Goal: Task Accomplishment & Management: Complete application form

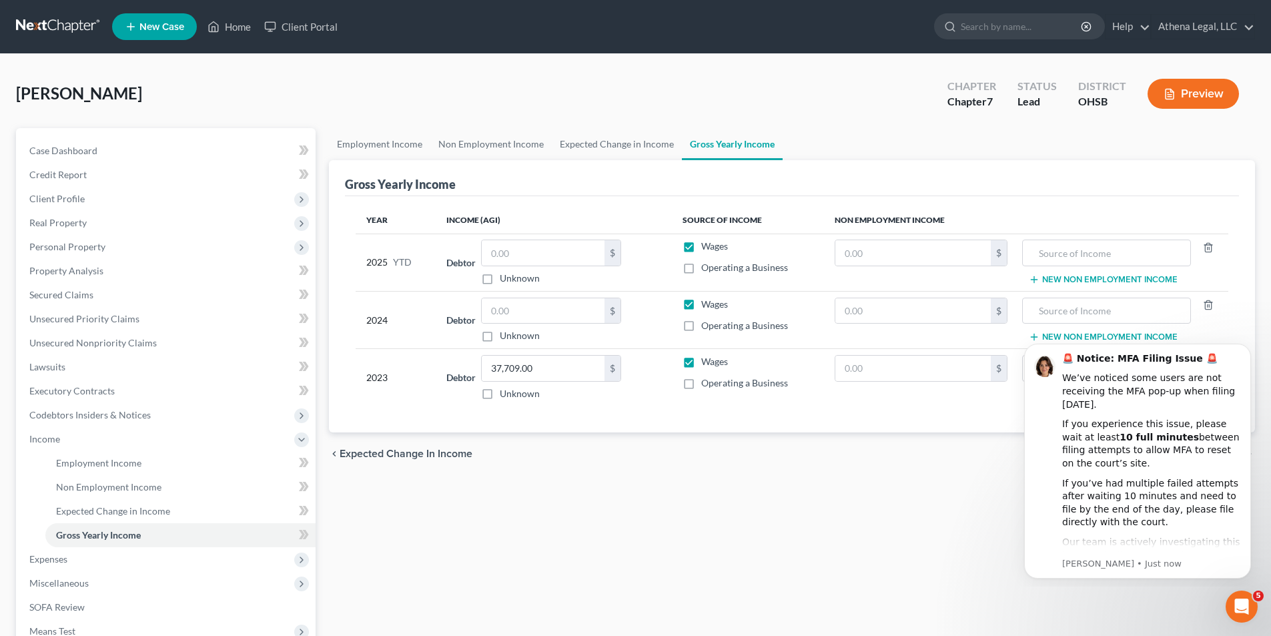
click at [508, 542] on div "Employment Income Non Employment Income Expected Change in Income Gross Yearly …" at bounding box center [791, 441] width 939 height 626
click at [1248, 350] on icon "Dismiss notification" at bounding box center [1246, 347] width 7 height 7
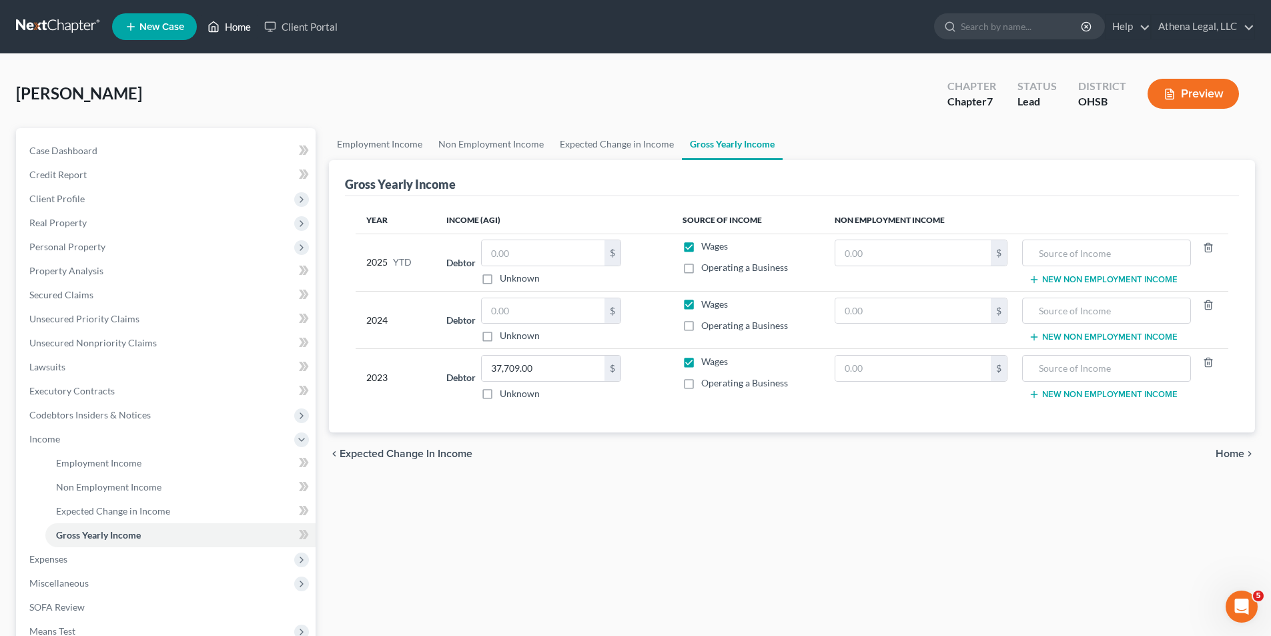
click at [228, 33] on link "Home" at bounding box center [229, 27] width 57 height 24
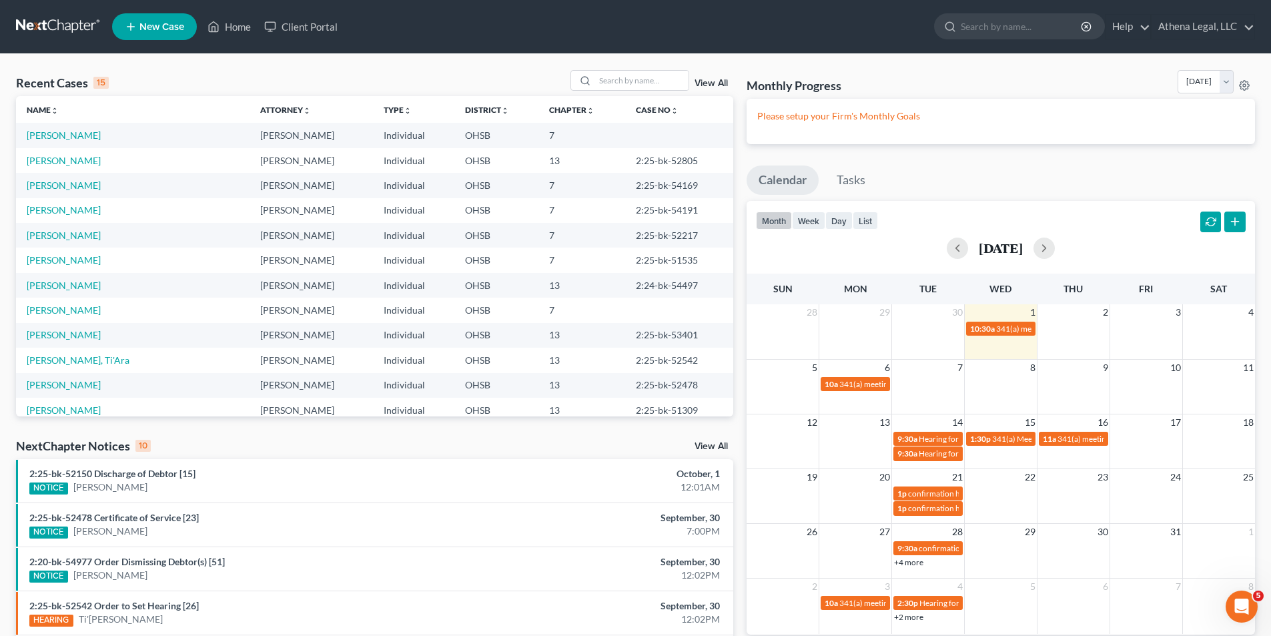
click at [181, 27] on span "New Case" at bounding box center [161, 27] width 45 height 10
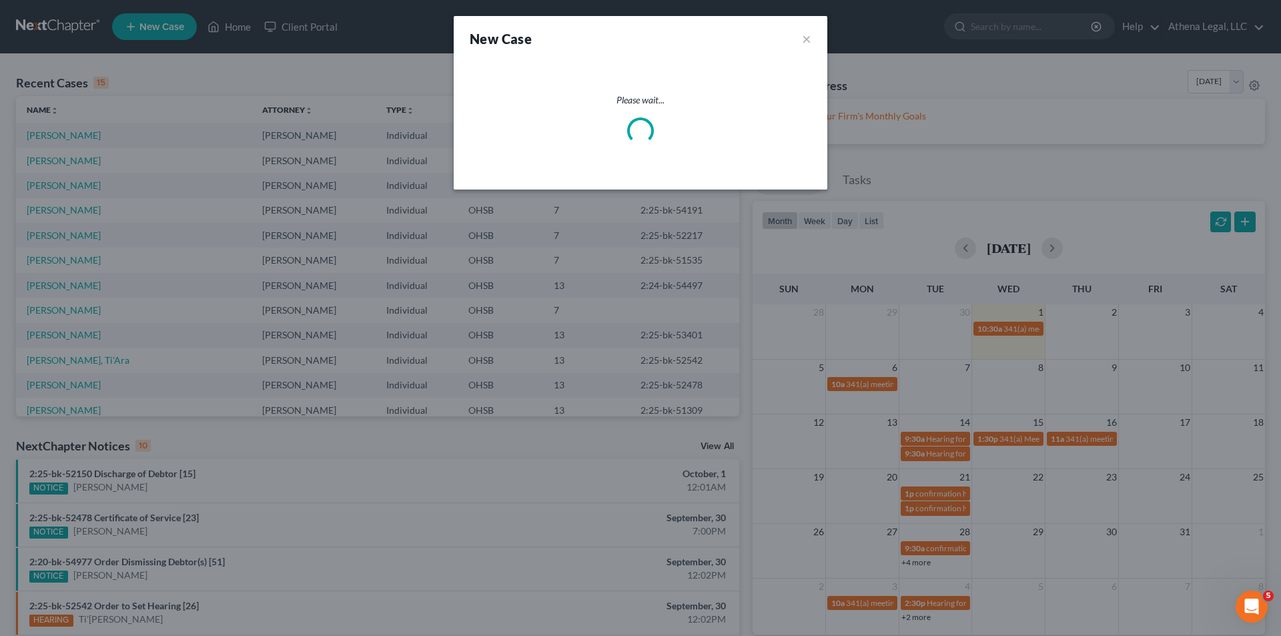
select select "62"
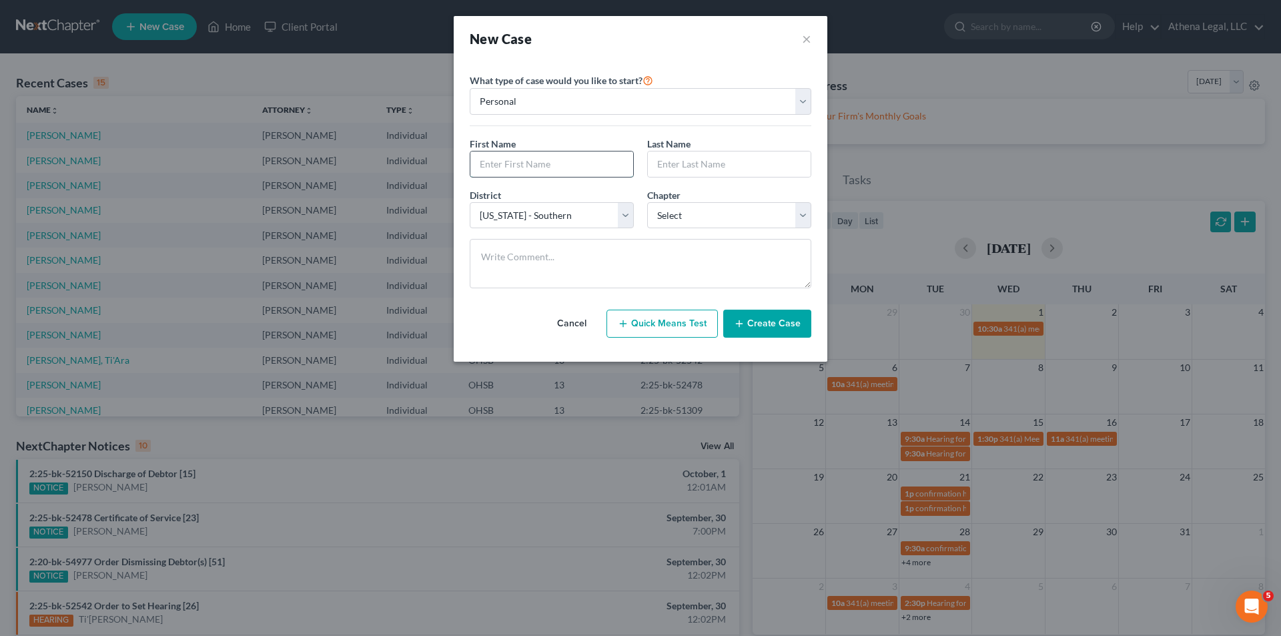
click at [528, 172] on input "text" at bounding box center [551, 163] width 163 height 25
type input "Tina"
type input "Lane"
click at [670, 205] on select "Select 7 11 12 13" at bounding box center [729, 215] width 164 height 27
select select "0"
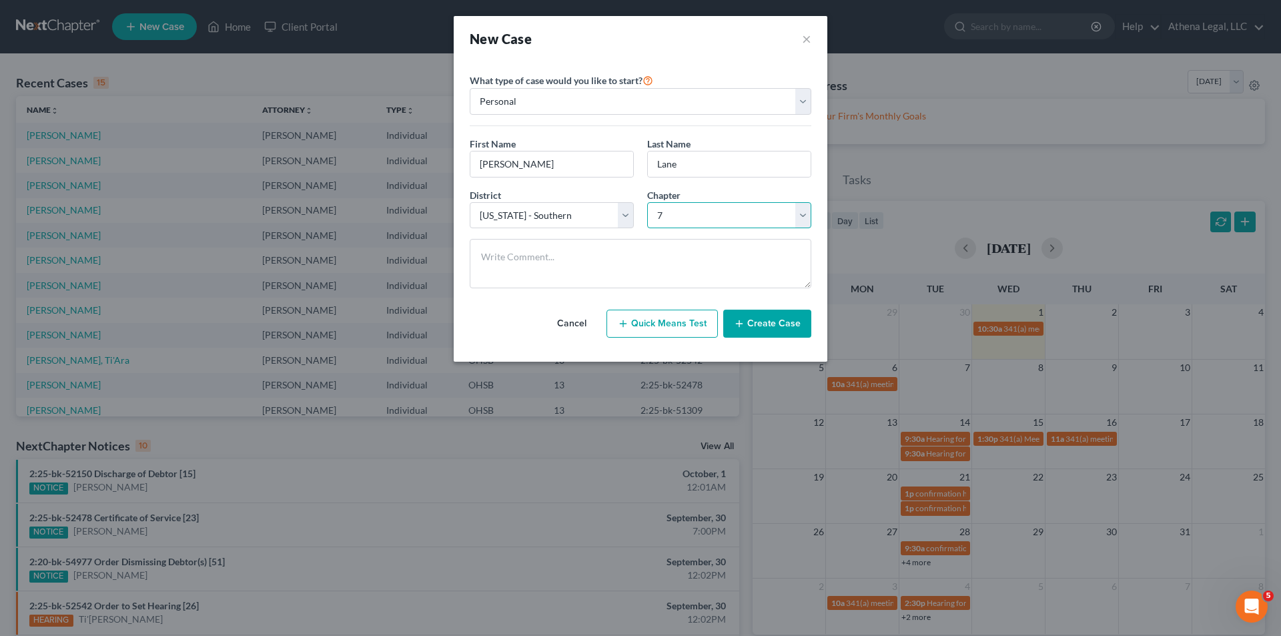
click at [647, 202] on select "Select 7 11 12 13" at bounding box center [729, 215] width 164 height 27
click at [791, 323] on button "Create Case" at bounding box center [767, 323] width 88 height 28
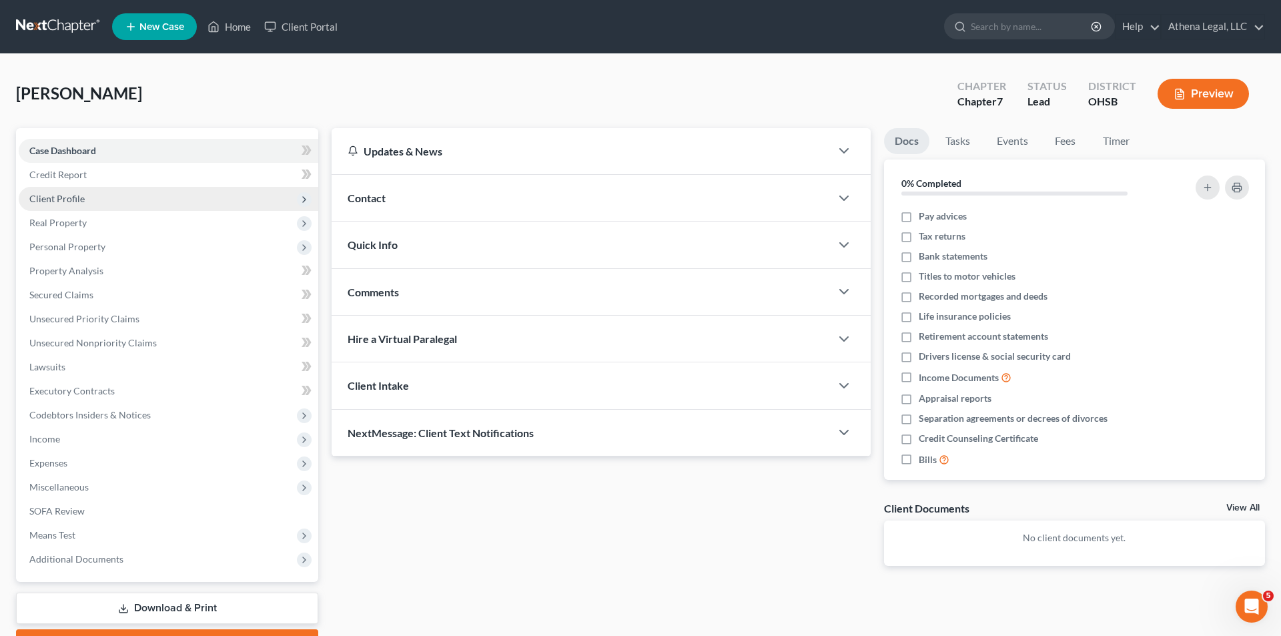
click at [69, 197] on span "Client Profile" at bounding box center [56, 198] width 55 height 11
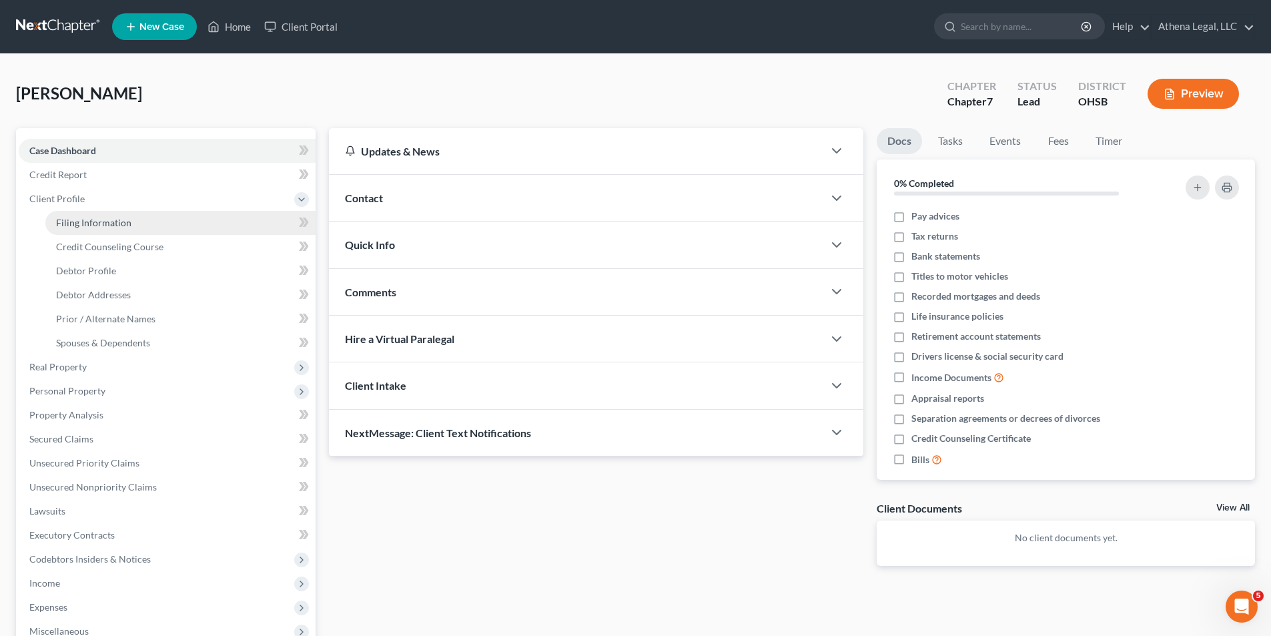
click at [81, 217] on span "Filing Information" at bounding box center [93, 222] width 75 height 11
select select "1"
select select "0"
select select "62"
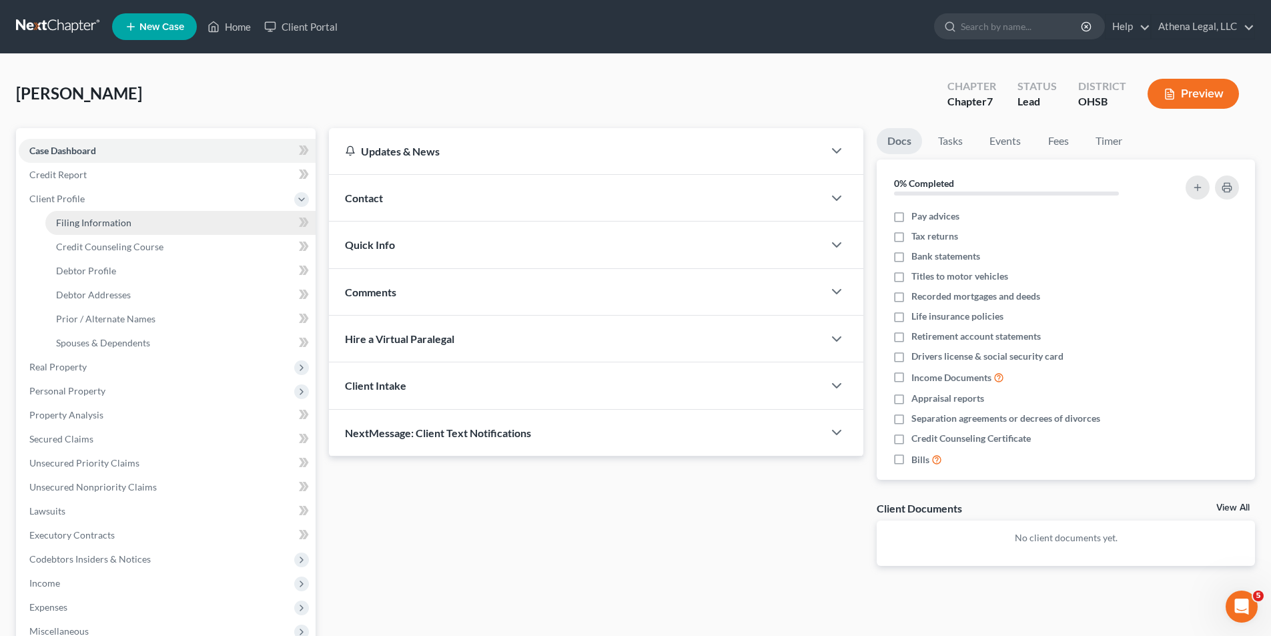
select select "36"
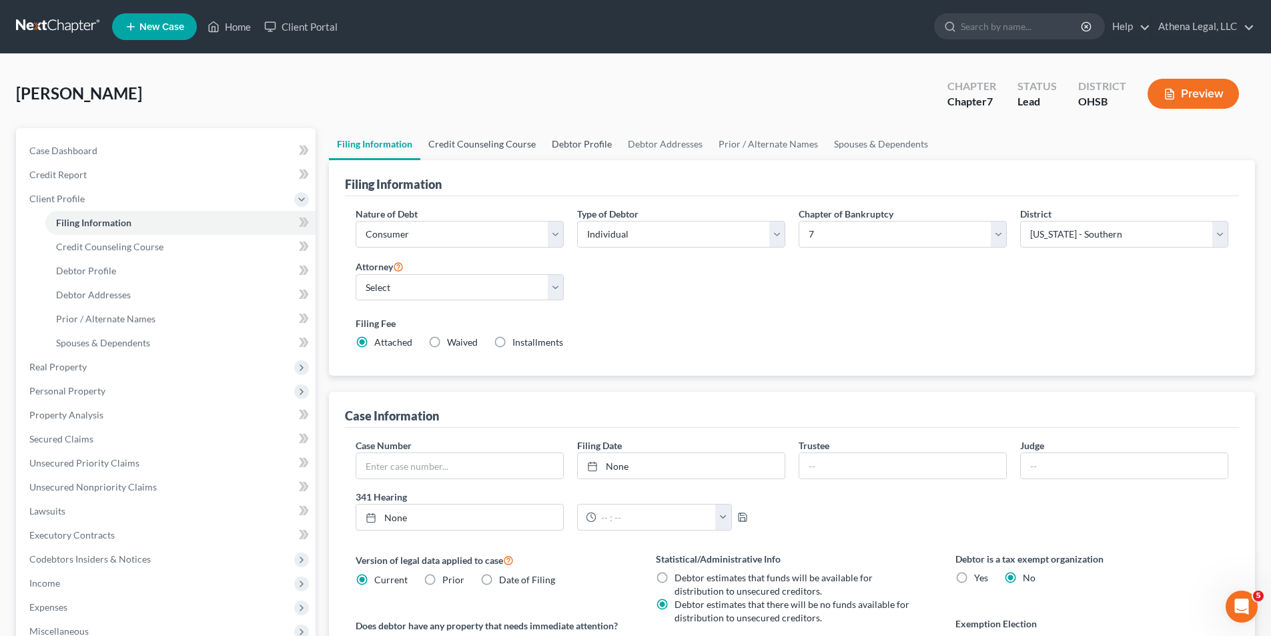
drag, startPoint x: 484, startPoint y: 145, endPoint x: 570, endPoint y: 145, distance: 86.0
click at [484, 145] on link "Credit Counseling Course" at bounding box center [481, 144] width 123 height 32
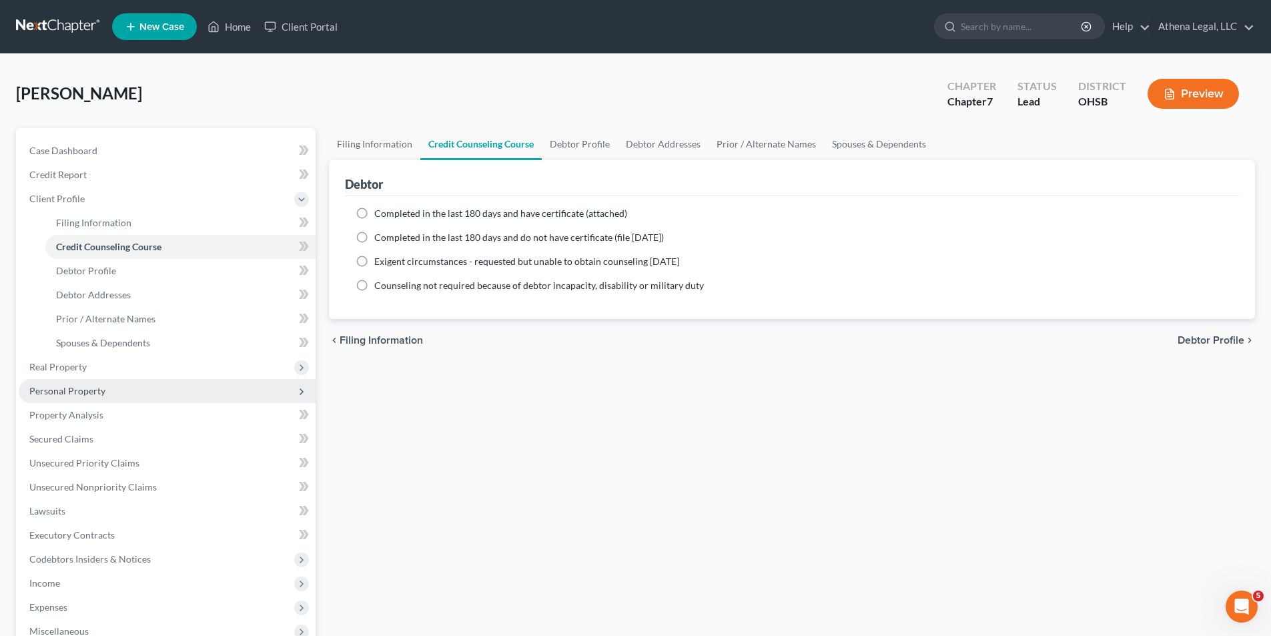
click at [75, 390] on span "Personal Property" at bounding box center [67, 390] width 76 height 11
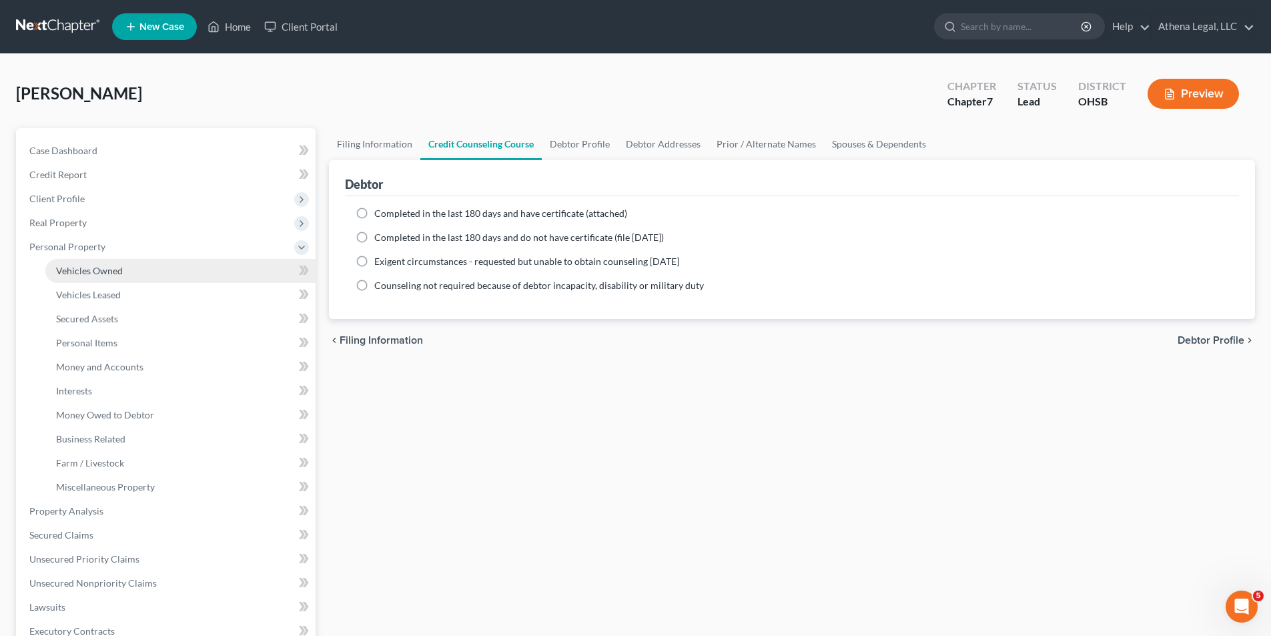
click at [97, 265] on span "Vehicles Owned" at bounding box center [89, 270] width 67 height 11
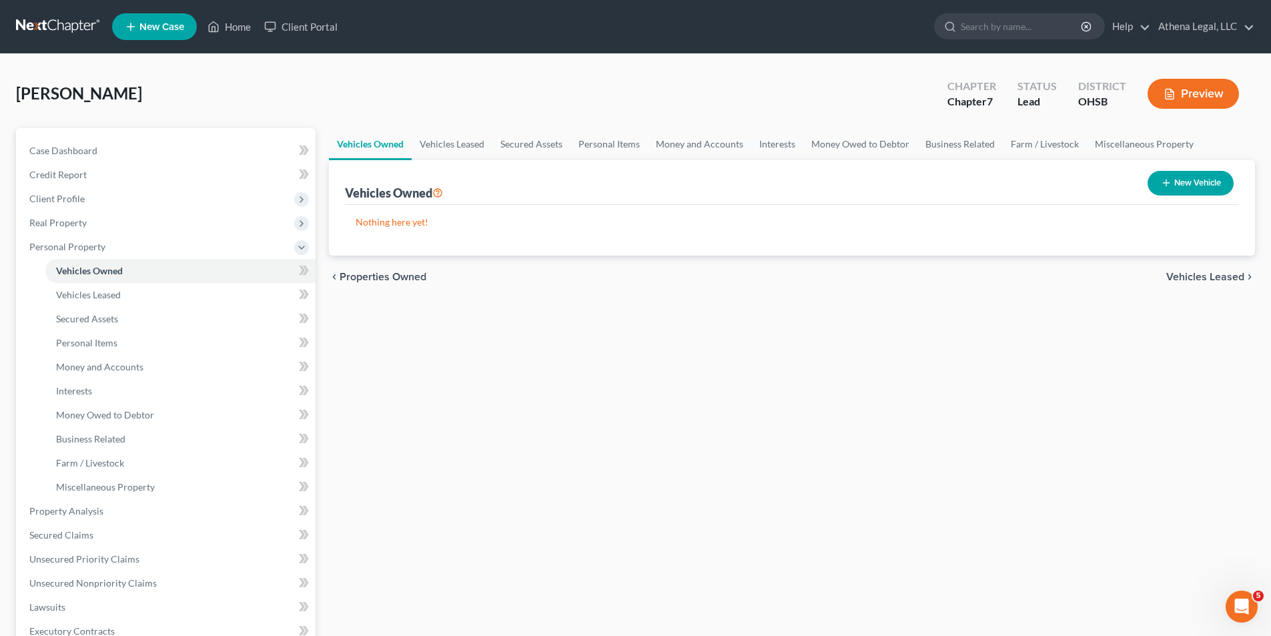
click at [1196, 181] on button "New Vehicle" at bounding box center [1190, 183] width 86 height 25
select select "0"
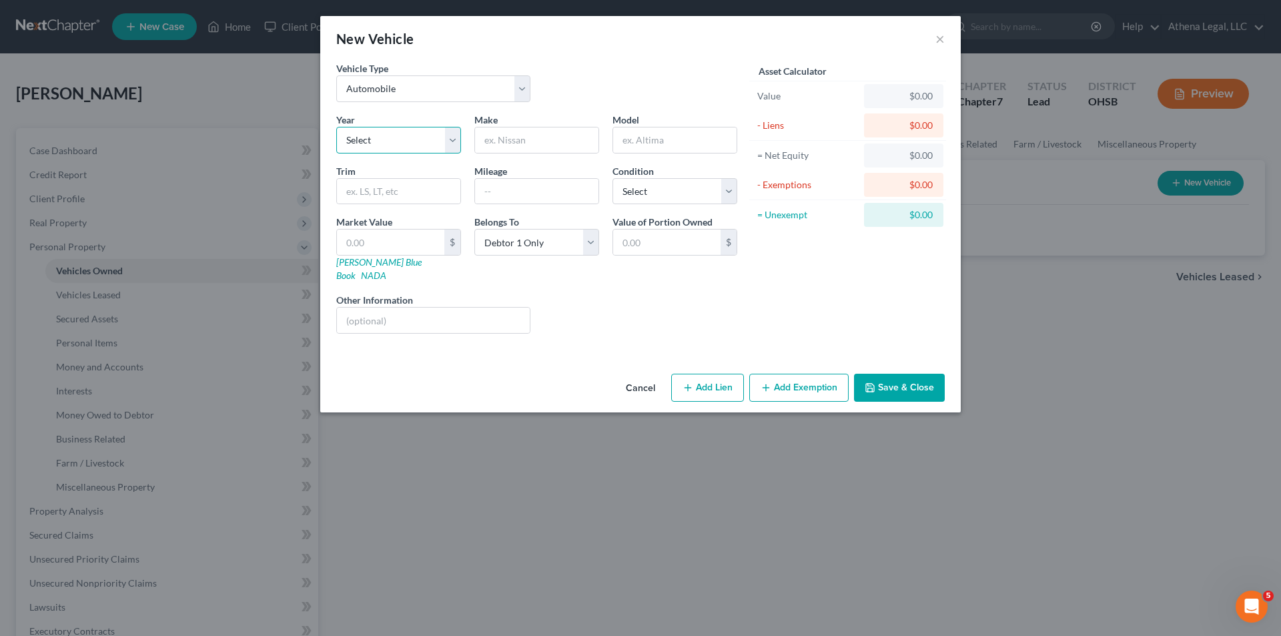
click at [412, 147] on select "Select 2026 2025 2024 2023 2022 2021 2020 2019 2018 2017 2016 2015 2014 2013 20…" at bounding box center [398, 140] width 125 height 27
select select "11"
click at [336, 127] on select "Select 2026 2025 2024 2023 2022 2021 2020 2019 2018 2017 2016 2015 2014 2013 20…" at bounding box center [398, 140] width 125 height 27
click at [529, 145] on input "text" at bounding box center [536, 139] width 123 height 25
type input "Jeep"
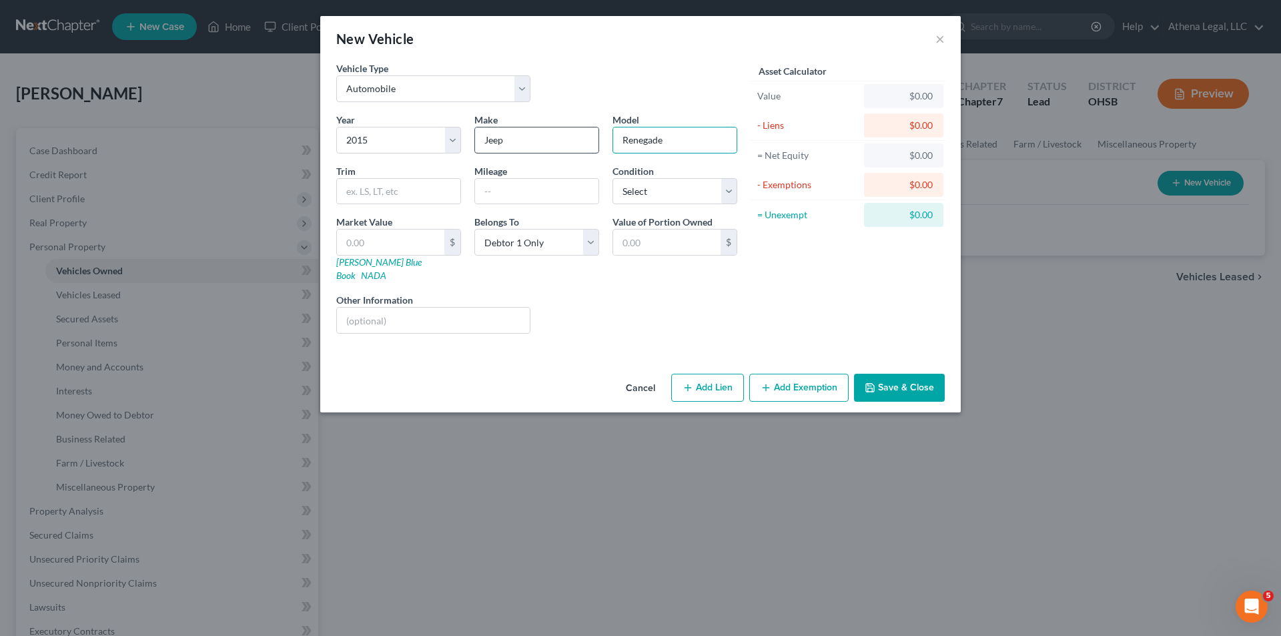
type input "Renegade"
click at [888, 374] on button "Save & Close" at bounding box center [899, 388] width 91 height 28
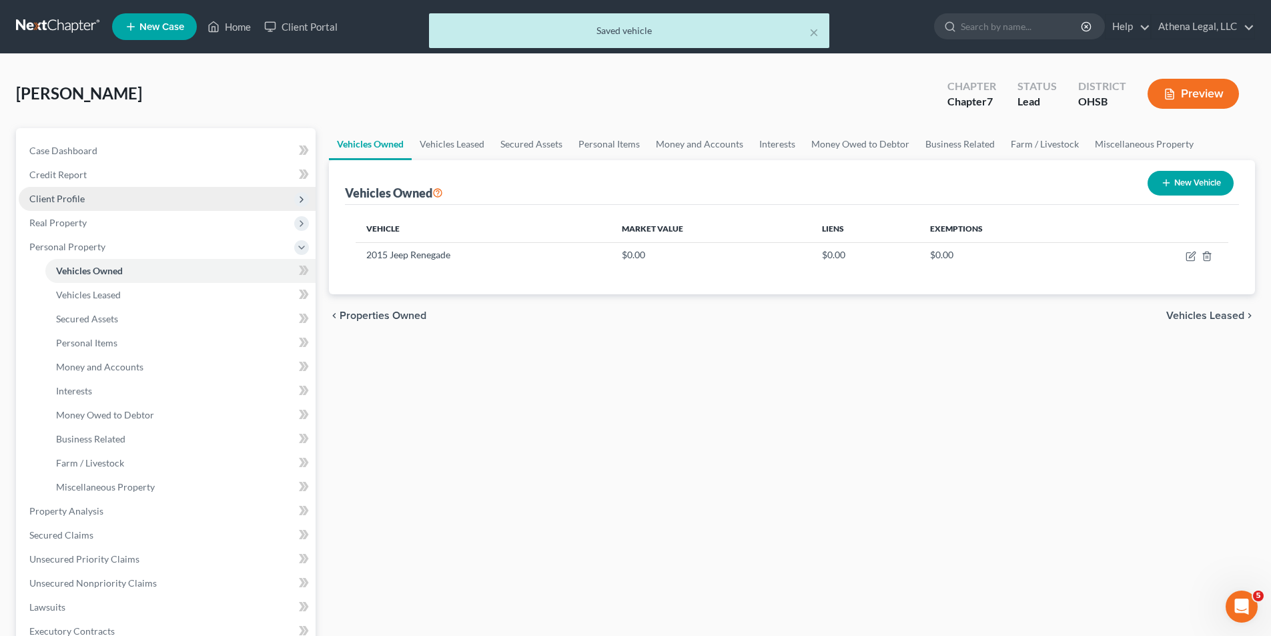
click at [69, 204] on span "Client Profile" at bounding box center [167, 199] width 297 height 24
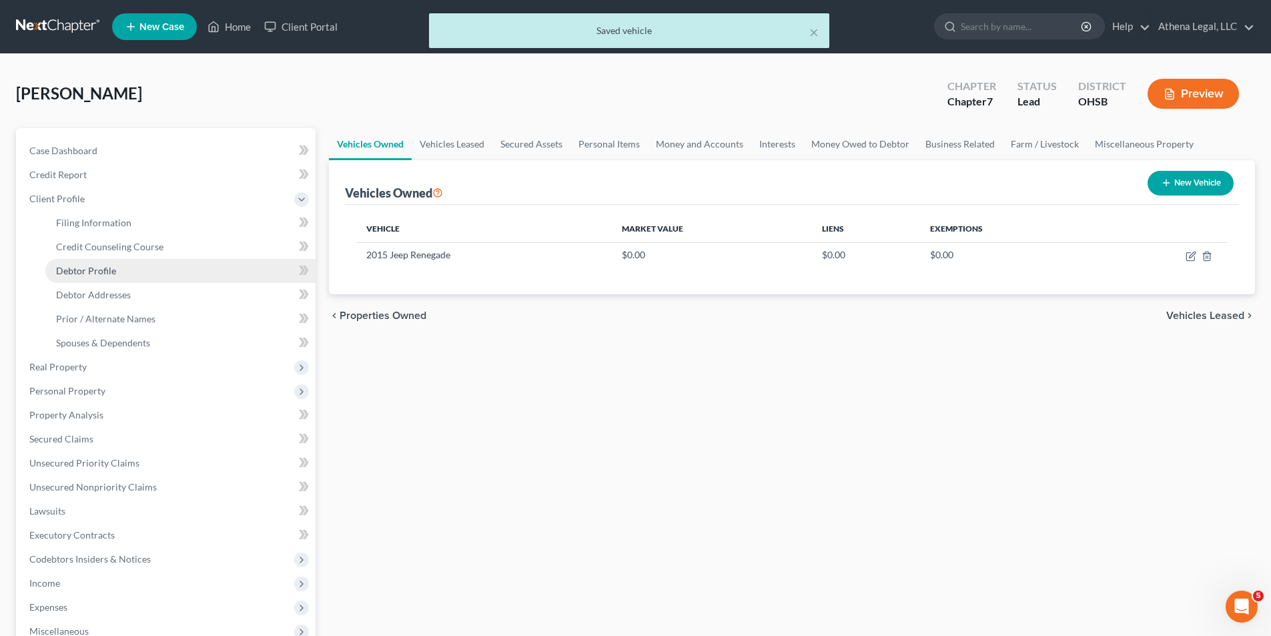
click at [99, 271] on span "Debtor Profile" at bounding box center [86, 270] width 60 height 11
select select "0"
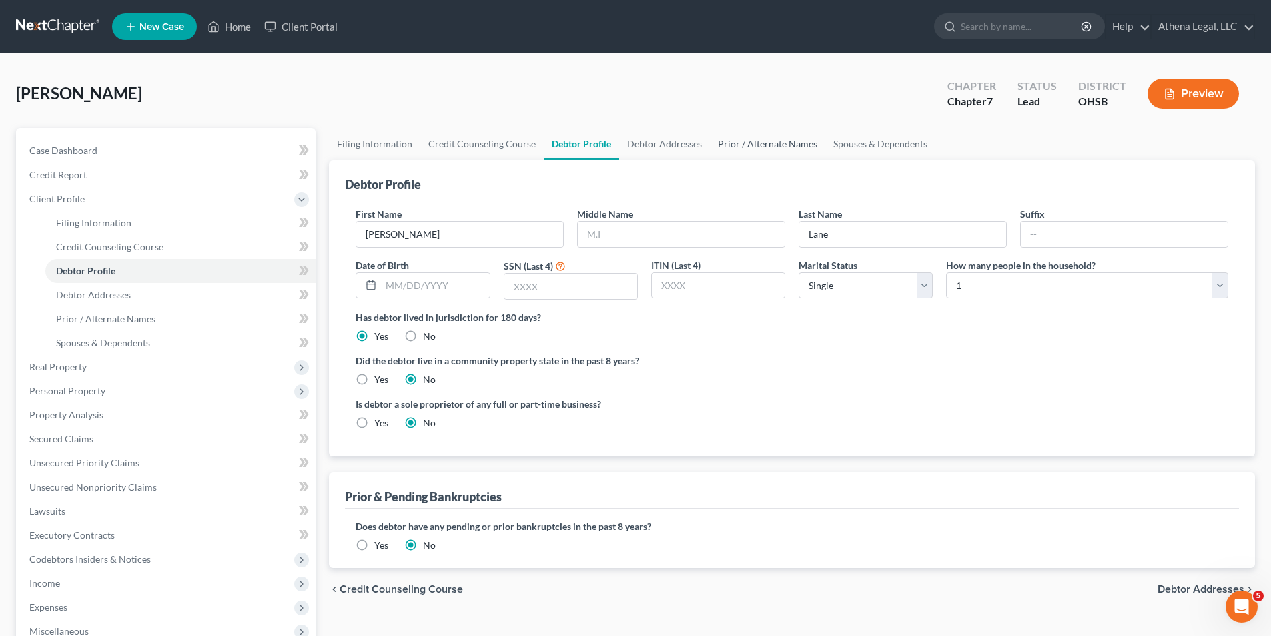
click at [779, 153] on link "Prior / Alternate Names" at bounding box center [767, 144] width 115 height 32
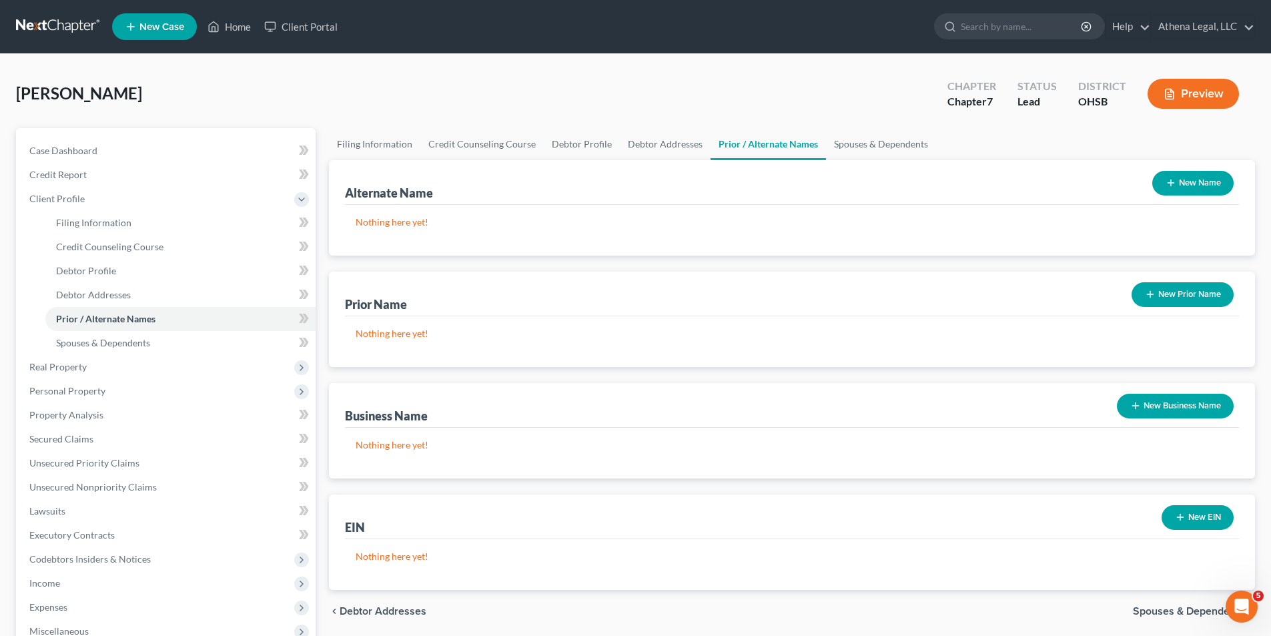
click at [1201, 297] on button "New Prior Name" at bounding box center [1182, 294] width 102 height 25
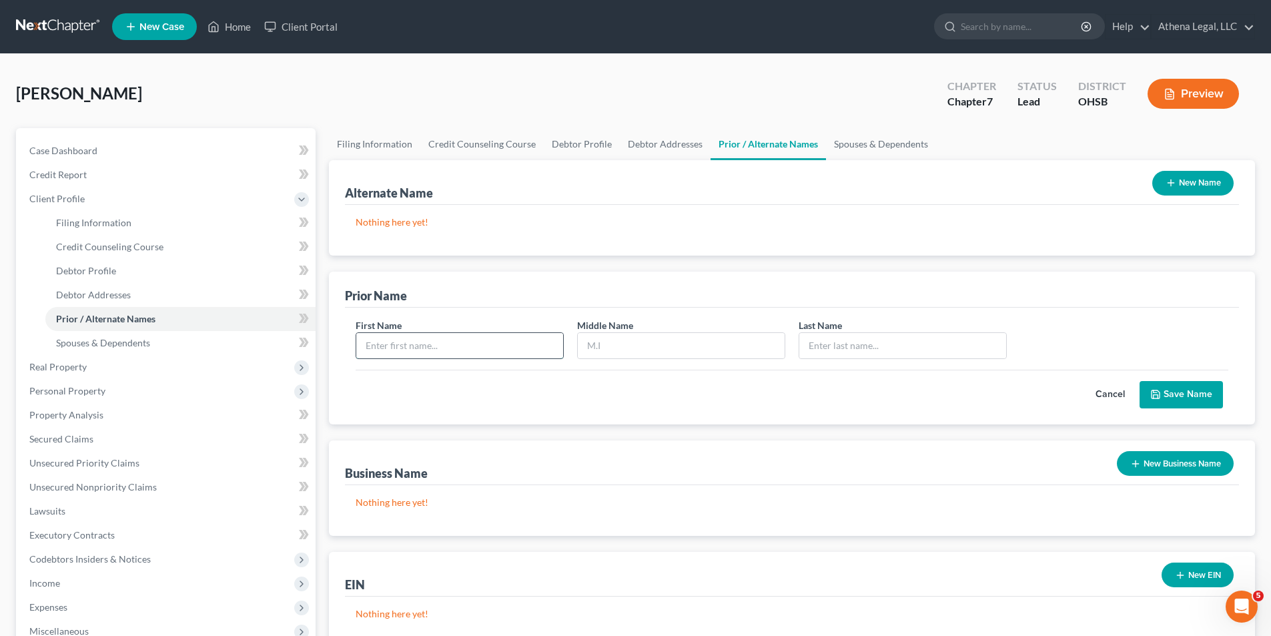
click at [506, 353] on input "text" at bounding box center [459, 345] width 207 height 25
type input "Tina"
type input "Pizzurro"
click at [1173, 398] on button "Save Name" at bounding box center [1180, 395] width 83 height 28
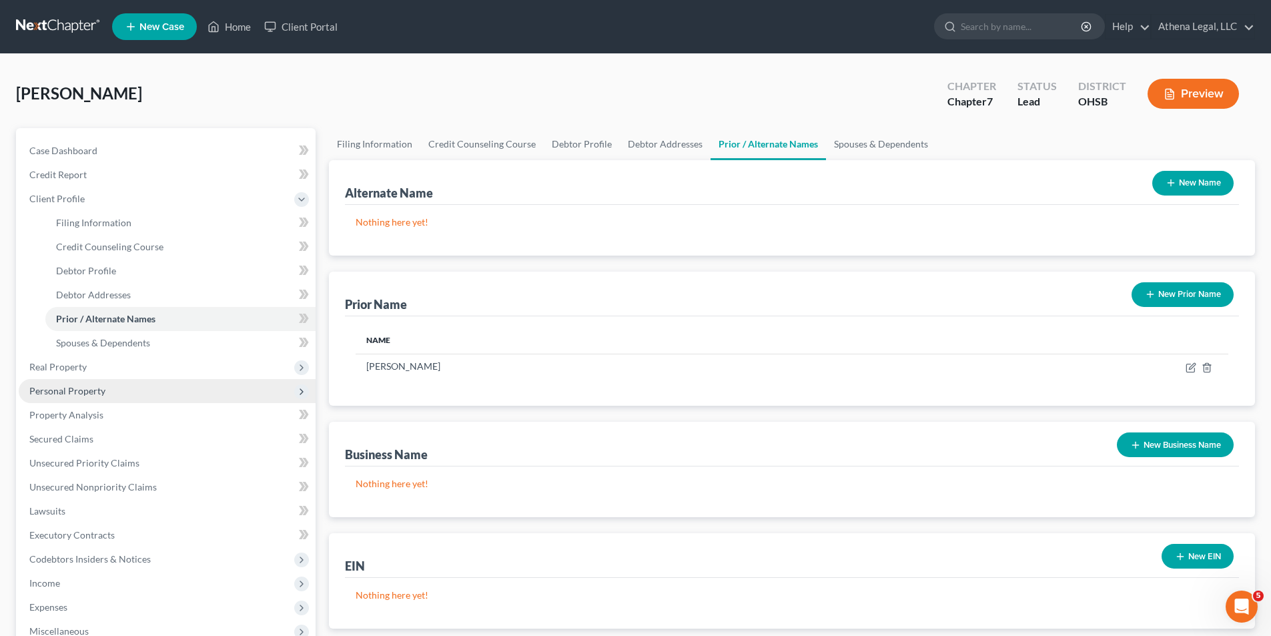
click at [97, 391] on span "Personal Property" at bounding box center [67, 390] width 76 height 11
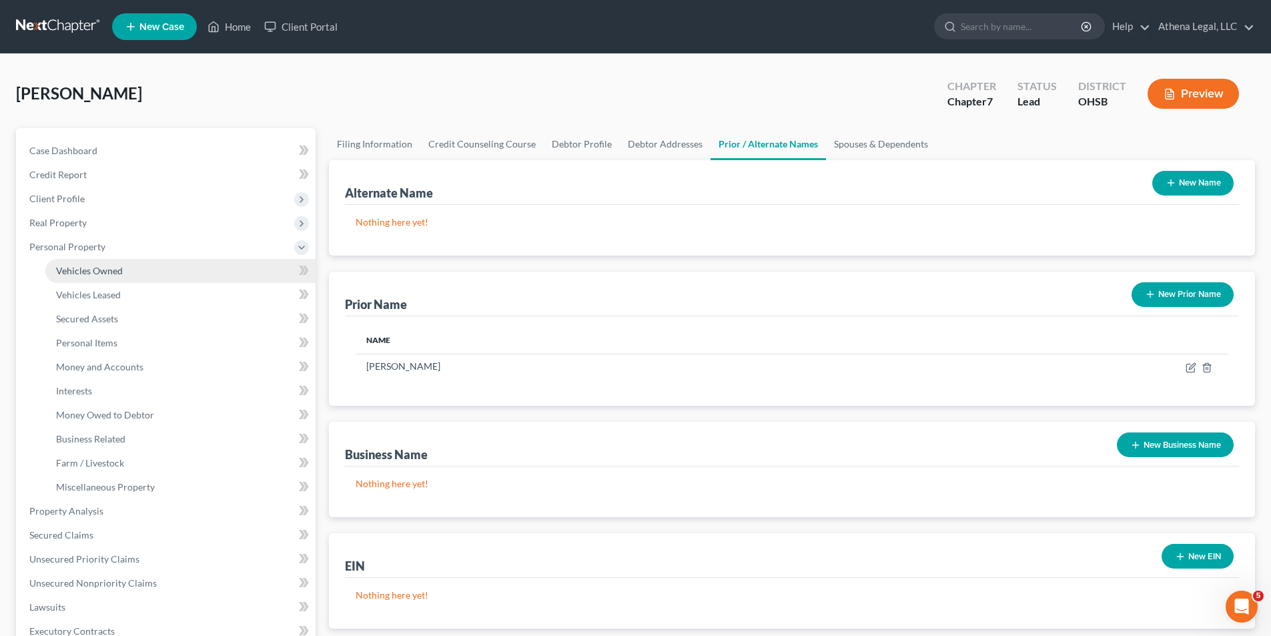
click at [83, 269] on span "Vehicles Owned" at bounding box center [89, 270] width 67 height 11
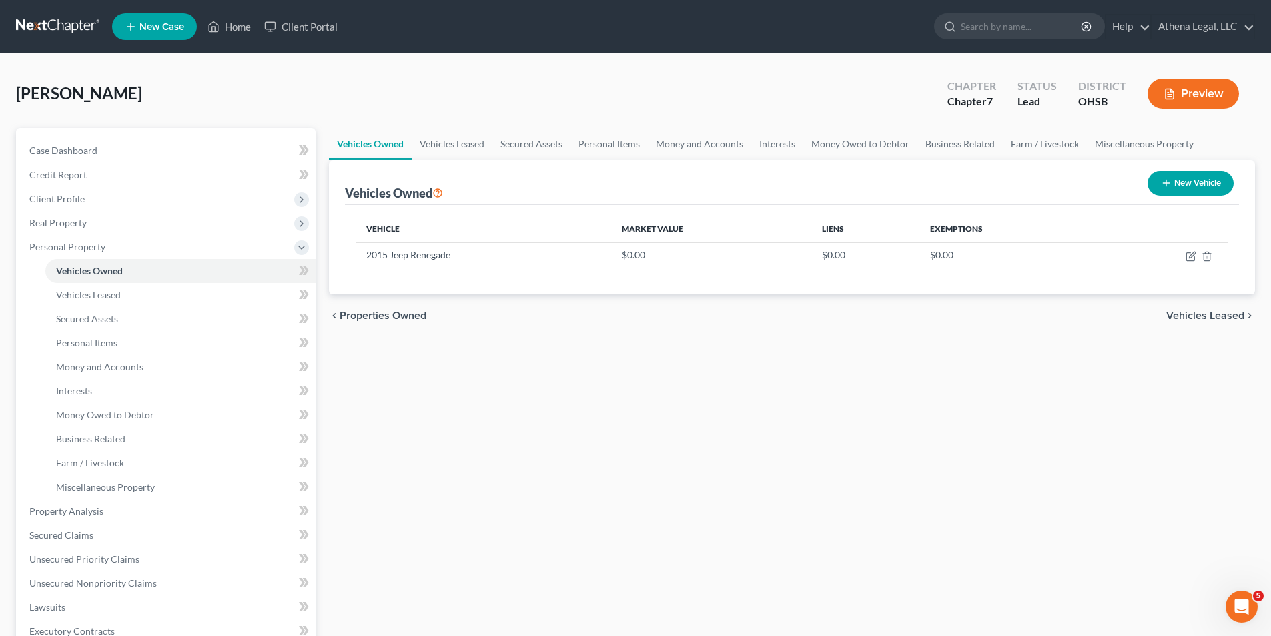
click at [1173, 179] on button "New Vehicle" at bounding box center [1190, 183] width 86 height 25
select select "0"
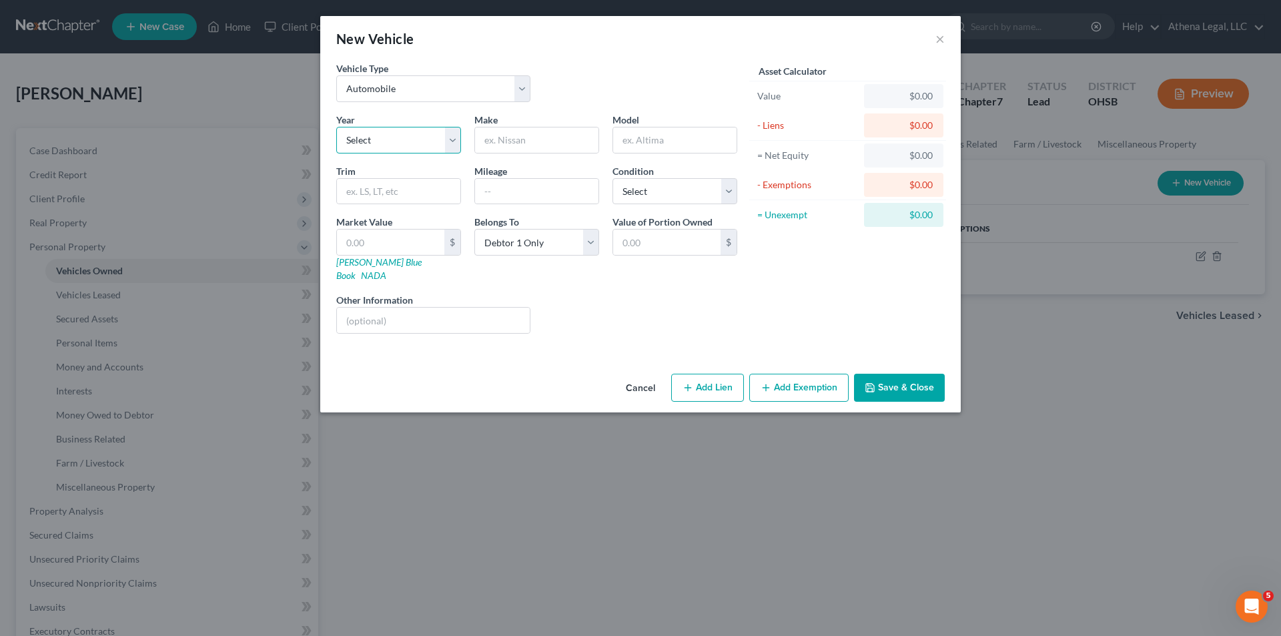
click at [436, 132] on select "Select 2026 2025 2024 2023 2022 2021 2020 2019 2018 2017 2016 2015 2014 2013 20…" at bounding box center [398, 140] width 125 height 27
select select "13"
click at [336, 127] on select "Select 2026 2025 2024 2023 2022 2021 2020 2019 2018 2017 2016 2015 2014 2013 20…" at bounding box center [398, 140] width 125 height 27
click at [520, 142] on input "text" at bounding box center [536, 139] width 123 height 25
type input "Dodge"
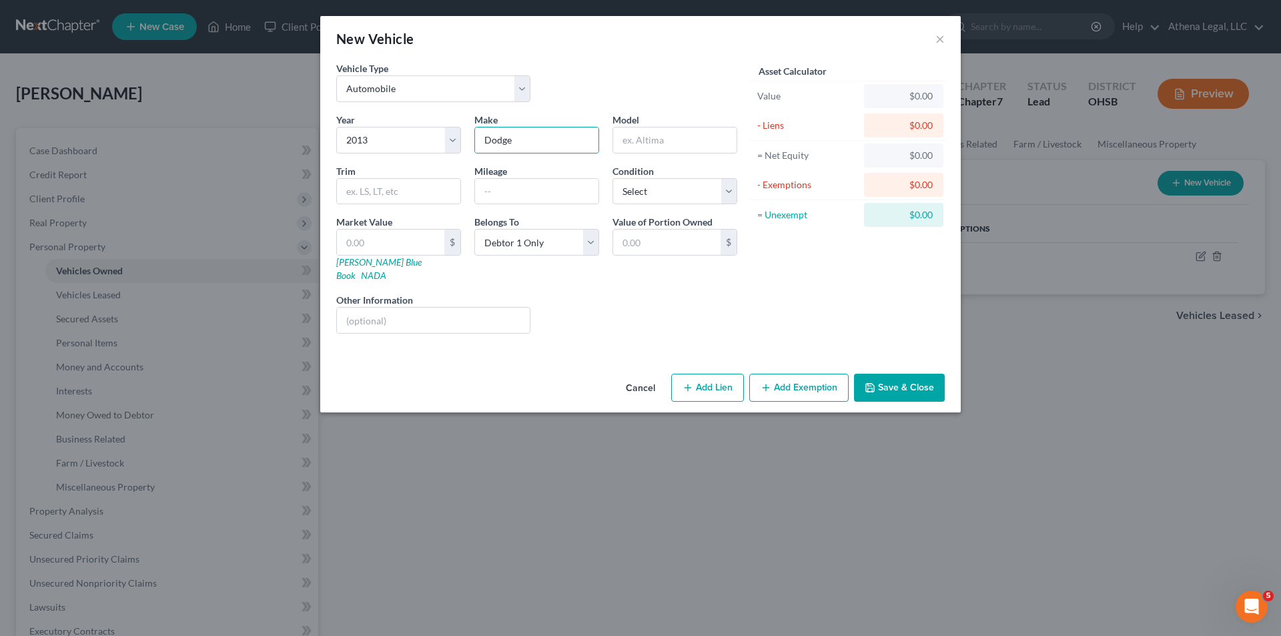
drag, startPoint x: 740, startPoint y: 304, endPoint x: 850, endPoint y: 326, distance: 112.2
click at [740, 304] on div "Liens Select" at bounding box center [640, 313] width 207 height 41
click at [916, 377] on button "Save & Close" at bounding box center [899, 388] width 91 height 28
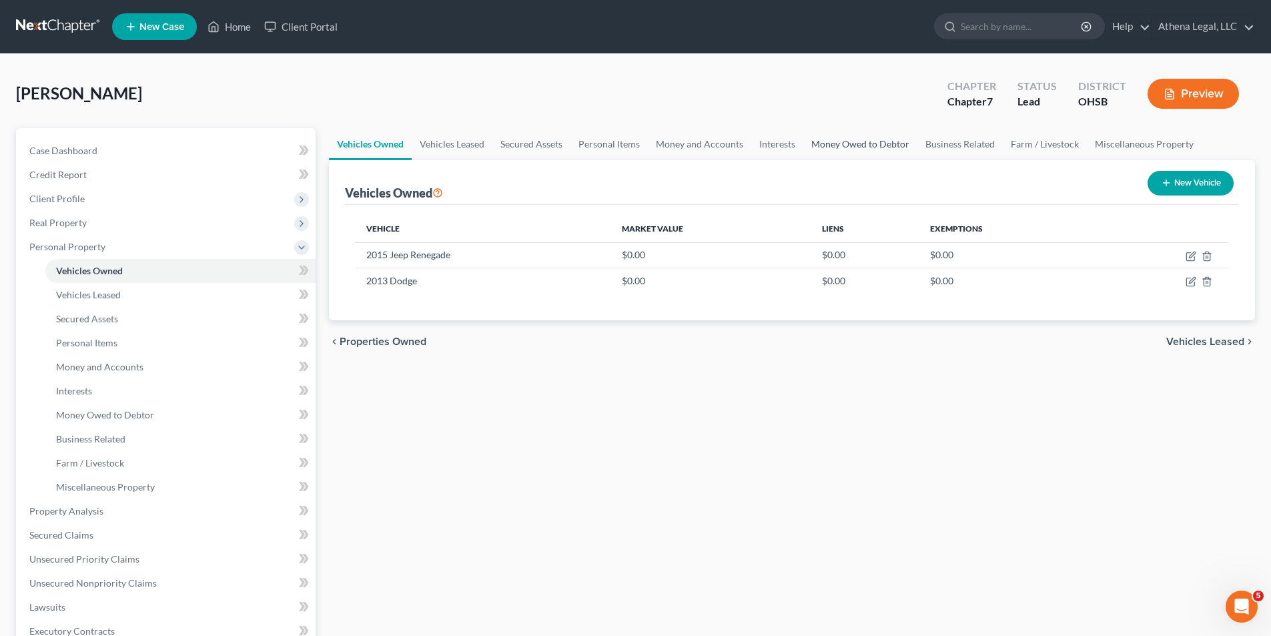
click at [856, 147] on link "Money Owed to Debtor" at bounding box center [860, 144] width 114 height 32
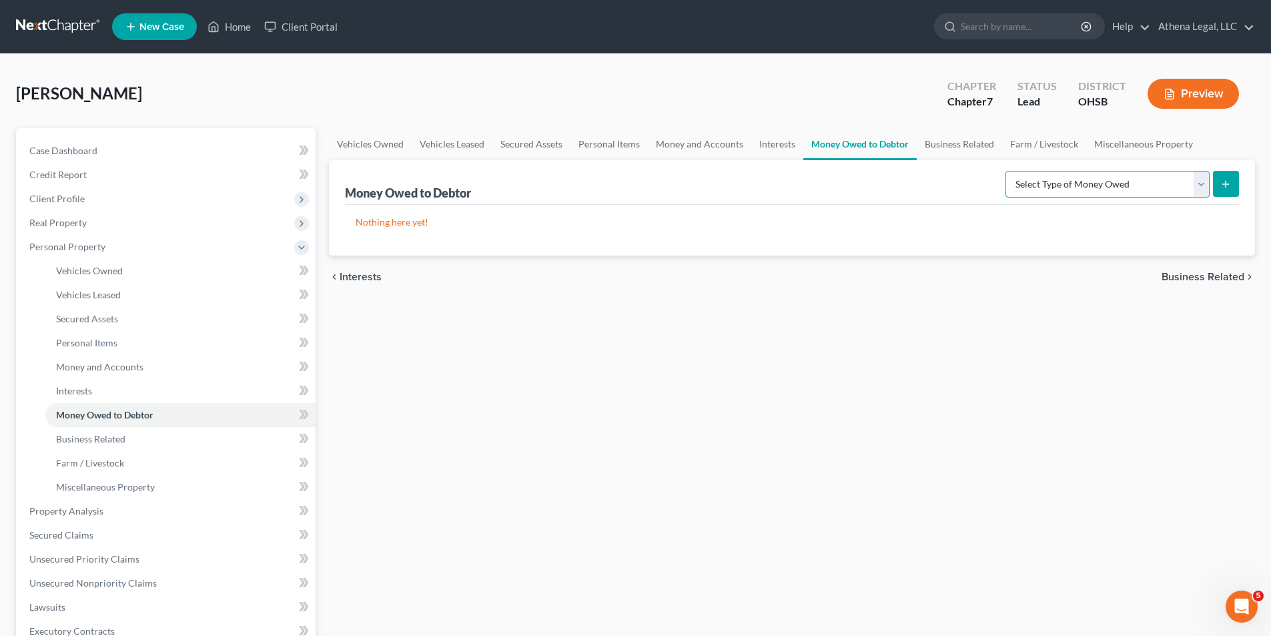
click at [1093, 188] on select "Select Type of Money Owed Accounts Receivable Alimony Child Support Claims Agai…" at bounding box center [1107, 184] width 204 height 27
click at [1125, 147] on link "Miscellaneous Property" at bounding box center [1143, 144] width 115 height 32
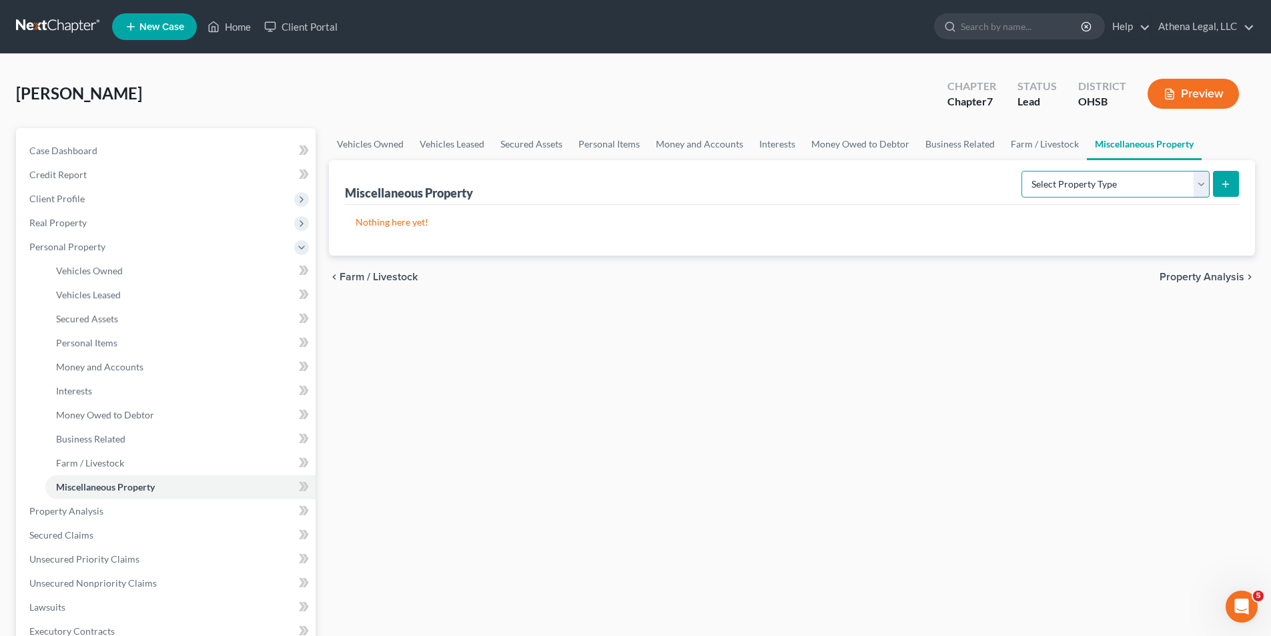
click at [1085, 176] on select "Select Property Type Assigned for Creditor Benefit Within 1 Year Holding for An…" at bounding box center [1115, 184] width 188 height 27
select select "not_yet_listed"
click at [1021, 171] on select "Select Property Type Assigned for Creditor Benefit Within 1 Year Holding for An…" at bounding box center [1115, 184] width 188 height 27
click at [1229, 185] on icon "submit" at bounding box center [1225, 184] width 11 height 11
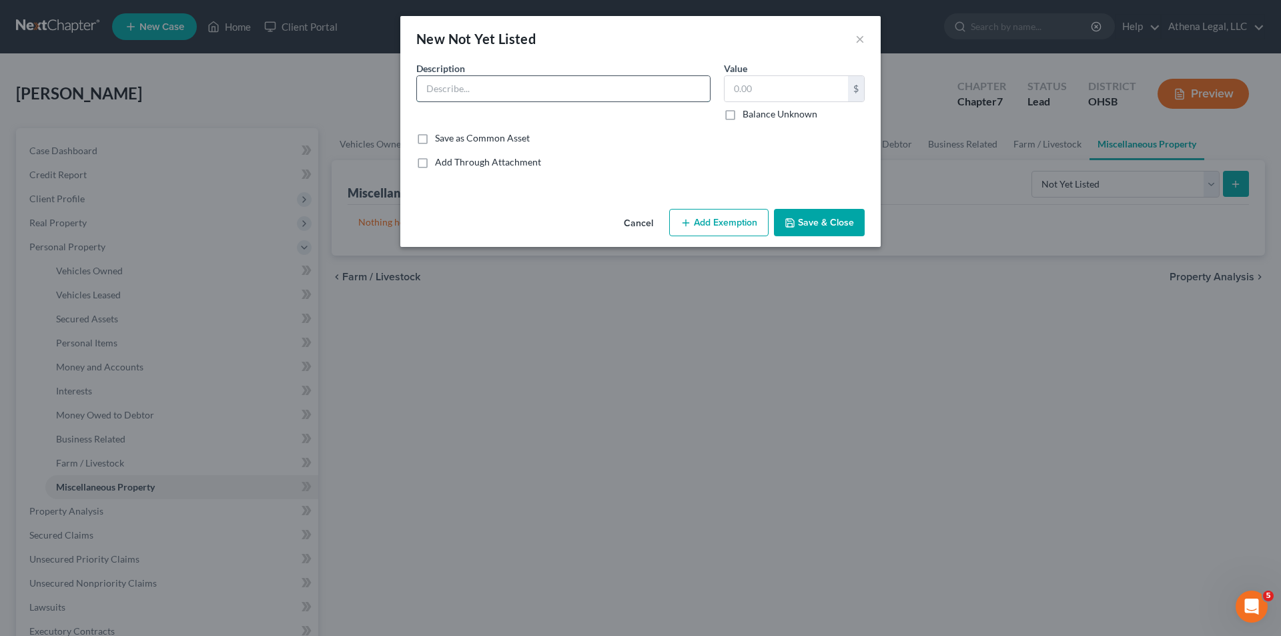
click at [474, 91] on input "text" at bounding box center [563, 88] width 293 height 25
type input "Potential SSDI Claim"
click at [836, 227] on button "Save & Close" at bounding box center [819, 223] width 91 height 28
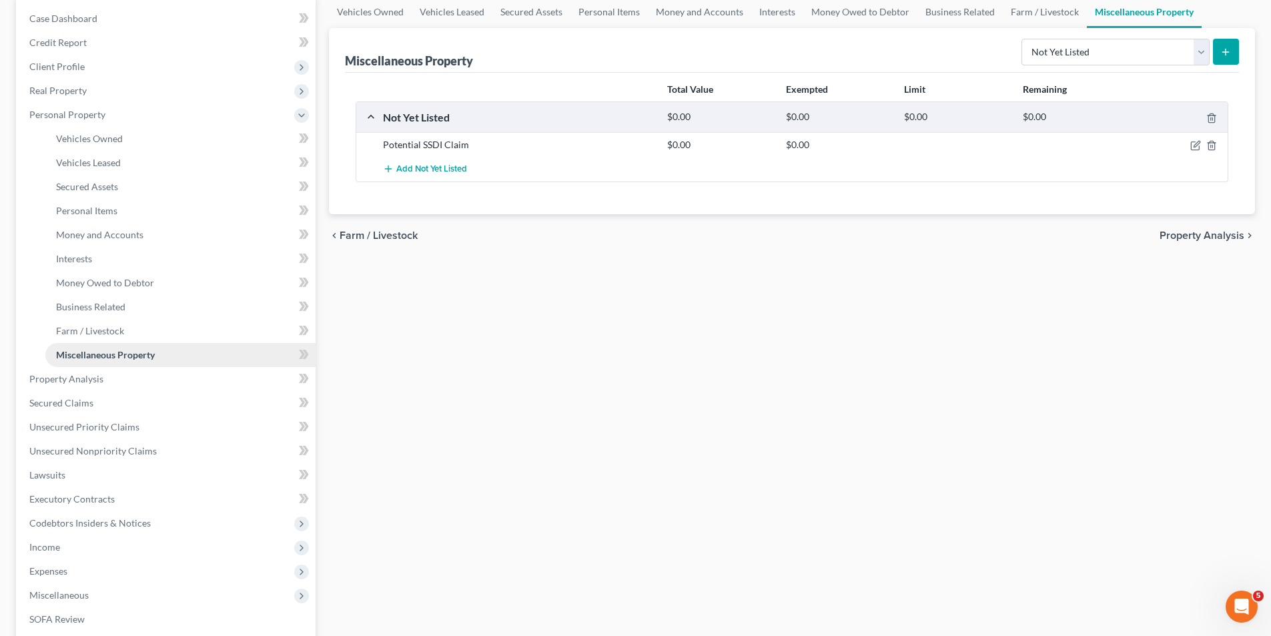
scroll to position [133, 0]
click at [85, 535] on span "Income" at bounding box center [167, 546] width 297 height 24
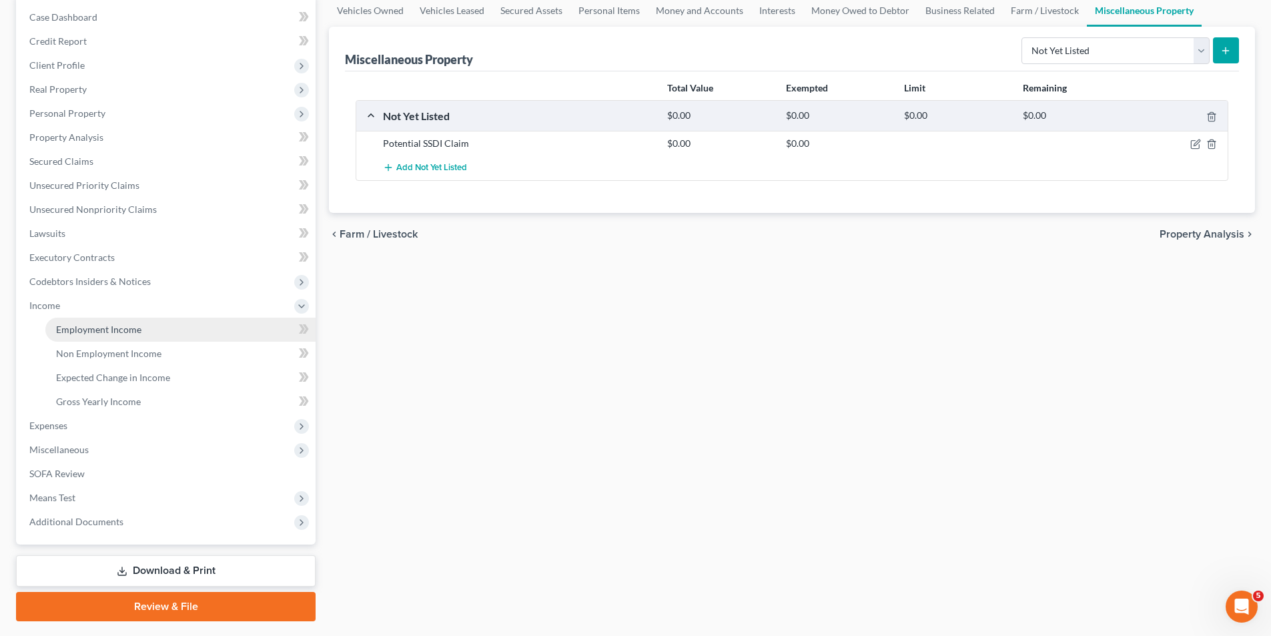
click at [95, 336] on link "Employment Income" at bounding box center [180, 330] width 270 height 24
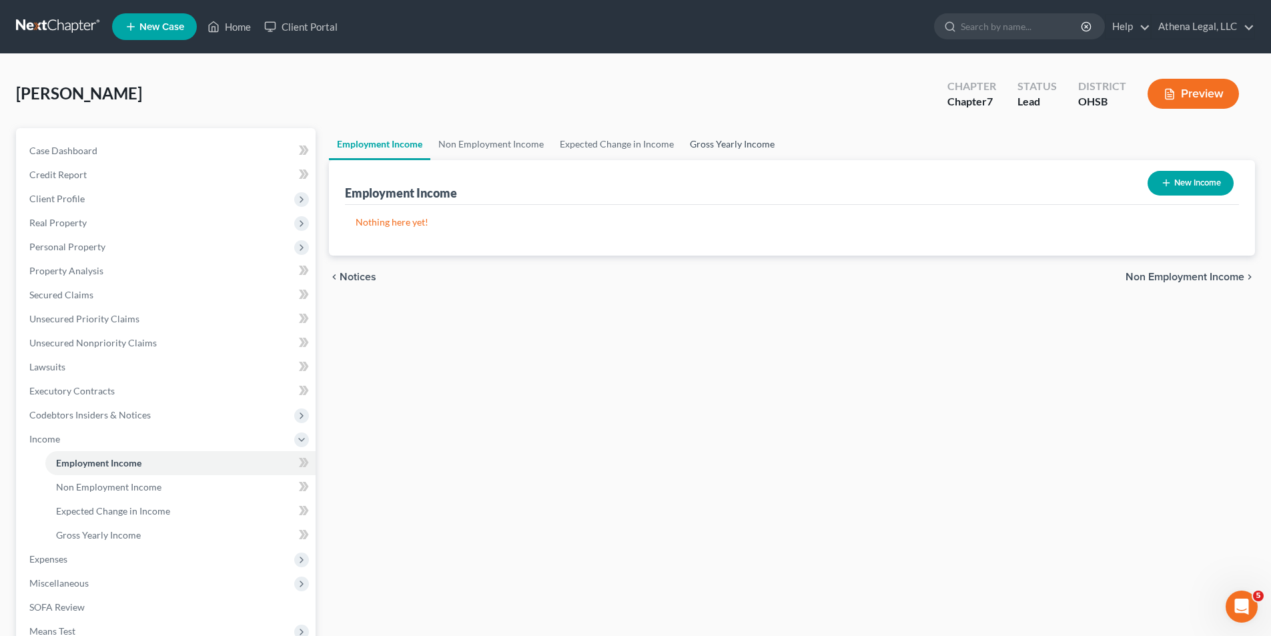
click at [716, 136] on link "Gross Yearly Income" at bounding box center [732, 144] width 101 height 32
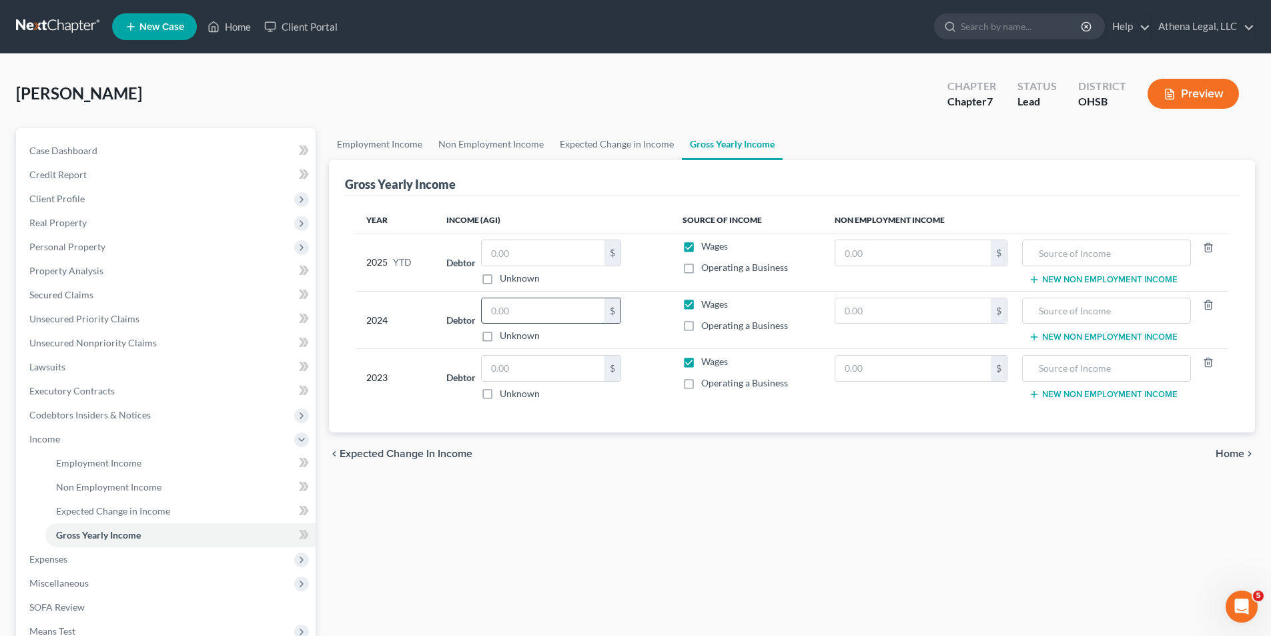
click at [520, 303] on input "text" at bounding box center [543, 310] width 123 height 25
type input "17,088"
click at [955, 309] on input "text" at bounding box center [912, 310] width 155 height 25
type input "5,730"
type input "SSI"
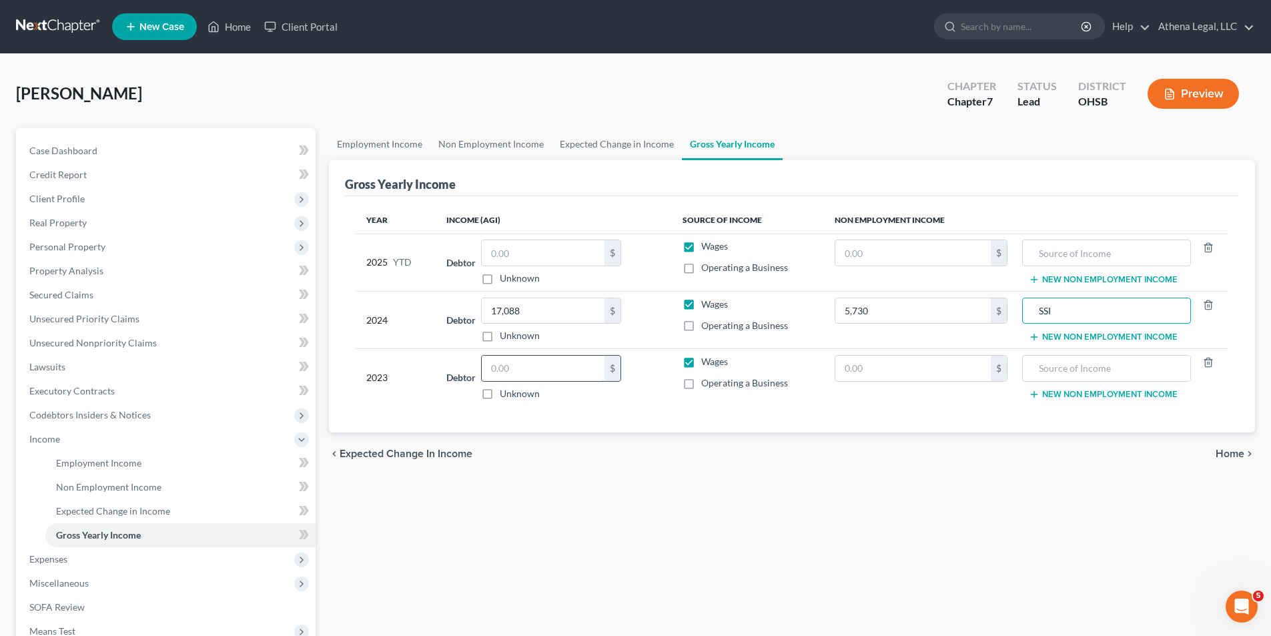
click at [549, 366] on input "text" at bounding box center [543, 368] width 123 height 25
type input "30,264"
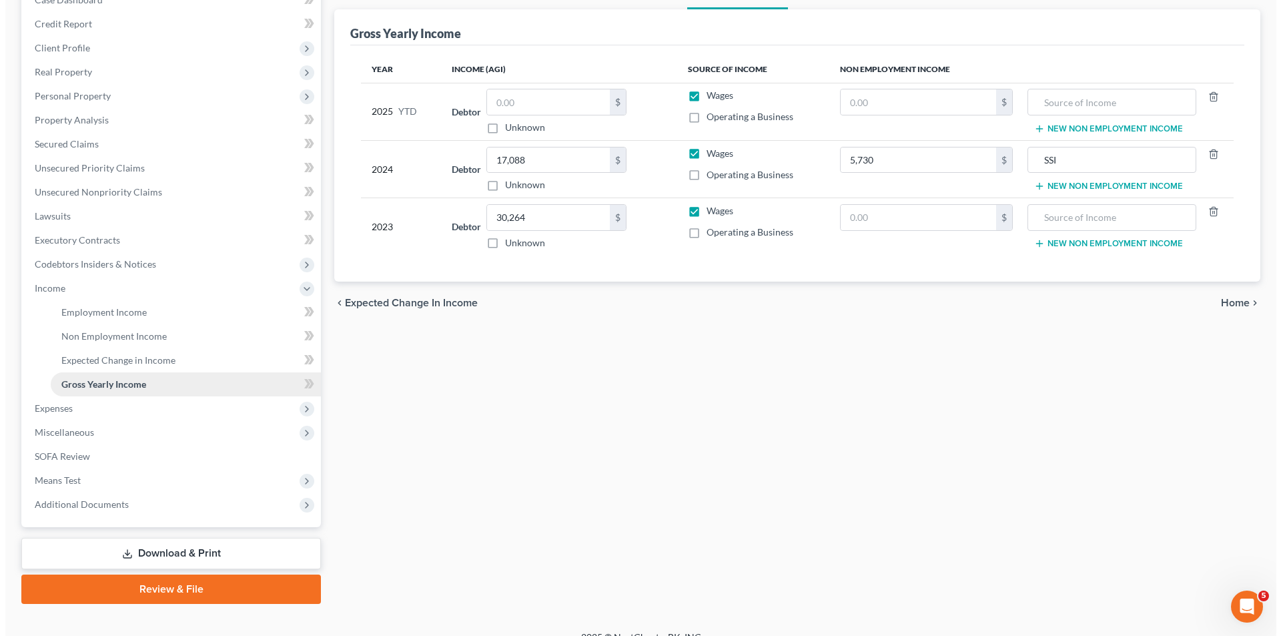
scroll to position [169, 0]
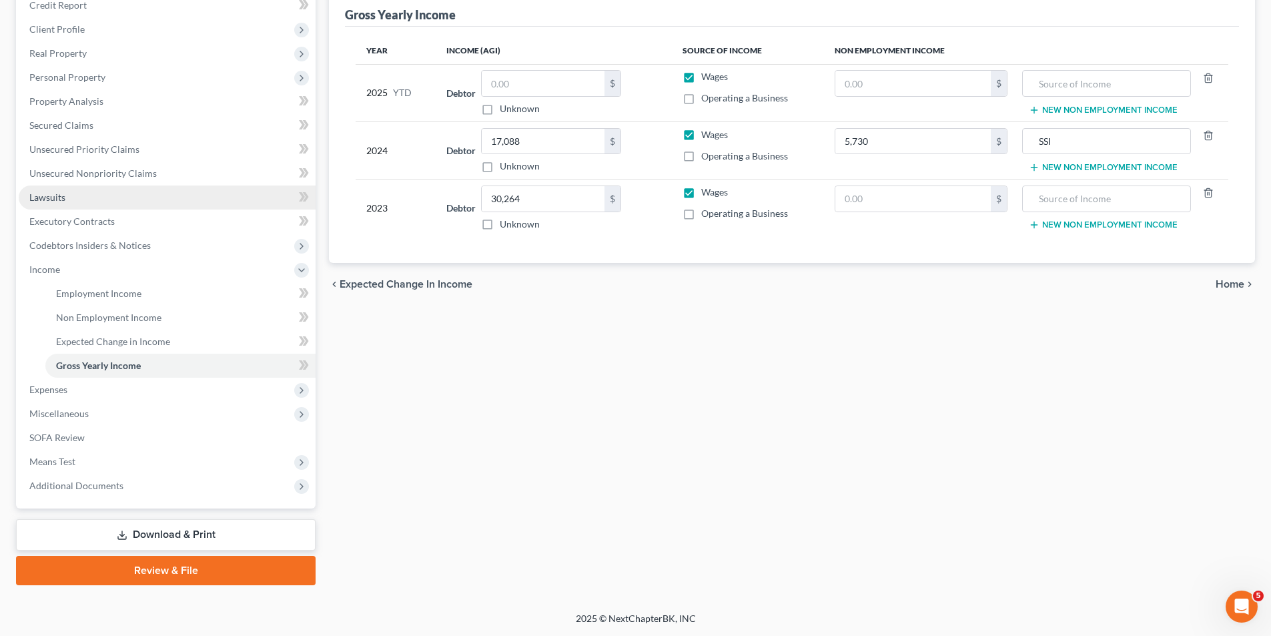
click at [63, 199] on span "Lawsuits" at bounding box center [47, 196] width 36 height 11
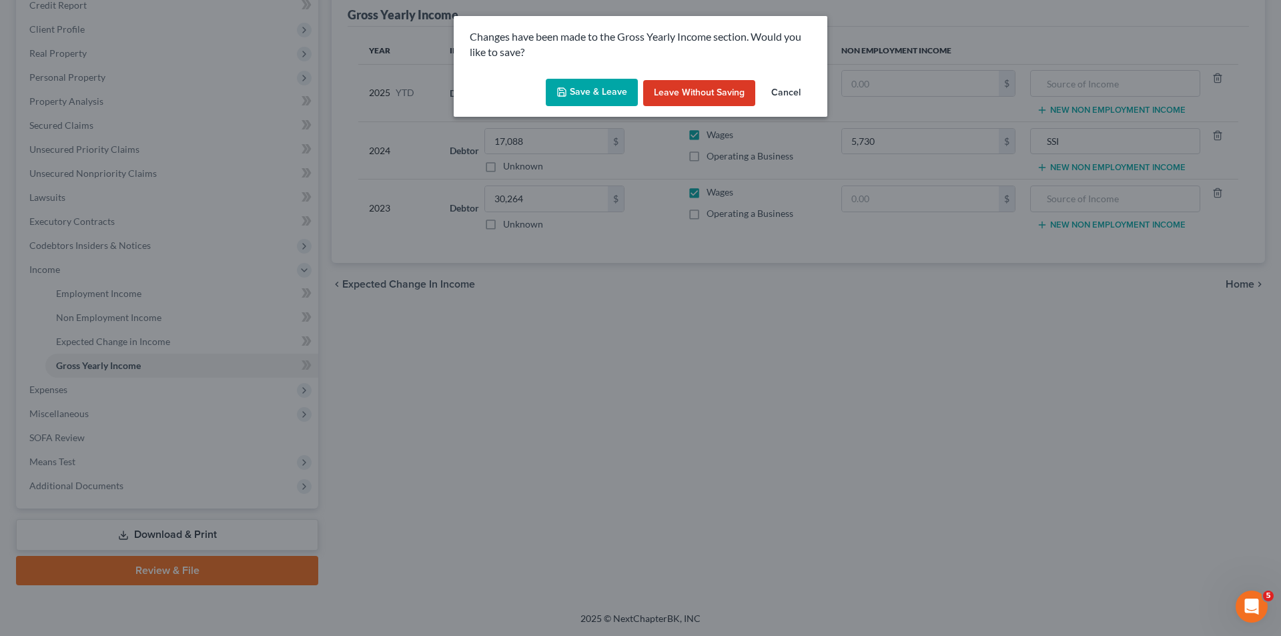
click at [570, 91] on button "Save & Leave" at bounding box center [592, 93] width 92 height 28
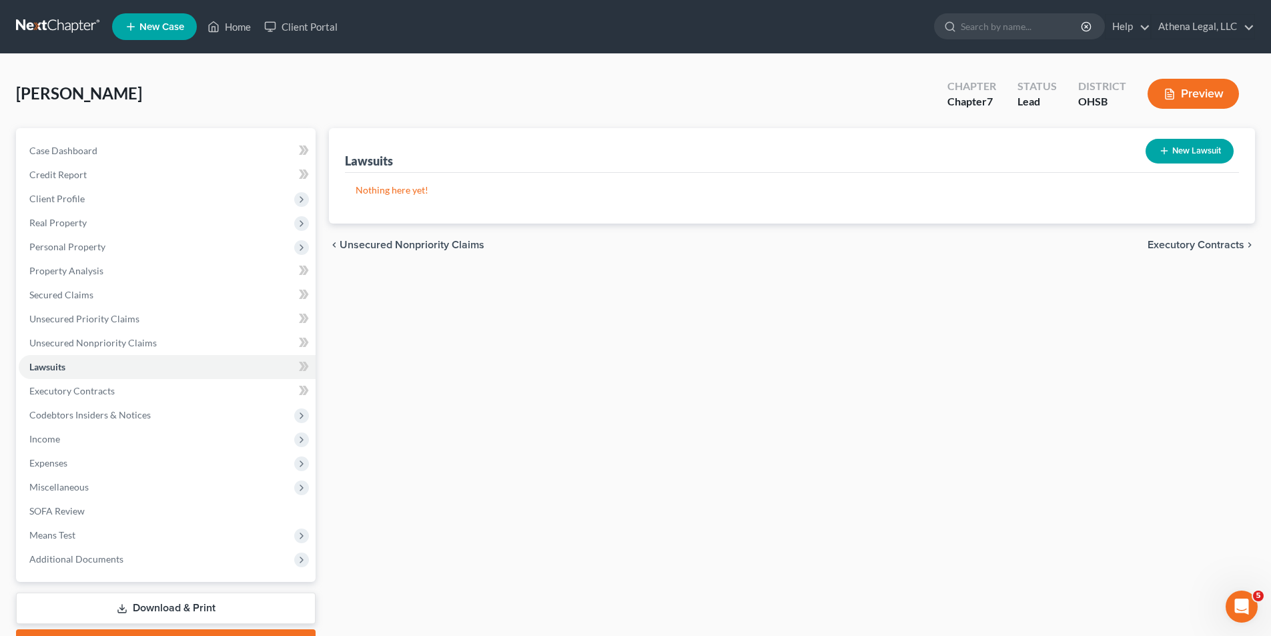
click at [1175, 141] on button "New Lawsuit" at bounding box center [1189, 151] width 88 height 25
select select "0"
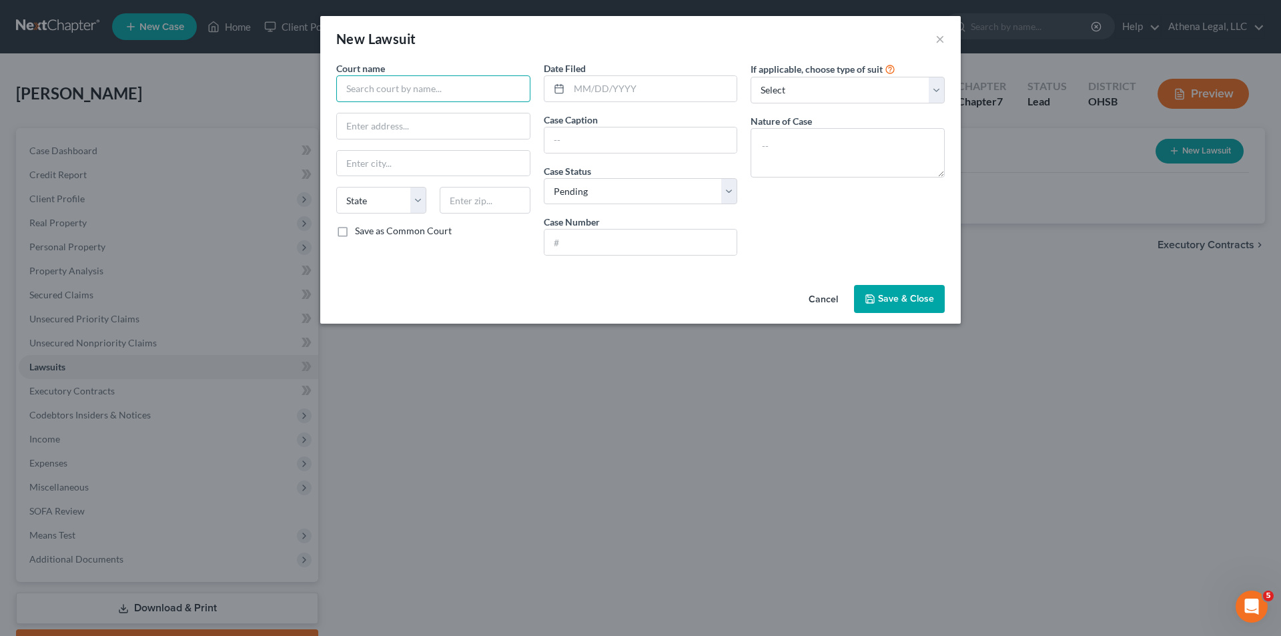
click at [404, 97] on input "text" at bounding box center [433, 88] width 194 height 27
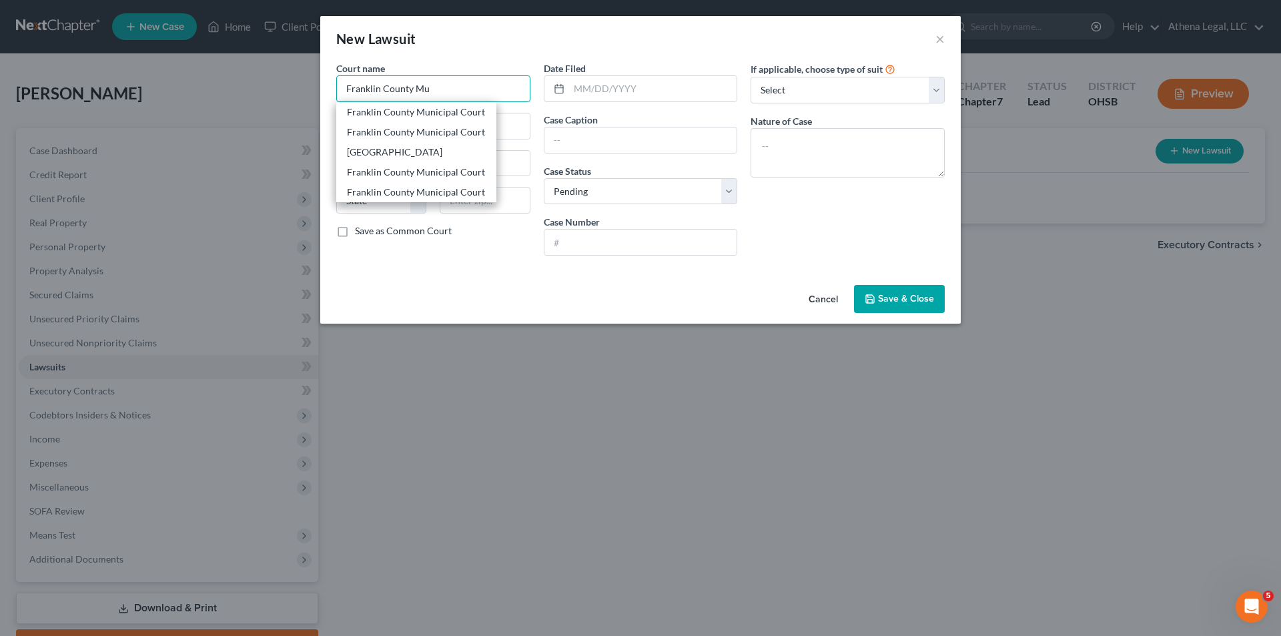
type input "Franklin County Municipal Court"
type input "375 South High Street"
type input "Columbus"
select select "36"
type input "43215"
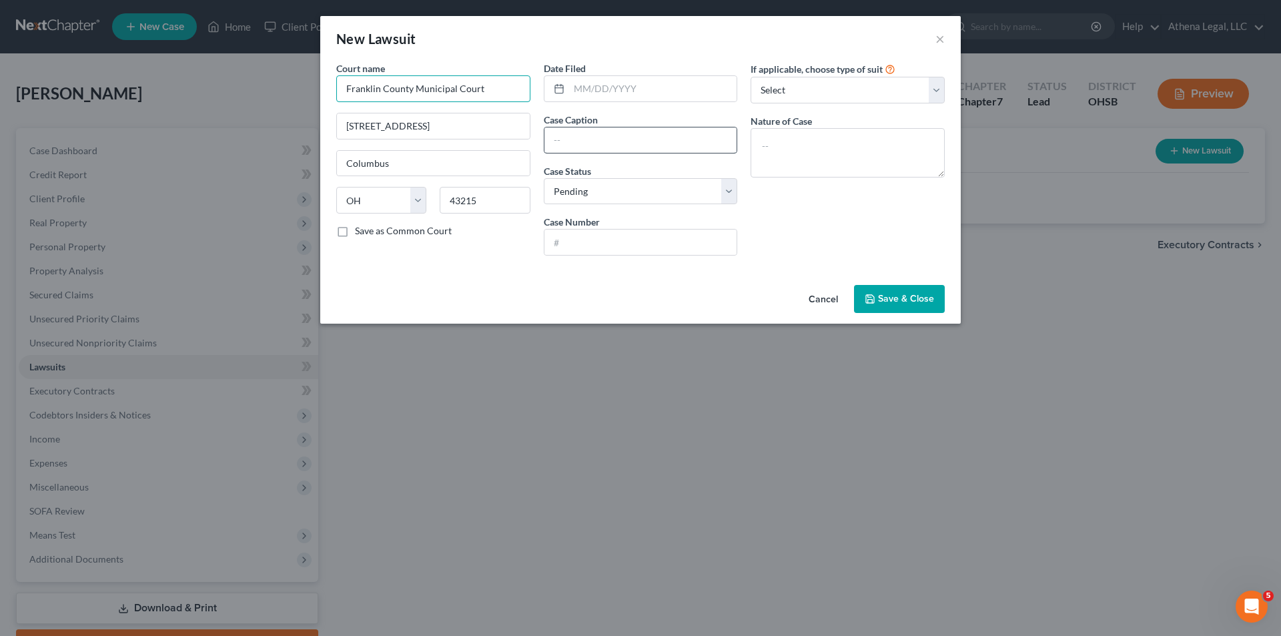
type input "Franklin County Municipal Court"
click at [626, 141] on input "text" at bounding box center [640, 139] width 193 height 25
type input "LVNV Funding vs. Tina Pizzurro"
click at [684, 88] on input "text" at bounding box center [653, 88] width 168 height 25
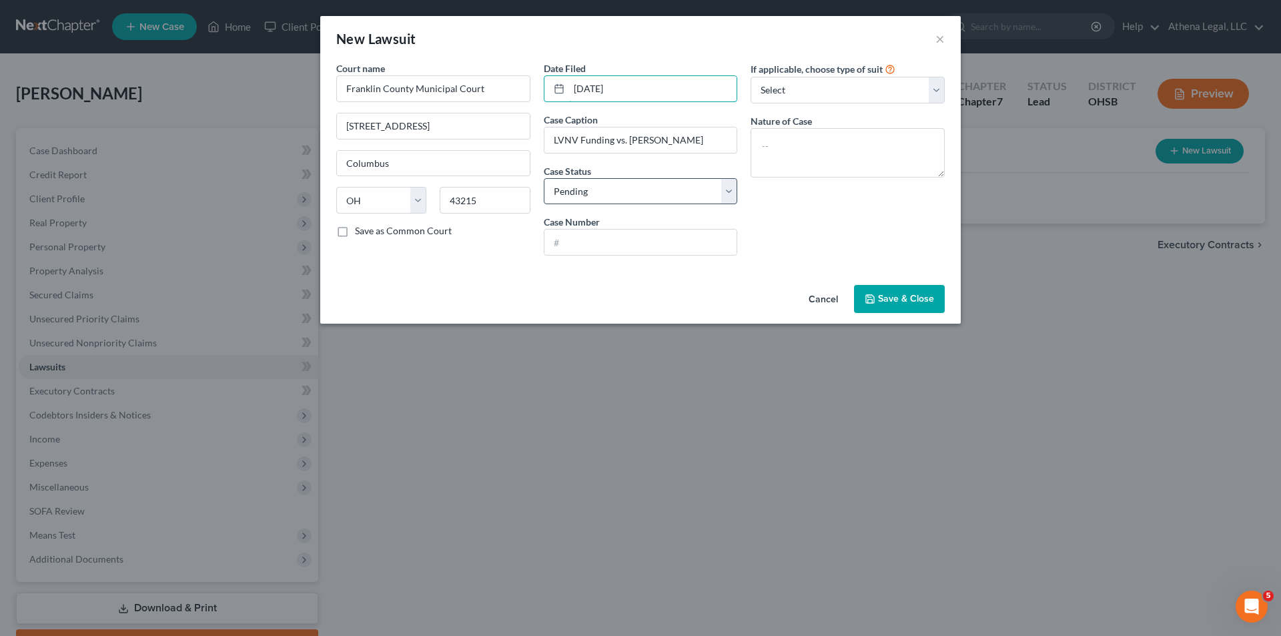
type input "04/05/2024"
click at [640, 190] on select "Select Pending On Appeal Concluded" at bounding box center [641, 191] width 194 height 27
select select "2"
click at [544, 178] on select "Select Pending On Appeal Concluded" at bounding box center [641, 191] width 194 height 27
click at [612, 254] on input "text" at bounding box center [640, 241] width 193 height 25
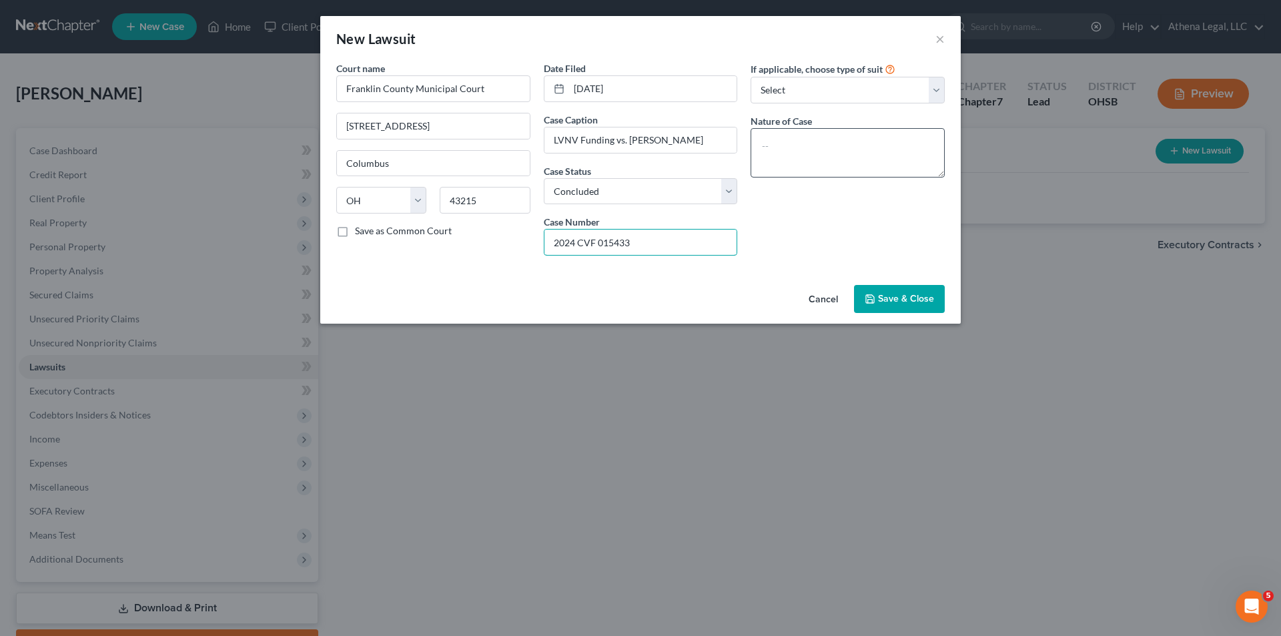
type input "2024 CVF 015433"
click at [778, 141] on textarea at bounding box center [847, 152] width 194 height 49
type textarea "Civil"
click at [881, 292] on button "Save & Close" at bounding box center [899, 299] width 91 height 28
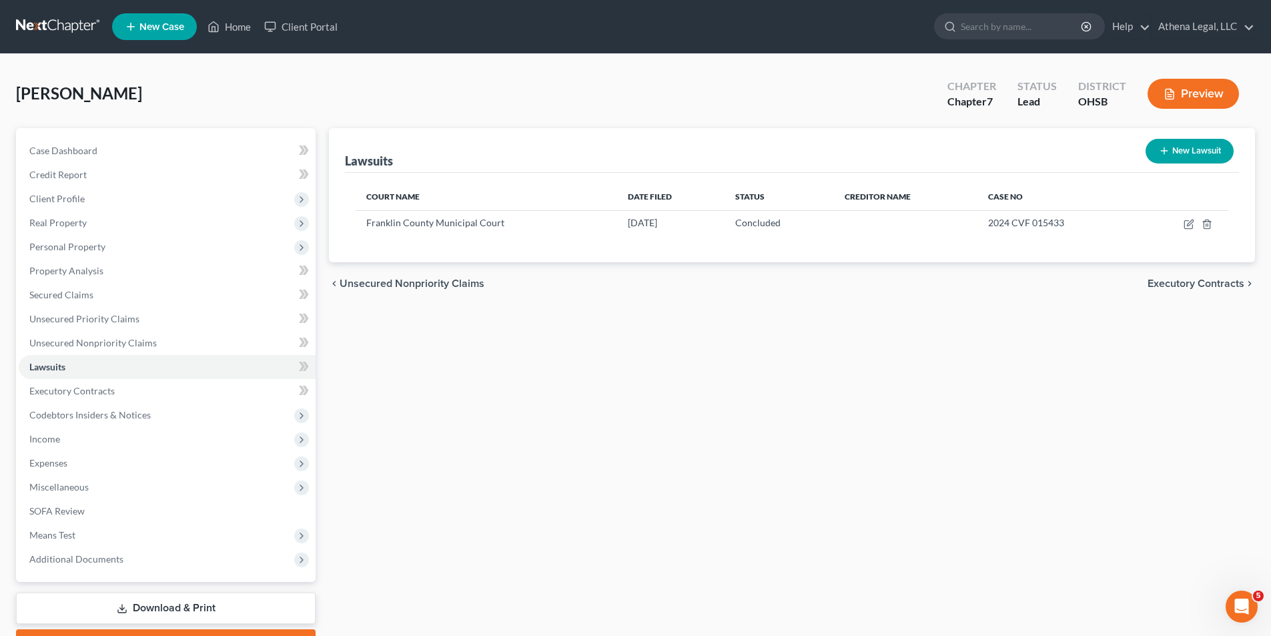
click at [1203, 149] on button "New Lawsuit" at bounding box center [1189, 151] width 88 height 25
select select "0"
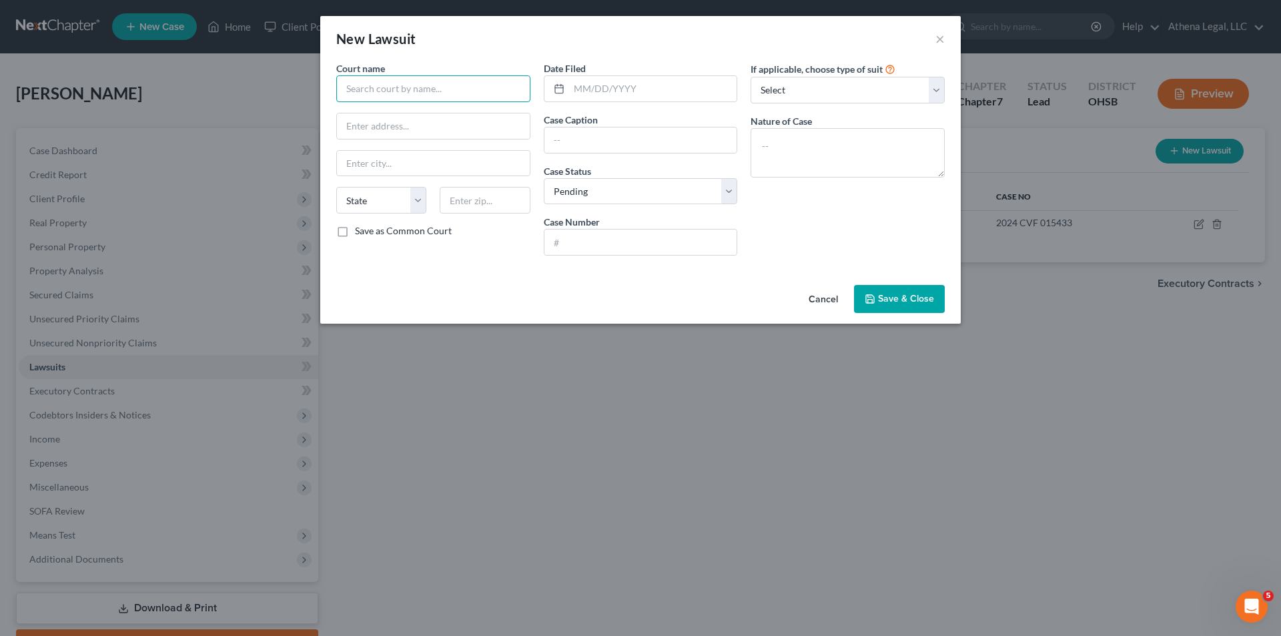
click at [501, 91] on input "text" at bounding box center [433, 88] width 194 height 27
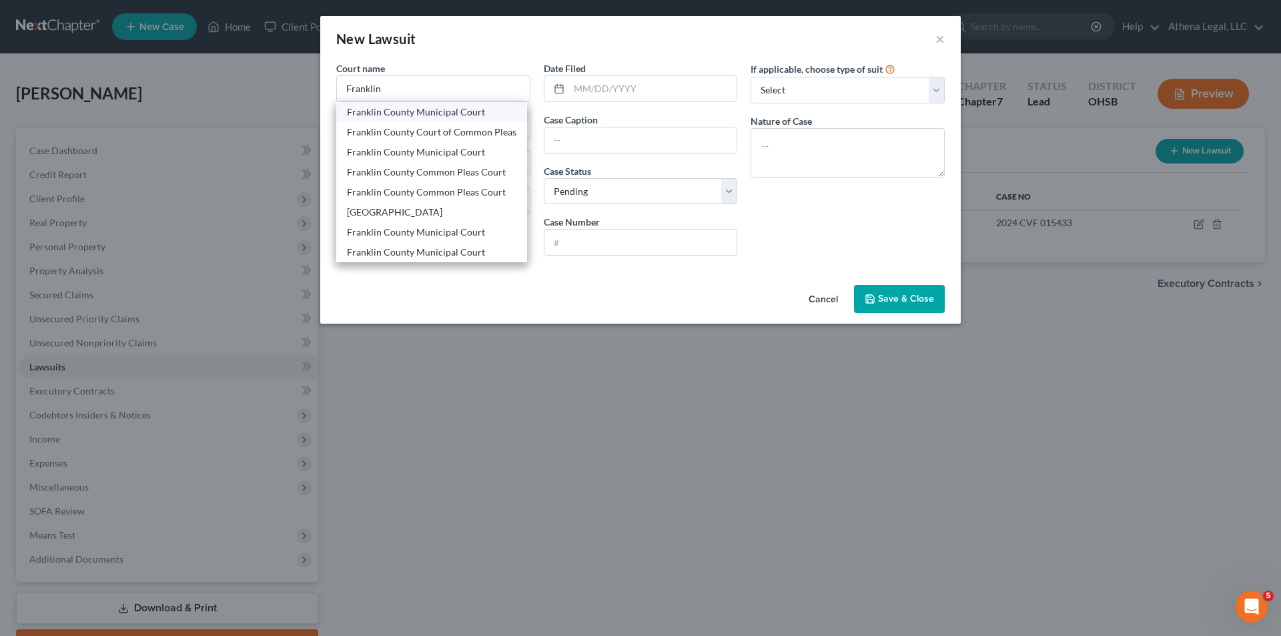
click at [462, 119] on div "Franklin County Municipal Court" at bounding box center [431, 112] width 191 height 20
type input "Franklin County Municipal Court"
type input "375 South High Street"
type input "Columbus"
select select "36"
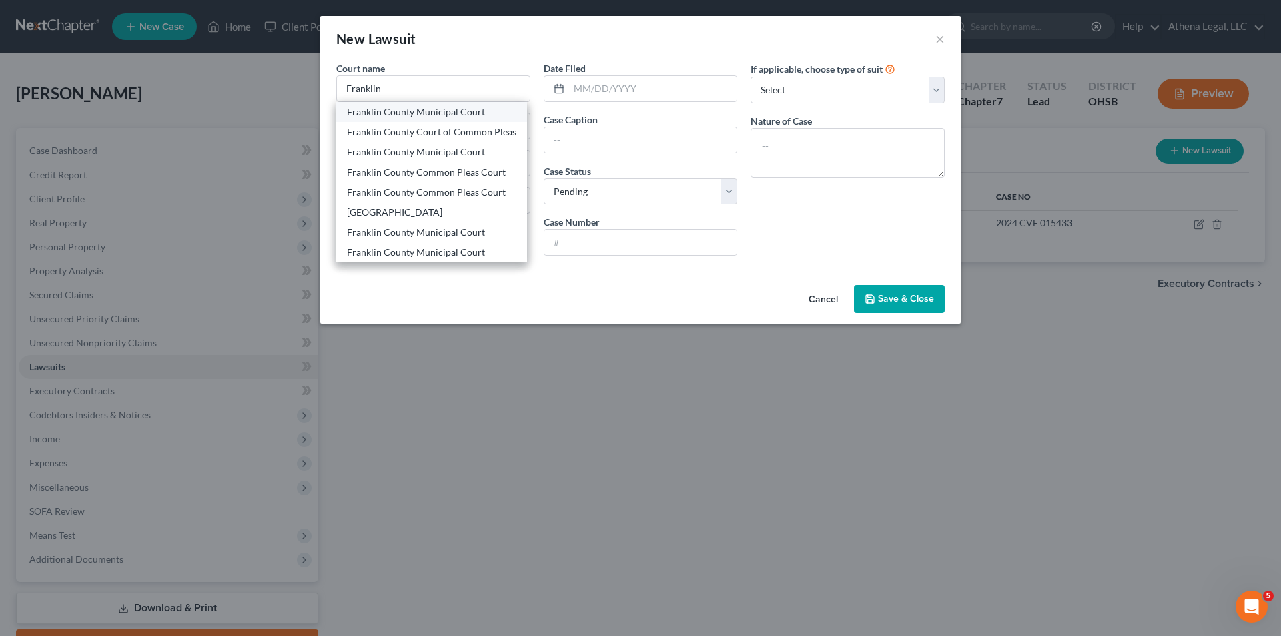
type input "43215"
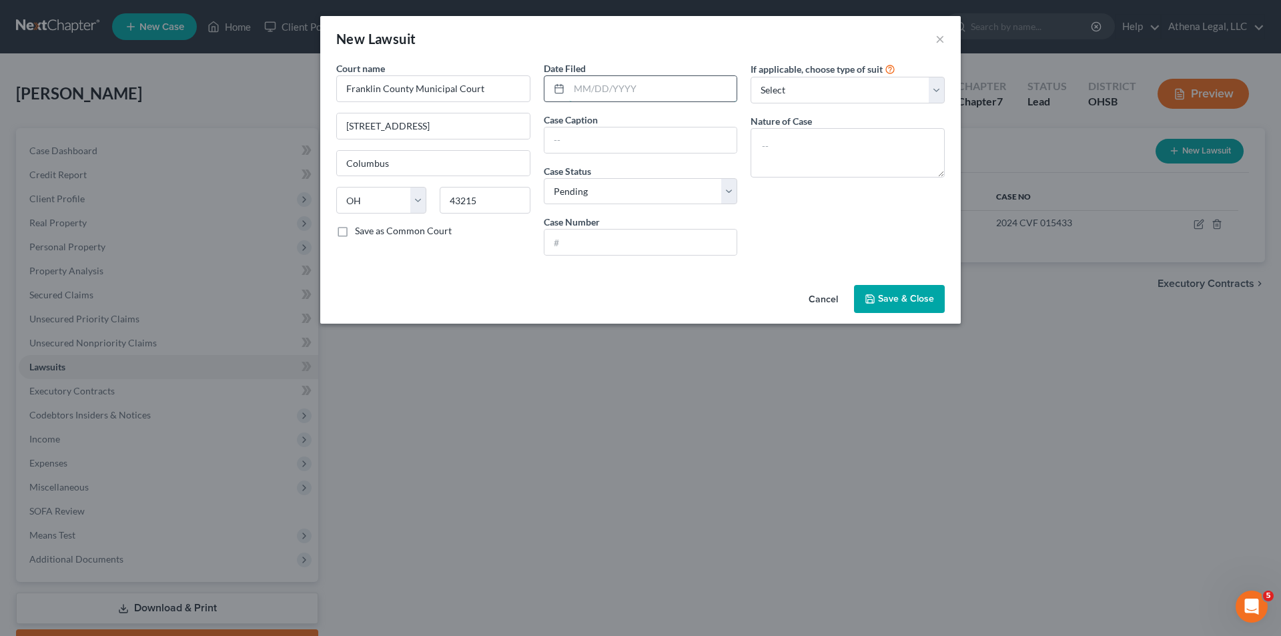
click at [630, 84] on input "text" at bounding box center [653, 88] width 168 height 25
type input "01/09/2024"
type input "LVNV Funding vs. Tina Pizzurro"
click at [665, 194] on select "Select Pending On Appeal Concluded" at bounding box center [641, 191] width 194 height 27
select select "2"
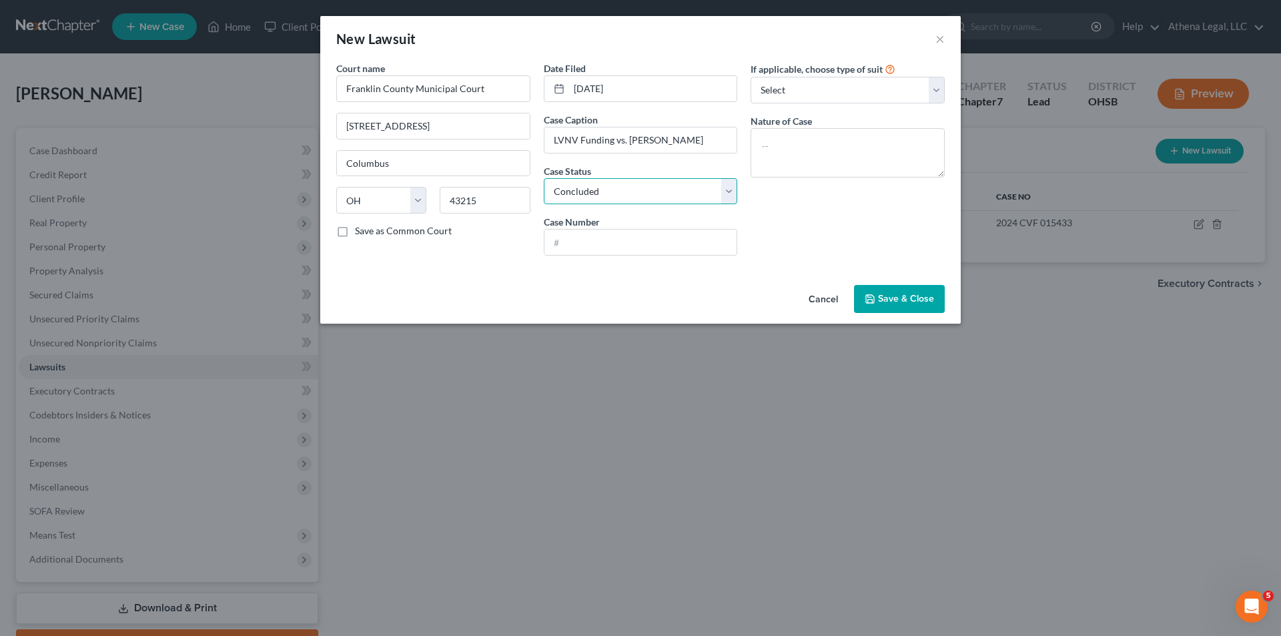
click at [544, 178] on select "Select Pending On Appeal Concluded" at bounding box center [641, 191] width 194 height 27
click at [597, 233] on input "text" at bounding box center [640, 241] width 193 height 25
type input "2024 CVF 001113"
click at [798, 167] on textarea at bounding box center [847, 152] width 194 height 49
click at [824, 162] on textarea at bounding box center [847, 152] width 194 height 49
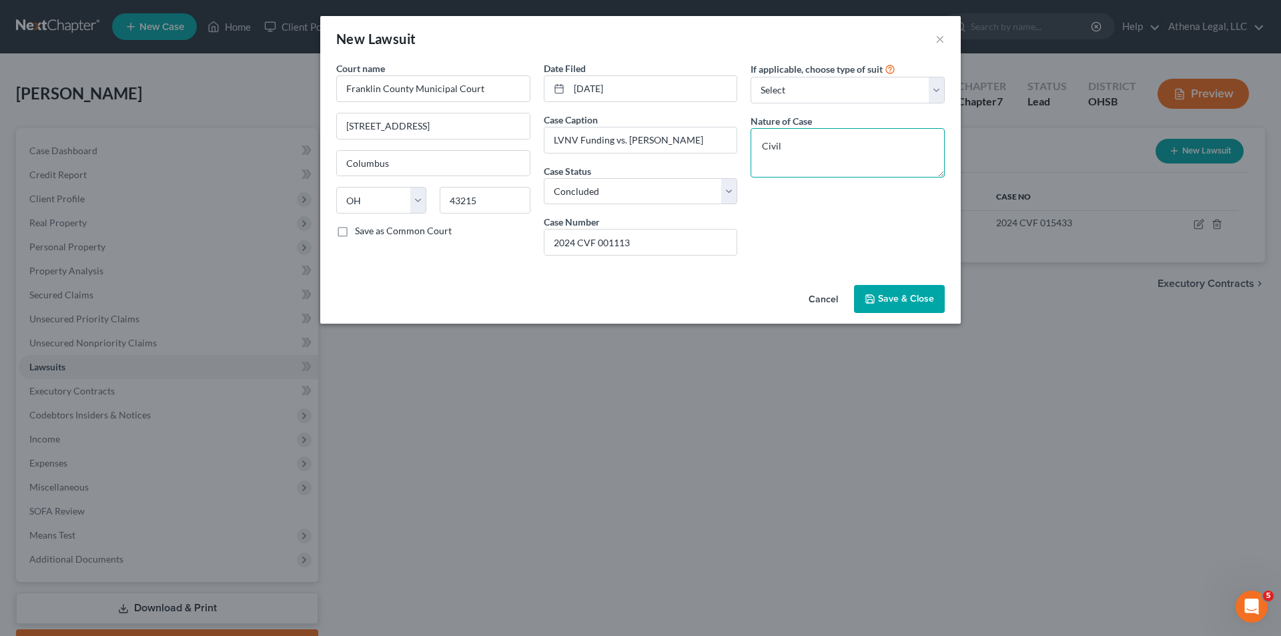
type textarea "Civil"
click at [902, 305] on button "Save & Close" at bounding box center [899, 299] width 91 height 28
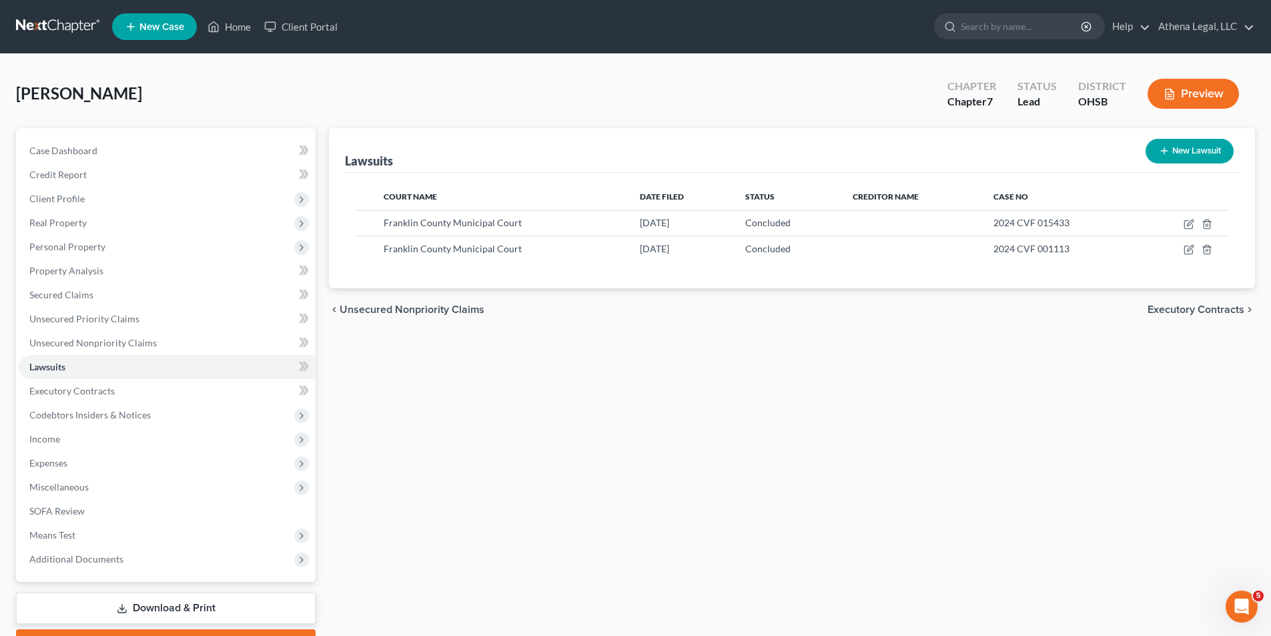
click at [1183, 153] on button "New Lawsuit" at bounding box center [1189, 151] width 88 height 25
select select "0"
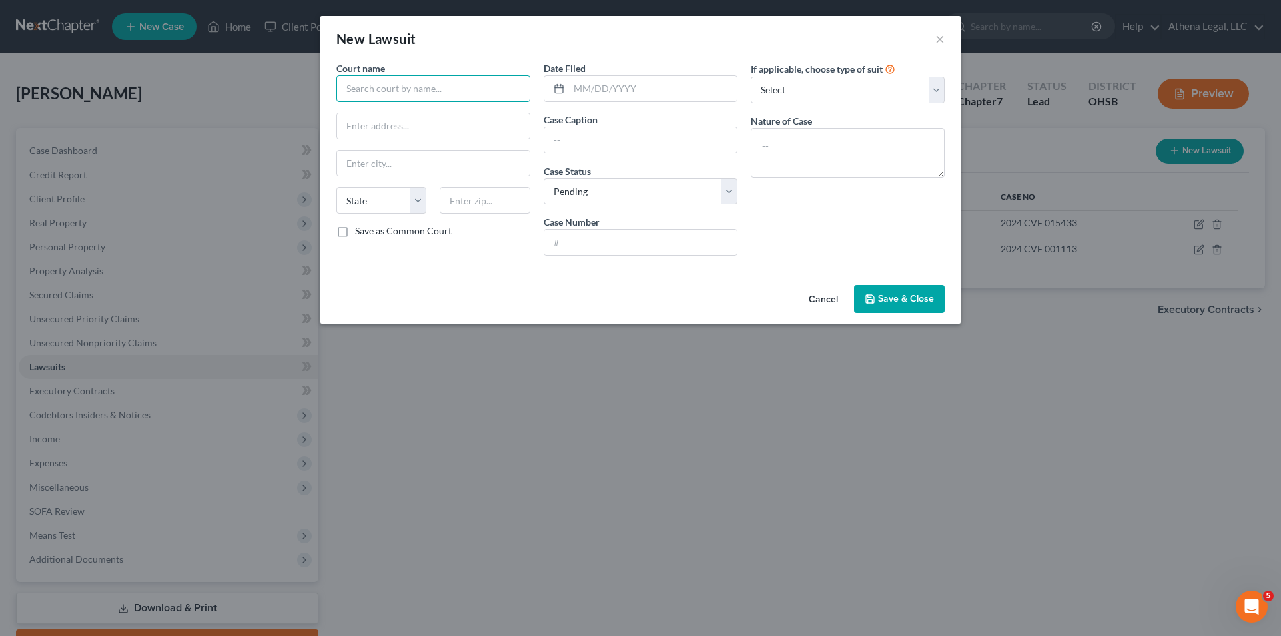
click at [356, 95] on input "text" at bounding box center [433, 88] width 194 height 27
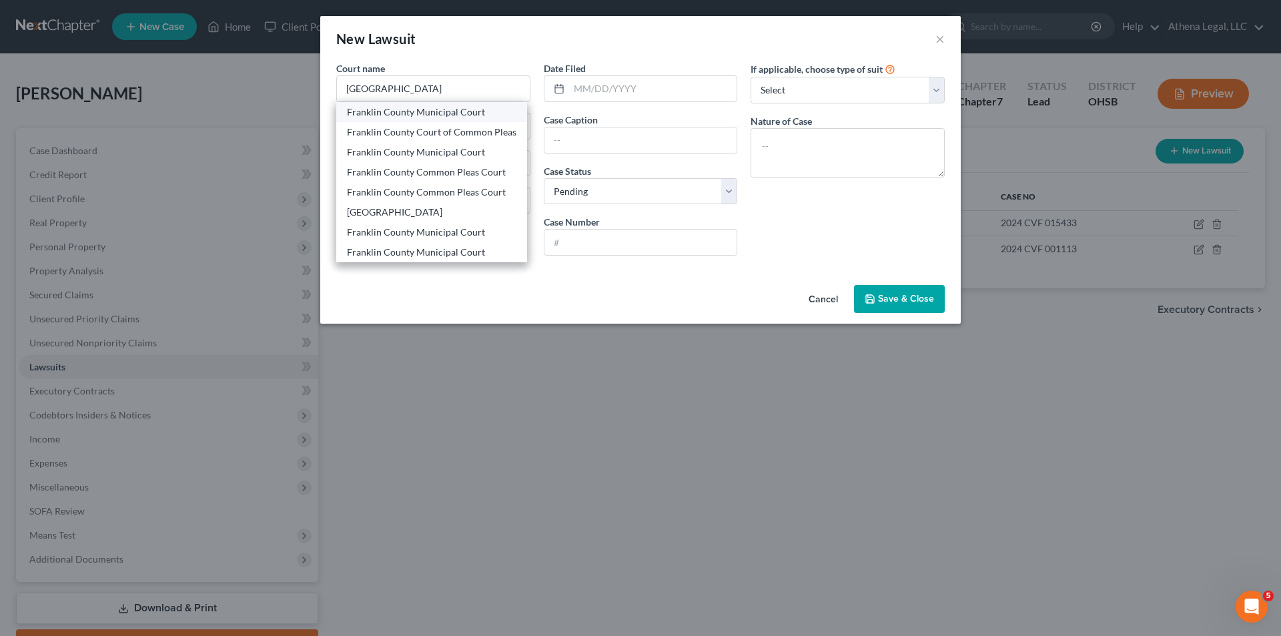
click at [380, 111] on div "Franklin County Municipal Court" at bounding box center [431, 111] width 169 height 13
type input "Franklin County Municipal Court"
type input "375 South High Street"
type input "Columbus"
select select "36"
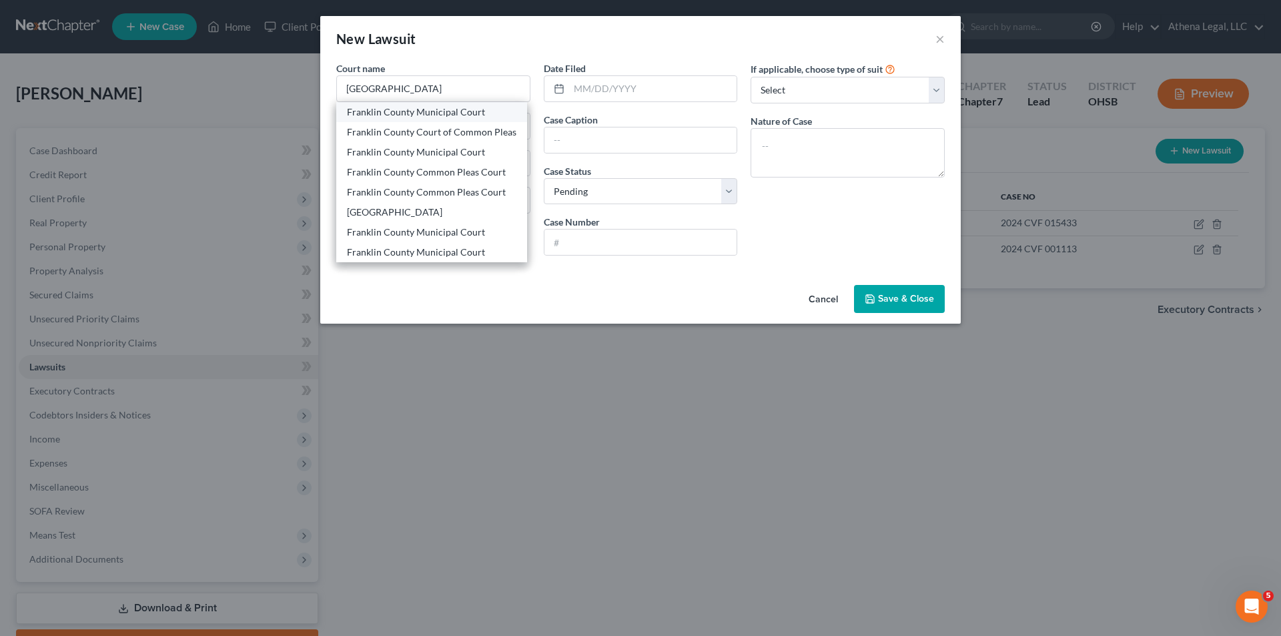
type input "43215"
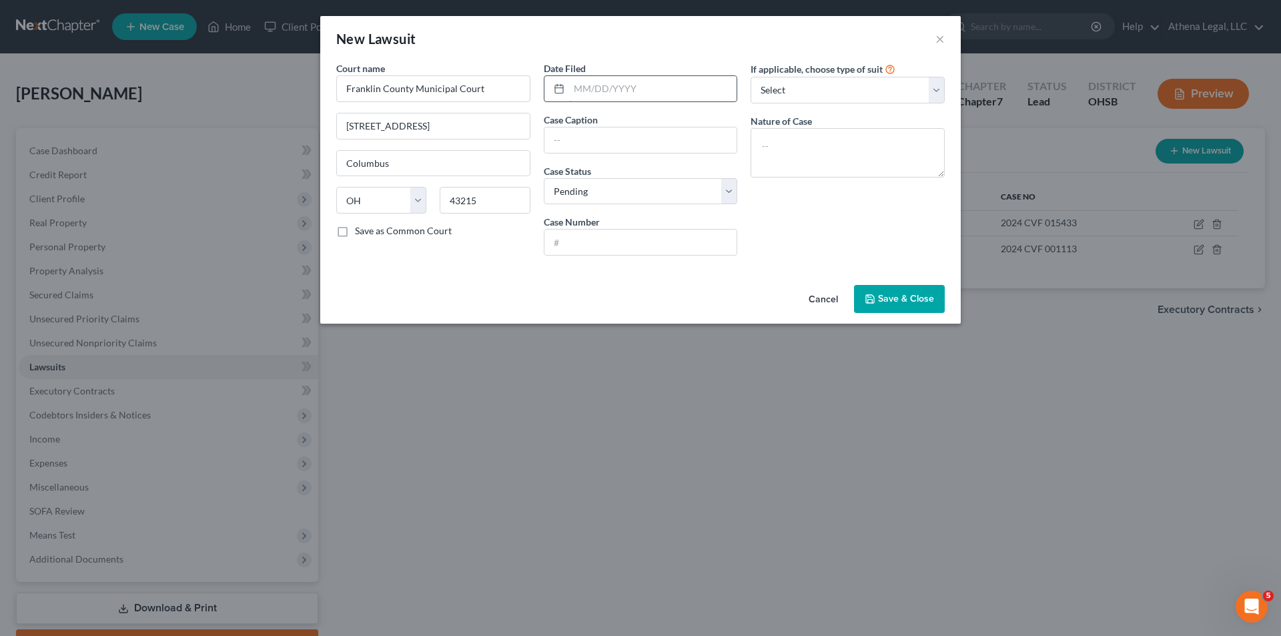
click at [626, 85] on input "text" at bounding box center [653, 88] width 168 height 25
type input "02/16/2023"
type input "CKS Prime Investments, LLC vs. Tina Pizzurro"
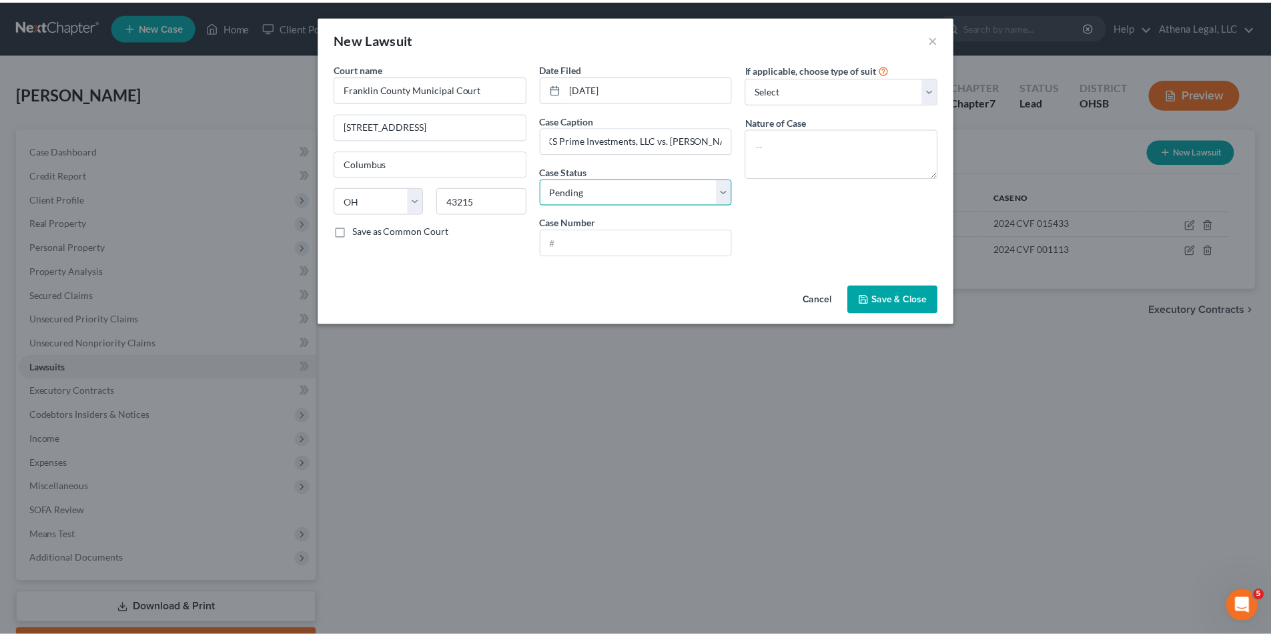
scroll to position [0, 0]
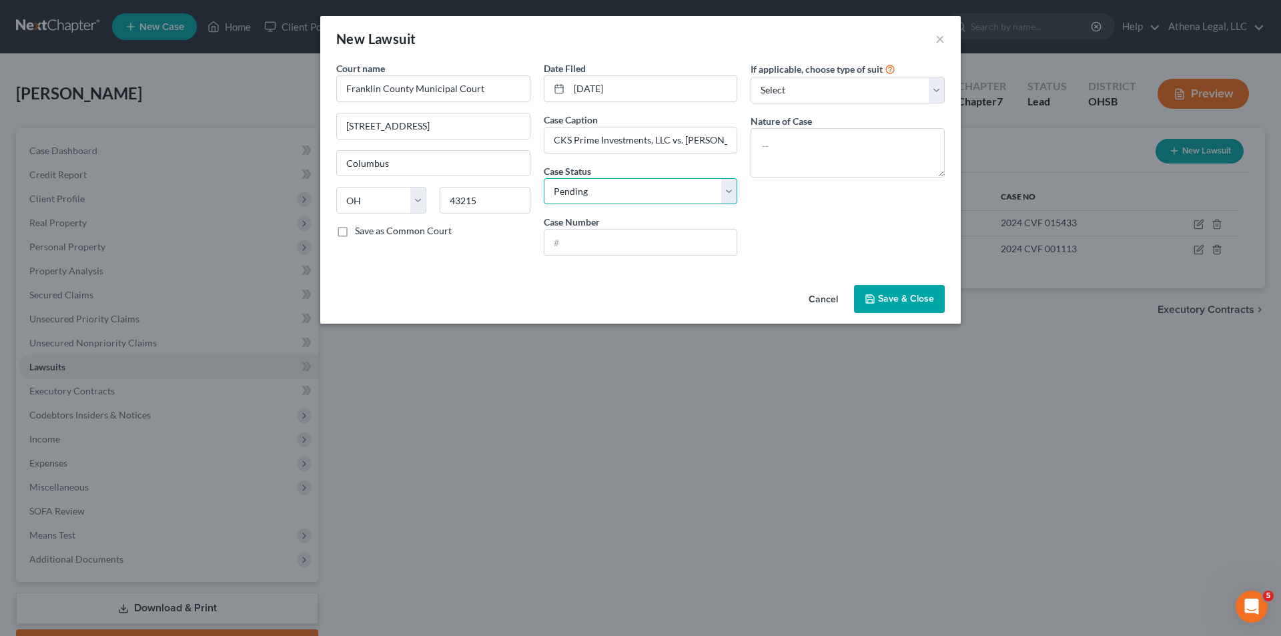
click at [595, 195] on select "Select Pending On Appeal Concluded" at bounding box center [641, 191] width 194 height 27
select select "2"
click at [544, 178] on select "Select Pending On Appeal Concluded" at bounding box center [641, 191] width 194 height 27
click at [602, 251] on input "text" at bounding box center [640, 241] width 193 height 25
type input "2023 CVF 005999"
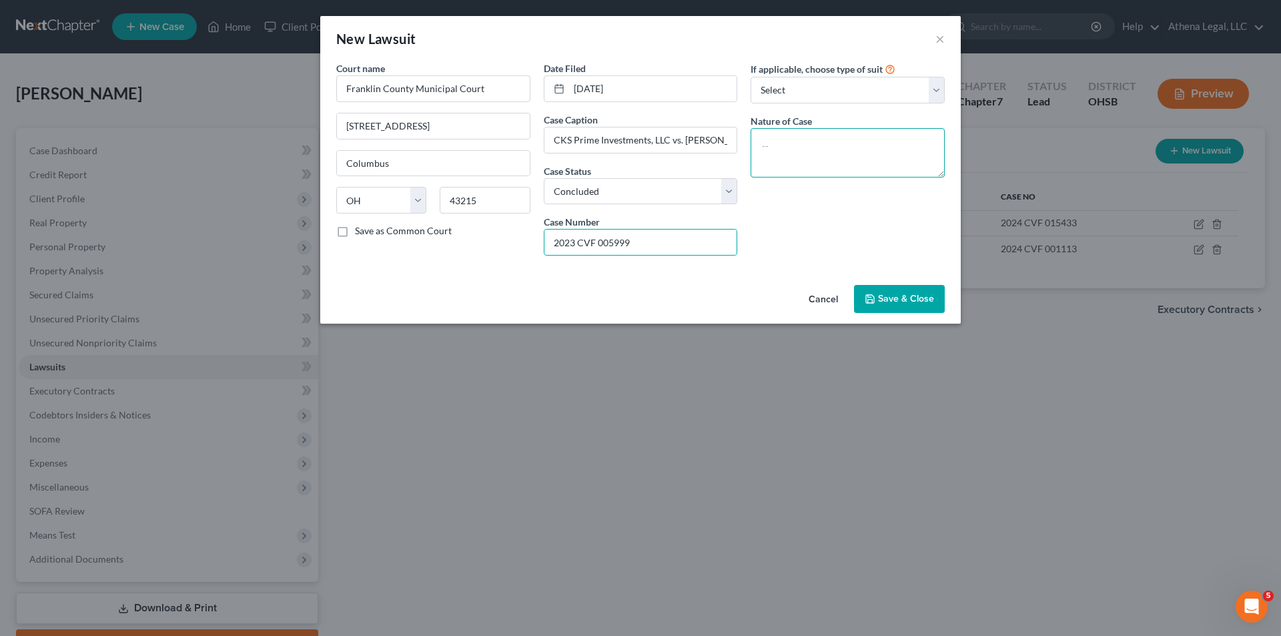
click at [796, 156] on textarea at bounding box center [847, 152] width 194 height 49
type textarea "Civil"
click at [890, 303] on span "Save & Close" at bounding box center [906, 298] width 56 height 11
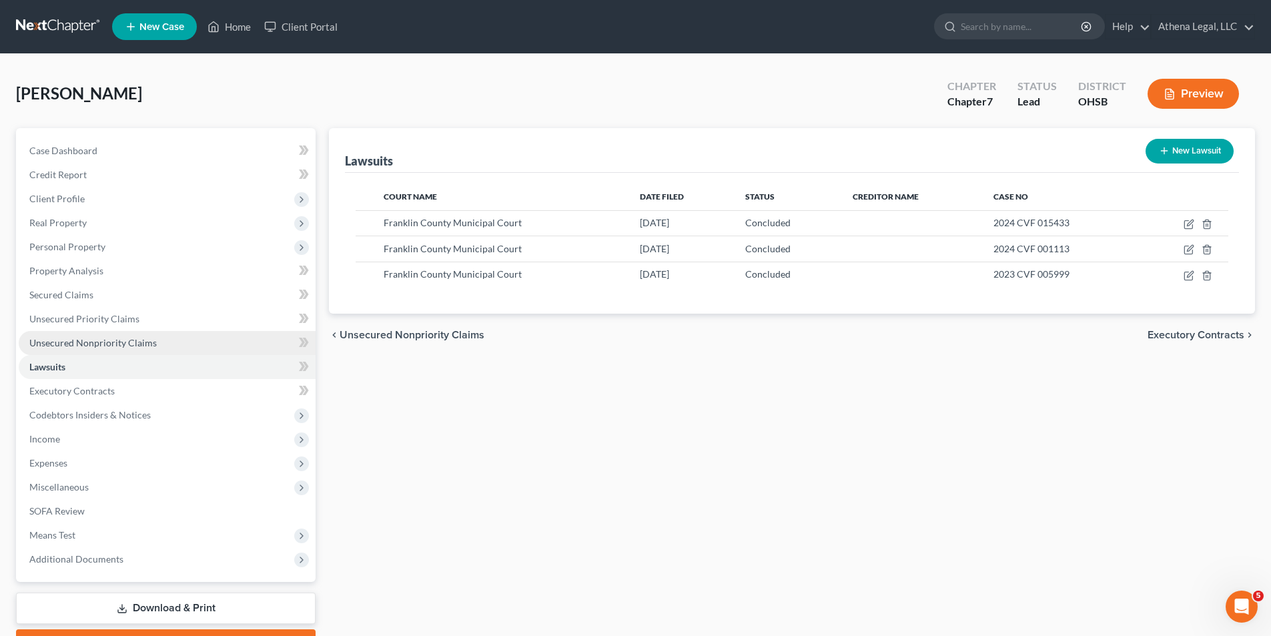
click at [124, 346] on span "Unsecured Nonpriority Claims" at bounding box center [92, 342] width 127 height 11
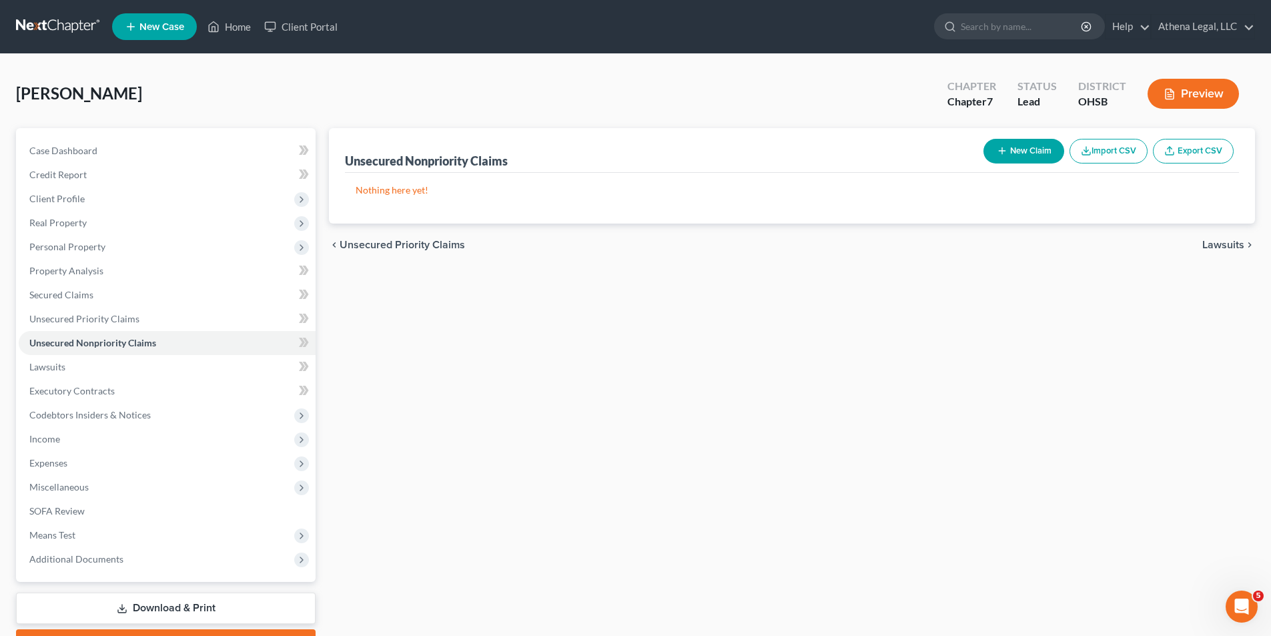
click at [1033, 150] on button "New Claim" at bounding box center [1023, 151] width 81 height 25
select select "0"
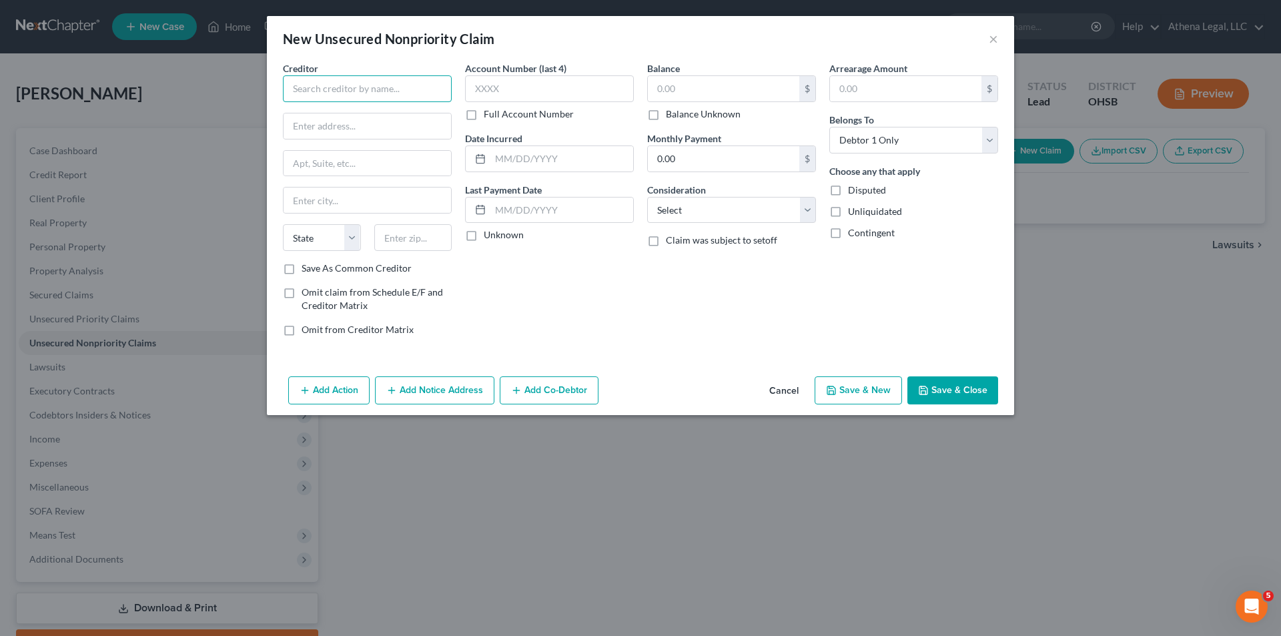
click at [352, 94] on input "text" at bounding box center [367, 88] width 169 height 27
type input "CKS Prime Investments LLC"
type input "1800 Route 34"
type input "North Building 3 Suite 305"
type input "Wall"
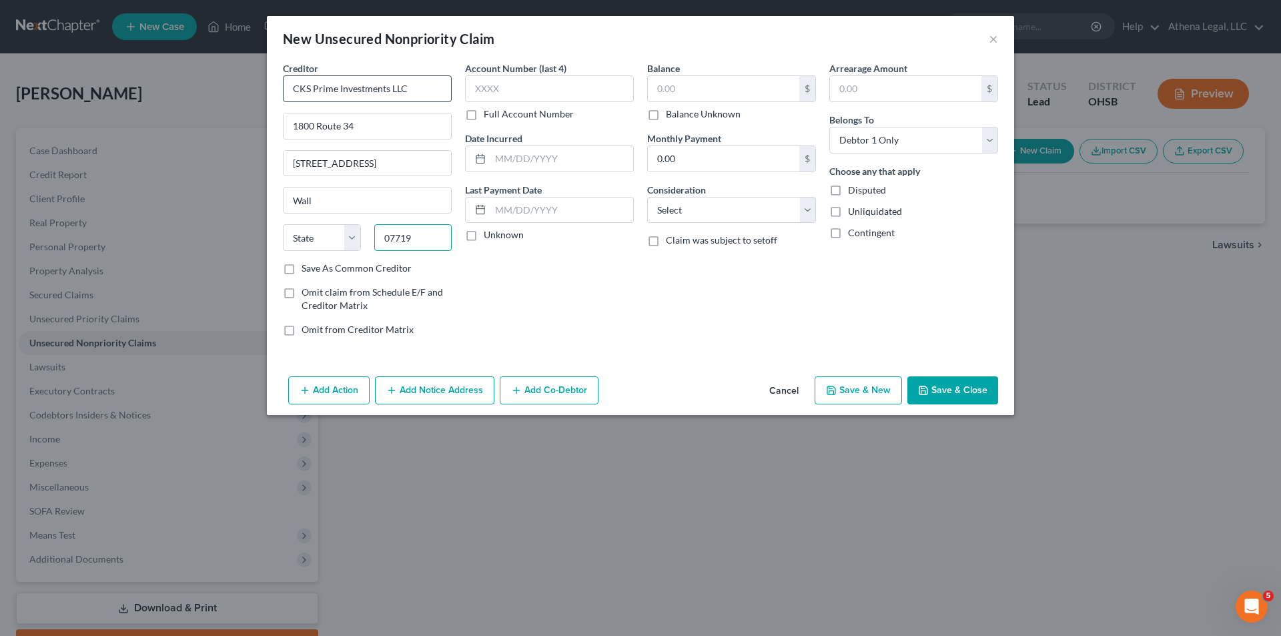
type input "07719"
type input "Belmar"
select select "33"
drag, startPoint x: 334, startPoint y: 199, endPoint x: 259, endPoint y: 203, distance: 74.2
click at [259, 203] on div "New Unsecured Nonpriority Claim × Creditor * CKS Prime Investments LLC 1800 Rou…" at bounding box center [640, 318] width 1281 height 636
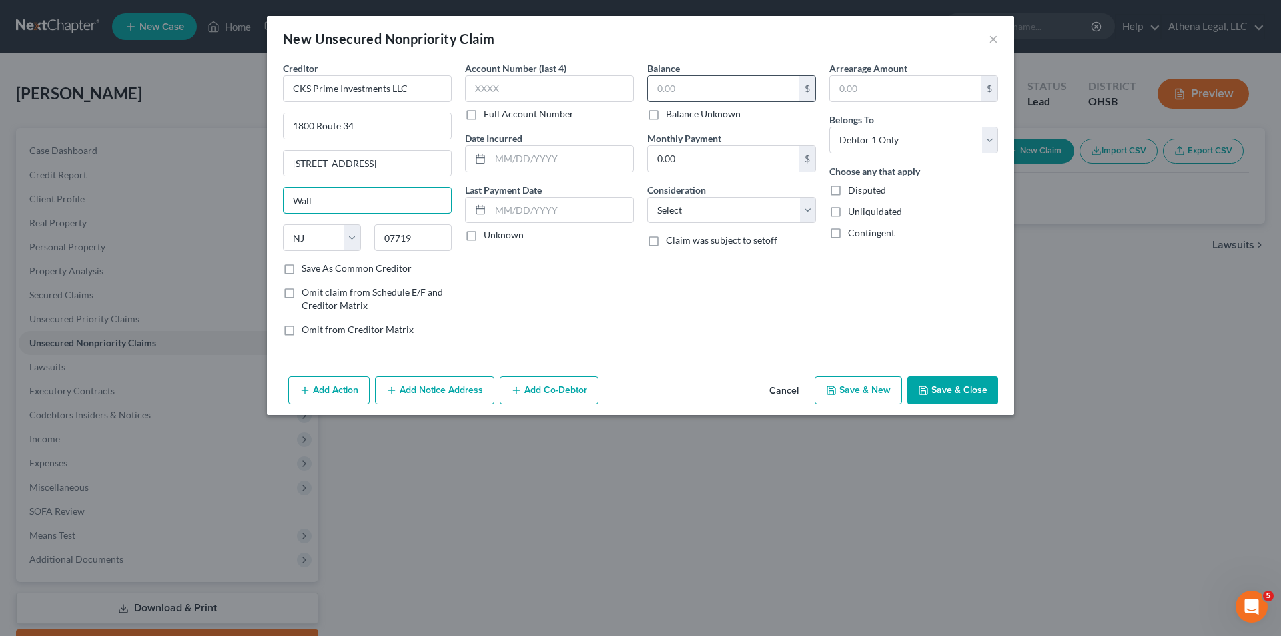
type input "Wall"
click at [660, 92] on input "text" at bounding box center [723, 88] width 151 height 25
type input "1,016"
click at [742, 215] on select "Select Cable / Satellite Services Collection Agency Credit Card Debt Debt Couns…" at bounding box center [731, 210] width 169 height 27
select select "1"
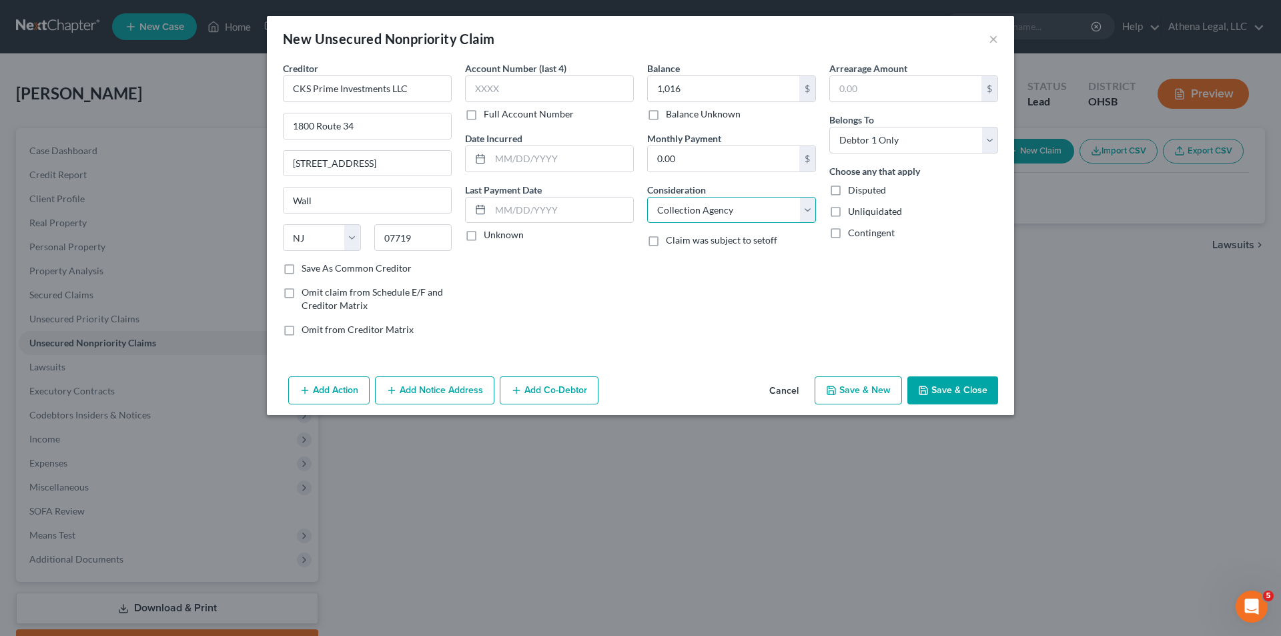
click at [647, 197] on select "Select Cable / Satellite Services Collection Agency Credit Card Debt Debt Couns…" at bounding box center [731, 210] width 169 height 27
click at [932, 397] on button "Save & Close" at bounding box center [952, 390] width 91 height 28
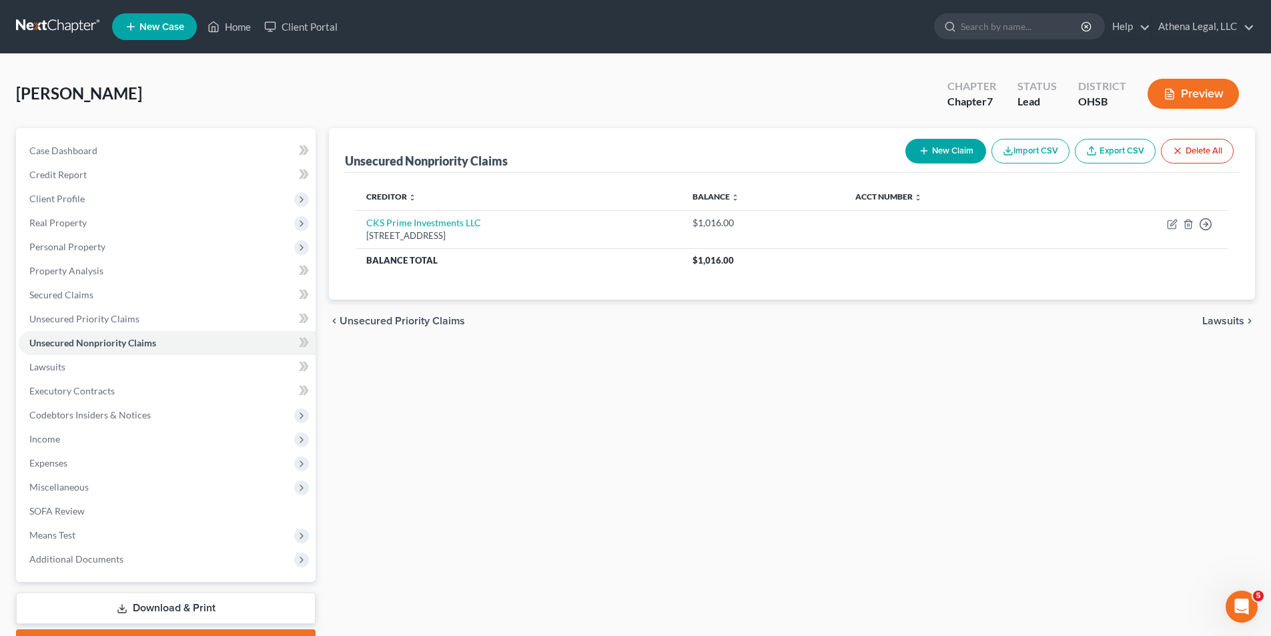
click at [963, 153] on button "New Claim" at bounding box center [945, 151] width 81 height 25
select select "0"
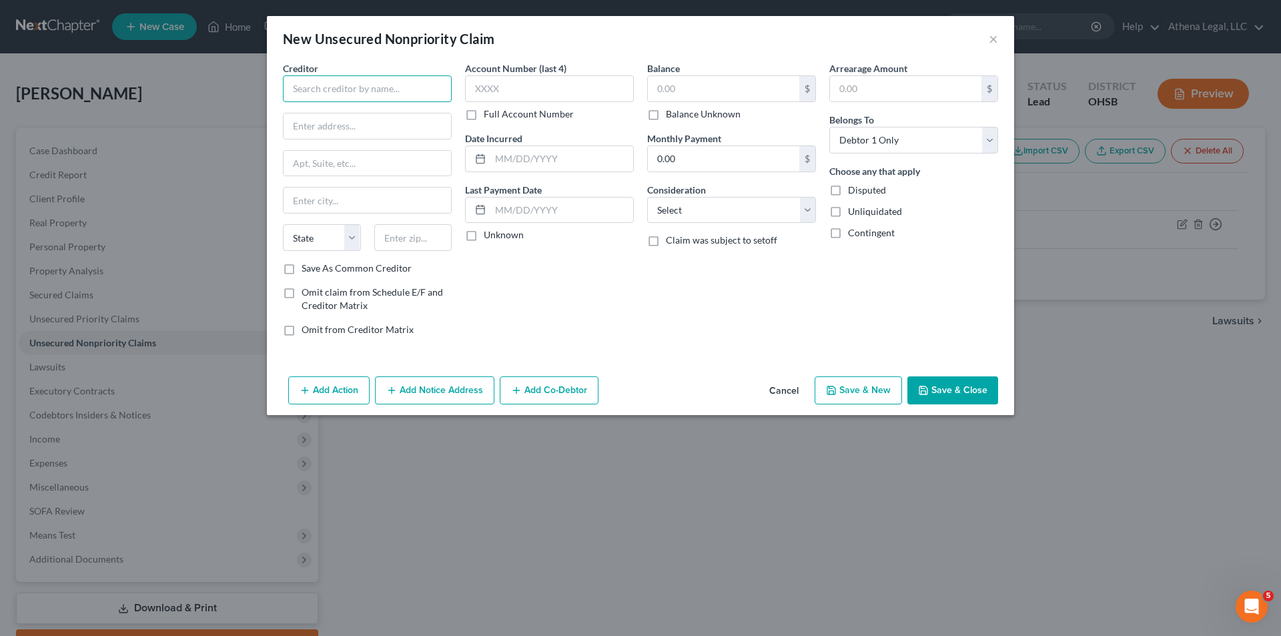
click at [422, 88] on input "text" at bounding box center [367, 88] width 169 height 27
type input "LVNV Funding, LLC"
type input "3033 Campus Drive"
type input "Suite 250"
type input "55441"
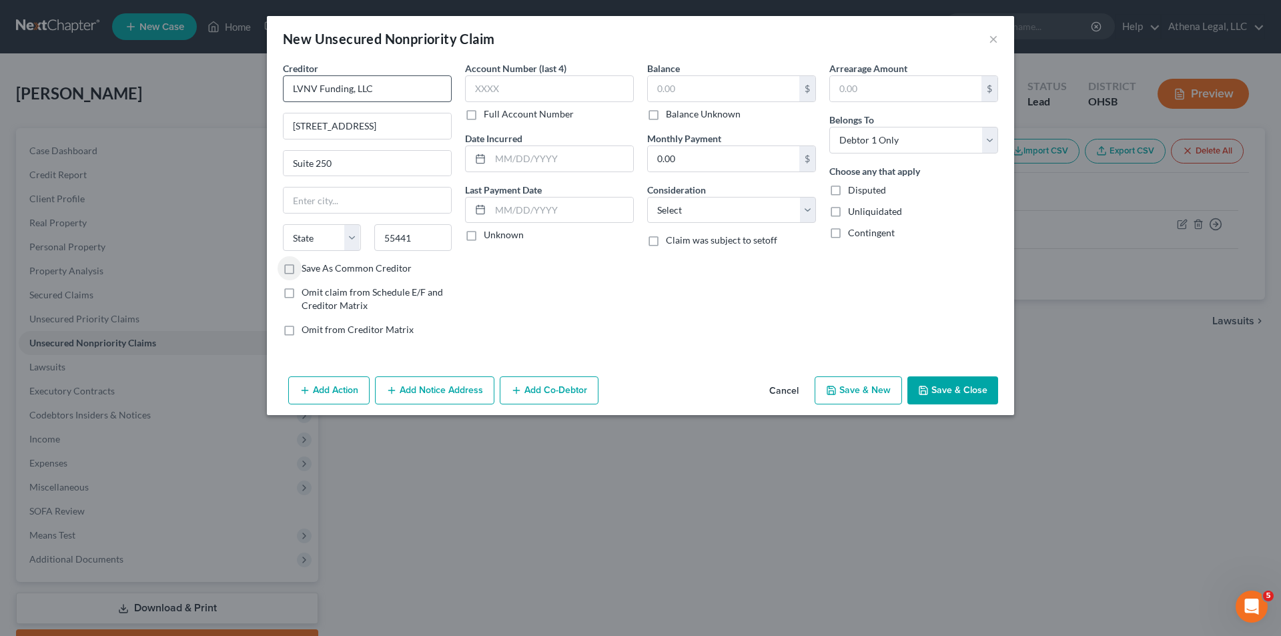
type input "Minneapolis"
select select "24"
click at [720, 211] on select "Select Cable / Satellite Services Collection Agency Credit Card Debt Debt Couns…" at bounding box center [731, 210] width 169 height 27
click at [588, 285] on div "Account Number (last 4) Full Account Number Date Incurred Last Payment Date Unk…" at bounding box center [549, 203] width 182 height 285
drag, startPoint x: 417, startPoint y: 125, endPoint x: 229, endPoint y: 129, distance: 187.5
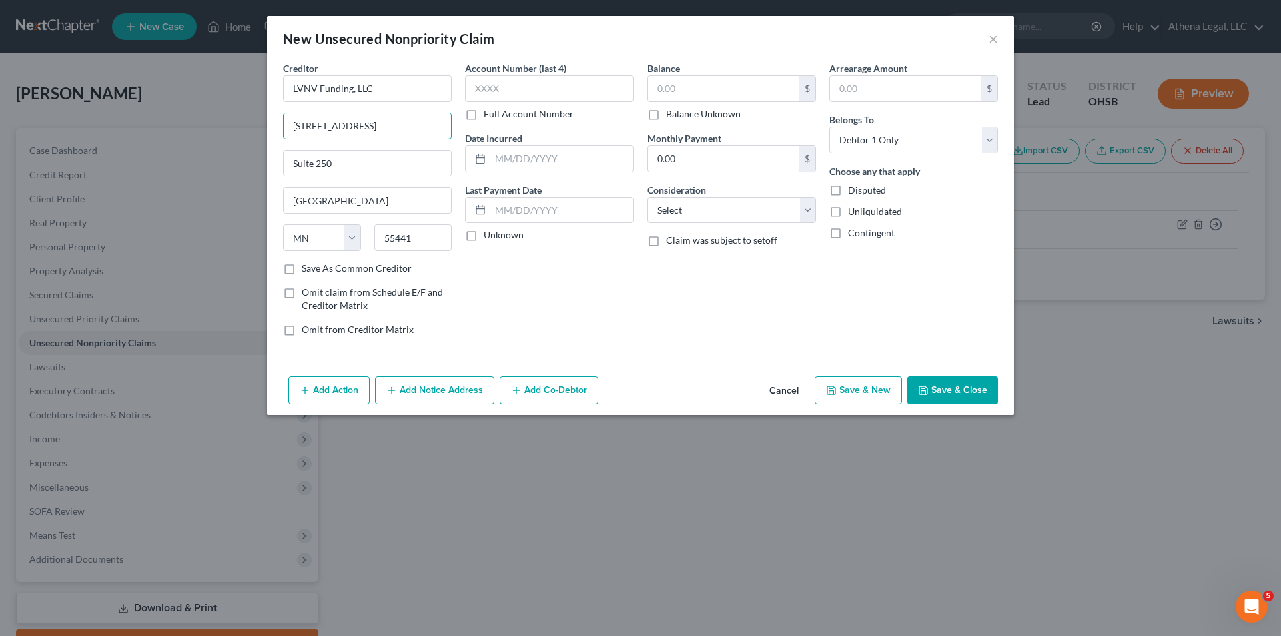
click at [229, 129] on div "New Unsecured Nonpriority Claim × Creditor * LVNV Funding, LLC 3033 Campus Driv…" at bounding box center [640, 318] width 1281 height 636
type input "55 Beattie Place"
type input "[GEOGRAPHIC_DATA]"
drag, startPoint x: 348, startPoint y: 161, endPoint x: 231, endPoint y: 184, distance: 118.9
click at [232, 184] on div "New Unsecured Nonpriority Claim × Creditor * LVNV Funding, LLC 55 Beattie Place…" at bounding box center [640, 318] width 1281 height 636
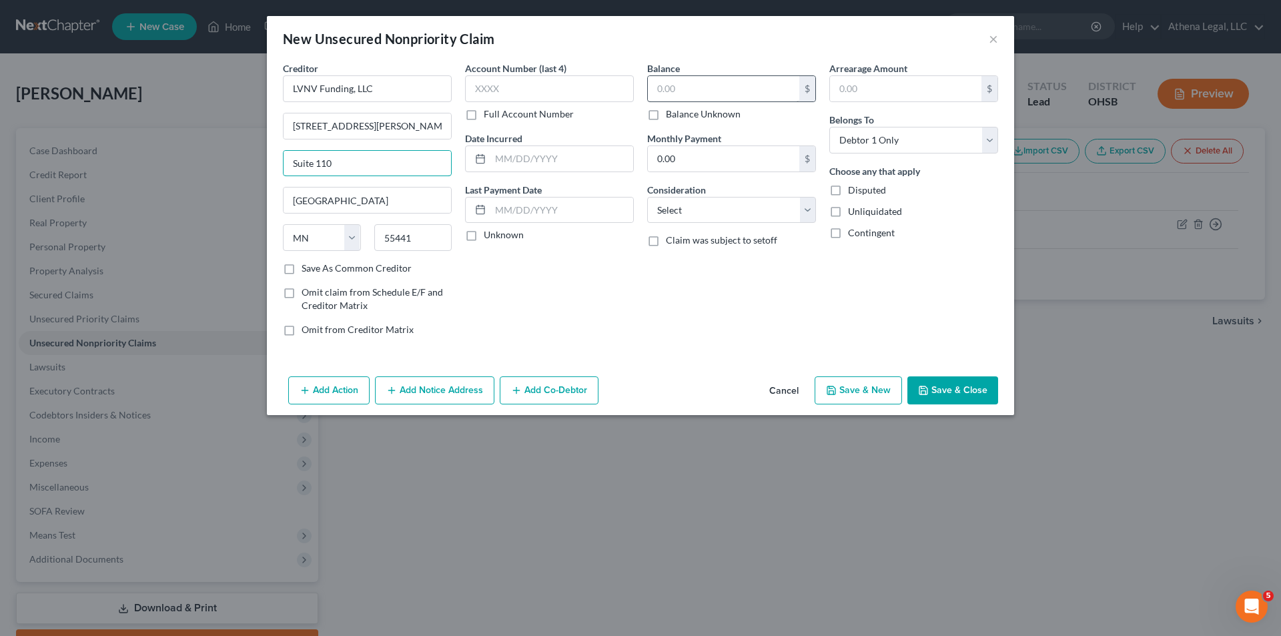
type input "Suite 110"
click at [693, 85] on input "text" at bounding box center [723, 88] width 151 height 25
type input "1,539"
click at [722, 202] on select "Select Cable / Satellite Services Collection Agency Credit Card Debt Debt Couns…" at bounding box center [731, 210] width 169 height 27
select select "1"
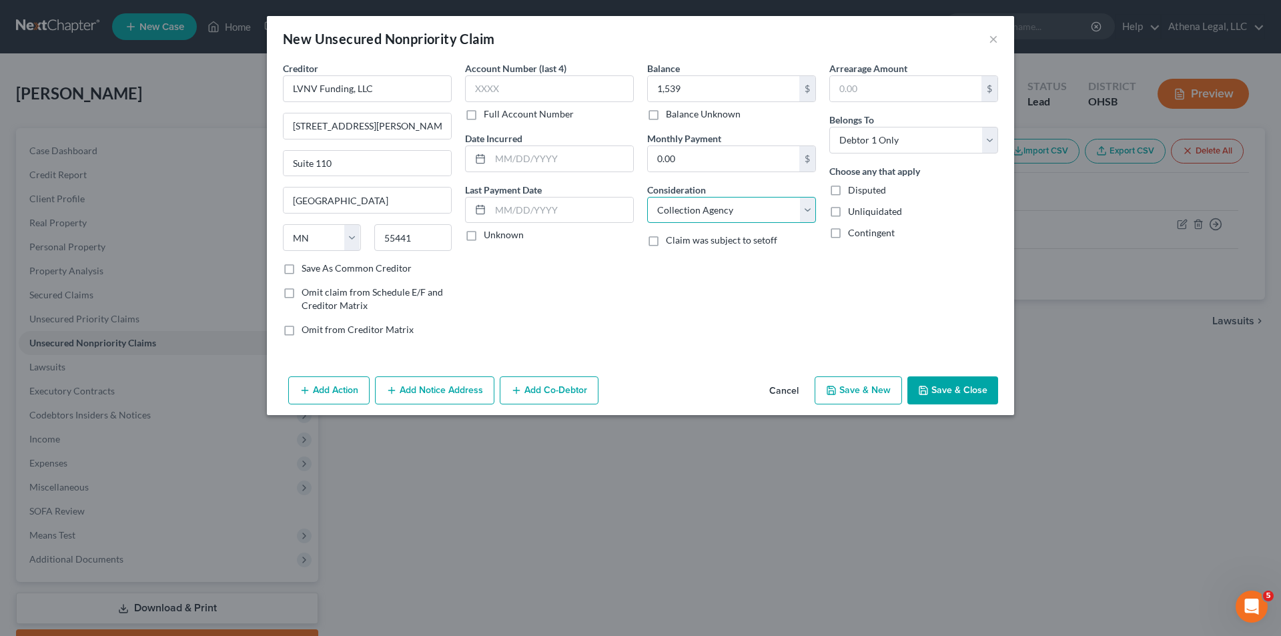
click at [647, 197] on select "Select Cable / Satellite Services Collection Agency Credit Card Debt Debt Couns…" at bounding box center [731, 210] width 169 height 27
click at [944, 390] on button "Save & Close" at bounding box center [952, 390] width 91 height 28
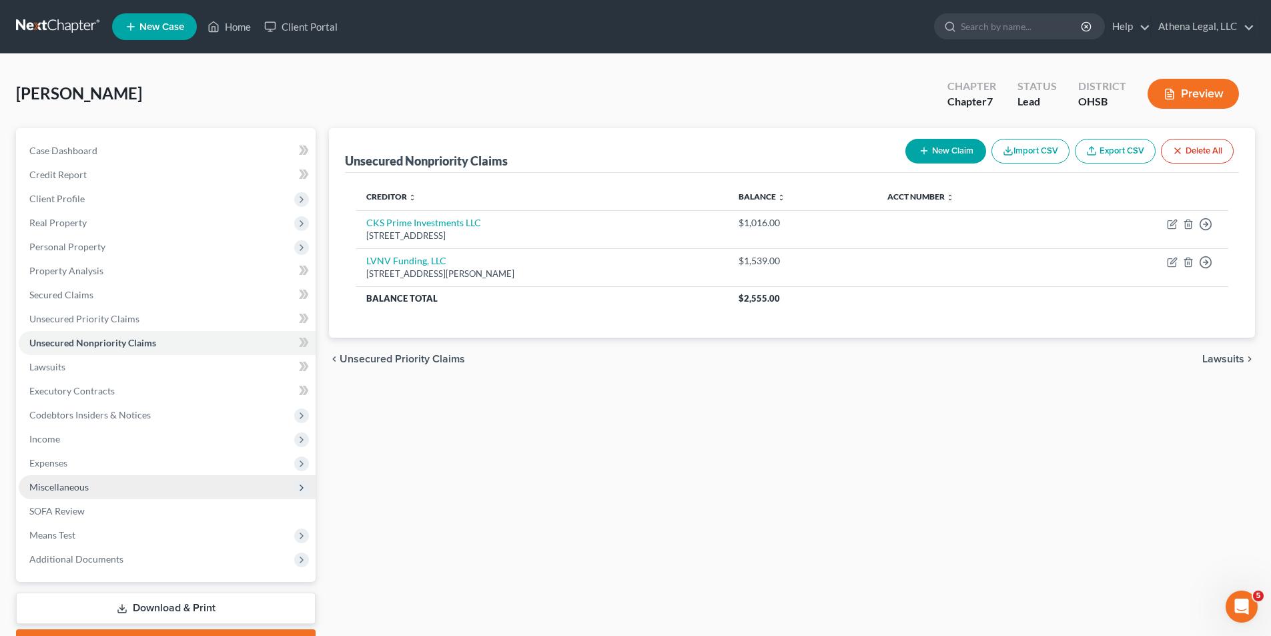
click at [65, 484] on span "Miscellaneous" at bounding box center [58, 486] width 59 height 11
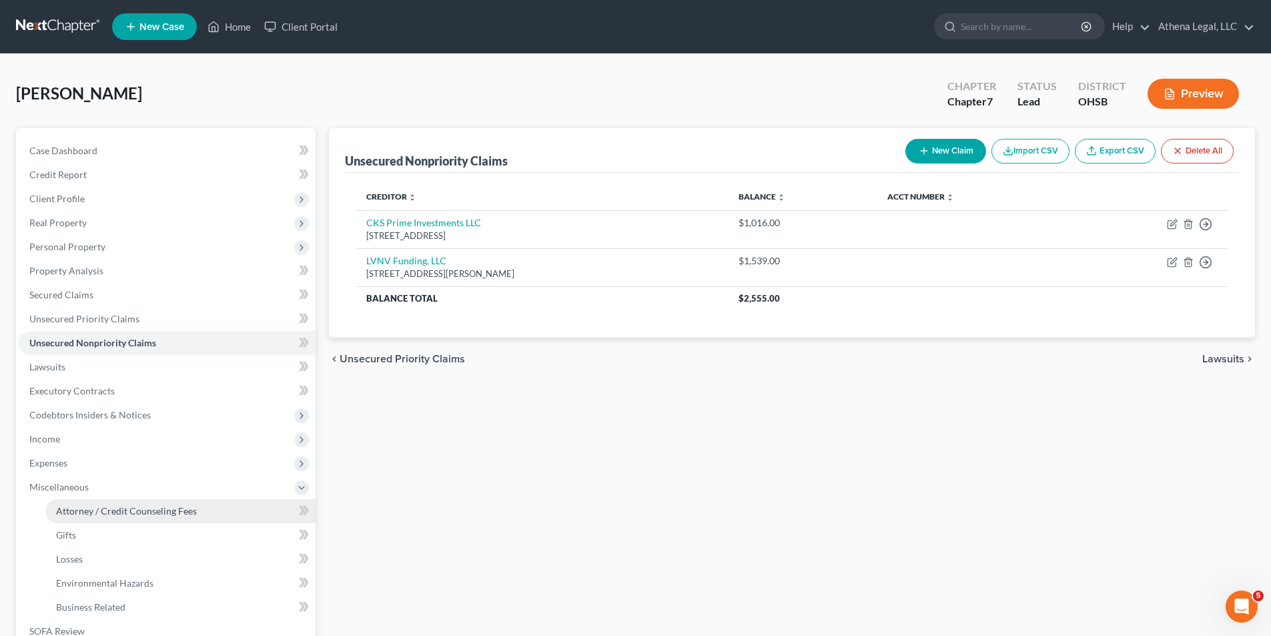
click at [114, 508] on span "Attorney / Credit Counseling Fees" at bounding box center [126, 510] width 141 height 11
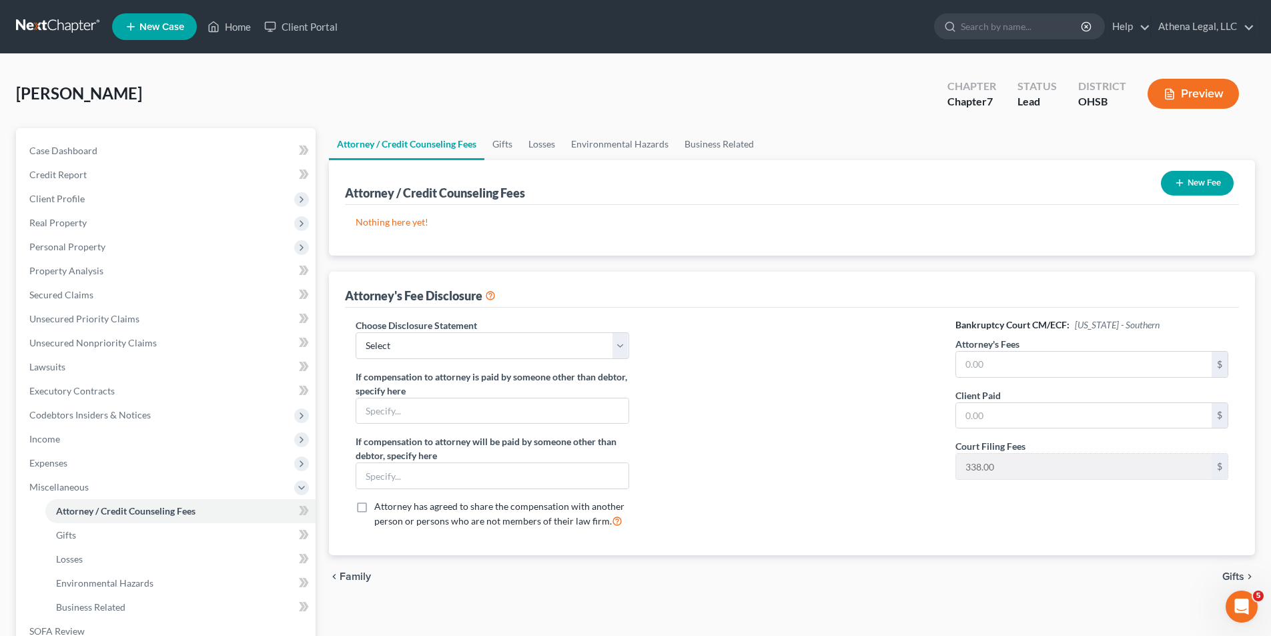
click at [1173, 189] on button "New Fee" at bounding box center [1197, 183] width 73 height 25
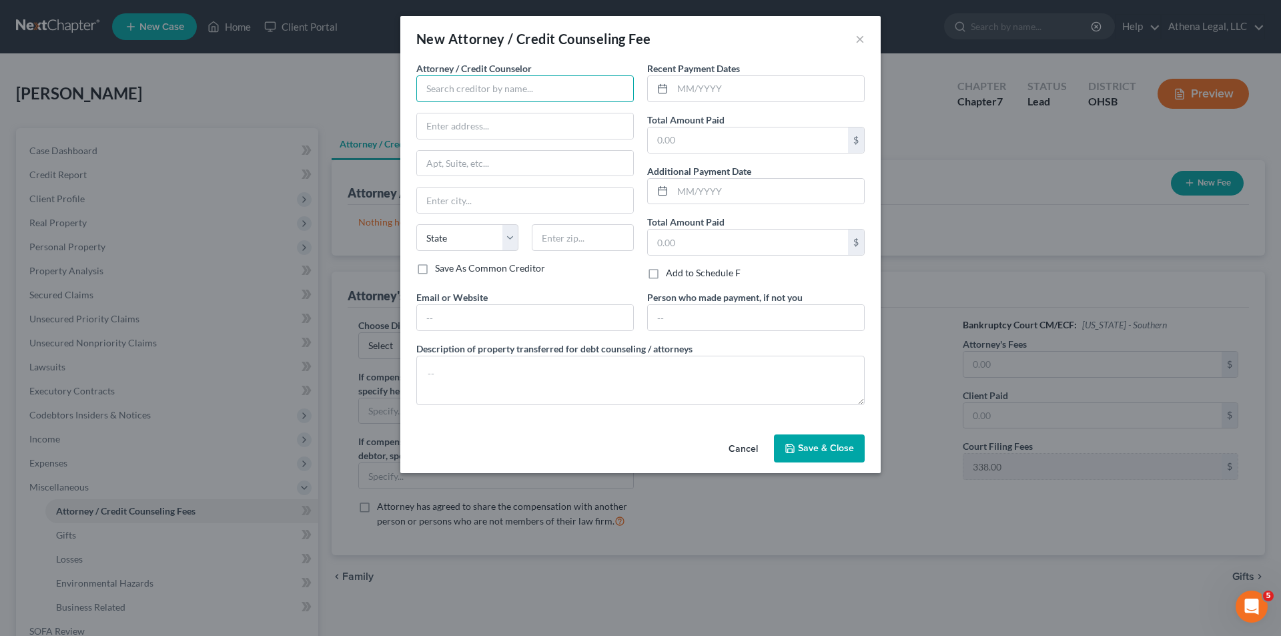
click at [508, 99] on input "text" at bounding box center [524, 88] width 217 height 27
click at [511, 114] on div "Athena Inembolidis" at bounding box center [496, 111] width 139 height 13
type input "Athena Inembolidis"
type input "625 City Park Ave."
type input "Columbus"
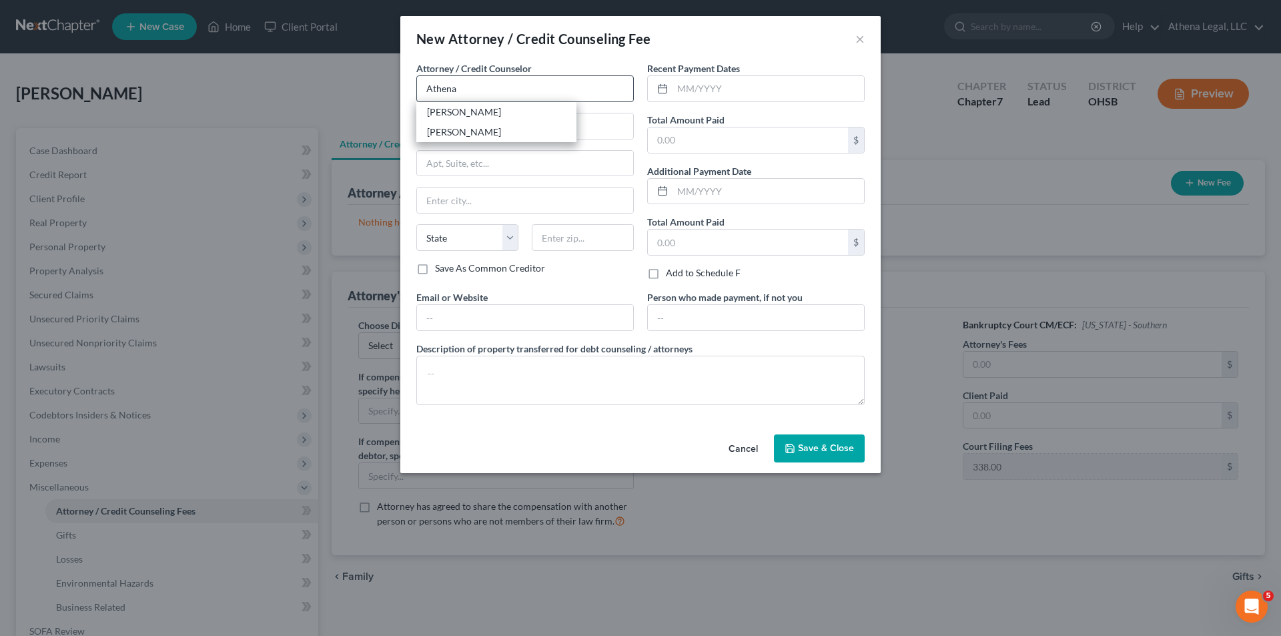
select select "36"
type input "43206"
click at [704, 95] on input "text" at bounding box center [767, 88] width 191 height 25
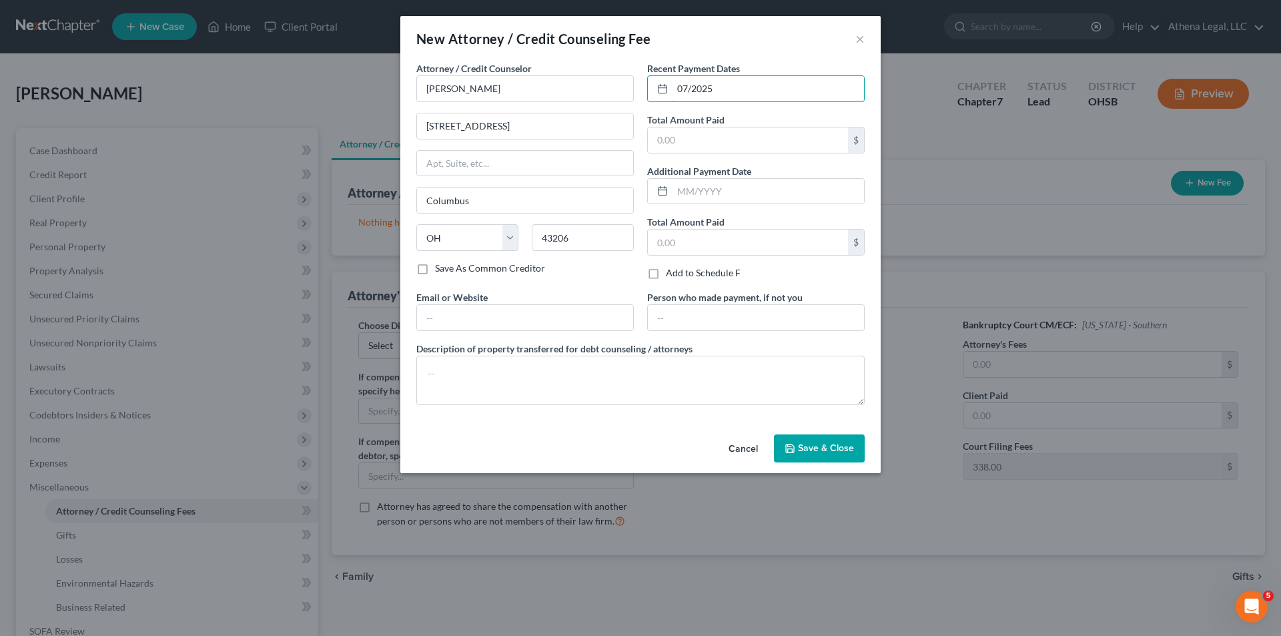
type input "07/2025"
type input "1,500"
click at [442, 314] on input "text" at bounding box center [525, 317] width 216 height 25
type input "www.athenalegal.com"
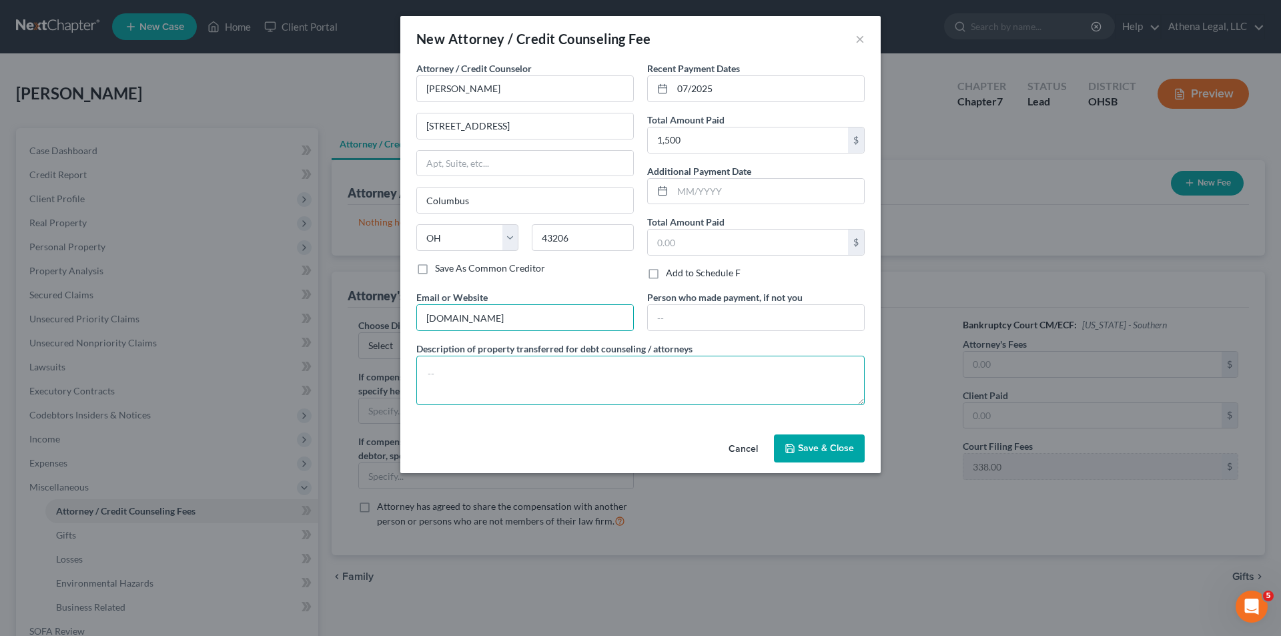
click at [484, 382] on textarea at bounding box center [640, 380] width 448 height 49
type textarea "Legal Fees"
click at [676, 328] on input "text" at bounding box center [756, 317] width 216 height 25
type input "Spouse"
click at [830, 450] on span "Save & Close" at bounding box center [826, 447] width 56 height 11
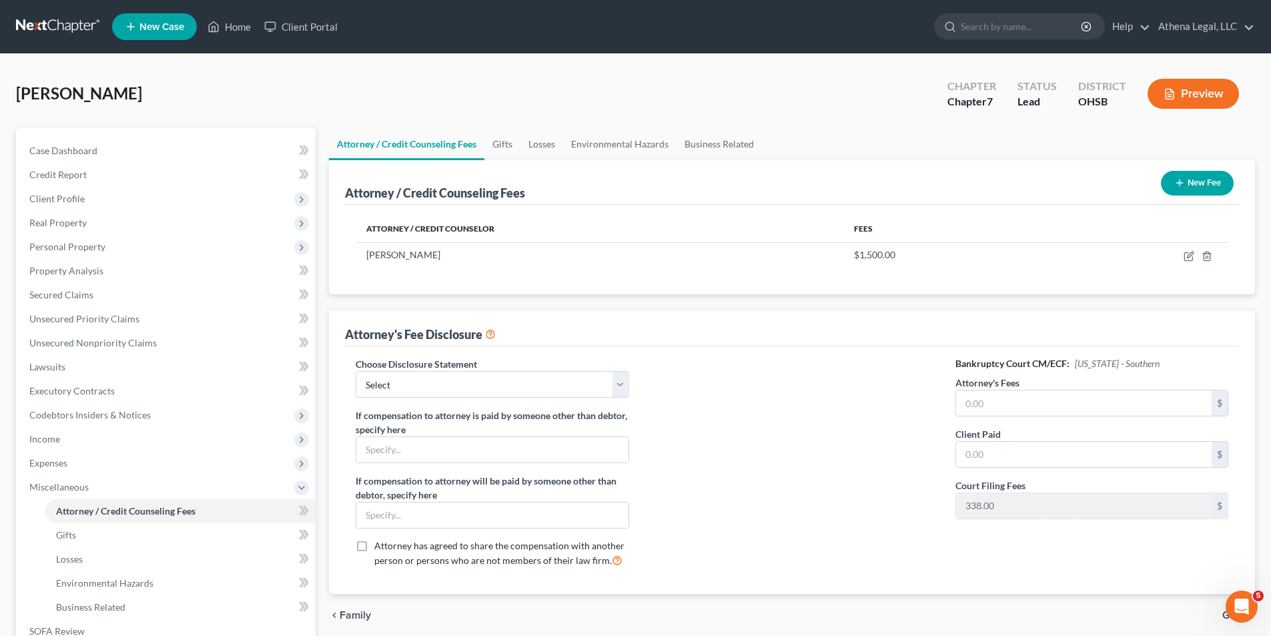
click at [1215, 187] on button "New Fee" at bounding box center [1197, 183] width 73 height 25
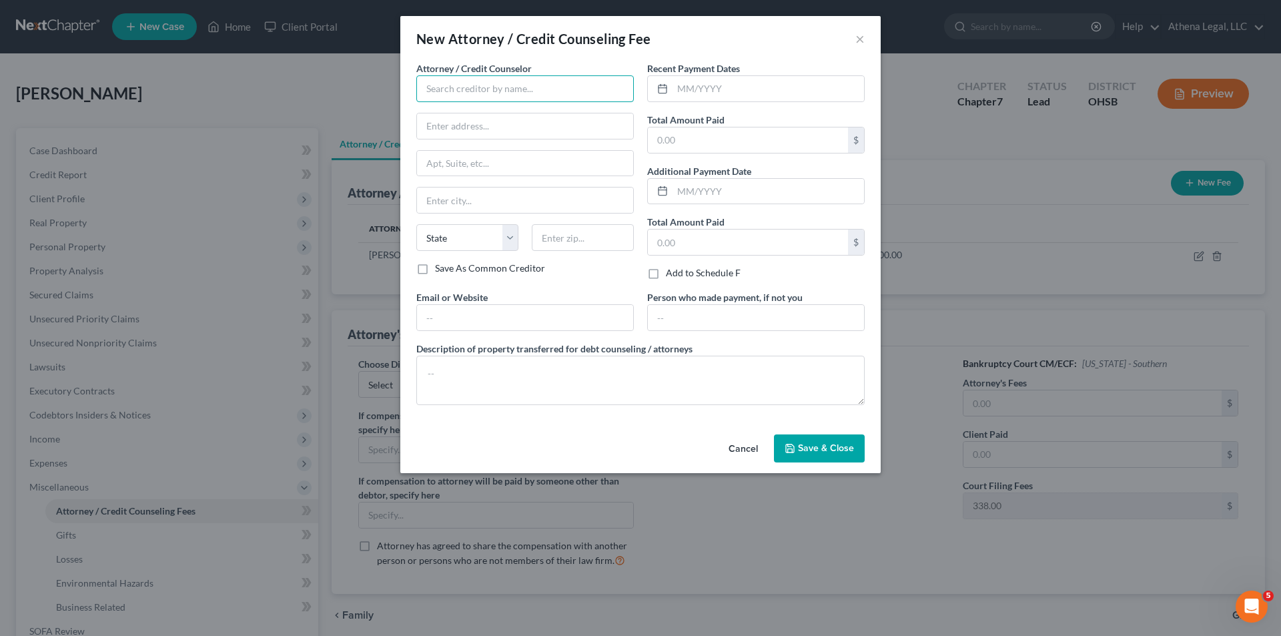
click at [520, 91] on input "text" at bounding box center [524, 88] width 217 height 27
click at [506, 108] on div "Athena Inembolidis" at bounding box center [496, 111] width 139 height 13
type input "Athena Inembolidis"
type input "625 City Park Ave."
type input "Columbus"
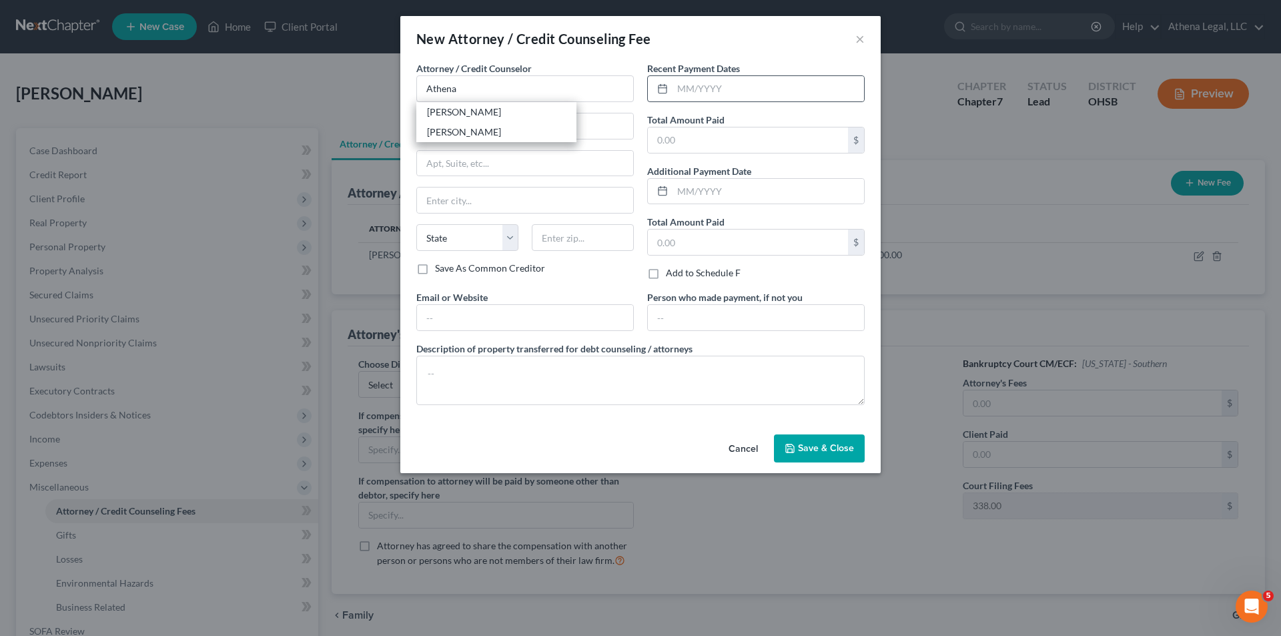
select select "36"
type input "43206"
click at [708, 86] on input "text" at bounding box center [767, 88] width 191 height 25
type input "07/2025"
type input "40"
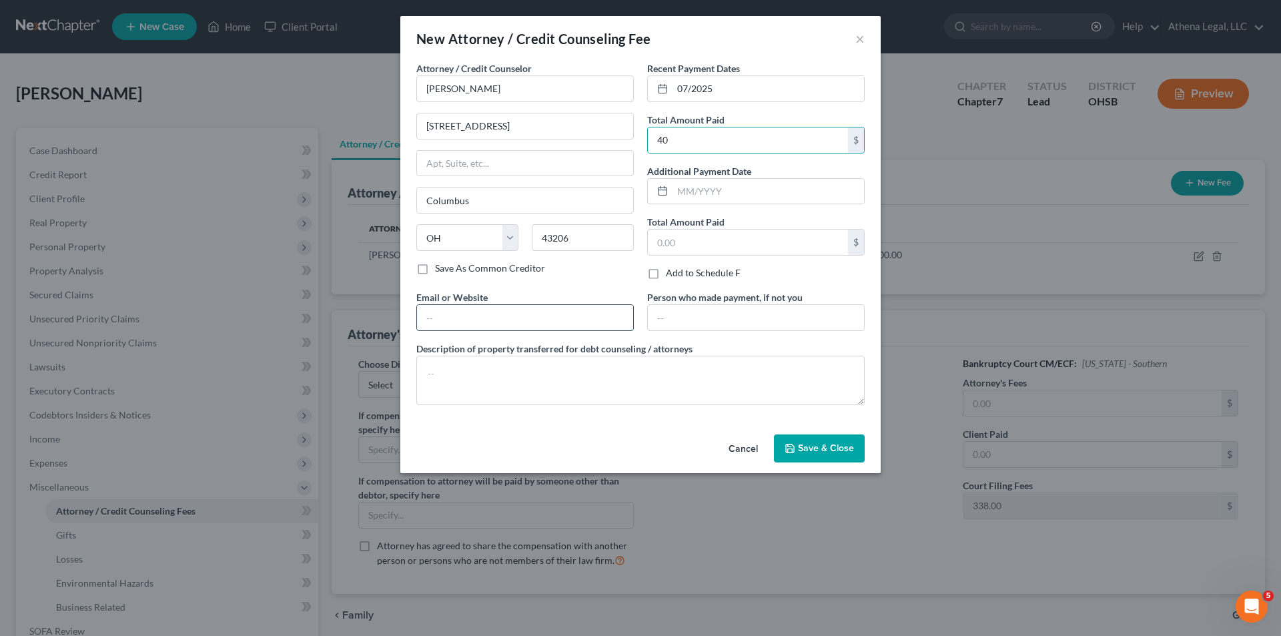
click at [486, 312] on input "text" at bounding box center [525, 317] width 216 height 25
type input "www.athenalegal.com"
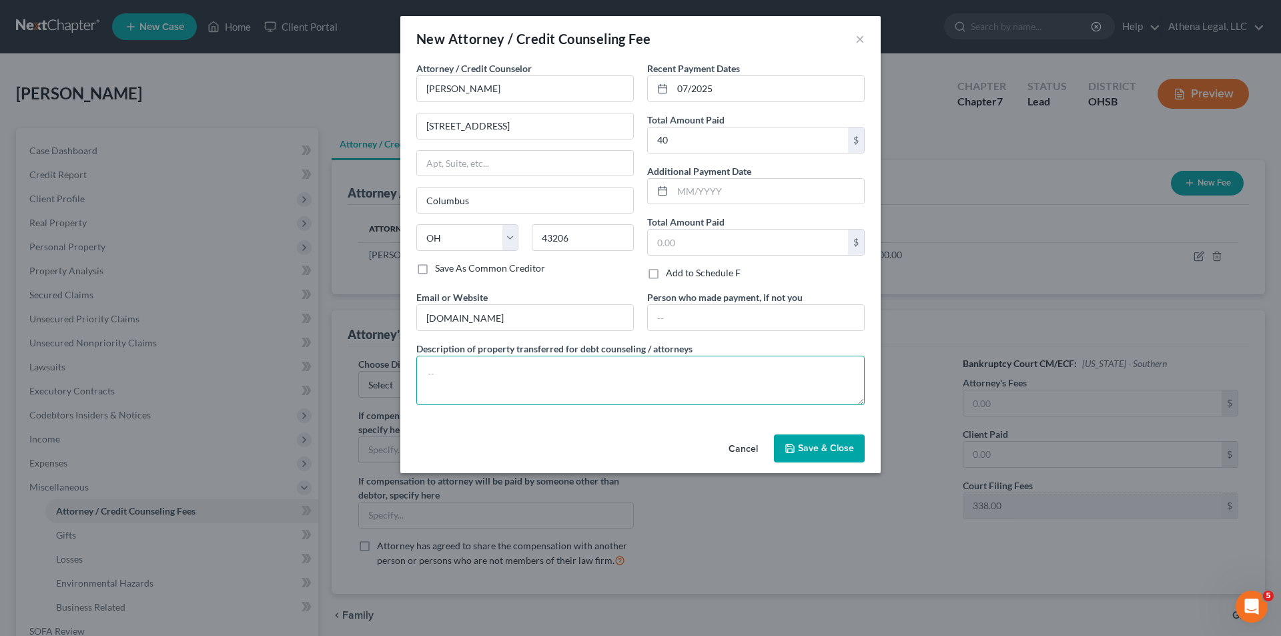
click at [478, 370] on textarea at bounding box center [640, 380] width 448 height 49
type textarea "Credit Report"
click at [690, 320] on input "text" at bounding box center [756, 317] width 216 height 25
type input "Spouse"
click at [834, 448] on span "Save & Close" at bounding box center [826, 447] width 56 height 11
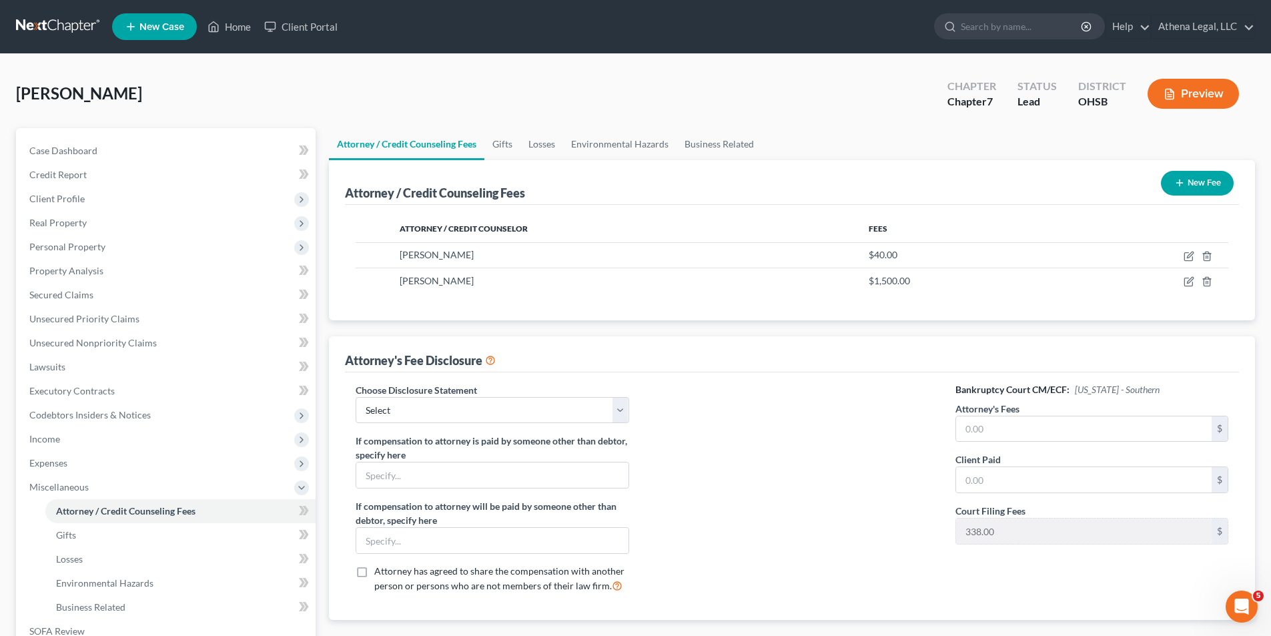
click at [1185, 190] on button "New Fee" at bounding box center [1197, 183] width 73 height 25
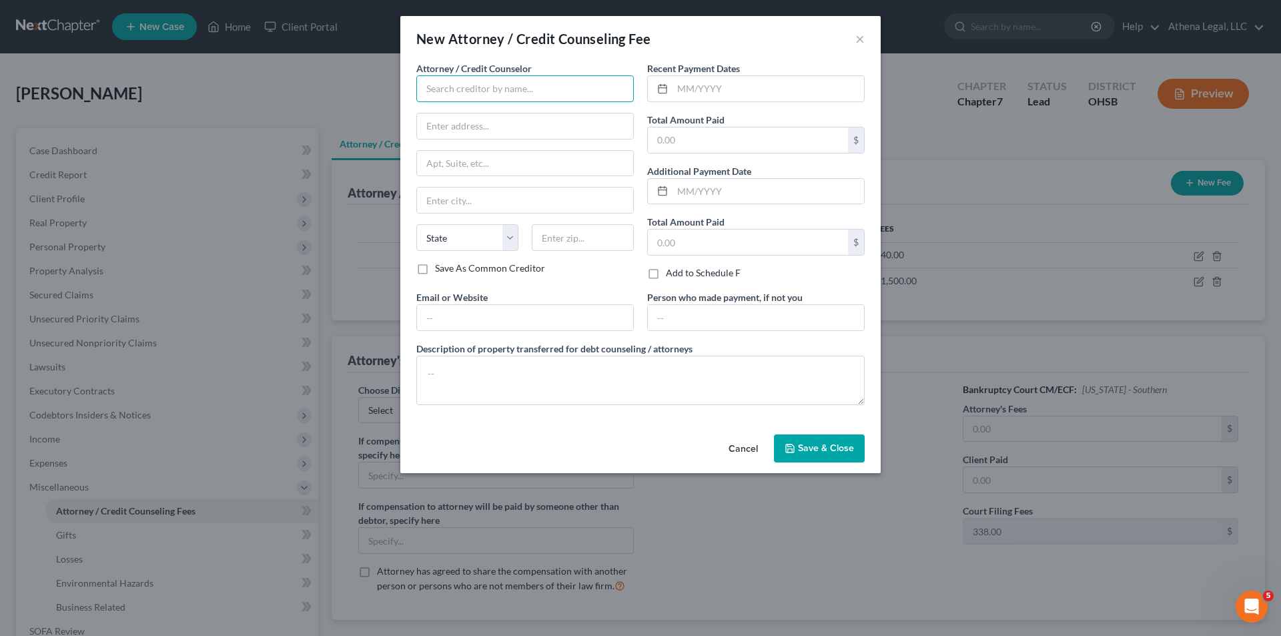
click at [436, 84] on input "text" at bounding box center [524, 88] width 217 height 27
click at [468, 107] on div "Athena Inembolidis" at bounding box center [496, 111] width 139 height 13
type input "Athena Inembolidis"
type input "625 City Park Ave."
type input "Columbus"
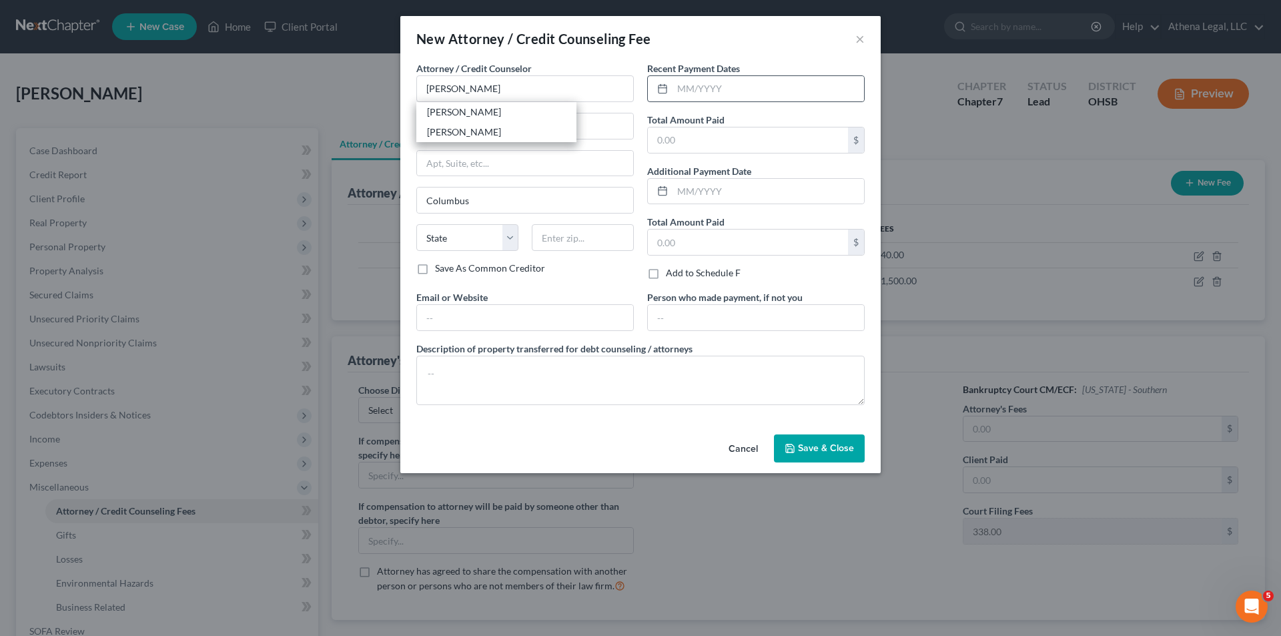
select select "36"
type input "43206"
click at [676, 85] on input "text" at bounding box center [767, 88] width 191 height 25
type input "07/2025"
type input "338"
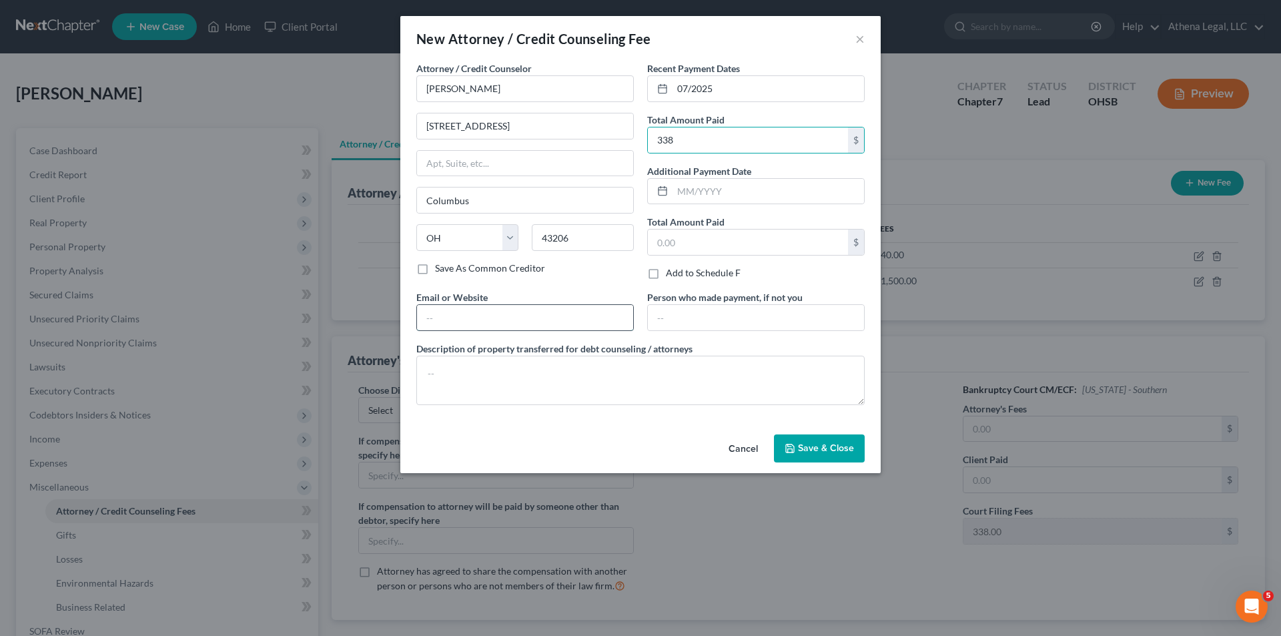
click at [497, 309] on input "text" at bounding box center [525, 317] width 216 height 25
type input "www.athenalegal.com"
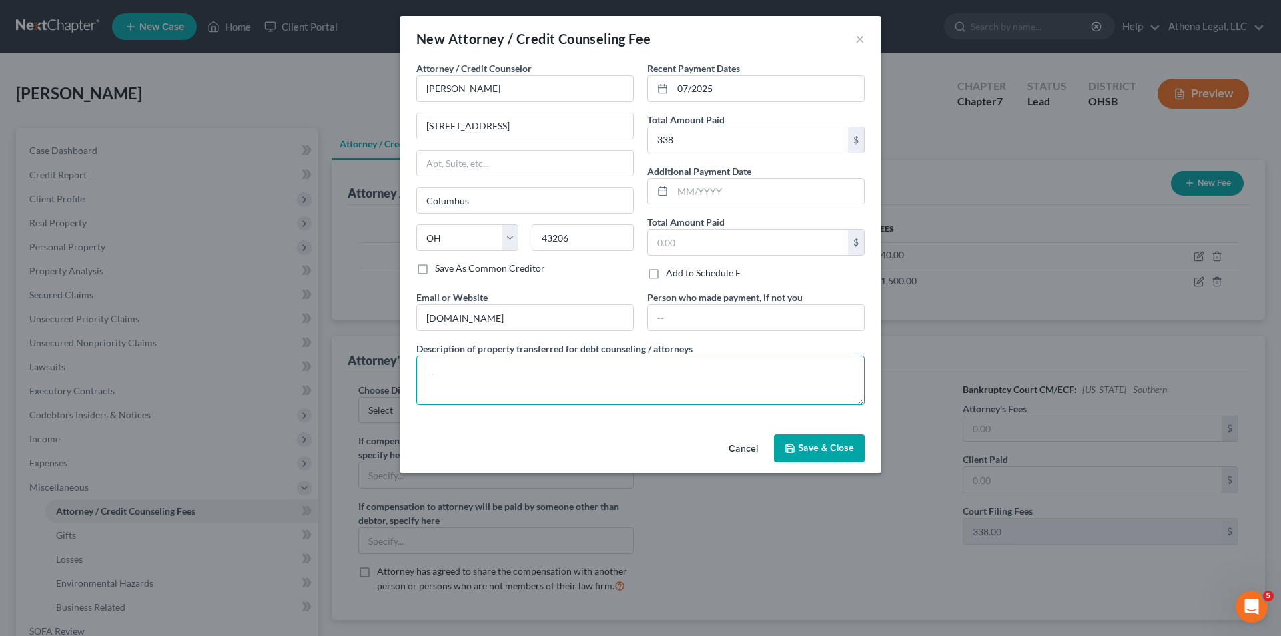
click at [468, 365] on textarea at bounding box center [640, 380] width 448 height 49
type textarea "C"
type textarea "Filing Fee"
click at [698, 319] on input "text" at bounding box center [756, 317] width 216 height 25
type input "Spouse"
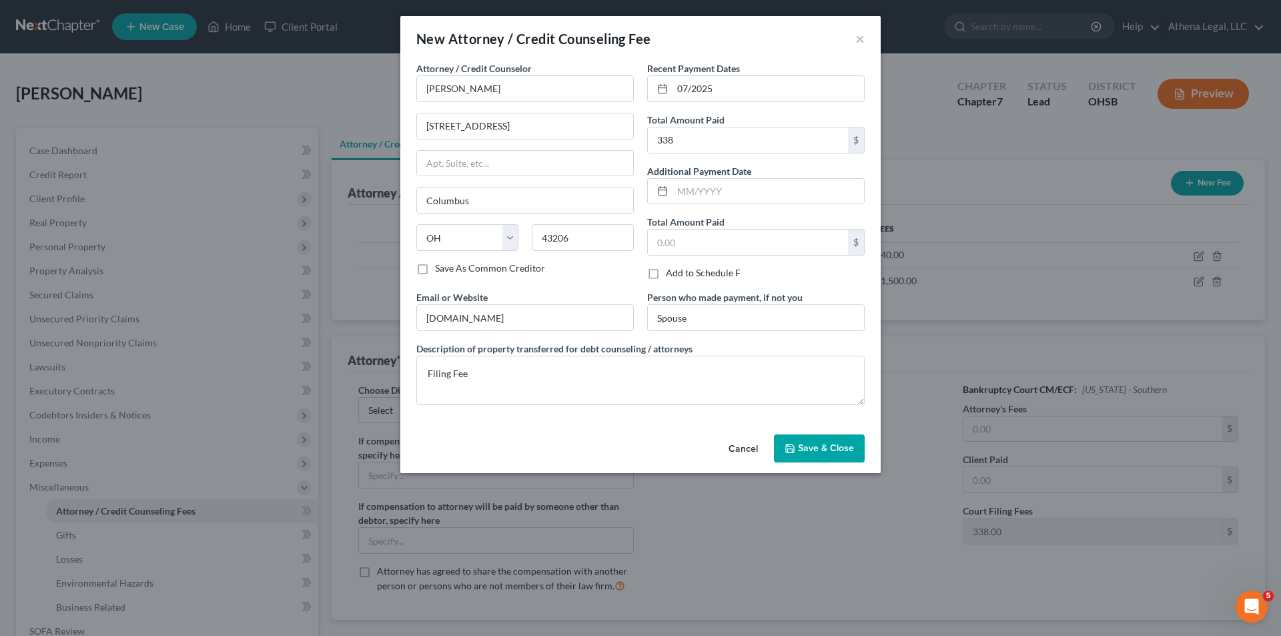
click at [830, 444] on span "Save & Close" at bounding box center [826, 447] width 56 height 11
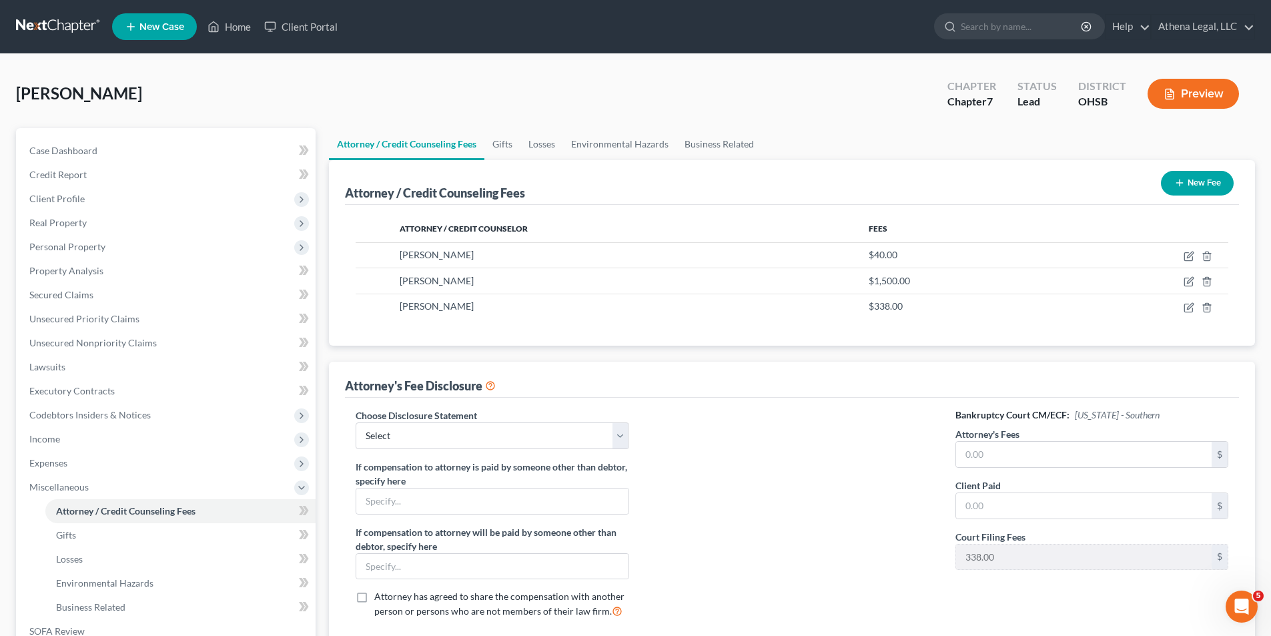
click at [1183, 181] on button "New Fee" at bounding box center [1197, 183] width 73 height 25
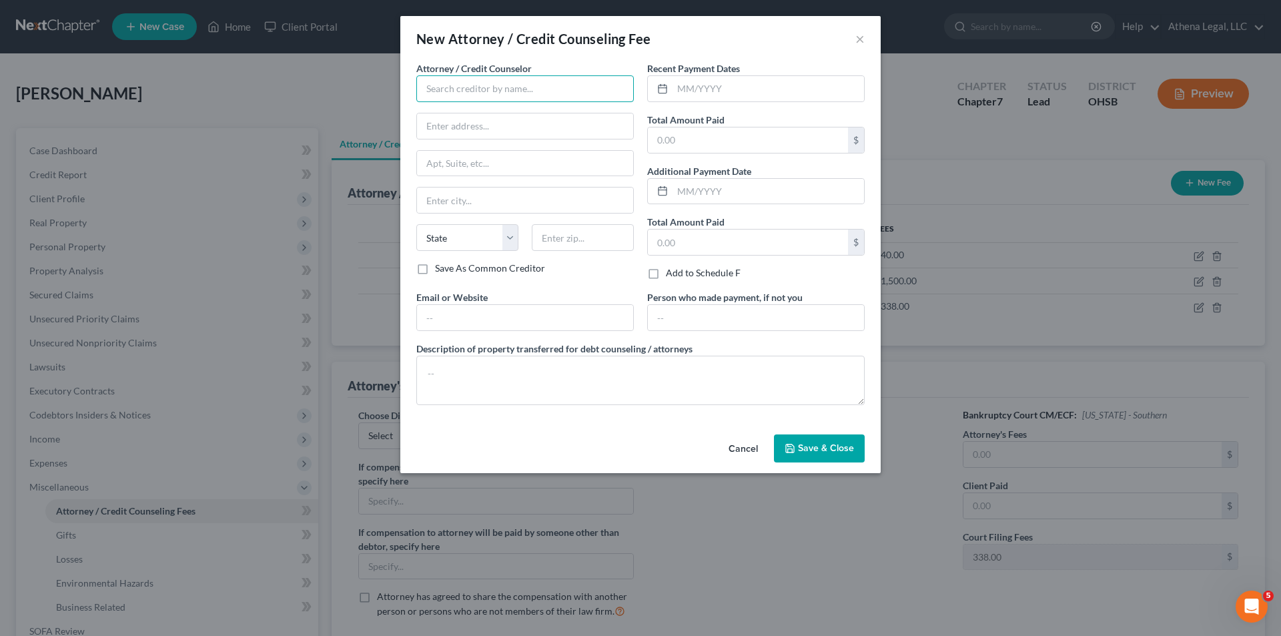
click at [470, 97] on input "text" at bounding box center [524, 88] width 217 height 27
type input "Moneysharp.org"
click at [739, 92] on input "text" at bounding box center [767, 88] width 191 height 25
type input "09/2025"
type input "12"
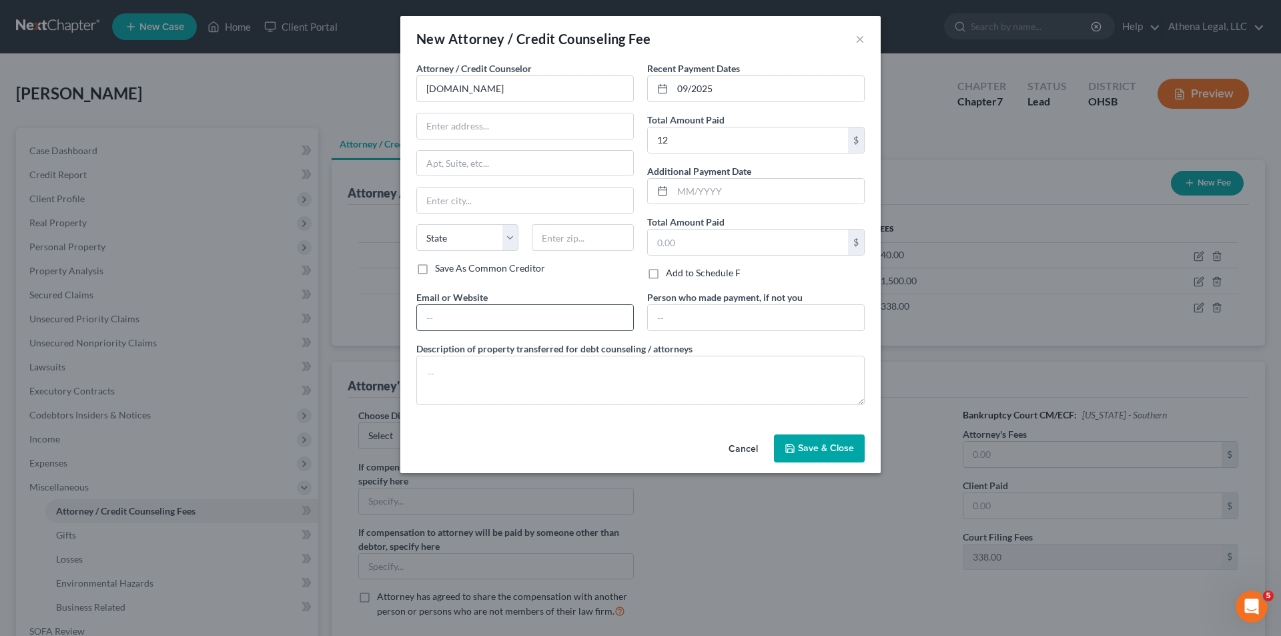
click at [560, 314] on input "text" at bounding box center [525, 317] width 216 height 25
type input "www.moneysharp.org"
click at [513, 377] on textarea at bounding box center [640, 380] width 448 height 49
type textarea "Credit counseling"
click at [796, 453] on button "Save & Close" at bounding box center [819, 448] width 91 height 28
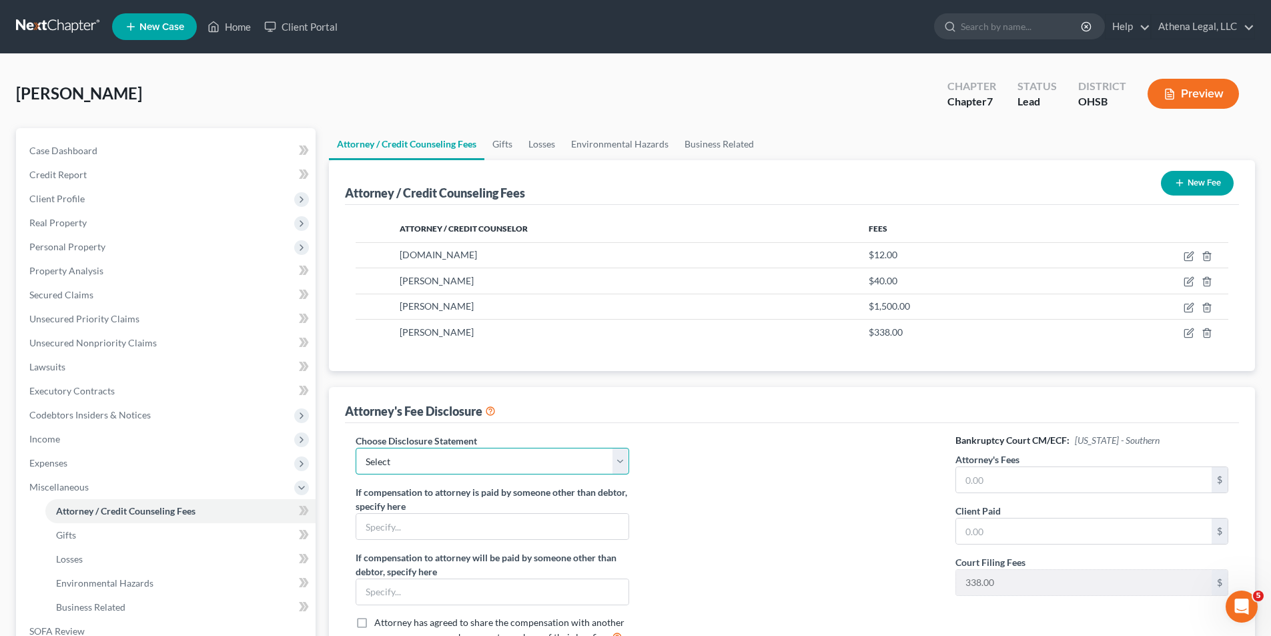
click at [596, 466] on select "Select Hourly Fee Disclosure" at bounding box center [492, 461] width 273 height 27
select select "1"
click at [356, 448] on select "Select Hourly Fee Disclosure" at bounding box center [492, 461] width 273 height 27
click at [999, 481] on input "text" at bounding box center [1083, 479] width 255 height 25
type input "1,500"
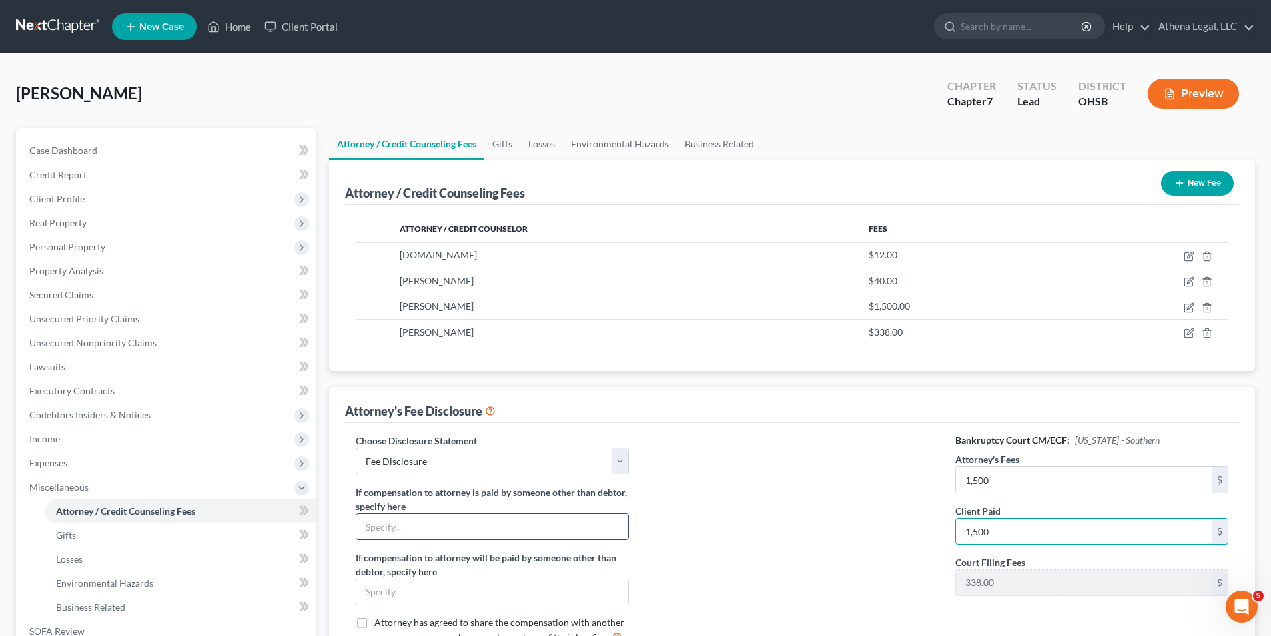
type input "1,500"
click at [574, 528] on input "text" at bounding box center [491, 526] width 271 height 25
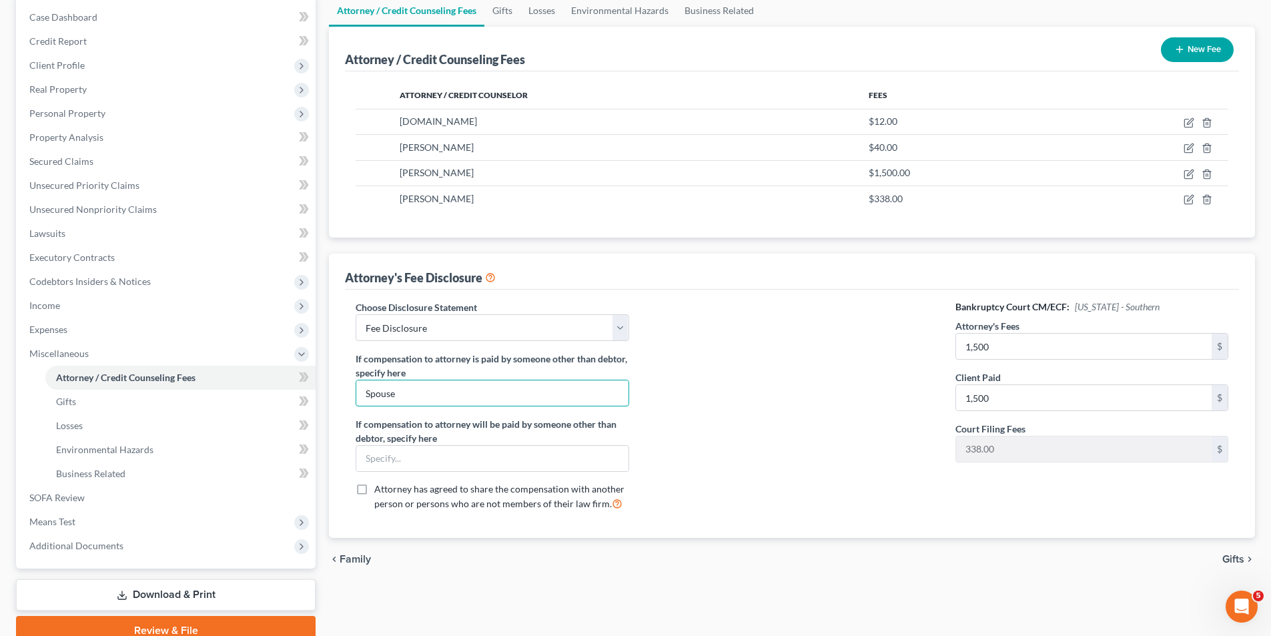
type input "Spouse"
click at [1238, 556] on span "Gifts" at bounding box center [1233, 559] width 22 height 11
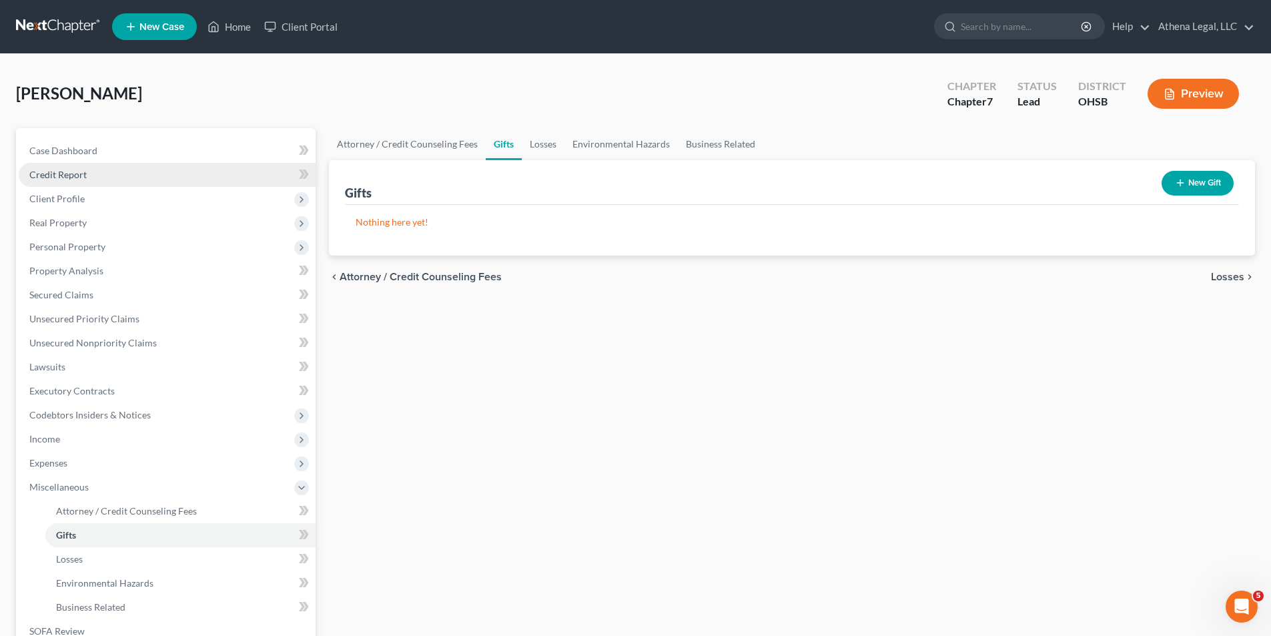
drag, startPoint x: 72, startPoint y: 179, endPoint x: 65, endPoint y: 184, distance: 9.1
click at [72, 179] on span "Credit Report" at bounding box center [57, 174] width 57 height 11
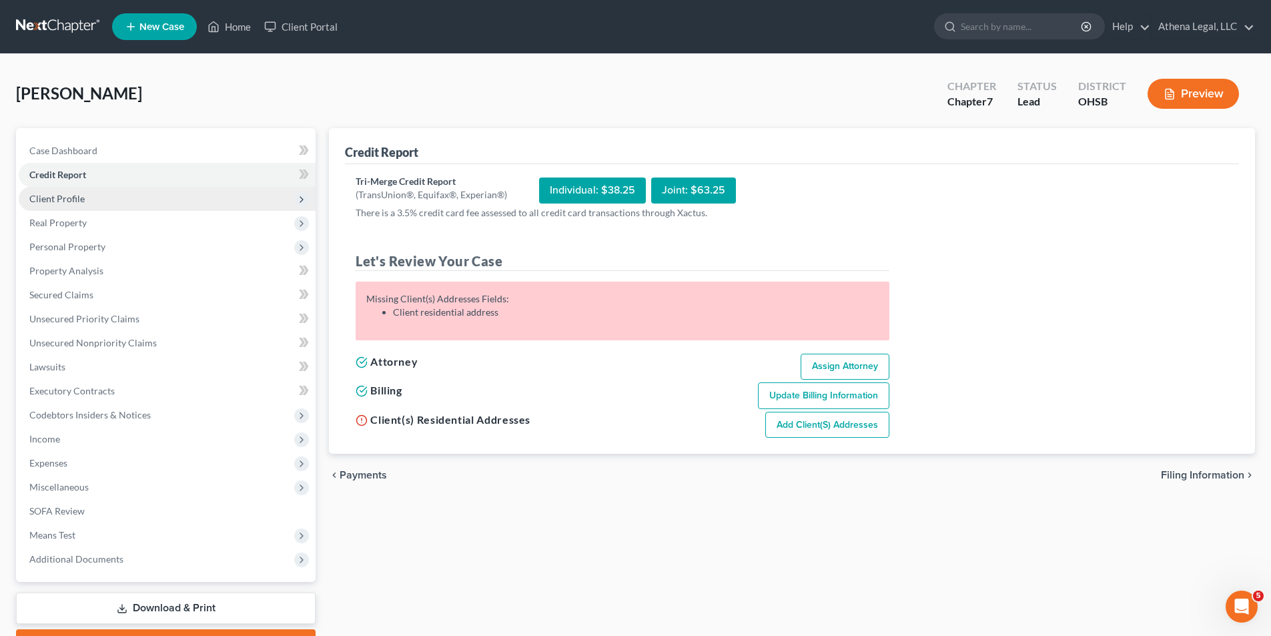
click at [53, 195] on span "Client Profile" at bounding box center [56, 198] width 55 height 11
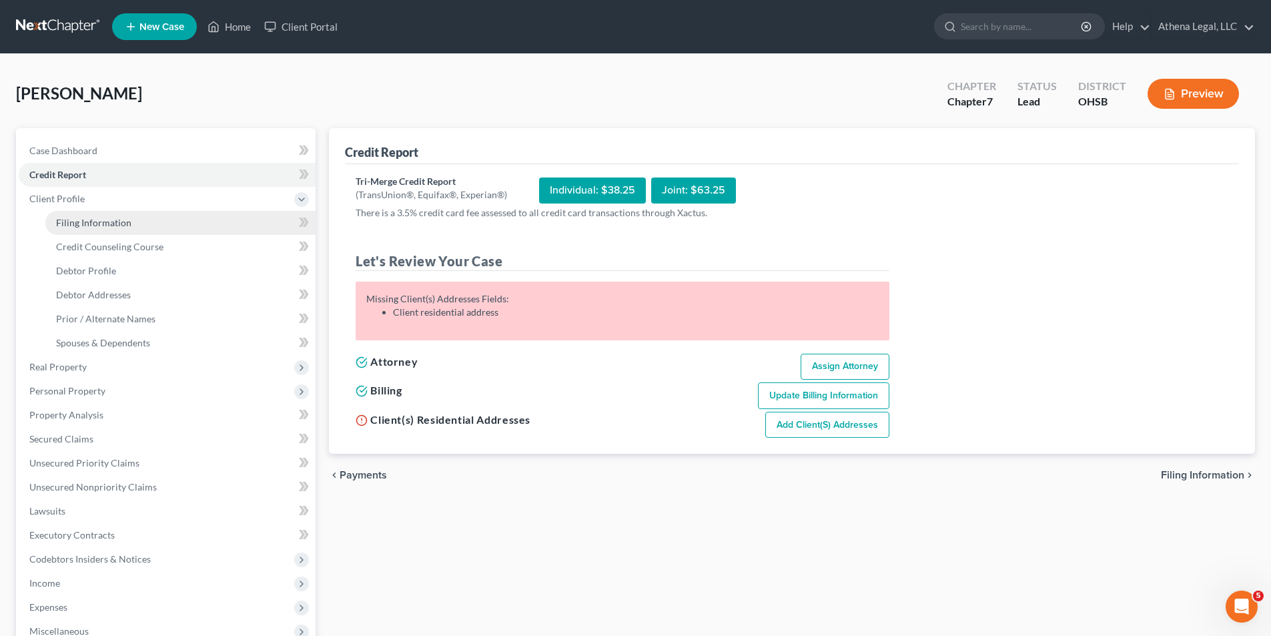
click at [78, 218] on span "Filing Information" at bounding box center [93, 222] width 75 height 11
select select "1"
select select "0"
select select "62"
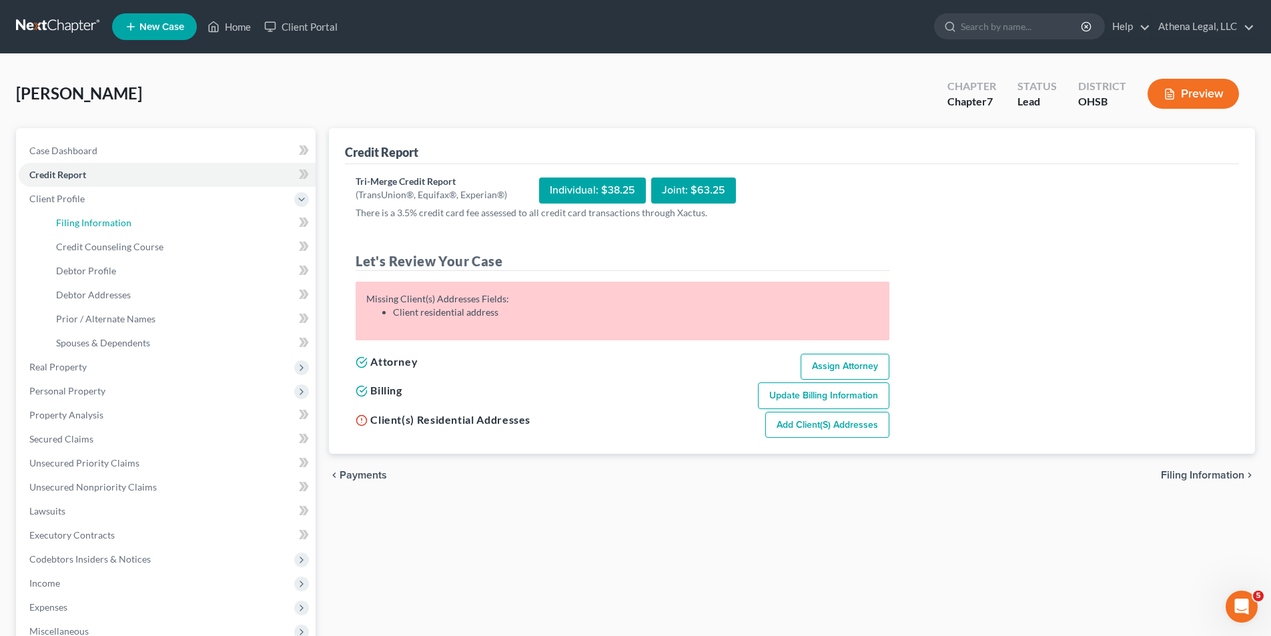
select select "0"
select select "36"
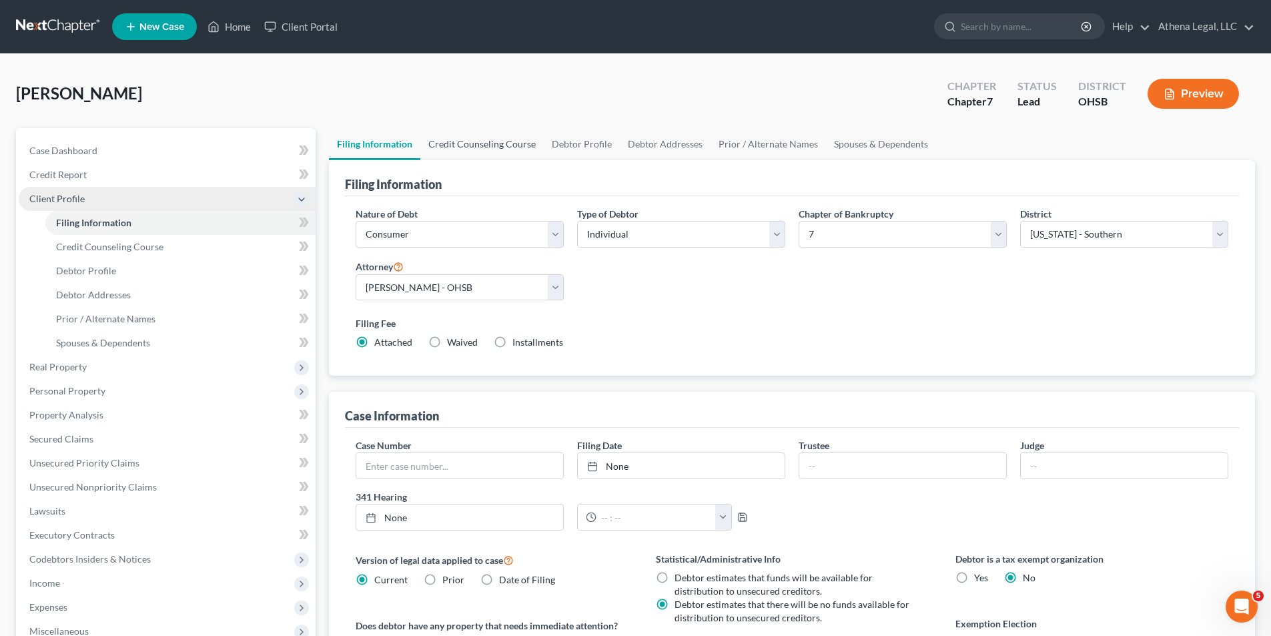
drag, startPoint x: 473, startPoint y: 153, endPoint x: 23, endPoint y: 193, distance: 451.4
click at [473, 153] on link "Credit Counseling Course" at bounding box center [481, 144] width 123 height 32
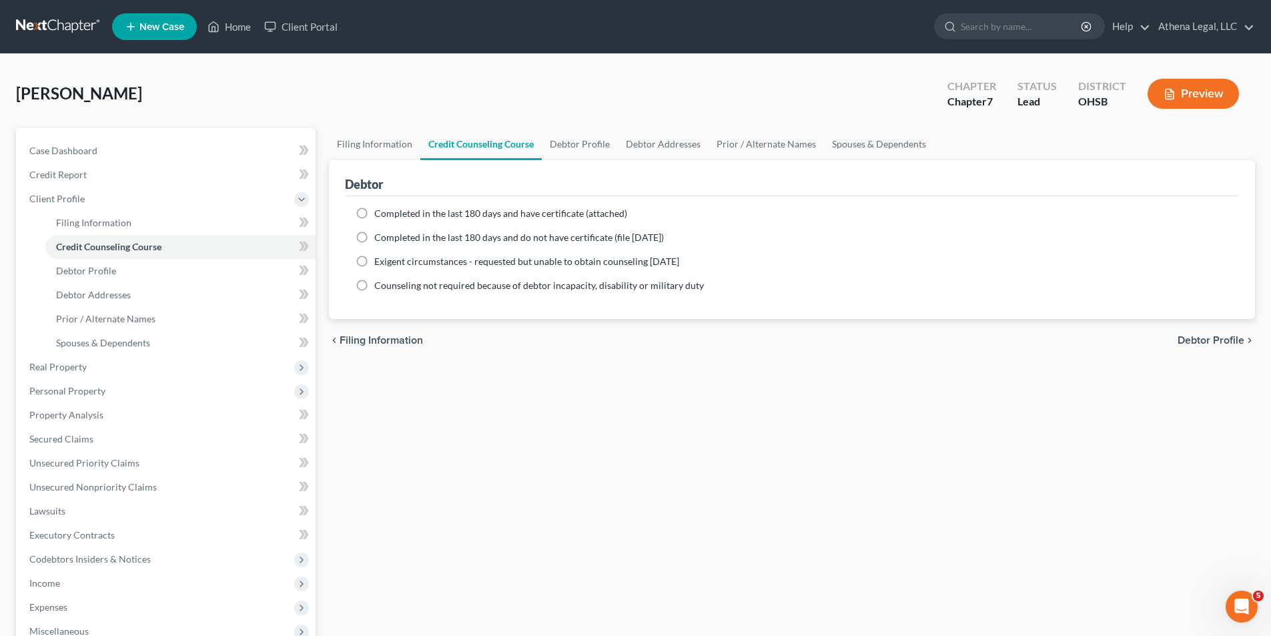
click at [374, 219] on label "Completed in the last 180 days and have certificate (attached)" at bounding box center [500, 213] width 253 height 13
click at [380, 215] on input "Completed in the last 180 days and have certificate (attached)" at bounding box center [384, 211] width 9 height 9
radio input "true"
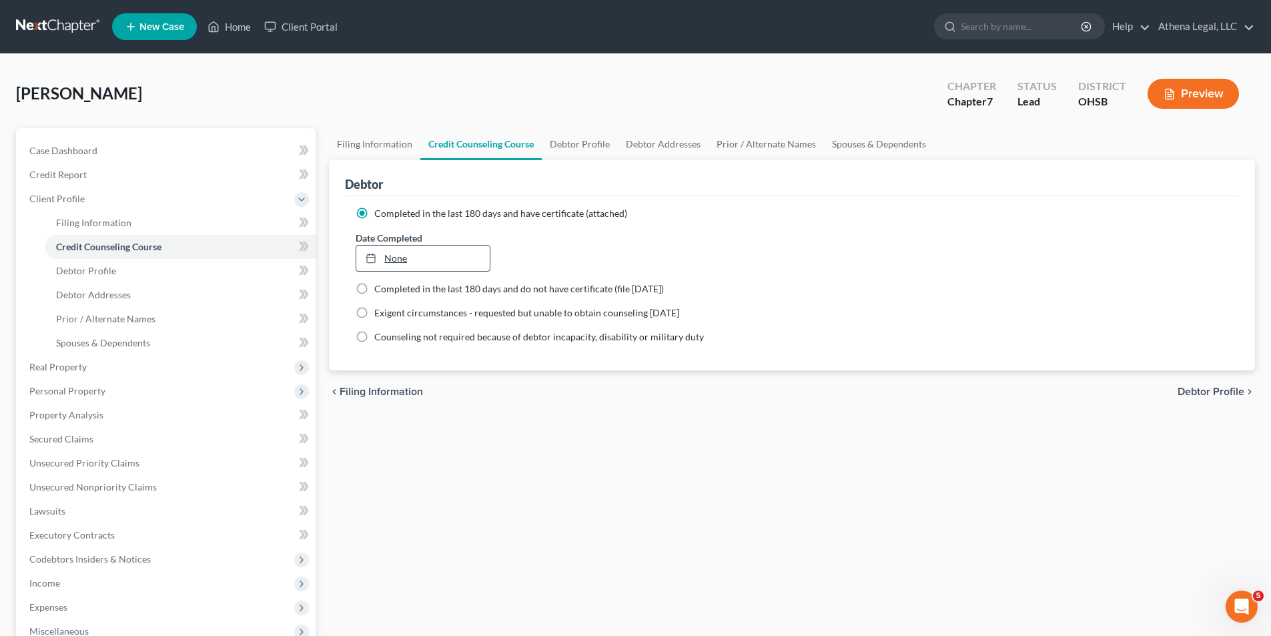
click at [390, 254] on link "None" at bounding box center [422, 257] width 133 height 25
type input "10/1/2025"
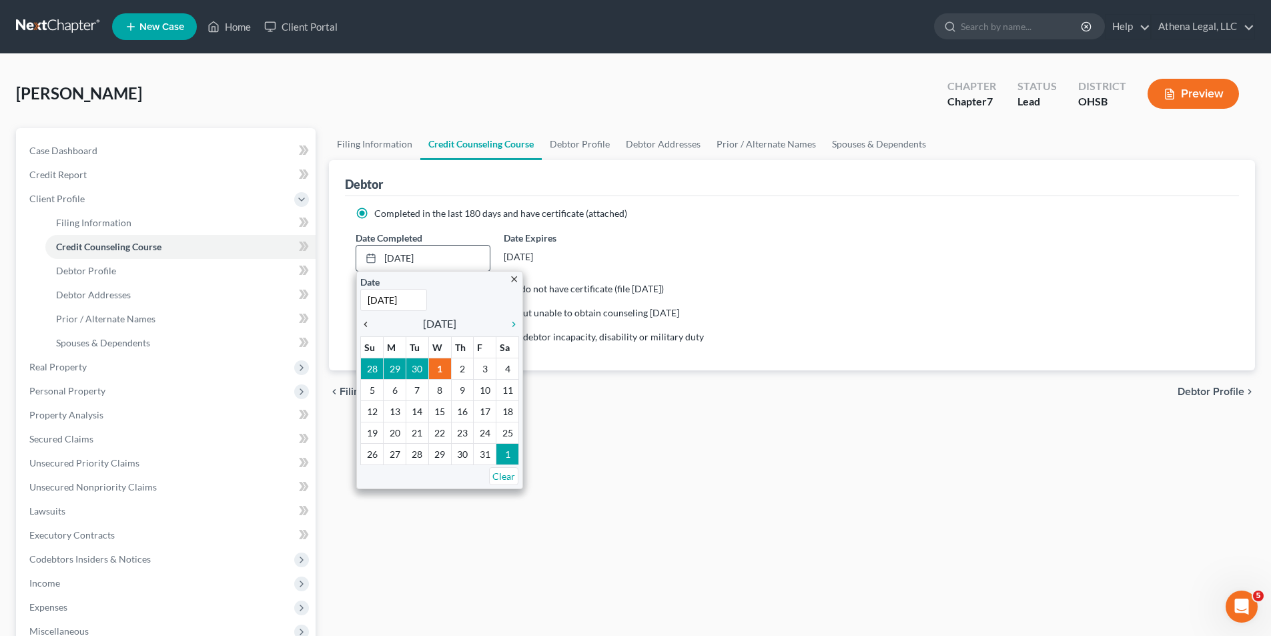
click at [369, 317] on div "chevron_left" at bounding box center [368, 323] width 17 height 13
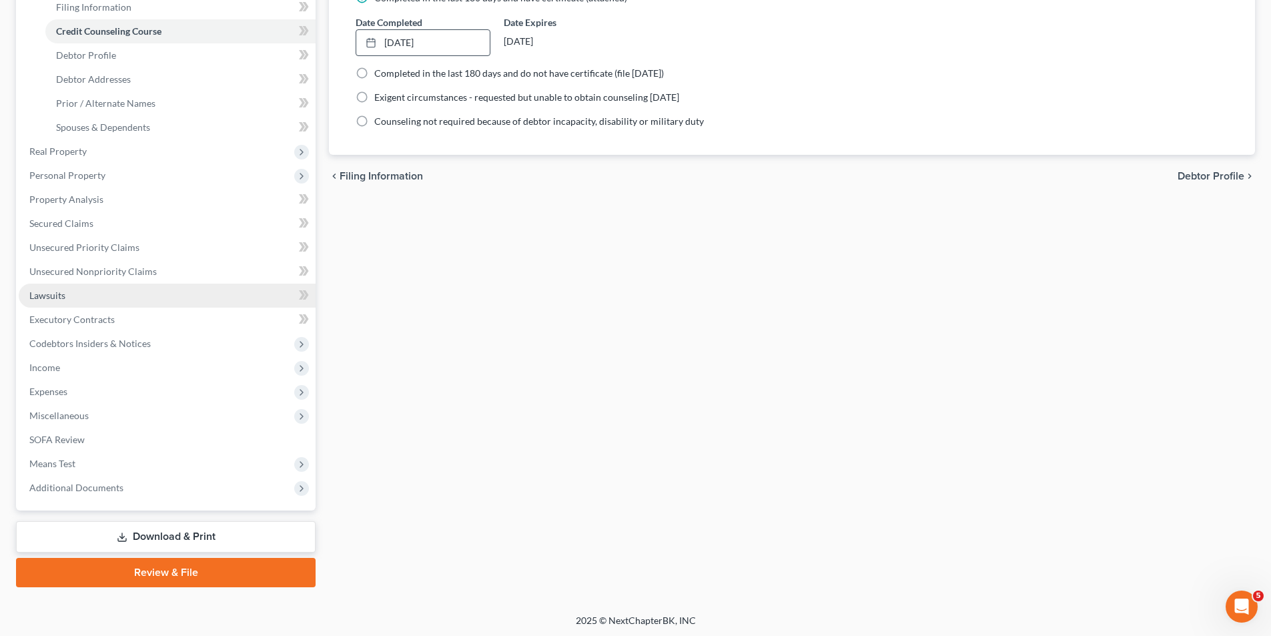
scroll to position [217, 0]
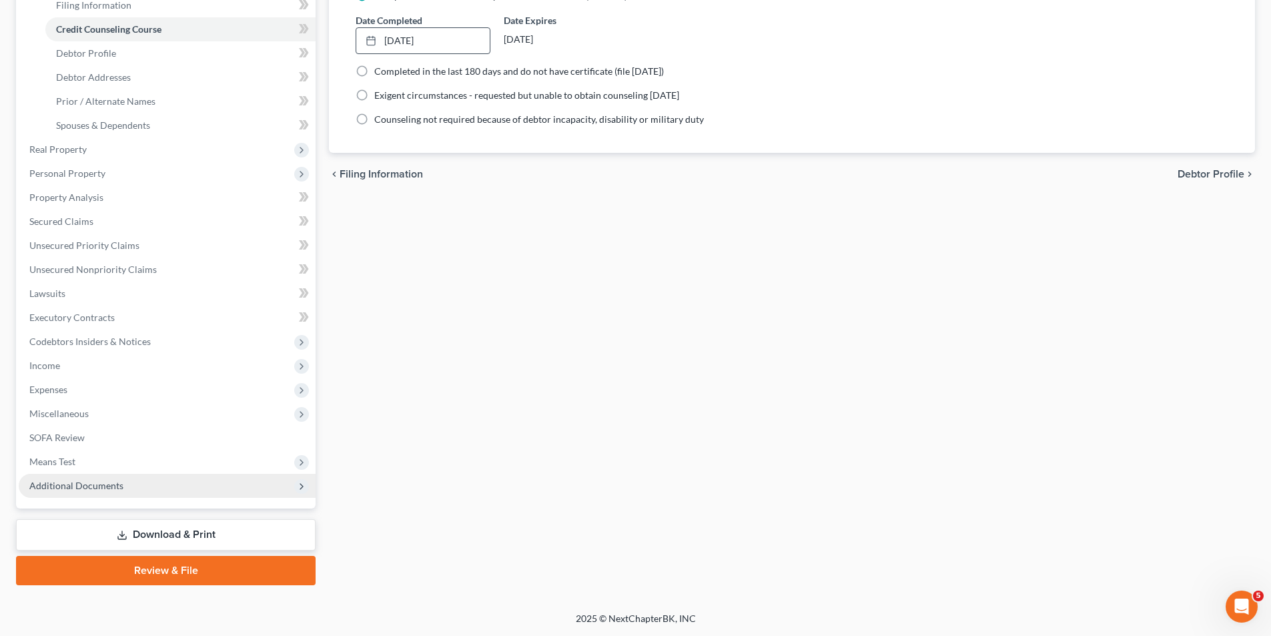
click at [134, 492] on span "Additional Documents" at bounding box center [167, 486] width 297 height 24
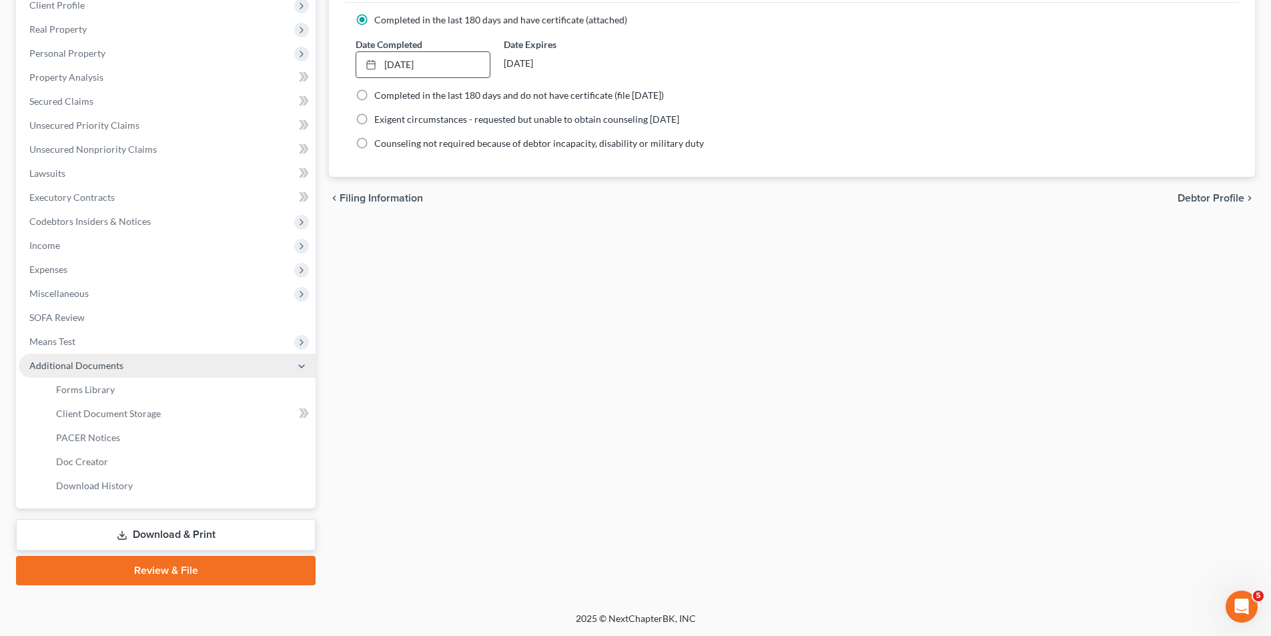
scroll to position [193, 0]
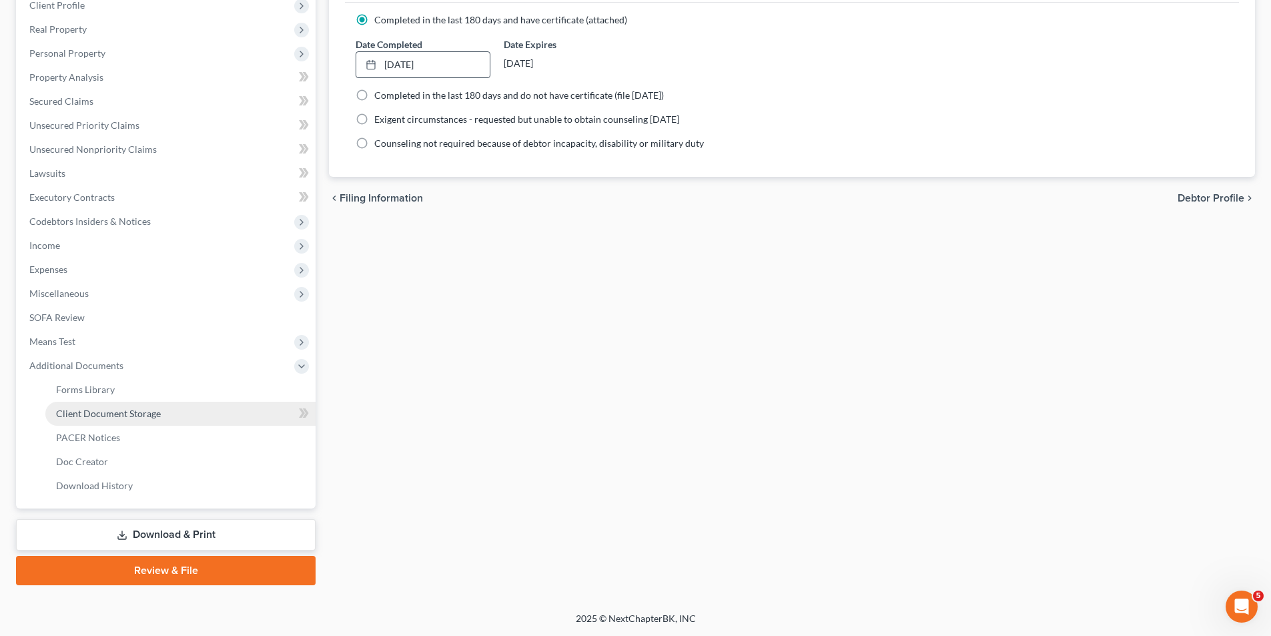
click at [165, 416] on link "Client Document Storage" at bounding box center [180, 414] width 270 height 24
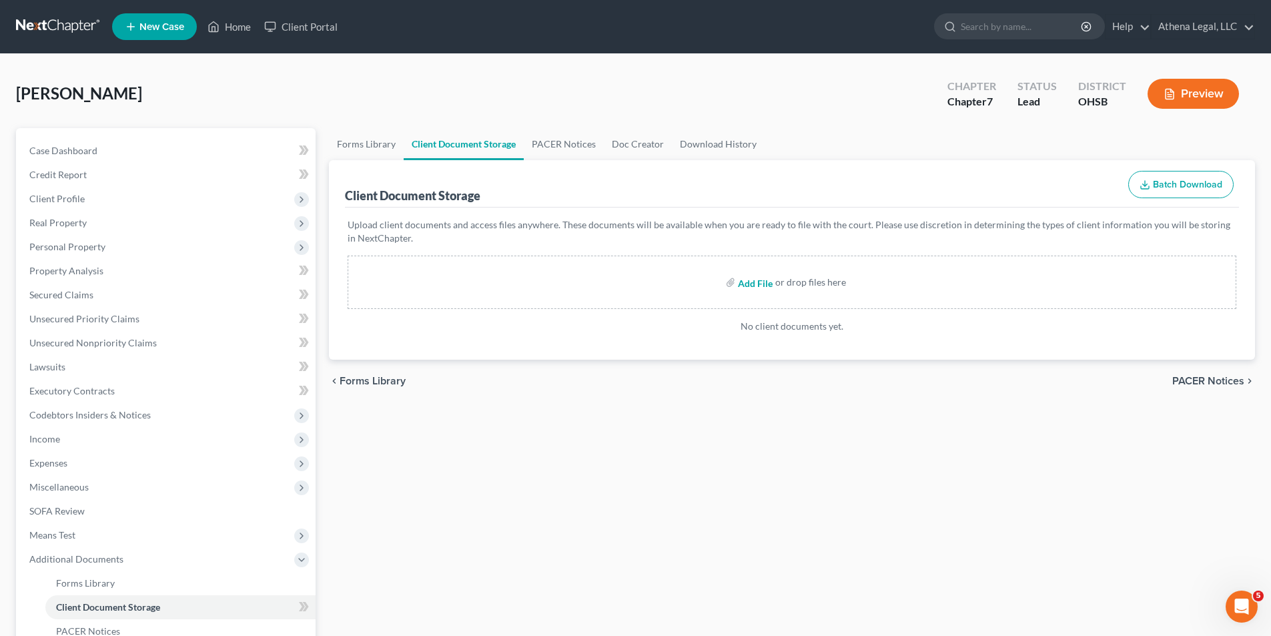
click at [759, 282] on input "file" at bounding box center [754, 282] width 32 height 24
type input "C:\fakepath\Lane, Tina - CCC.pdf"
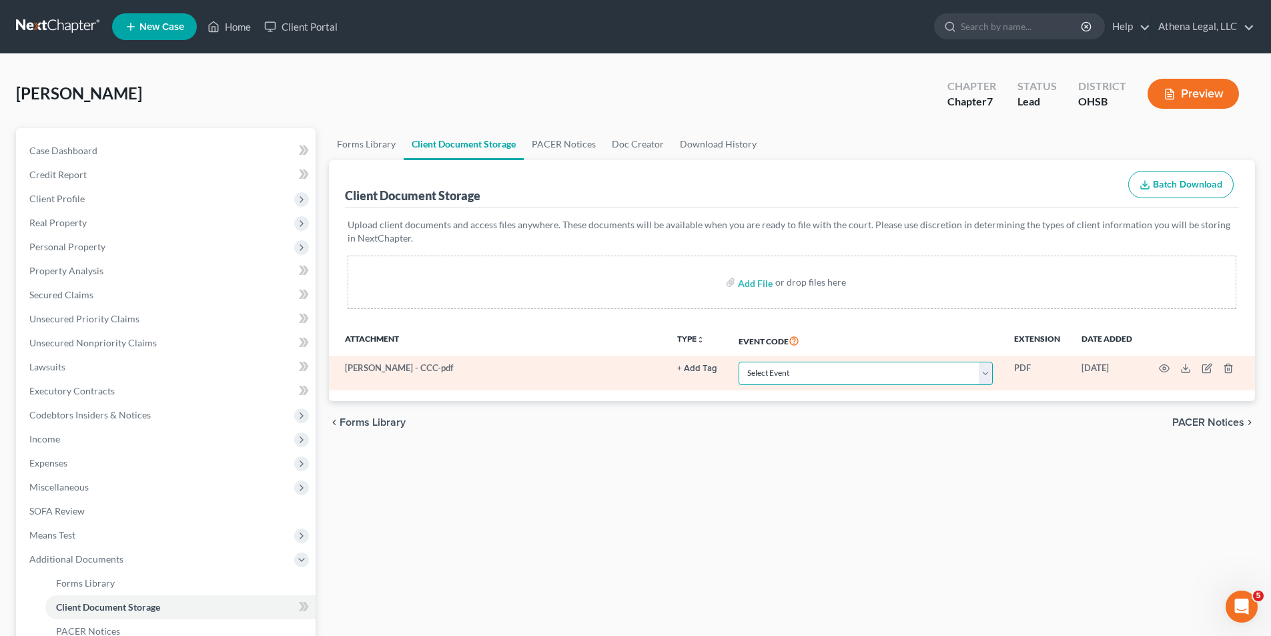
click at [814, 373] on select "Select Event 20 Largest Unsecured Creditors Amended Document Amended List of Cr…" at bounding box center [865, 373] width 254 height 23
select select "7"
click at [738, 362] on select "Select Event 20 Largest Unsecured Creditors Amended Document Amended List of Cr…" at bounding box center [865, 373] width 254 height 23
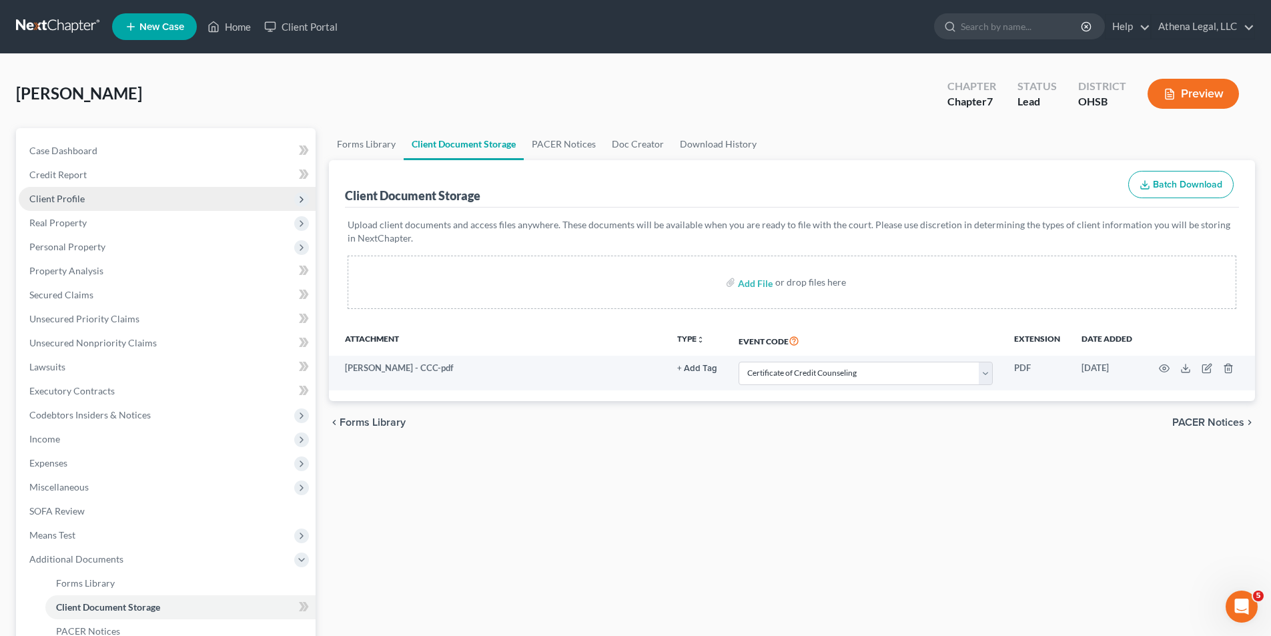
click at [63, 194] on span "Client Profile" at bounding box center [56, 198] width 55 height 11
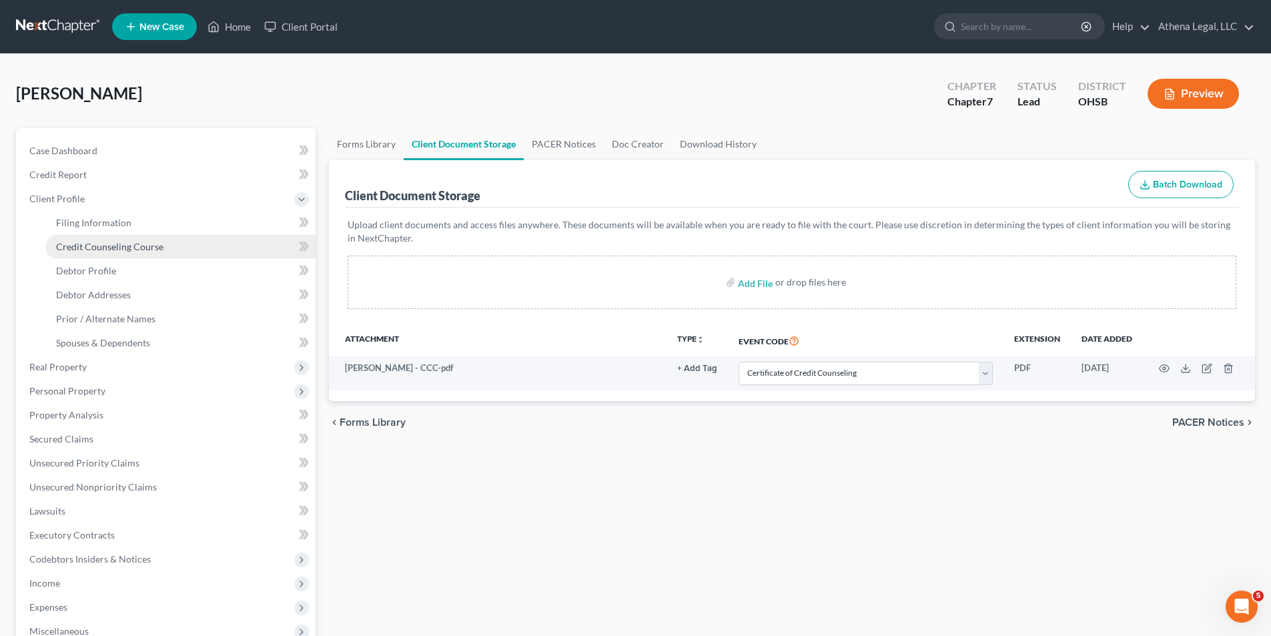
click at [79, 245] on span "Credit Counseling Course" at bounding box center [109, 246] width 107 height 11
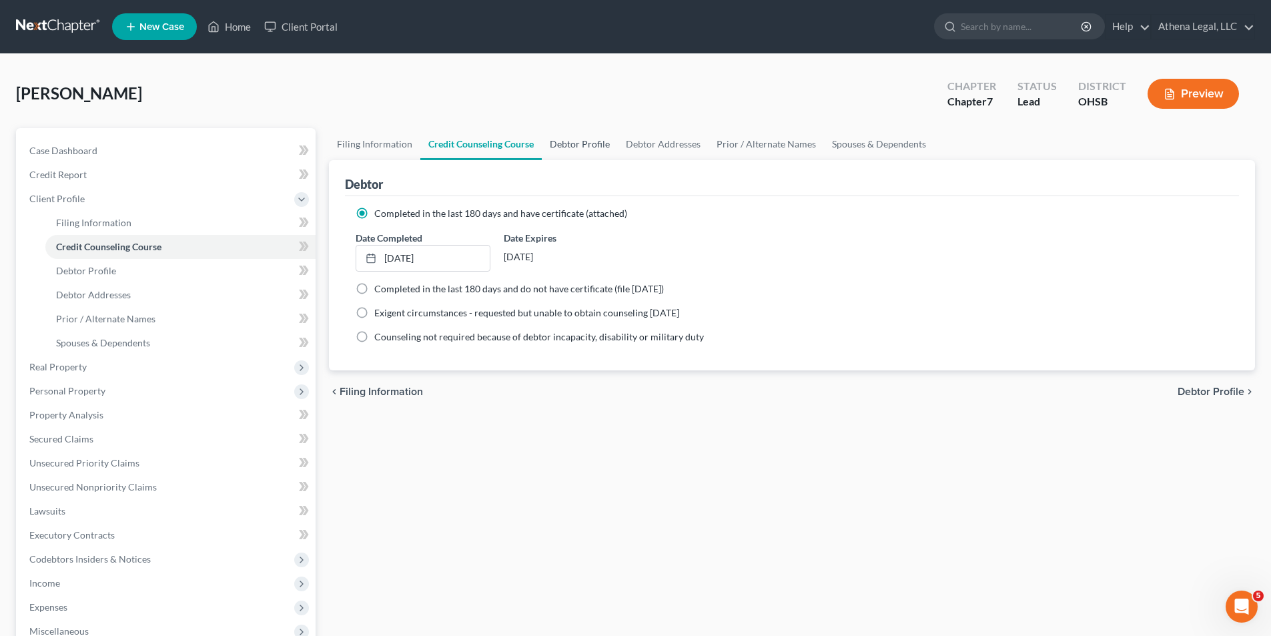
click at [575, 145] on link "Debtor Profile" at bounding box center [580, 144] width 76 height 32
select select "0"
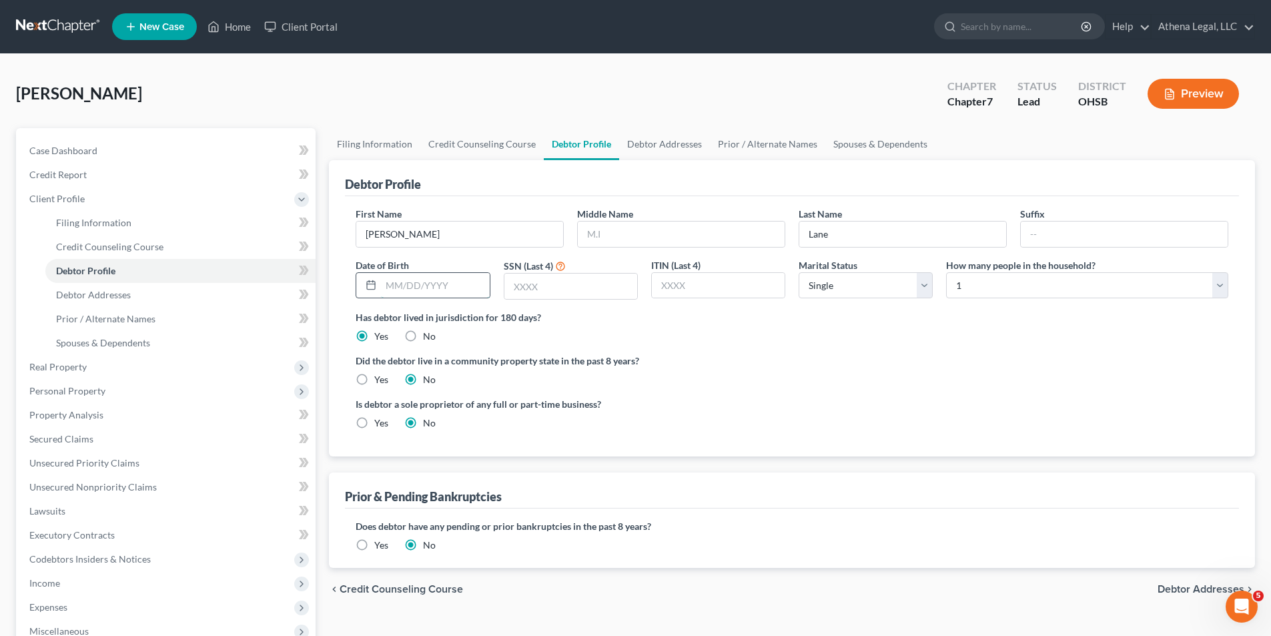
click at [418, 287] on input "text" at bounding box center [435, 285] width 108 height 25
type input "10/18/1976"
click at [578, 280] on input "text" at bounding box center [570, 285] width 133 height 25
type input "0549"
click at [854, 291] on select "Select Single Married Separated Divorced Widowed" at bounding box center [865, 285] width 134 height 27
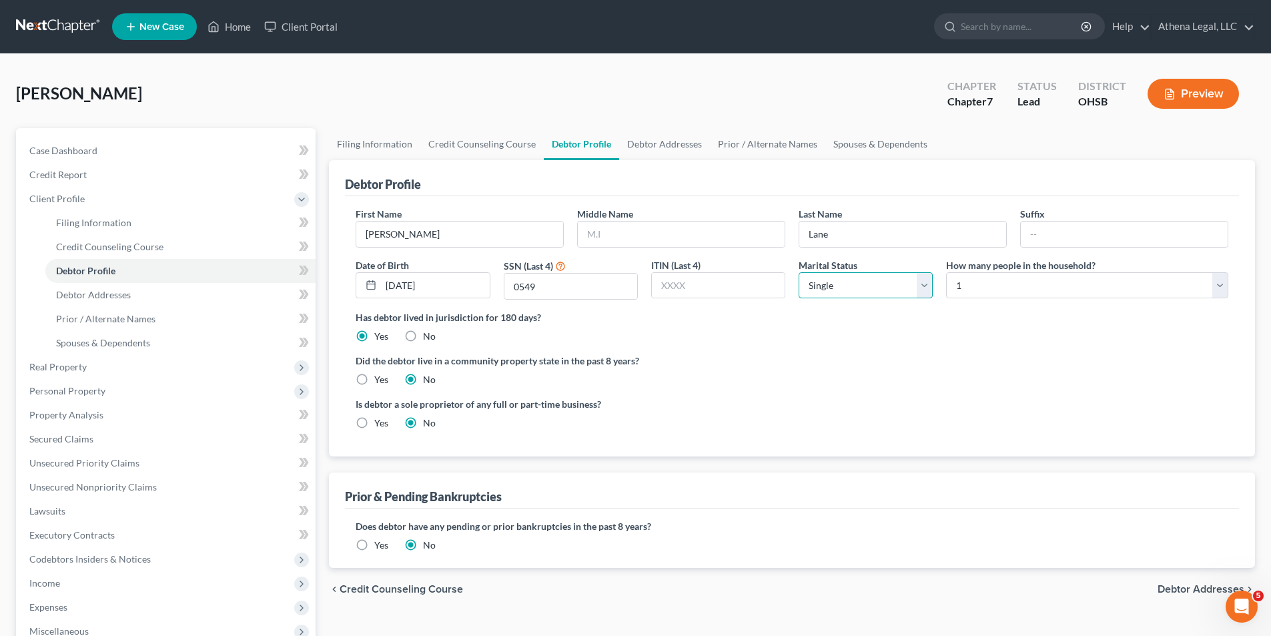
select select "1"
click at [798, 272] on select "Select Single Married Separated Divorced Widowed" at bounding box center [865, 285] width 134 height 27
click at [956, 287] on select "Select 1 2 3 4 5 6 7 8 9 10 11 12 13 14 15 16 17 18 19 20" at bounding box center [1087, 285] width 282 height 27
select select "2"
click at [946, 272] on select "Select 1 2 3 4 5 6 7 8 9 10 11 12 13 14 15 16 17 18 19 20" at bounding box center [1087, 285] width 282 height 27
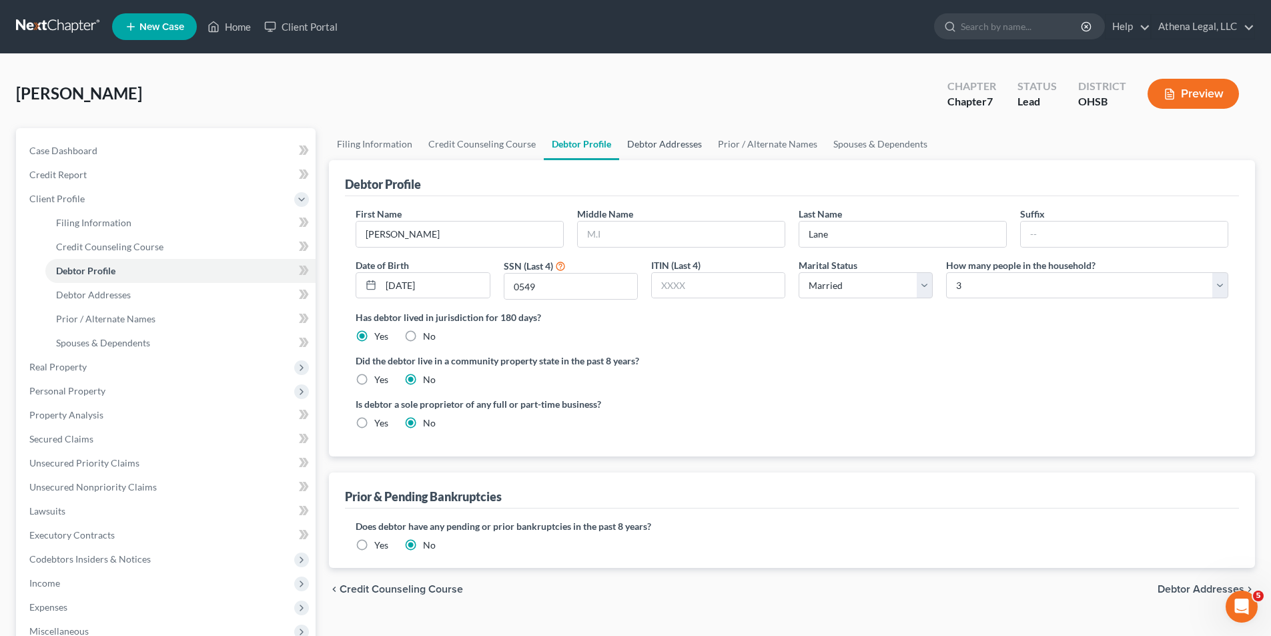
click at [644, 140] on link "Debtor Addresses" at bounding box center [664, 144] width 91 height 32
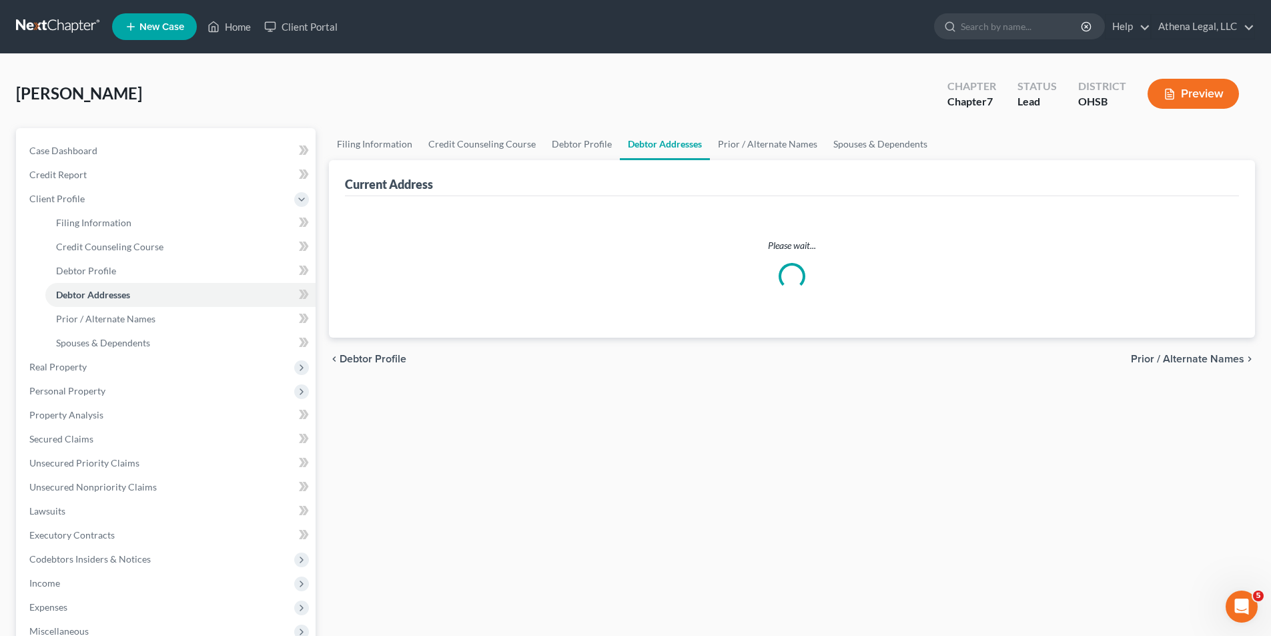
select select "0"
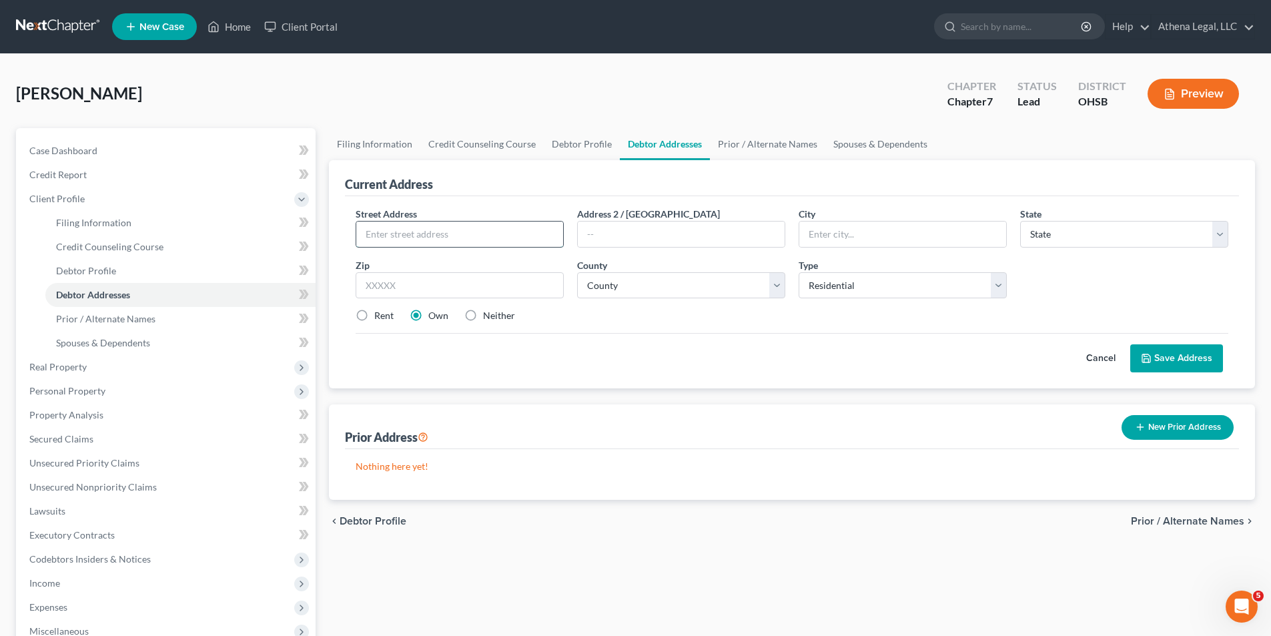
click at [458, 227] on input "text" at bounding box center [459, 233] width 207 height 25
type input "1459 Southwestern Rd."
type input "Grove City"
select select "36"
type input "43123"
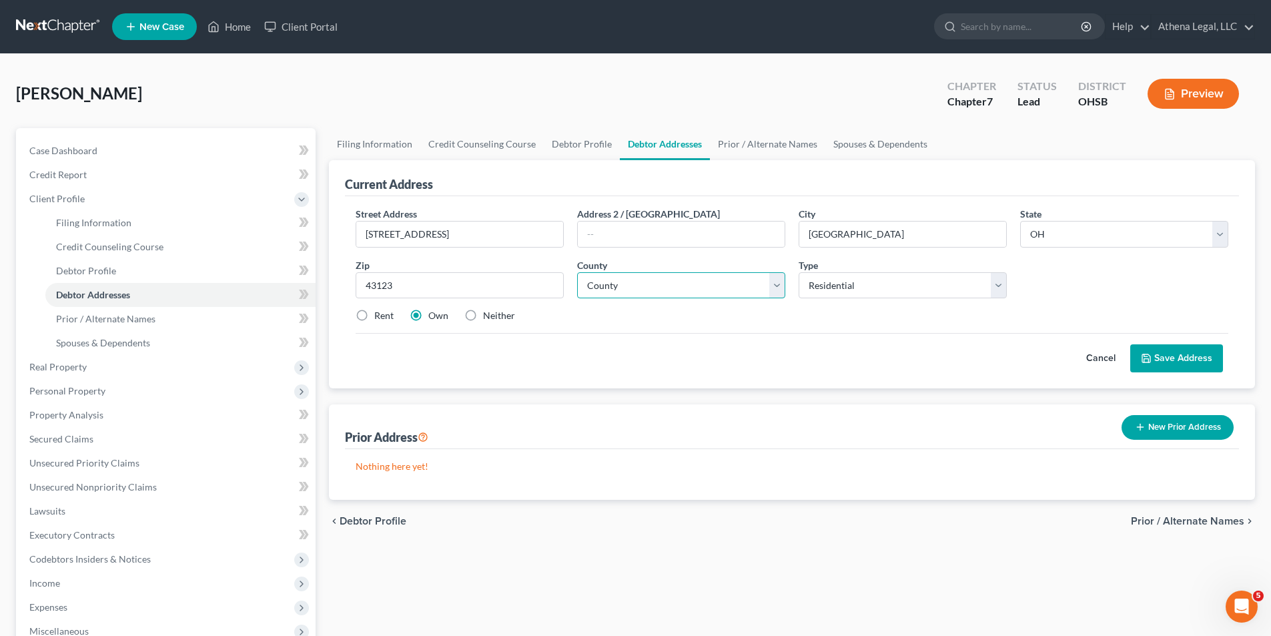
click at [626, 287] on select "County Adams County Allen County Ashland County Ashtabula County Athens County …" at bounding box center [681, 285] width 208 height 27
select select "24"
click at [577, 272] on select "County Adams County Allen County Ashland County Ashtabula County Athens County …" at bounding box center [681, 285] width 208 height 27
click at [483, 316] on label "Neither" at bounding box center [499, 315] width 32 height 13
click at [488, 316] on input "Neither" at bounding box center [492, 313] width 9 height 9
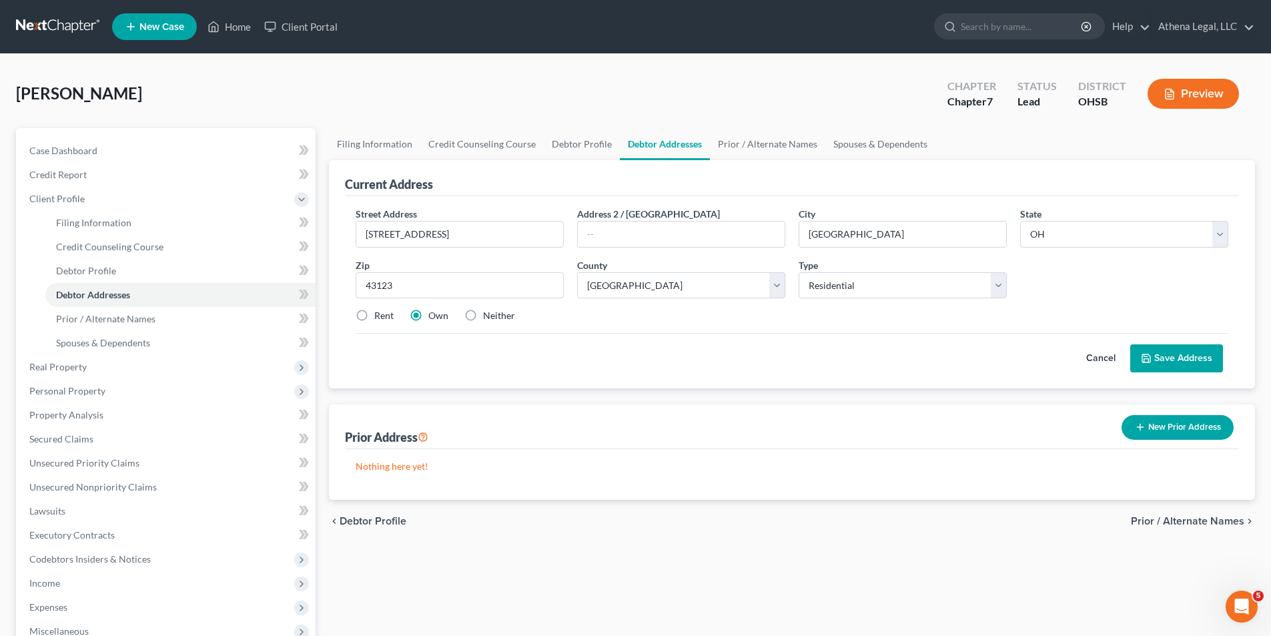
radio input "true"
click at [1195, 358] on button "Save Address" at bounding box center [1176, 358] width 93 height 28
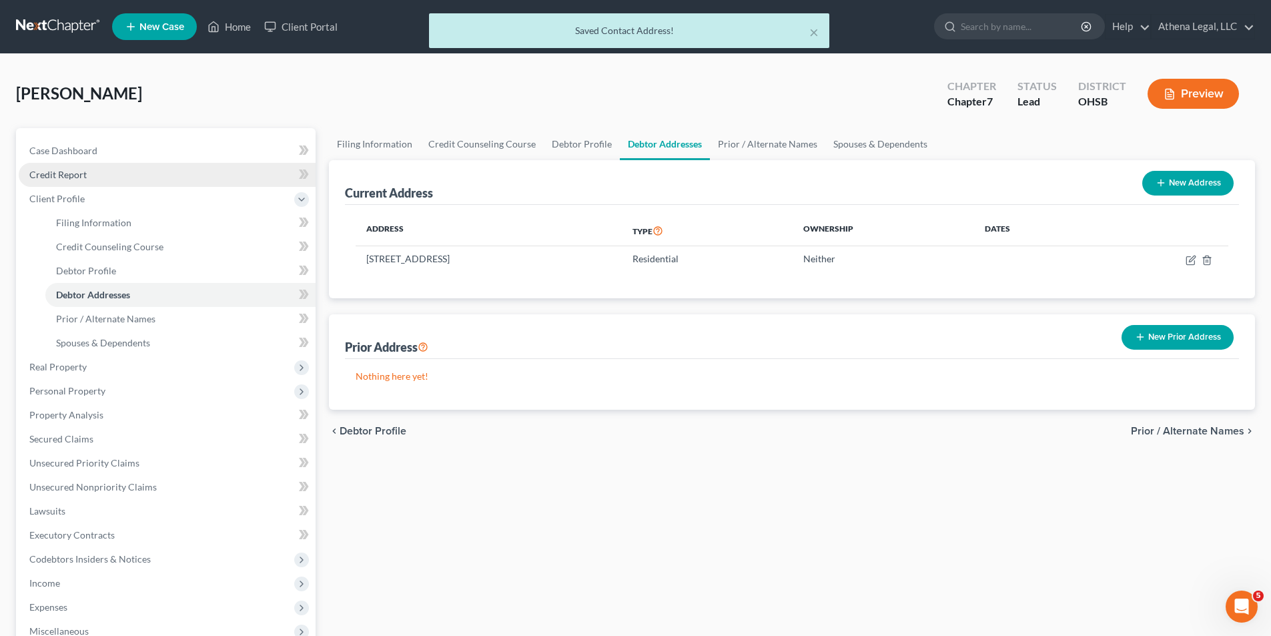
click at [82, 171] on span "Credit Report" at bounding box center [57, 174] width 57 height 11
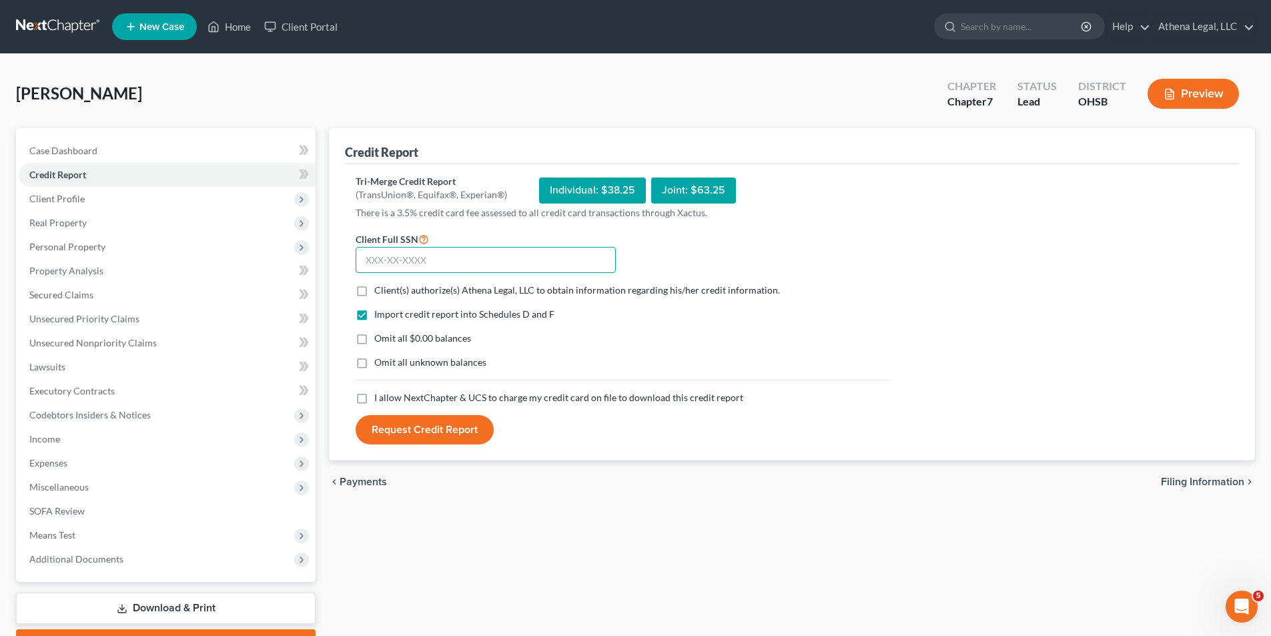
click at [375, 261] on input "text" at bounding box center [486, 260] width 260 height 27
type input "296-60-0549"
click at [374, 290] on label "Client(s) authorize(s) Athena Legal, LLC to obtain information regarding his/he…" at bounding box center [577, 289] width 406 height 13
click at [380, 290] on input "Client(s) authorize(s) Athena Legal, LLC to obtain information regarding his/he…" at bounding box center [384, 287] width 9 height 9
checkbox input "true"
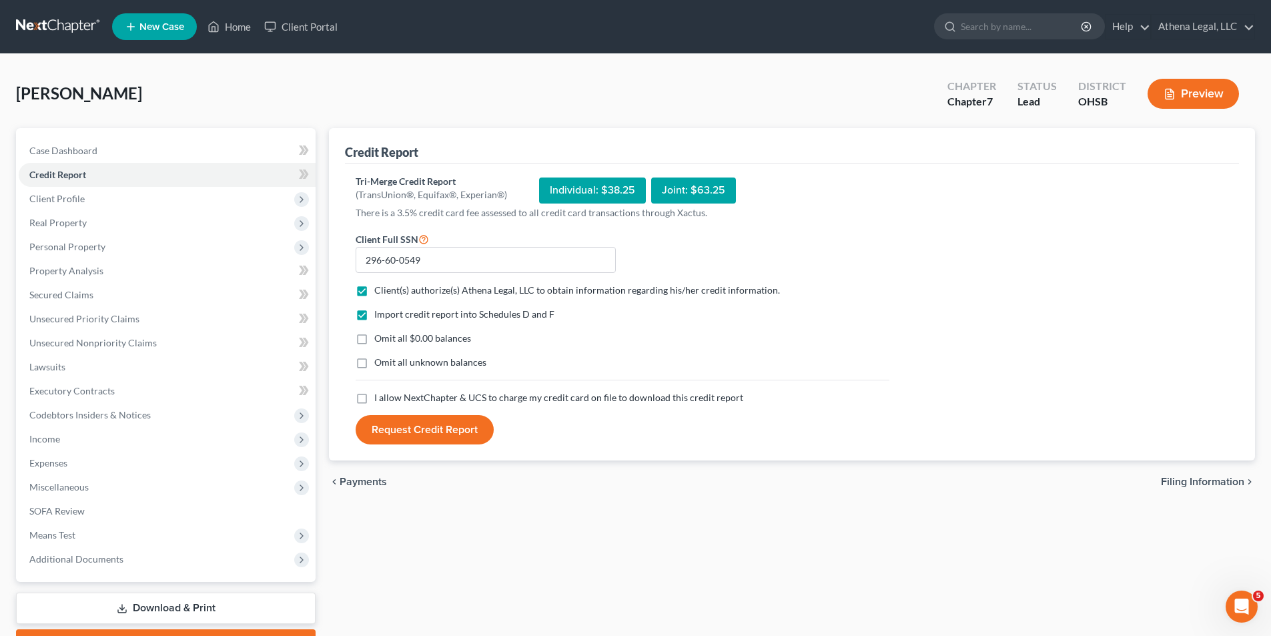
click at [374, 401] on label "I allow NextChapter & UCS to charge my credit card on file to download this cre…" at bounding box center [558, 397] width 369 height 13
click at [380, 400] on input "I allow NextChapter & UCS to charge my credit card on file to download this cre…" at bounding box center [384, 395] width 9 height 9
checkbox input "true"
click at [422, 436] on button "Request Credit Report" at bounding box center [425, 429] width 138 height 29
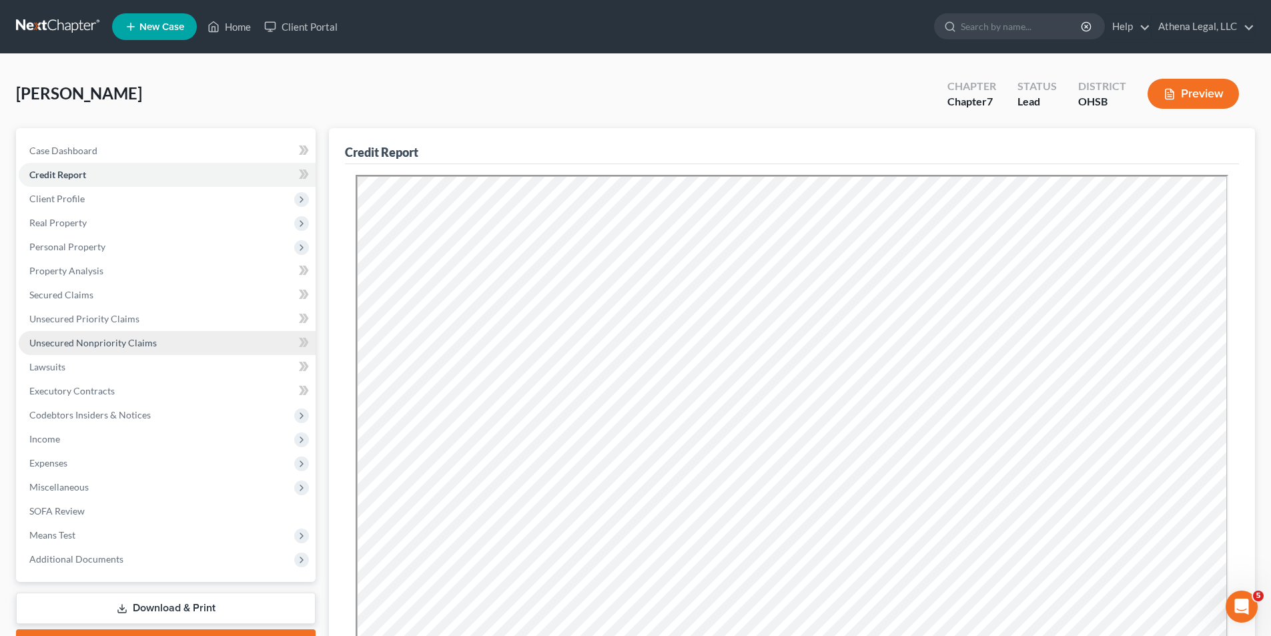
click at [97, 338] on span "Unsecured Nonpriority Claims" at bounding box center [92, 342] width 127 height 11
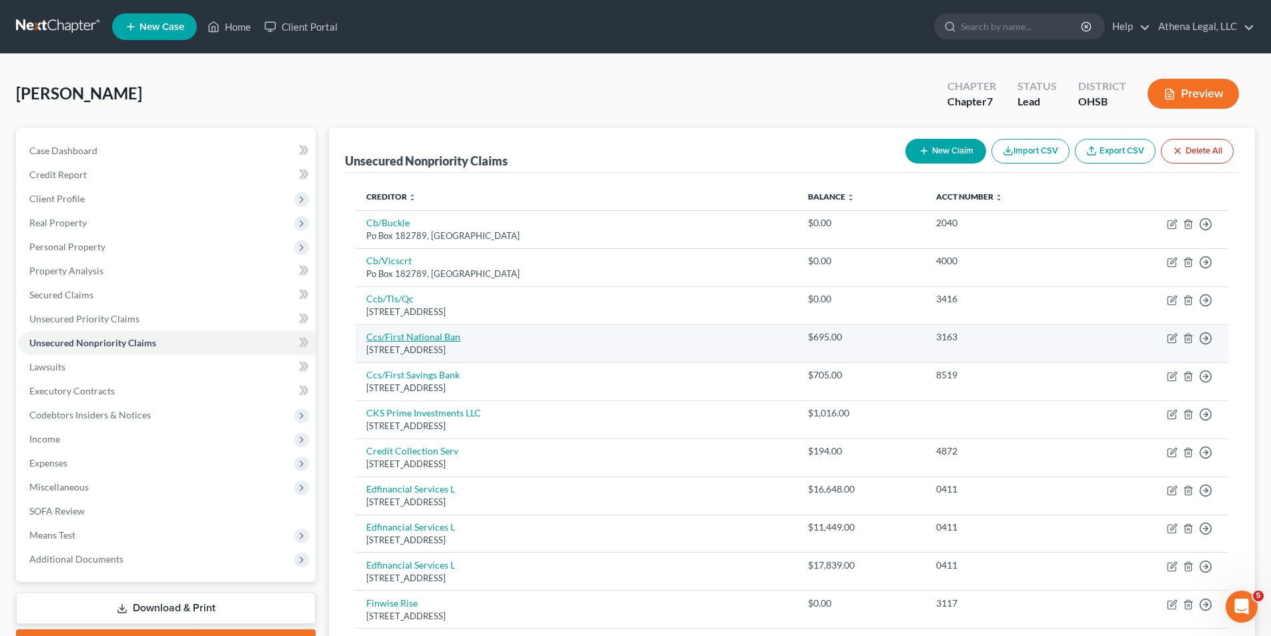
click at [426, 336] on link "Ccs/First National Ban" at bounding box center [413, 336] width 94 height 11
select select "43"
select select "2"
select select "0"
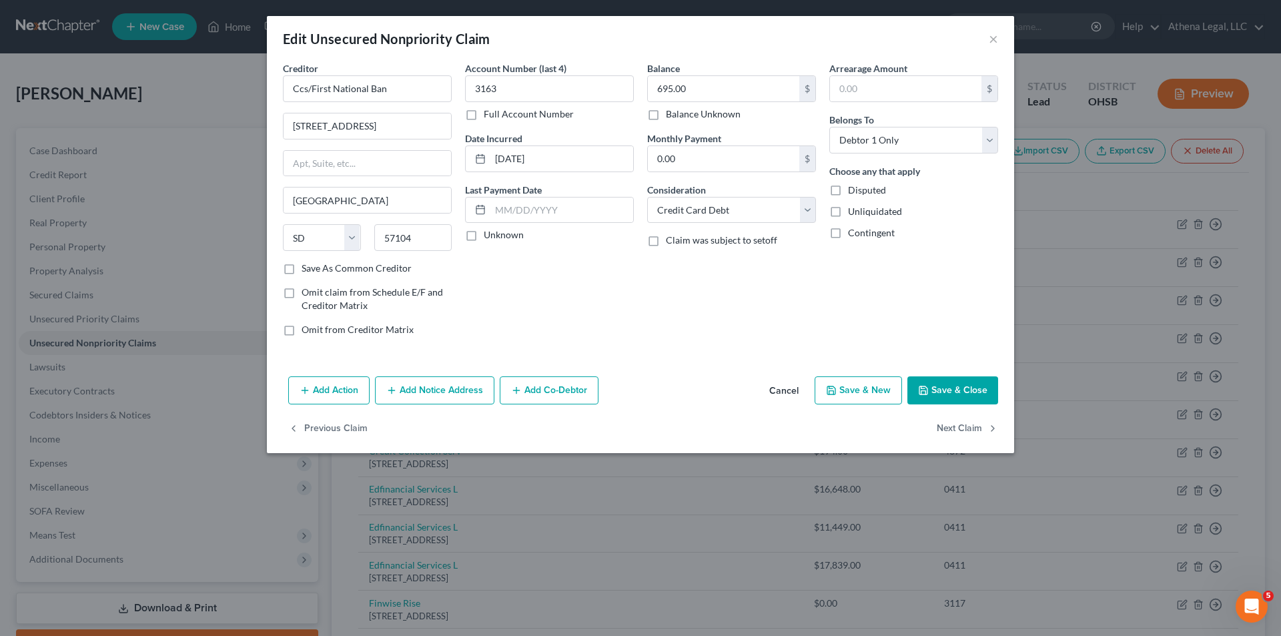
click at [928, 382] on button "Save & Close" at bounding box center [952, 390] width 91 height 28
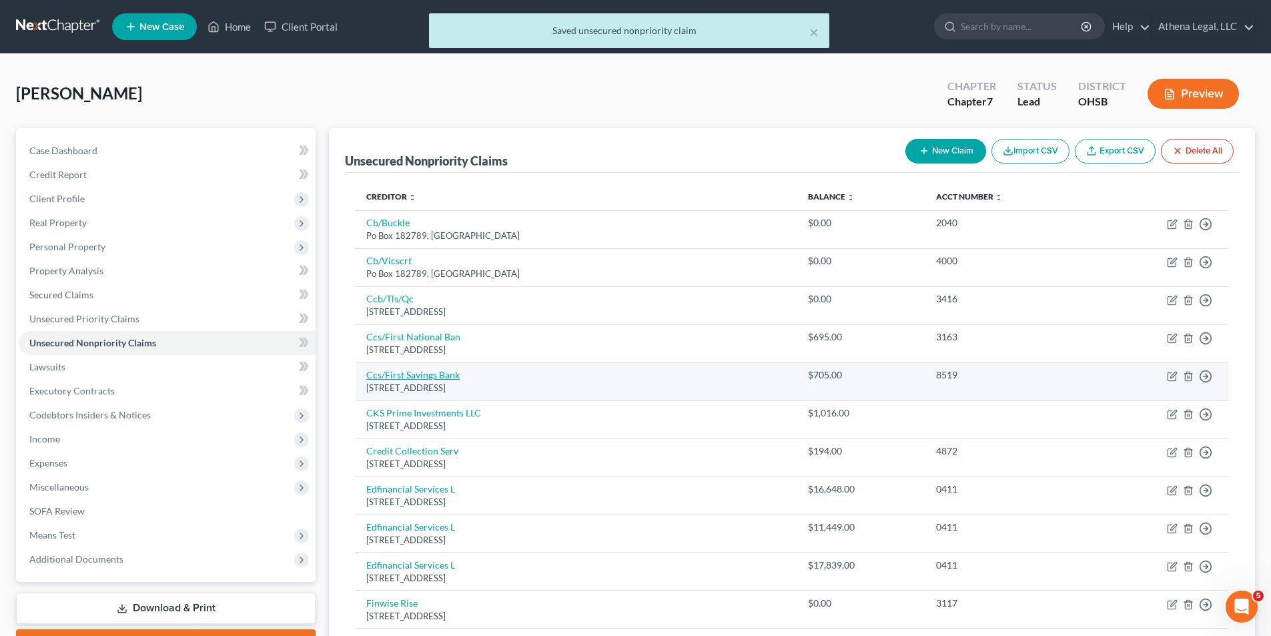
click at [428, 373] on link "Ccs/First Savings Bank" at bounding box center [412, 374] width 93 height 11
select select "43"
select select "2"
select select "0"
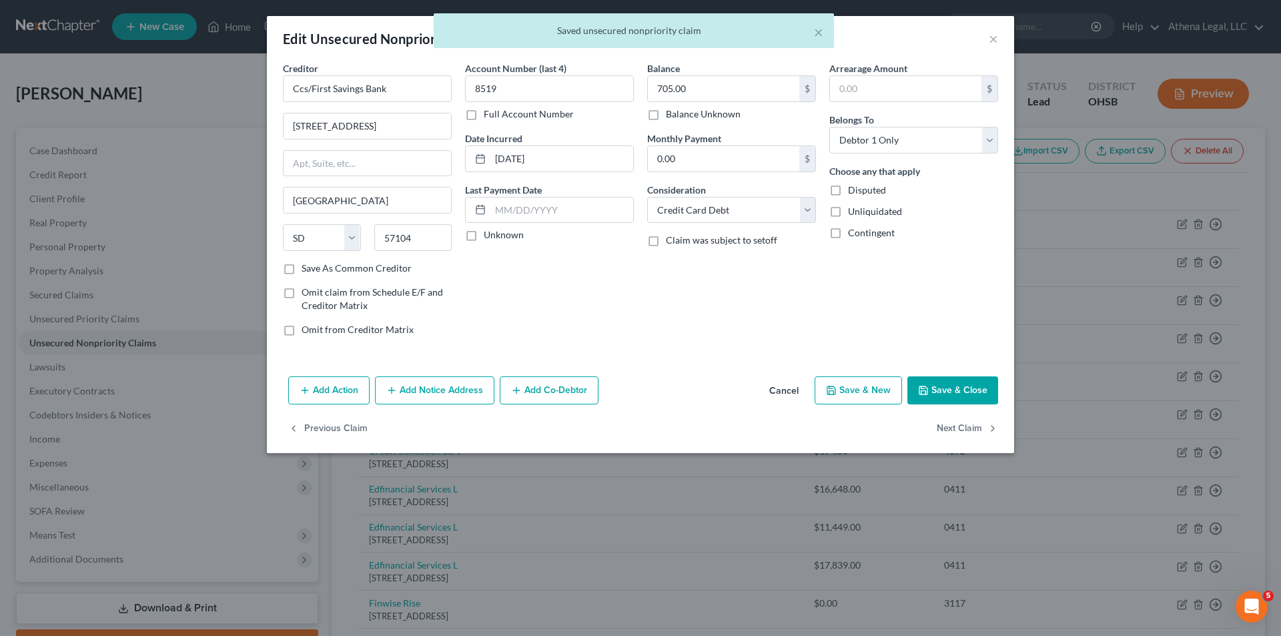
click at [988, 387] on button "Save & Close" at bounding box center [952, 390] width 91 height 28
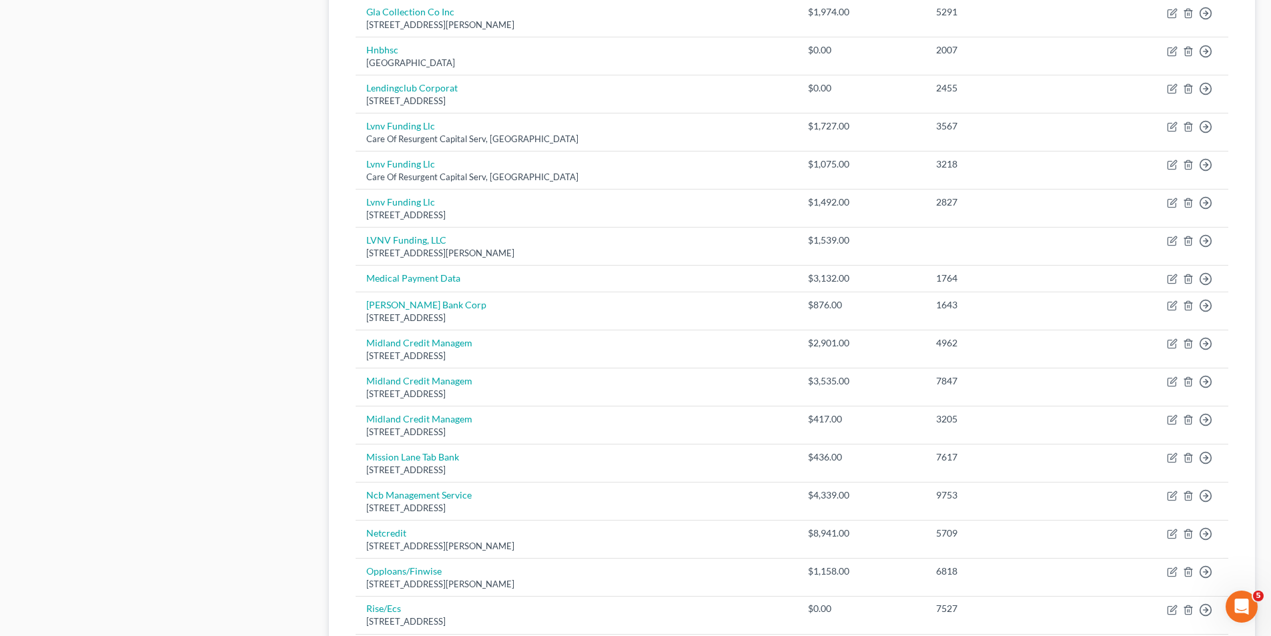
scroll to position [893, 0]
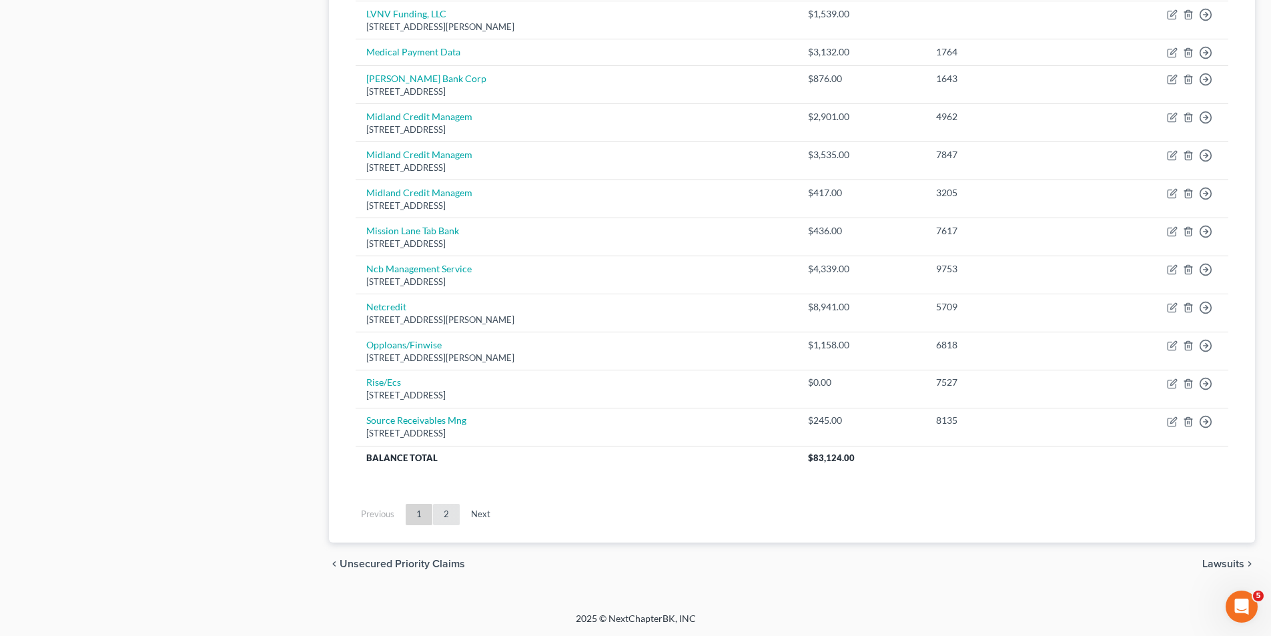
click at [442, 516] on link "2" at bounding box center [446, 514] width 27 height 21
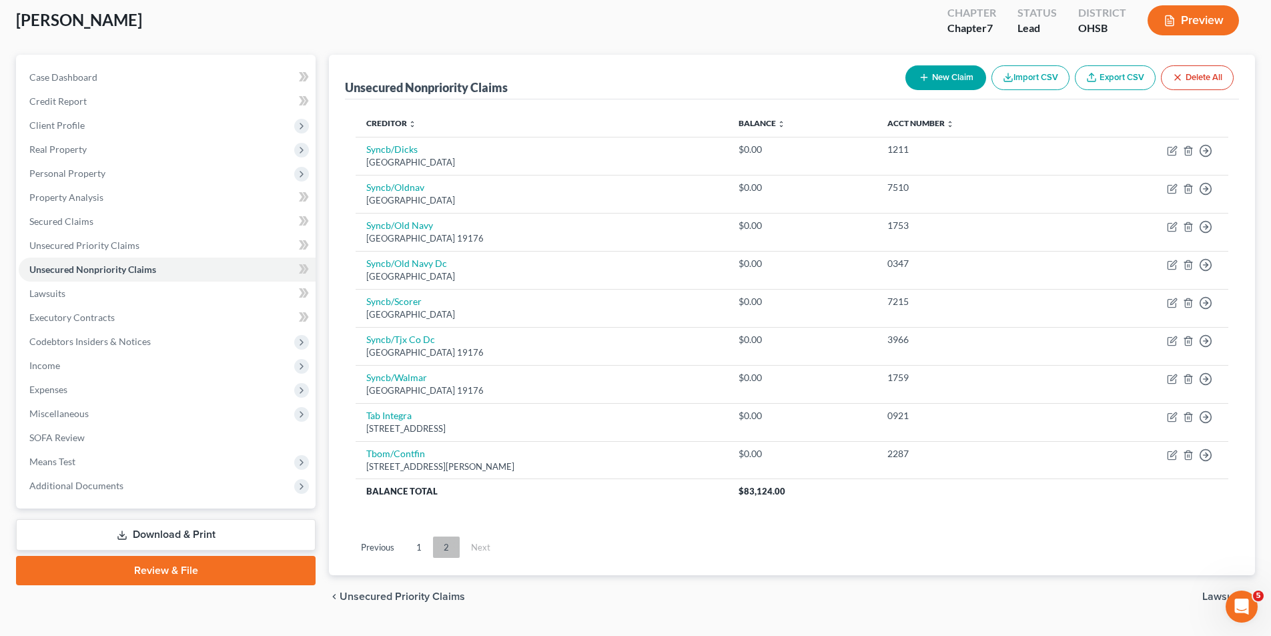
scroll to position [106, 0]
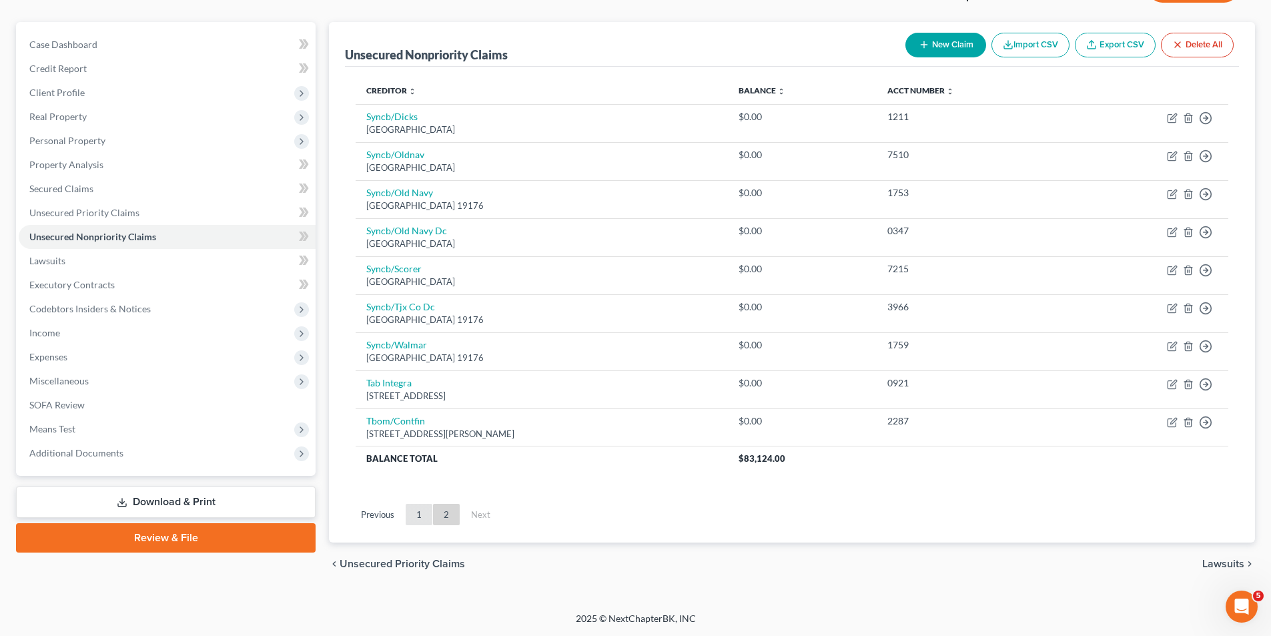
click at [422, 514] on link "1" at bounding box center [419, 514] width 27 height 21
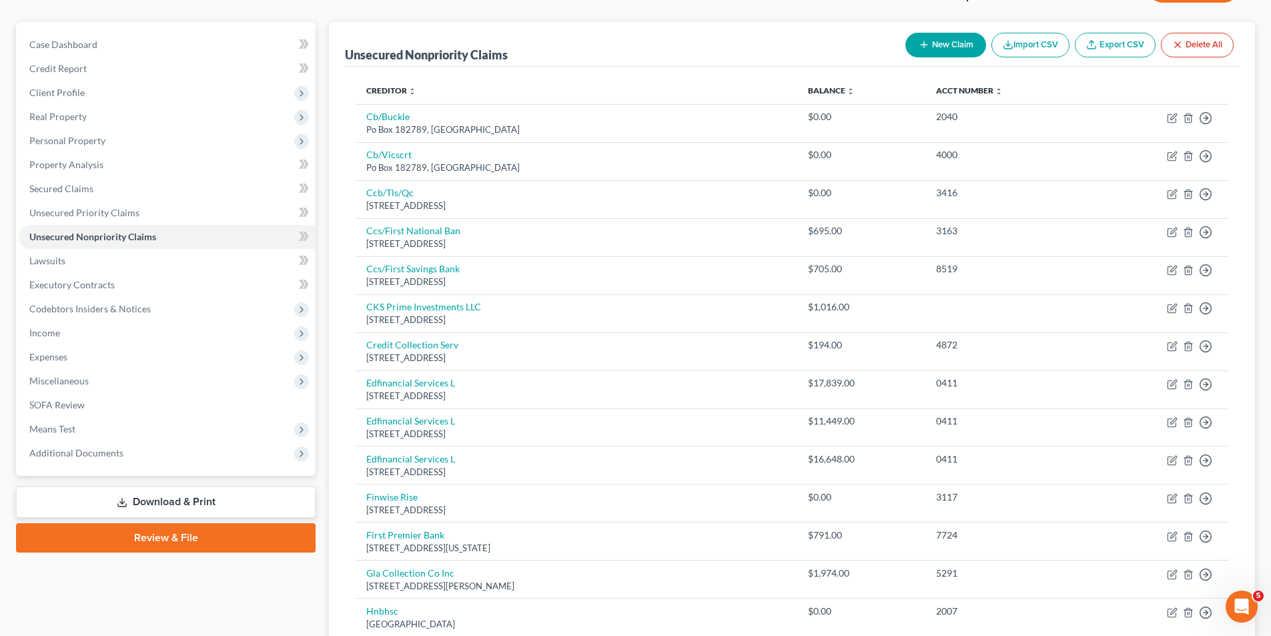
click at [939, 42] on button "New Claim" at bounding box center [945, 45] width 81 height 25
select select "0"
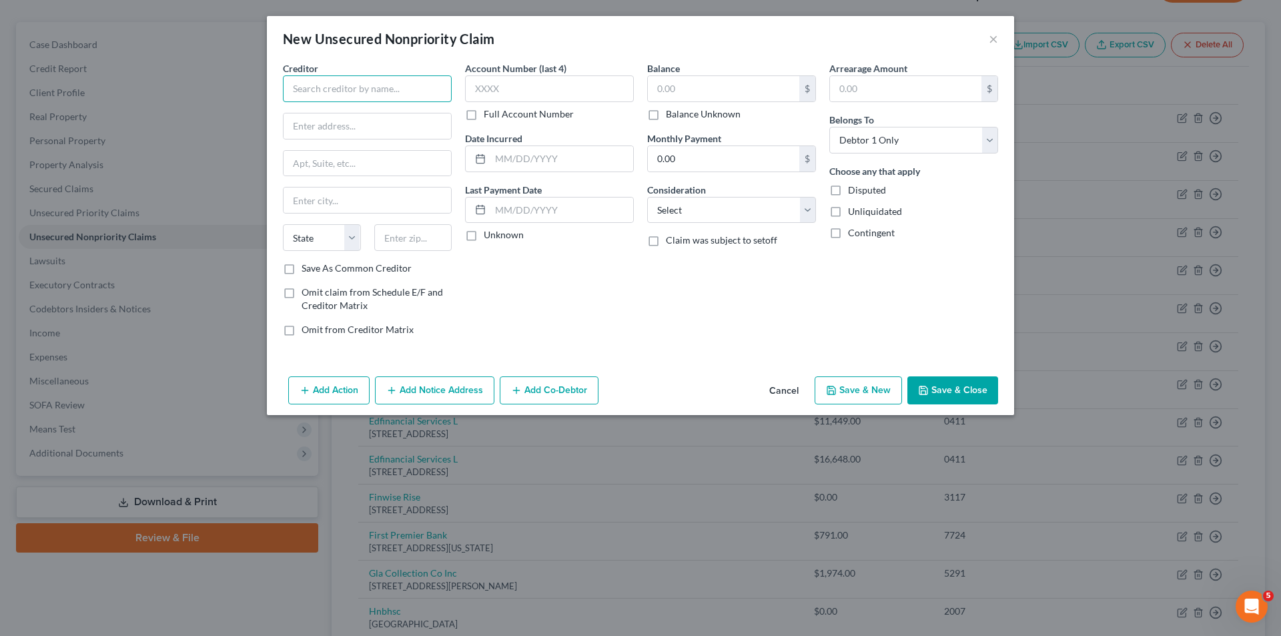
click at [390, 89] on input "text" at bounding box center [367, 88] width 169 height 27
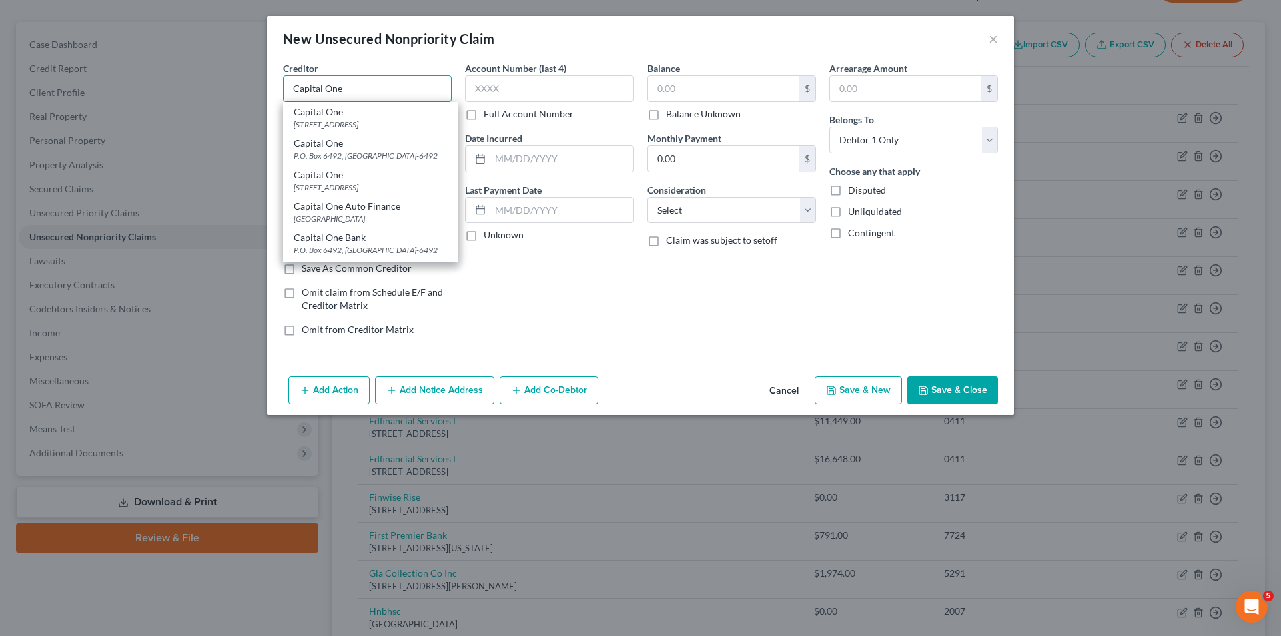
type input "Capital One"
click at [327, 119] on div "[STREET_ADDRESS]" at bounding box center [370, 124] width 154 height 11
type input "PO Box 31293"
type input "[GEOGRAPHIC_DATA]"
select select "46"
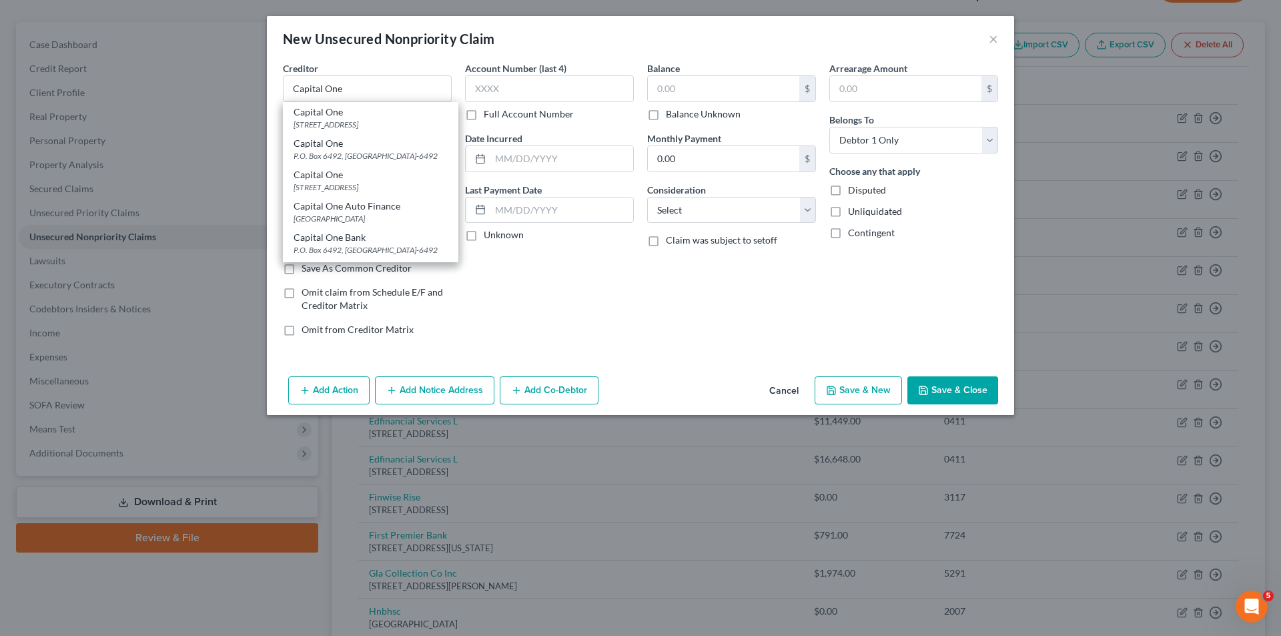
type input "84131"
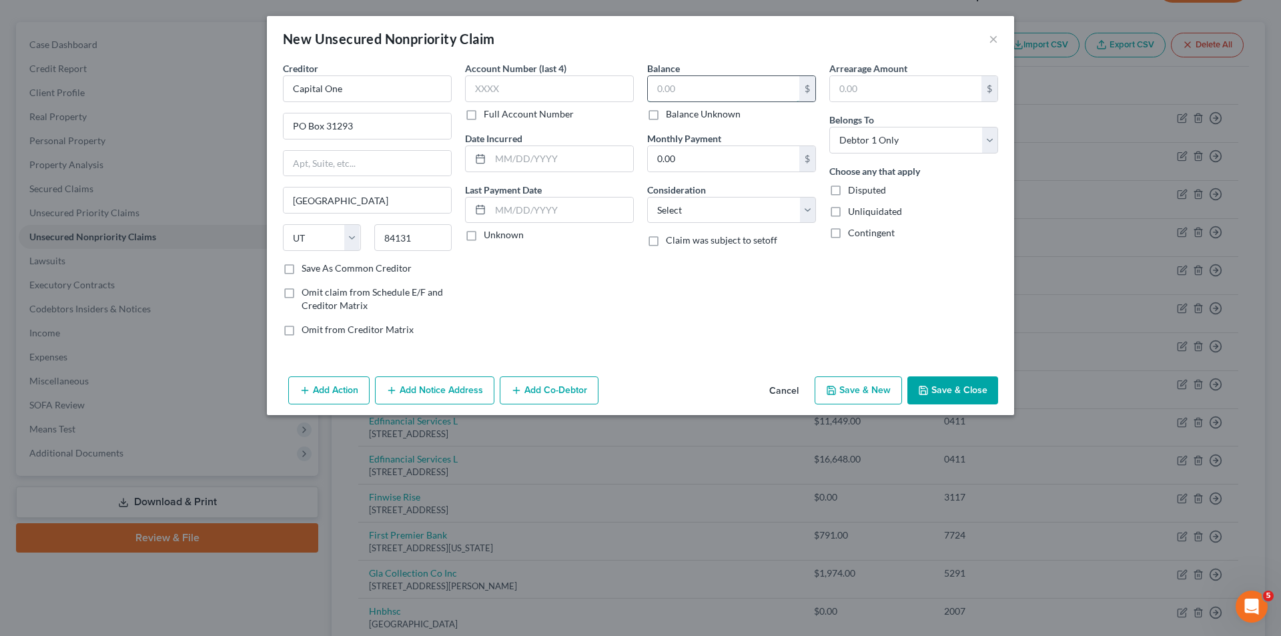
click at [707, 88] on input "text" at bounding box center [723, 88] width 151 height 25
type input "3,356"
click at [680, 219] on select "Select Cable / Satellite Services Collection Agency Credit Card Debt Debt Couns…" at bounding box center [731, 210] width 169 height 27
select select "2"
click at [647, 197] on select "Select Cable / Satellite Services Collection Agency Credit Card Debt Debt Couns…" at bounding box center [731, 210] width 169 height 27
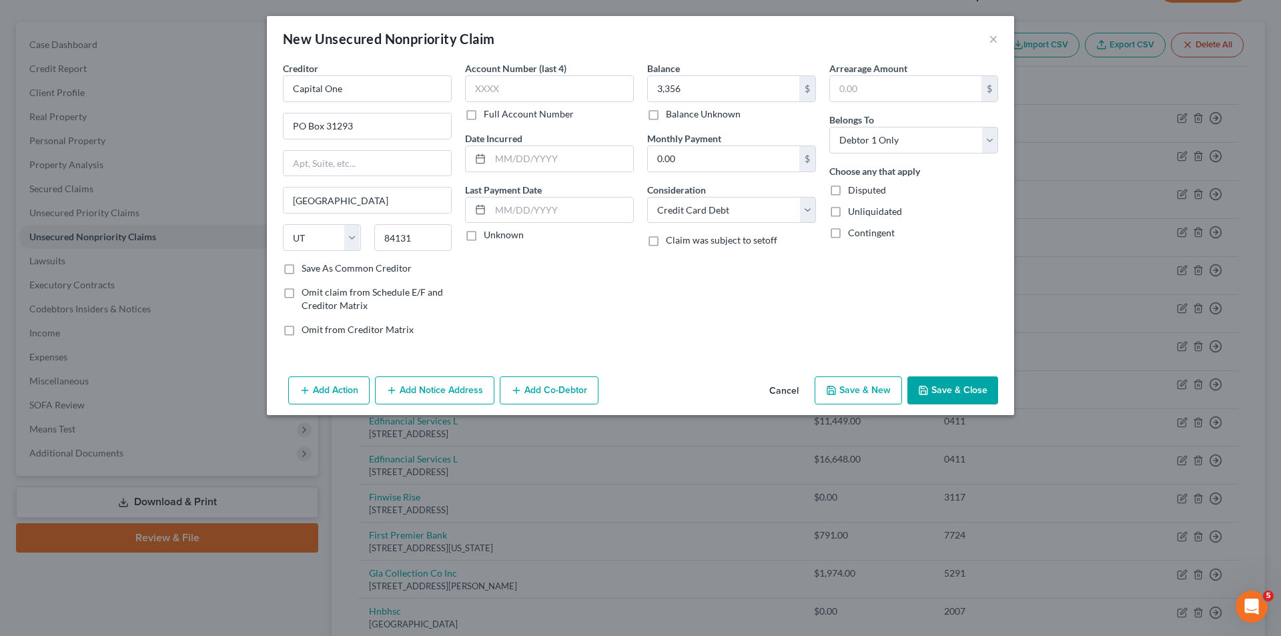
click at [973, 388] on button "Save & Close" at bounding box center [952, 390] width 91 height 28
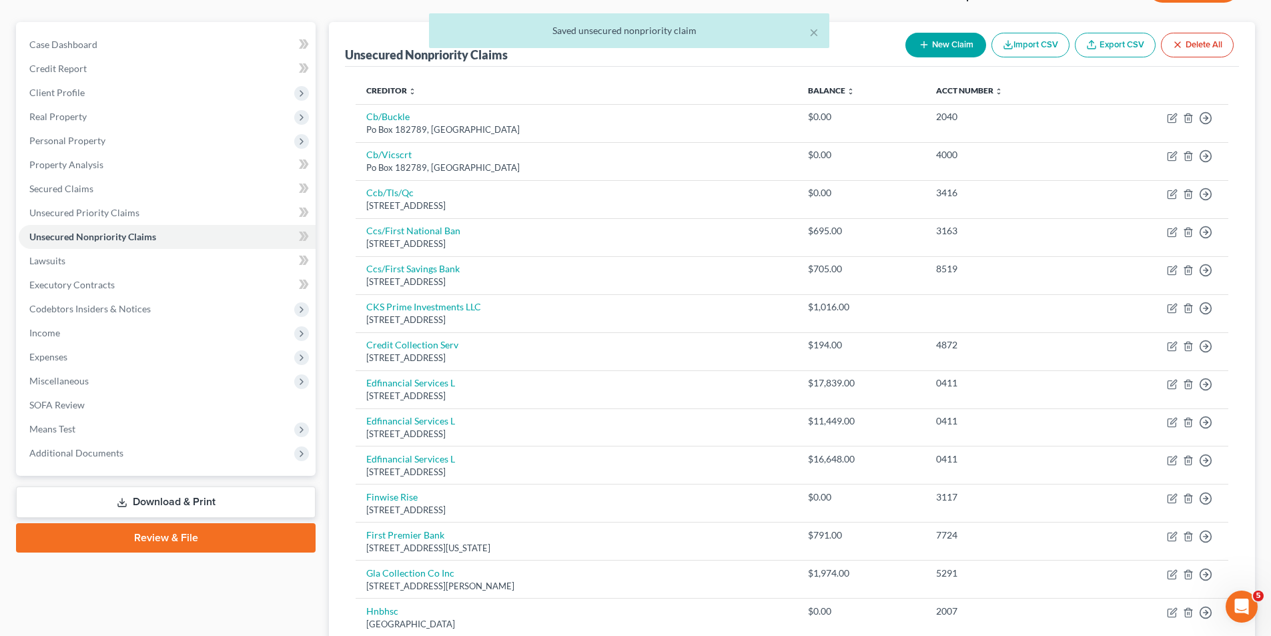
click at [927, 36] on div "× Saved unsecured nonpriority claim" at bounding box center [628, 33] width 1271 height 41
click at [939, 47] on div "× Saved unsecured nonpriority claim" at bounding box center [628, 33] width 1271 height 41
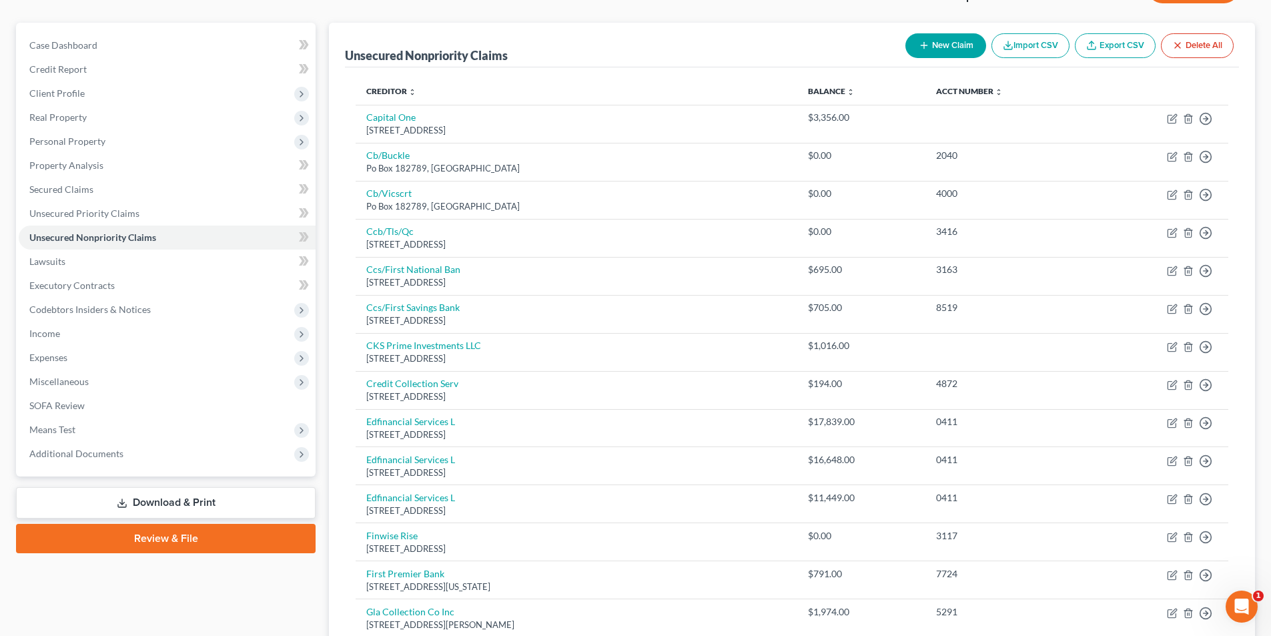
click at [939, 37] on button "New Claim" at bounding box center [945, 45] width 81 height 25
select select "0"
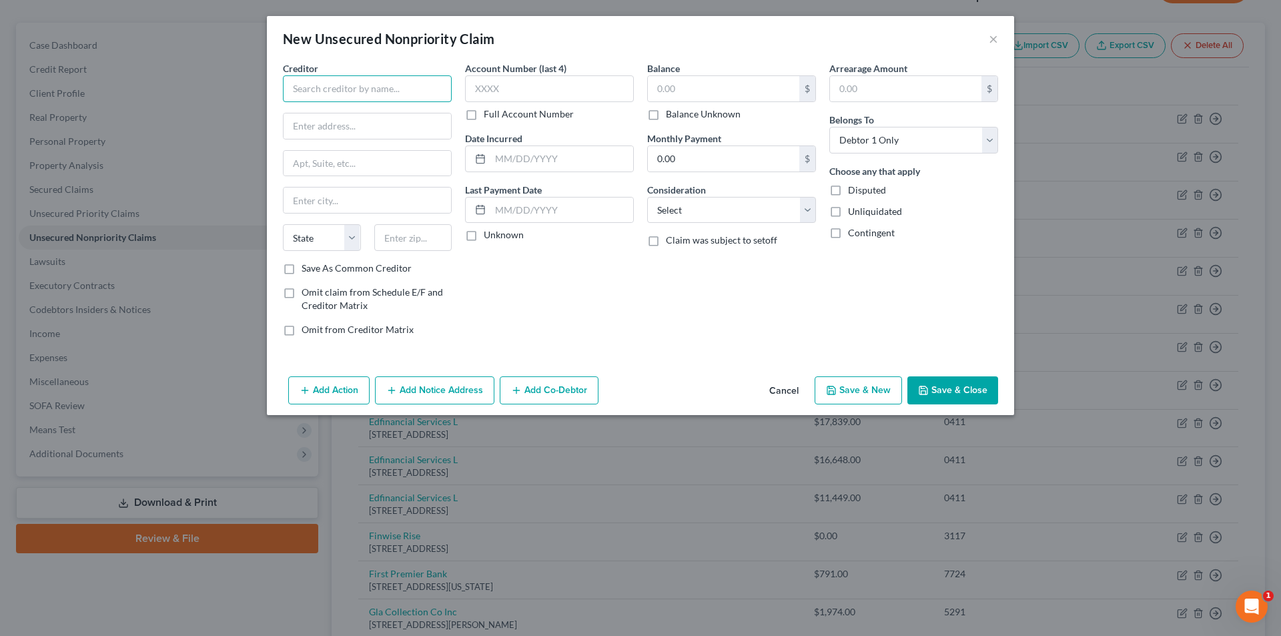
click at [396, 91] on input "text" at bounding box center [367, 88] width 169 height 27
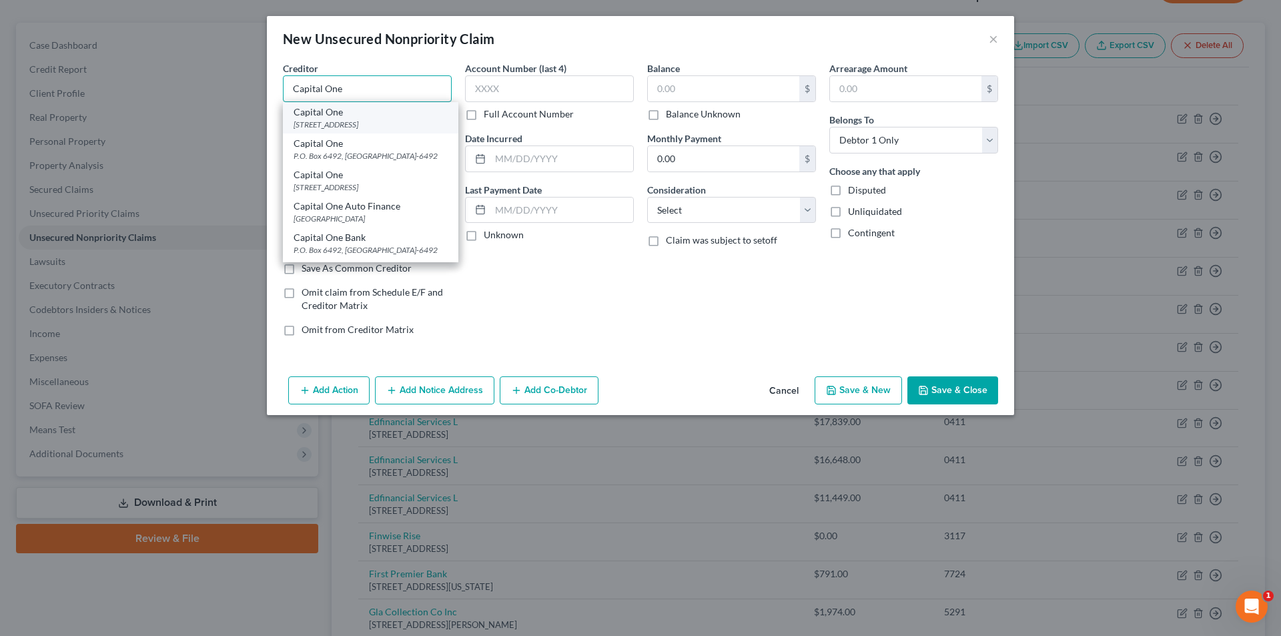
type input "Capital One"
click at [363, 116] on div "Capital One" at bounding box center [370, 111] width 154 height 13
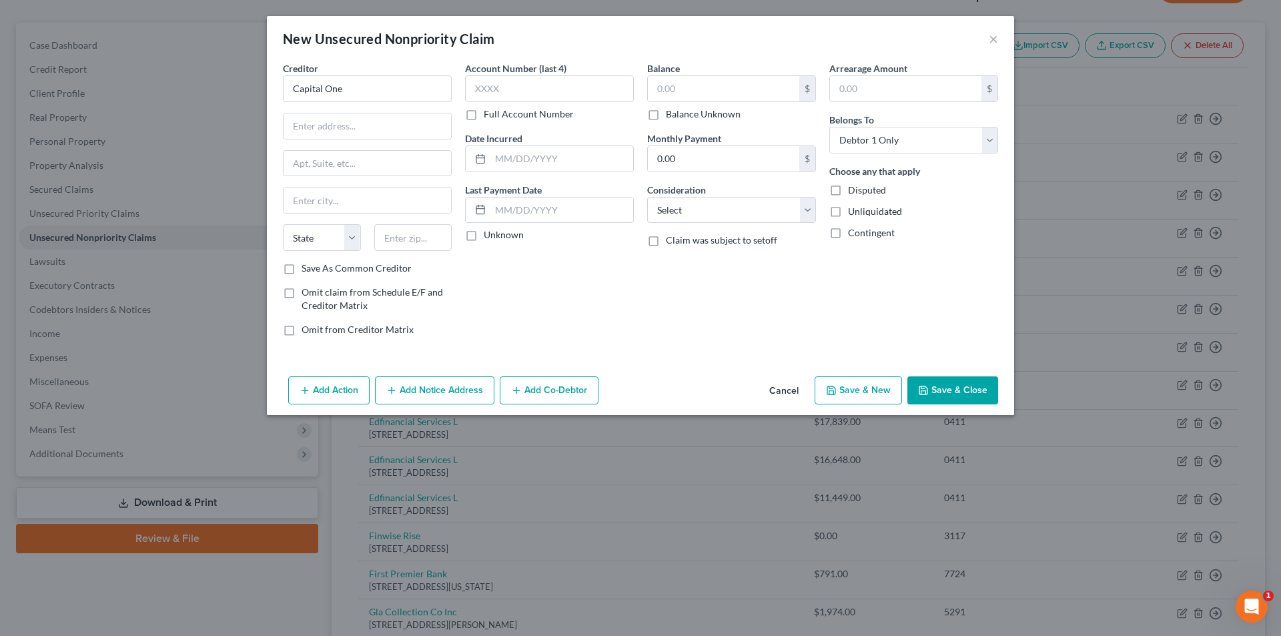
type input "PO Box 31293"
type input "[GEOGRAPHIC_DATA]"
select select "46"
type input "84131"
click at [696, 83] on input "text" at bounding box center [723, 88] width 151 height 25
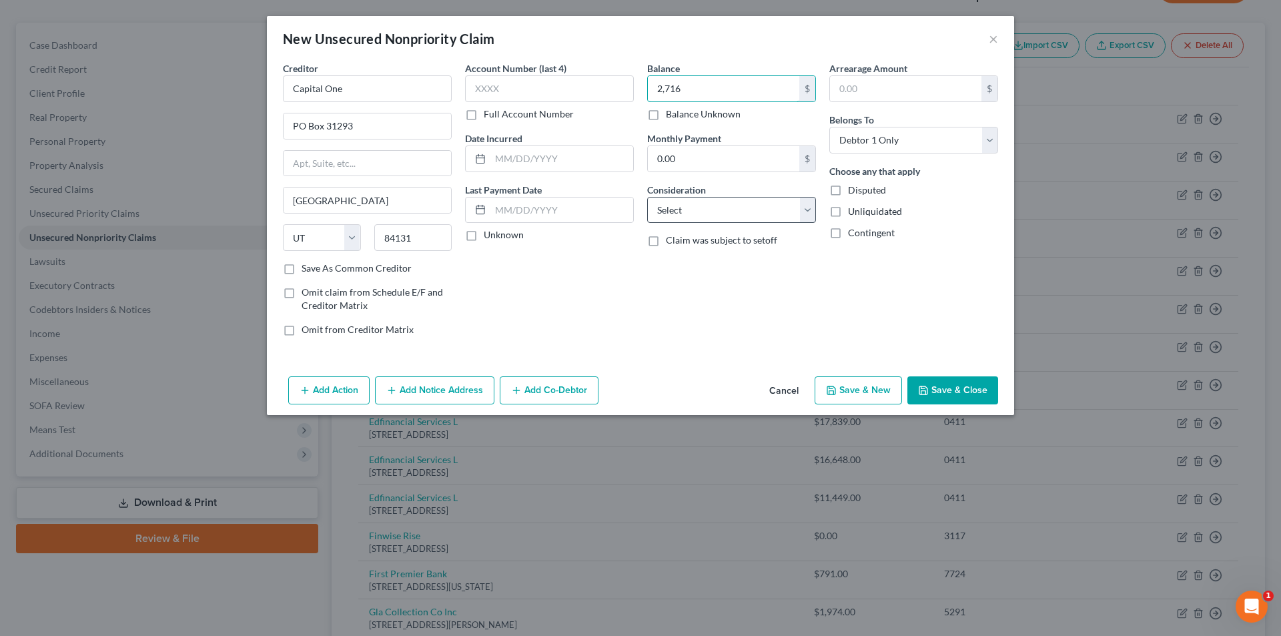
type input "2,716"
click at [716, 203] on select "Select Cable / Satellite Services Collection Agency Credit Card Debt Debt Couns…" at bounding box center [731, 210] width 169 height 27
select select "2"
click at [647, 197] on select "Select Cable / Satellite Services Collection Agency Credit Card Debt Debt Couns…" at bounding box center [731, 210] width 169 height 27
click at [936, 380] on button "Save & Close" at bounding box center [952, 390] width 91 height 28
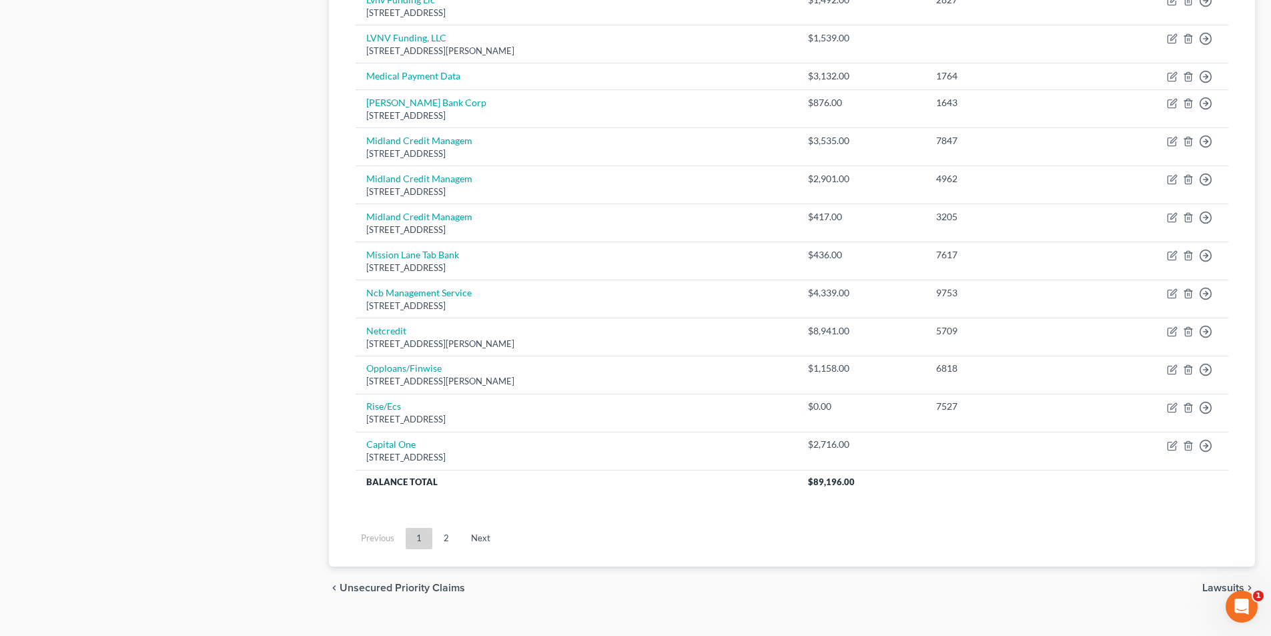
scroll to position [931, 0]
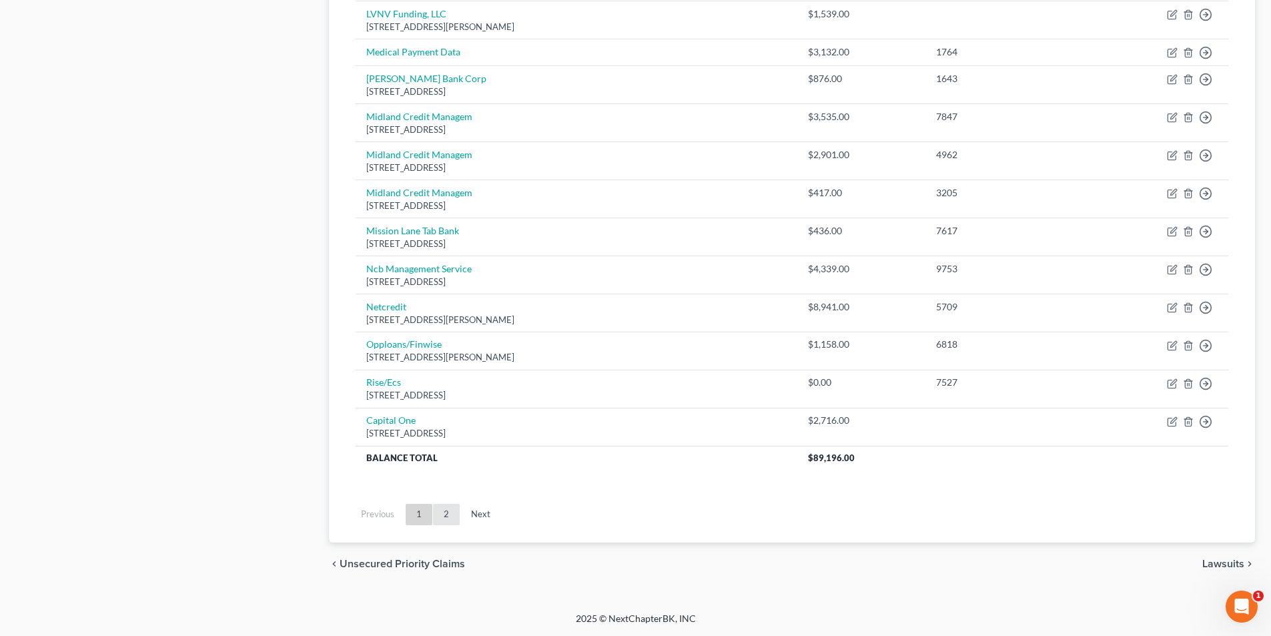
click at [442, 512] on link "2" at bounding box center [446, 514] width 27 height 21
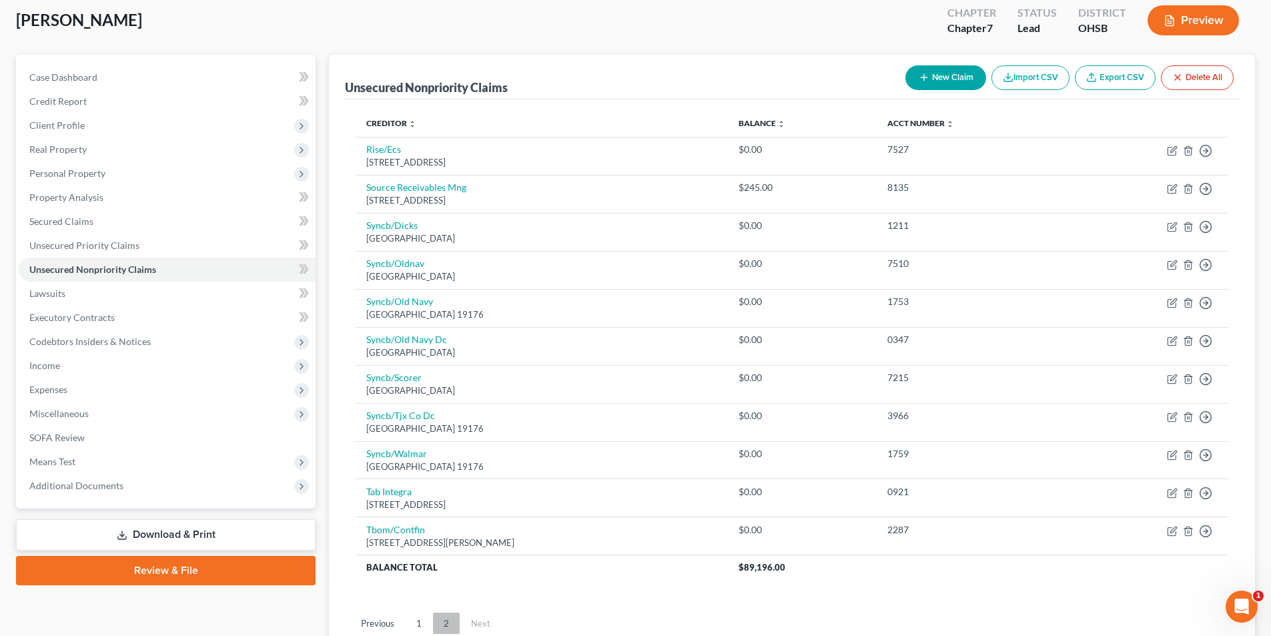
scroll to position [182, 0]
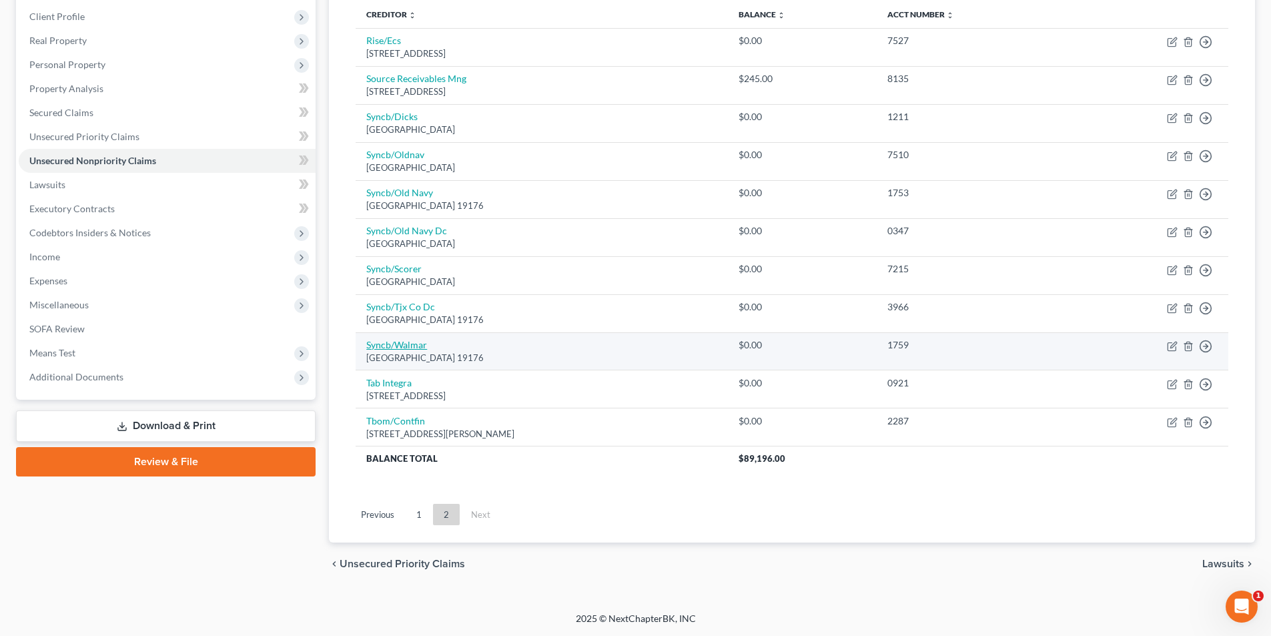
click at [400, 343] on link "Syncb/Walmar" at bounding box center [396, 344] width 61 height 11
select select "39"
select select "2"
select select "0"
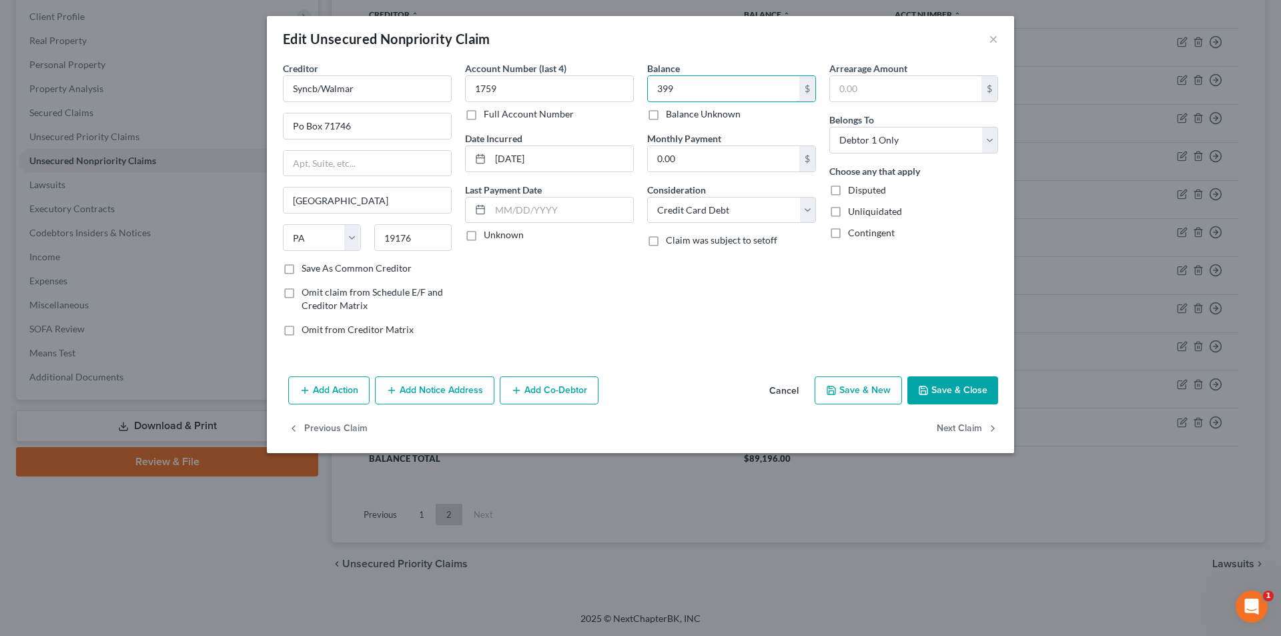
type input "399"
click at [952, 385] on button "Save & Close" at bounding box center [952, 390] width 91 height 28
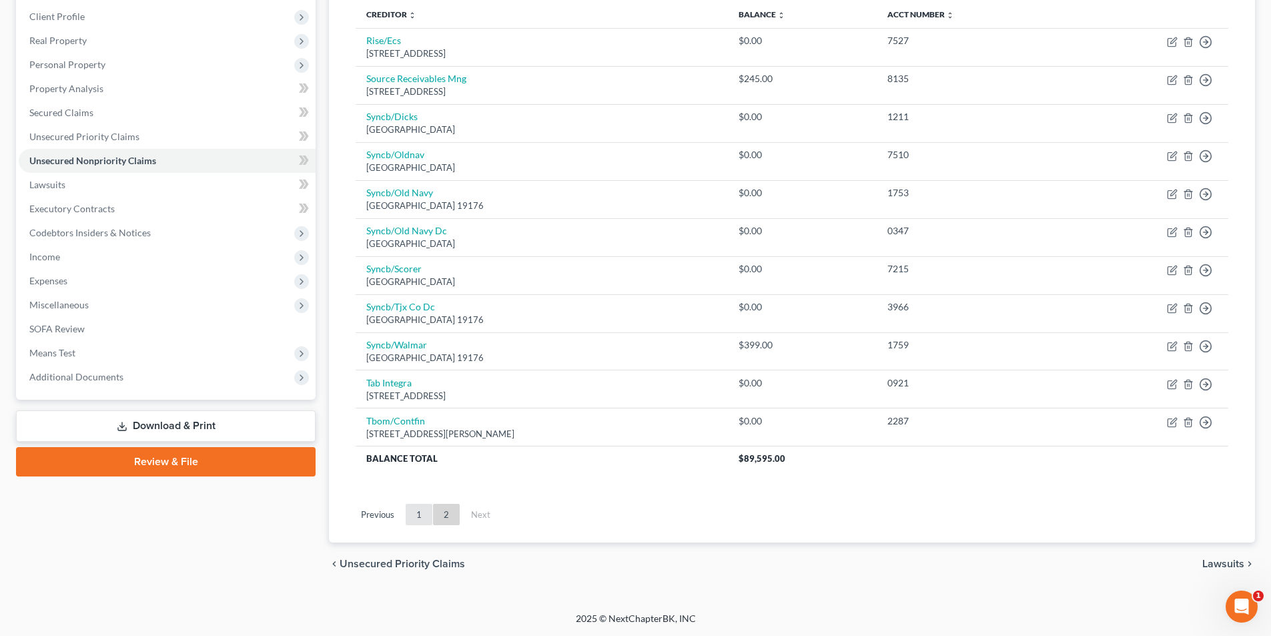
click at [417, 512] on link "1" at bounding box center [419, 514] width 27 height 21
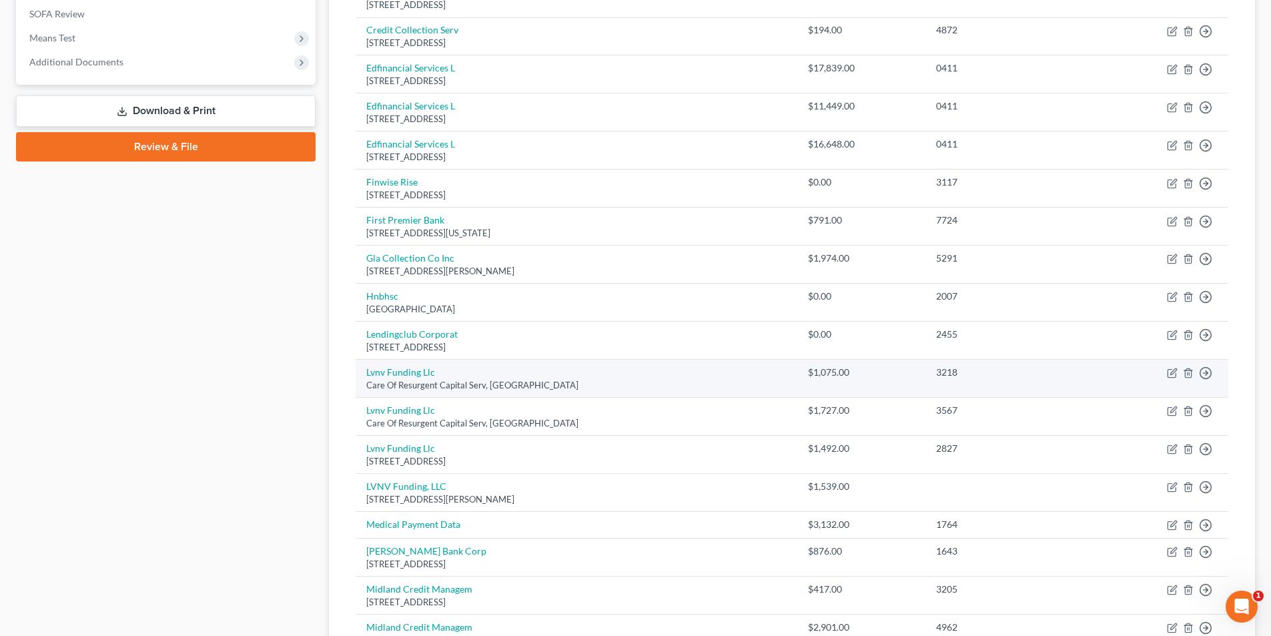
scroll to position [516, 0]
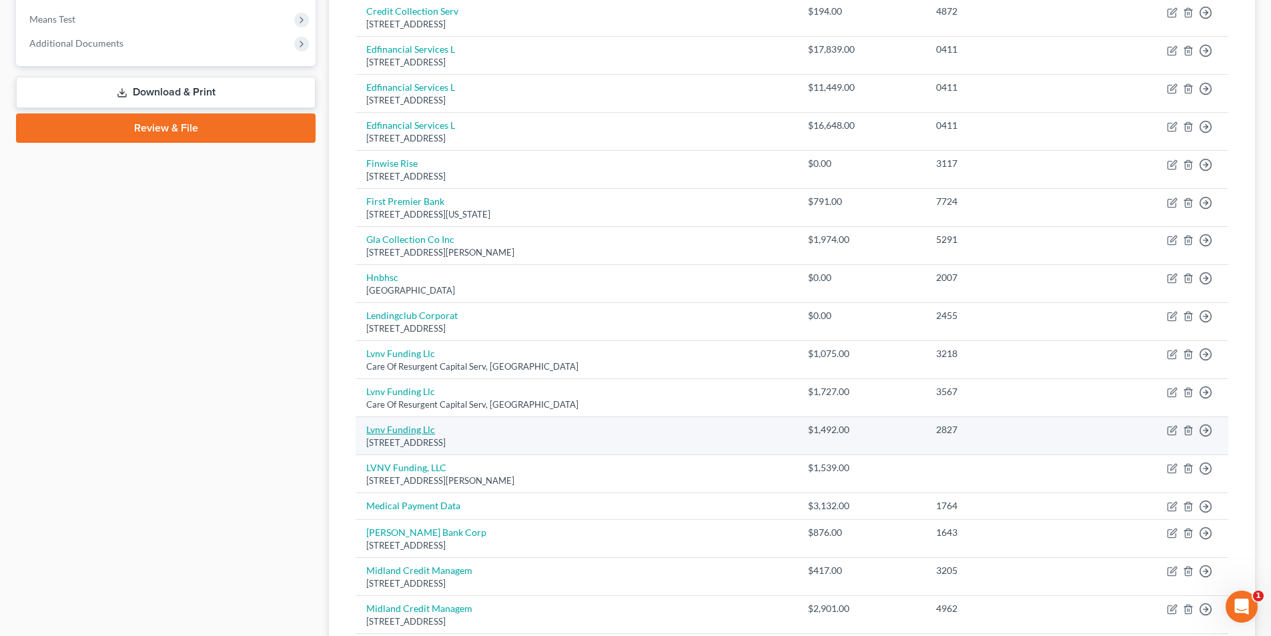
click at [412, 432] on link "Lvnv Funding Llc" at bounding box center [400, 429] width 69 height 11
select select "42"
select select "0"
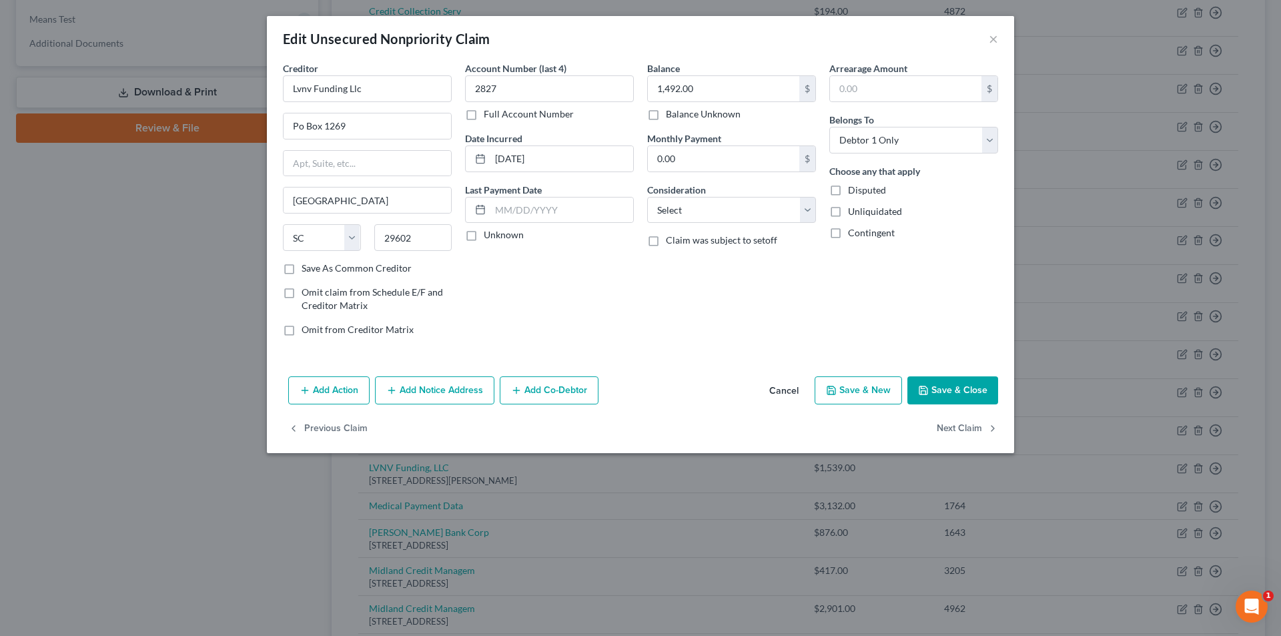
click at [963, 388] on button "Save & Close" at bounding box center [952, 390] width 91 height 28
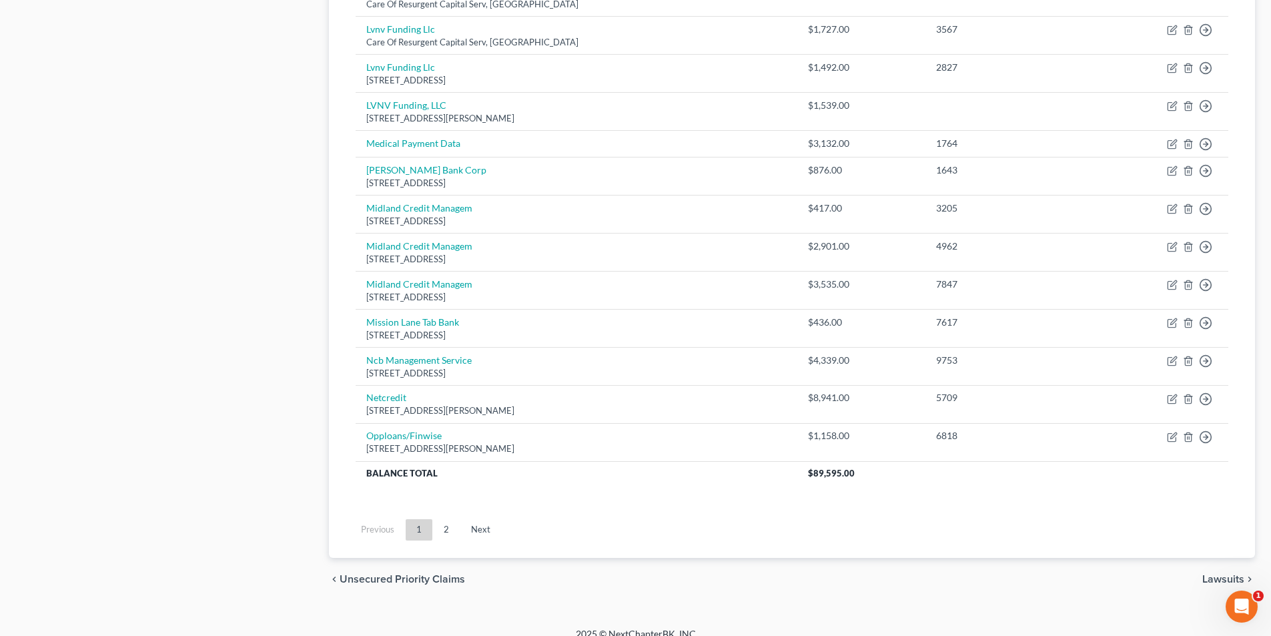
scroll to position [893, 0]
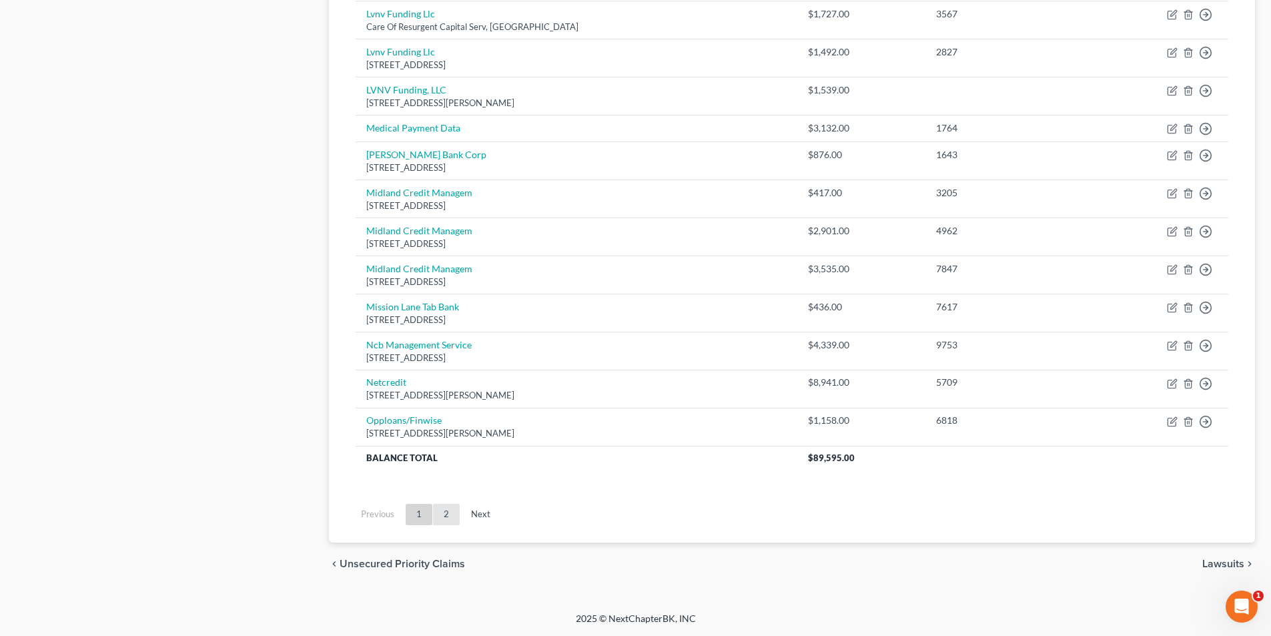
click at [445, 518] on link "2" at bounding box center [446, 514] width 27 height 21
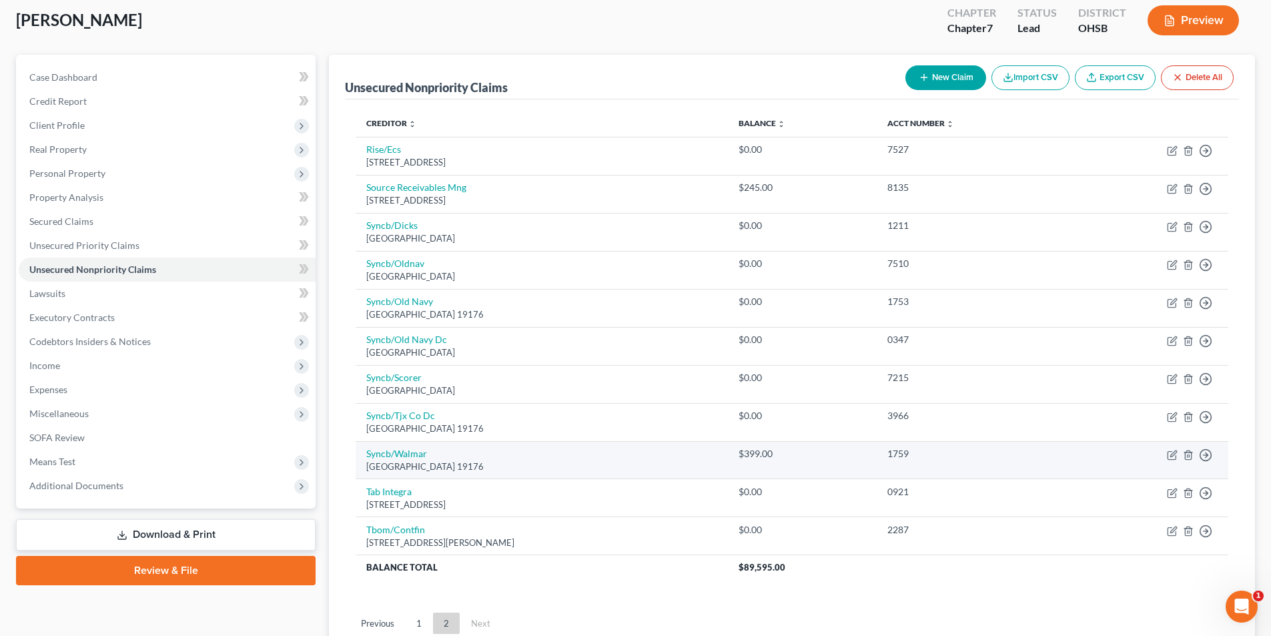
scroll to position [182, 0]
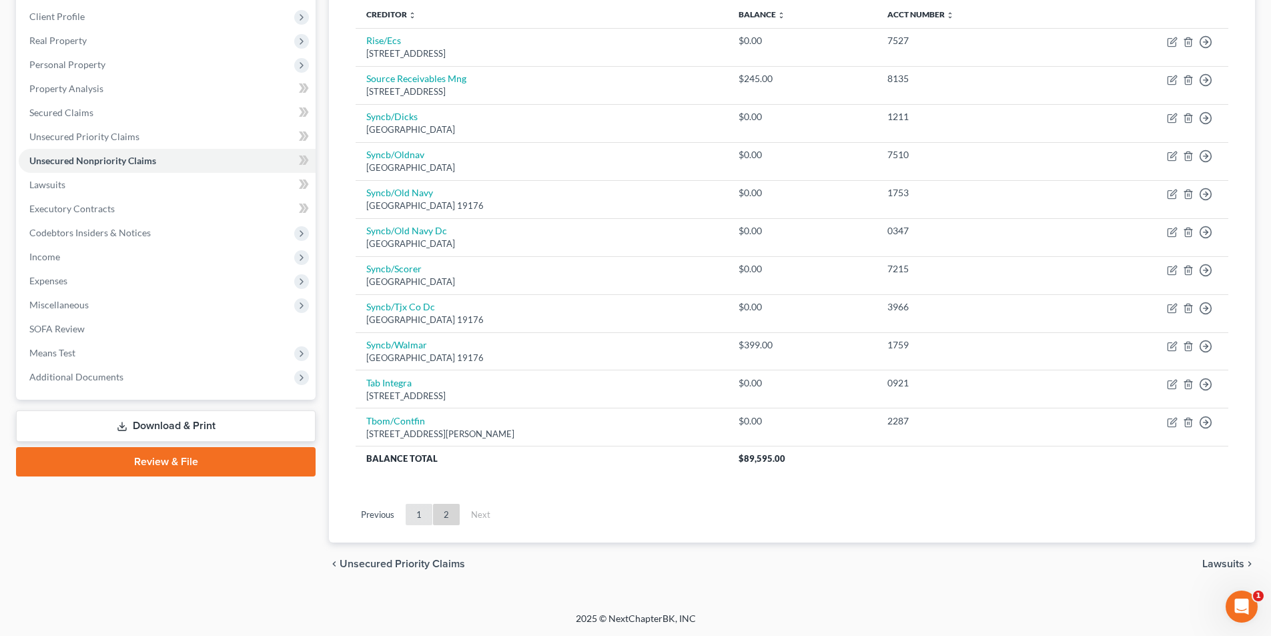
click at [418, 514] on link "1" at bounding box center [419, 514] width 27 height 21
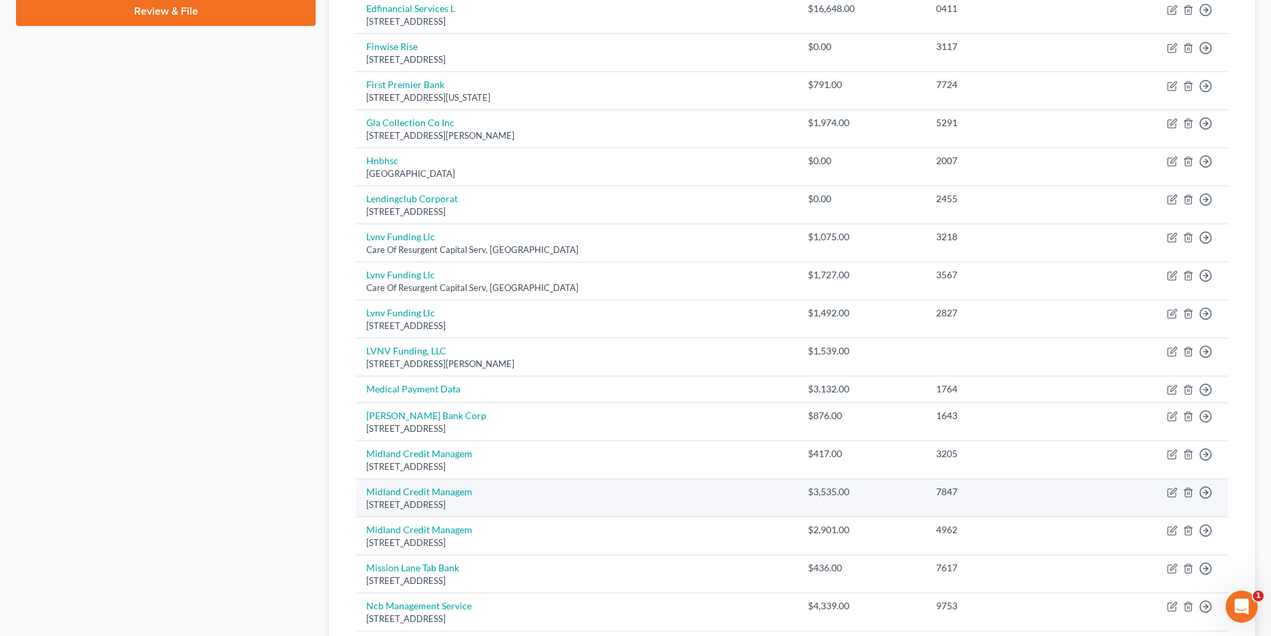
scroll to position [560, 0]
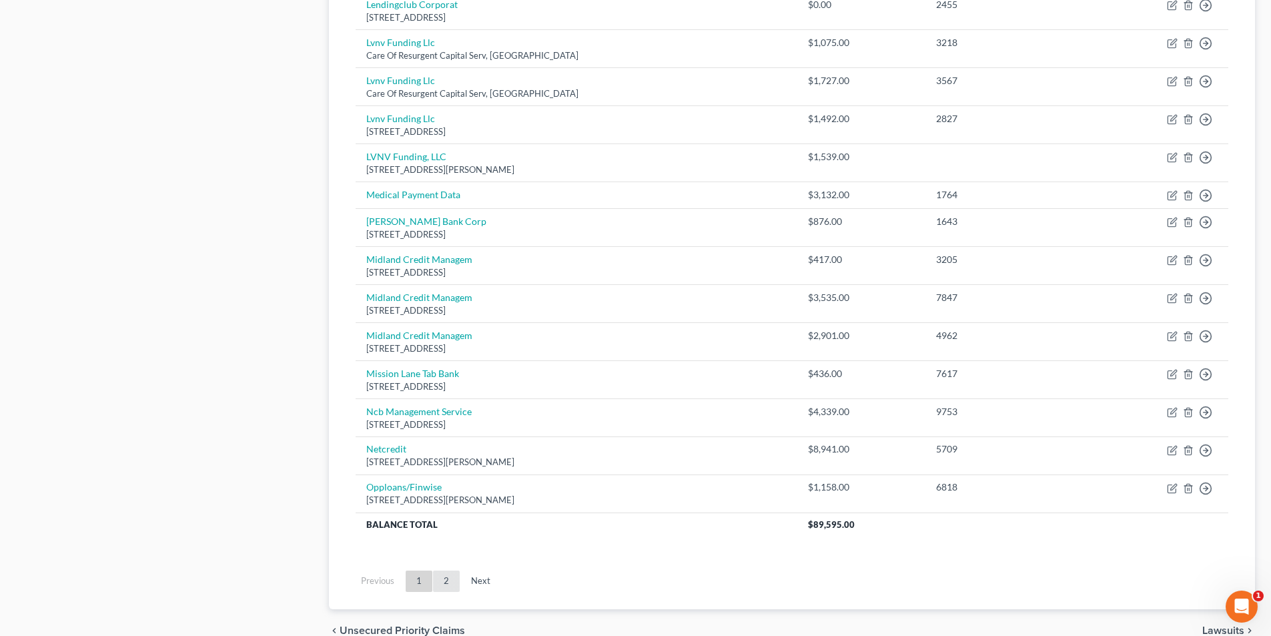
click at [444, 584] on link "2" at bounding box center [446, 580] width 27 height 21
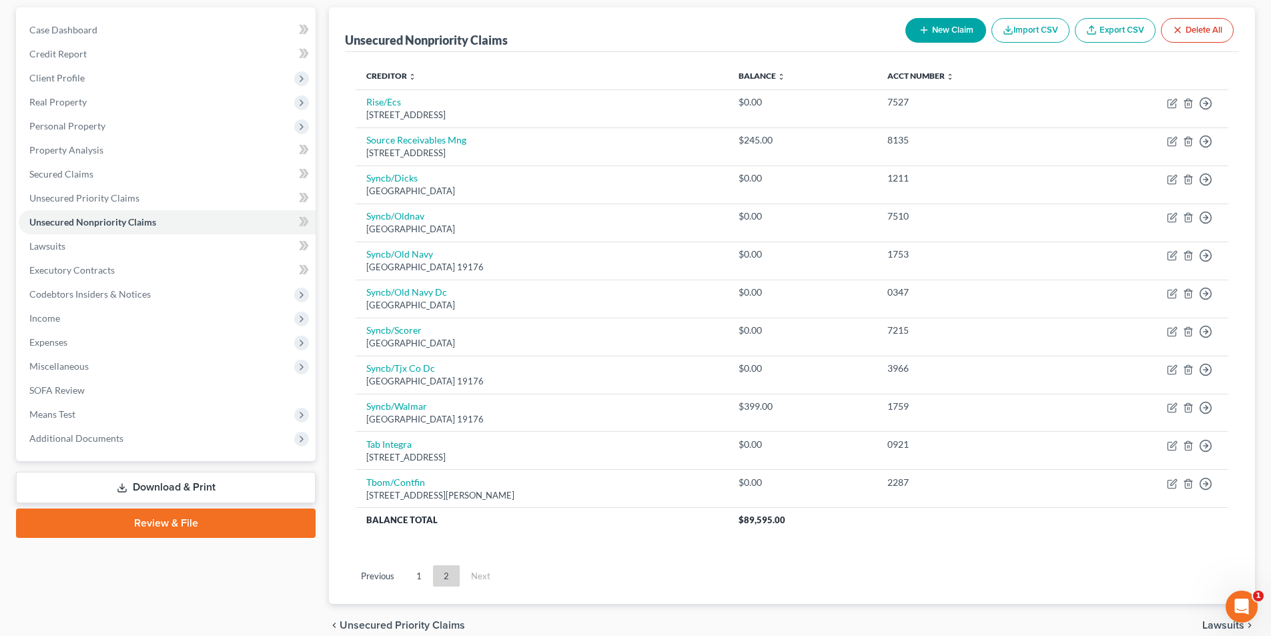
scroll to position [0, 0]
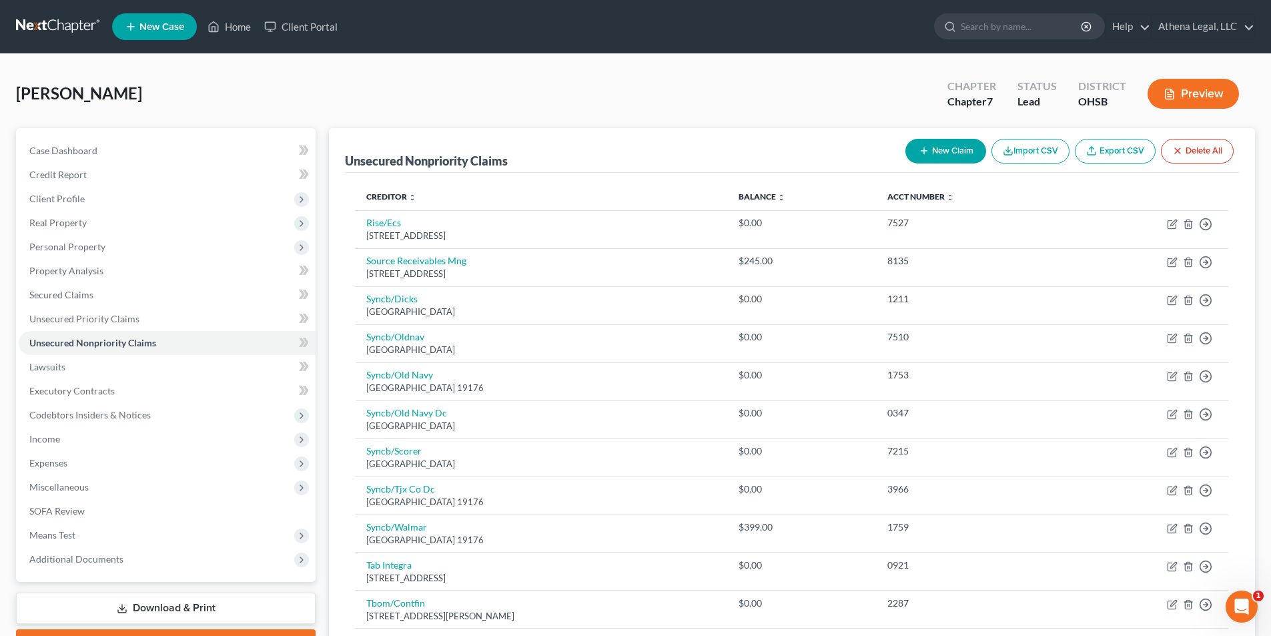
click at [936, 157] on button "New Claim" at bounding box center [945, 151] width 81 height 25
select select "0"
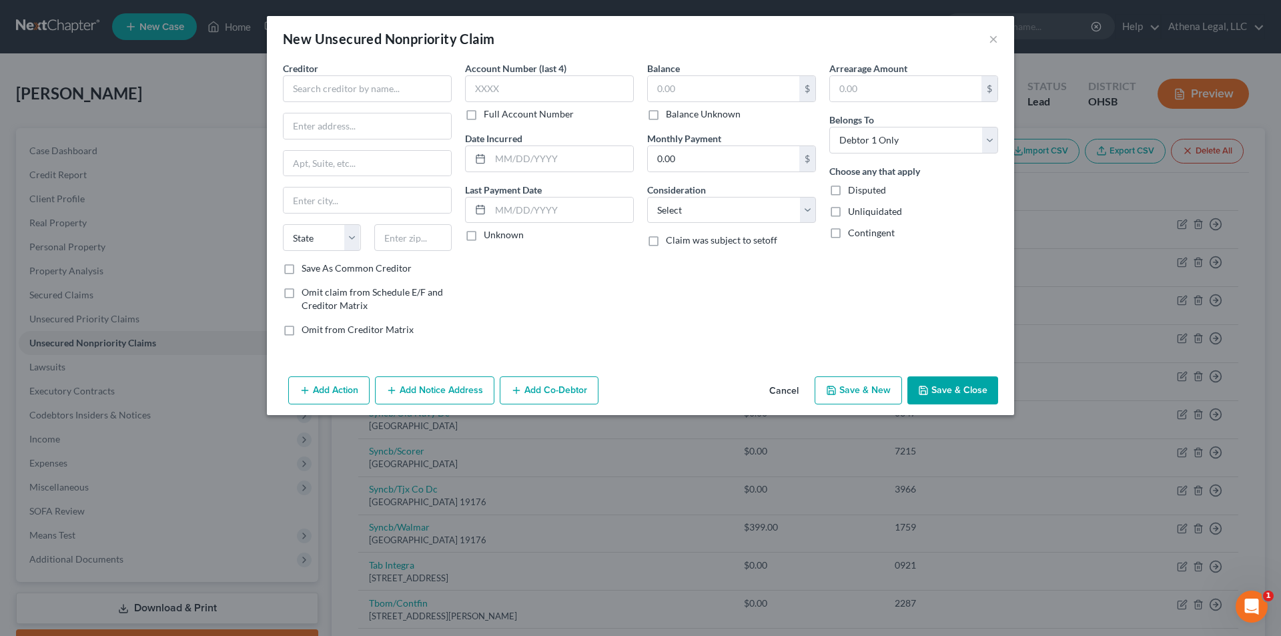
click at [325, 71] on div "Creditor *" at bounding box center [367, 81] width 169 height 41
click at [316, 89] on input "text" at bounding box center [367, 88] width 169 height 27
type input "Quick Credit"
click at [673, 95] on input "text" at bounding box center [723, 88] width 151 height 25
type input "2,191"
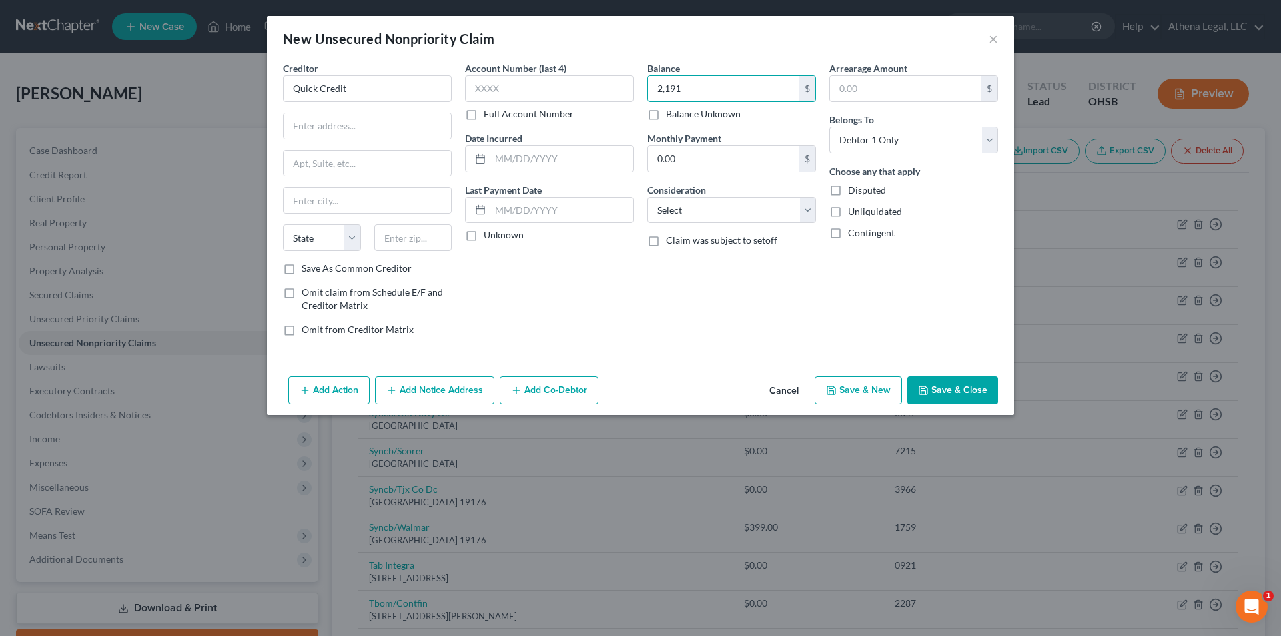
click at [943, 394] on button "Save & Close" at bounding box center [952, 390] width 91 height 28
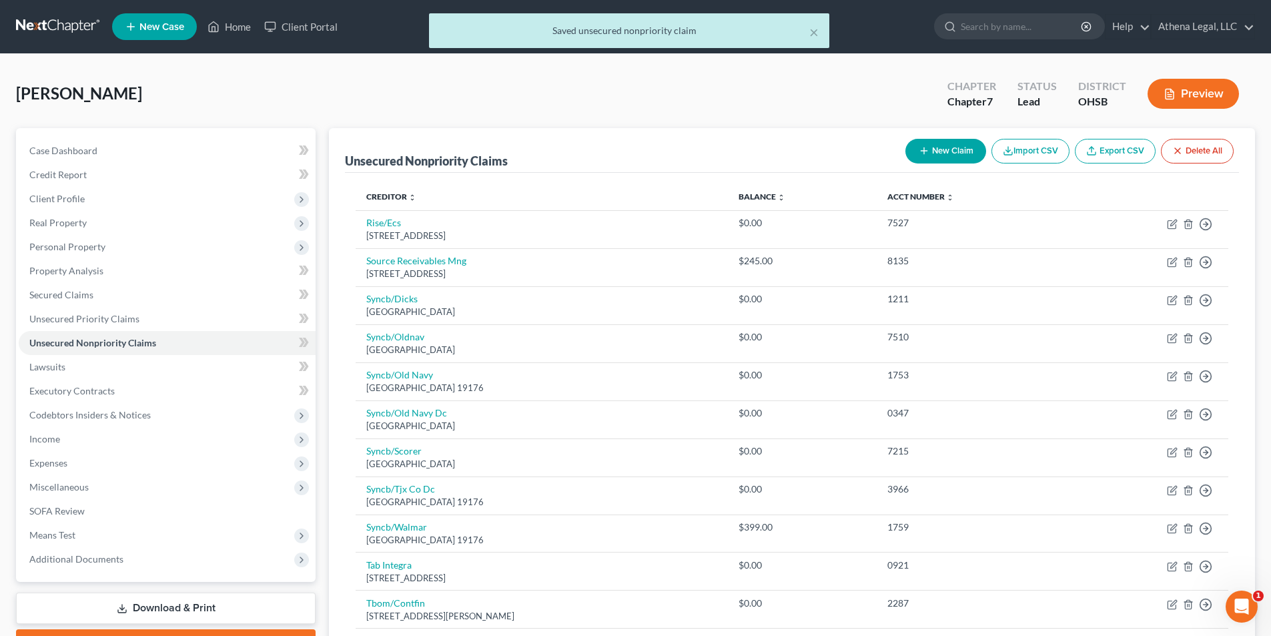
click at [954, 155] on button "New Claim" at bounding box center [945, 151] width 81 height 25
select select "0"
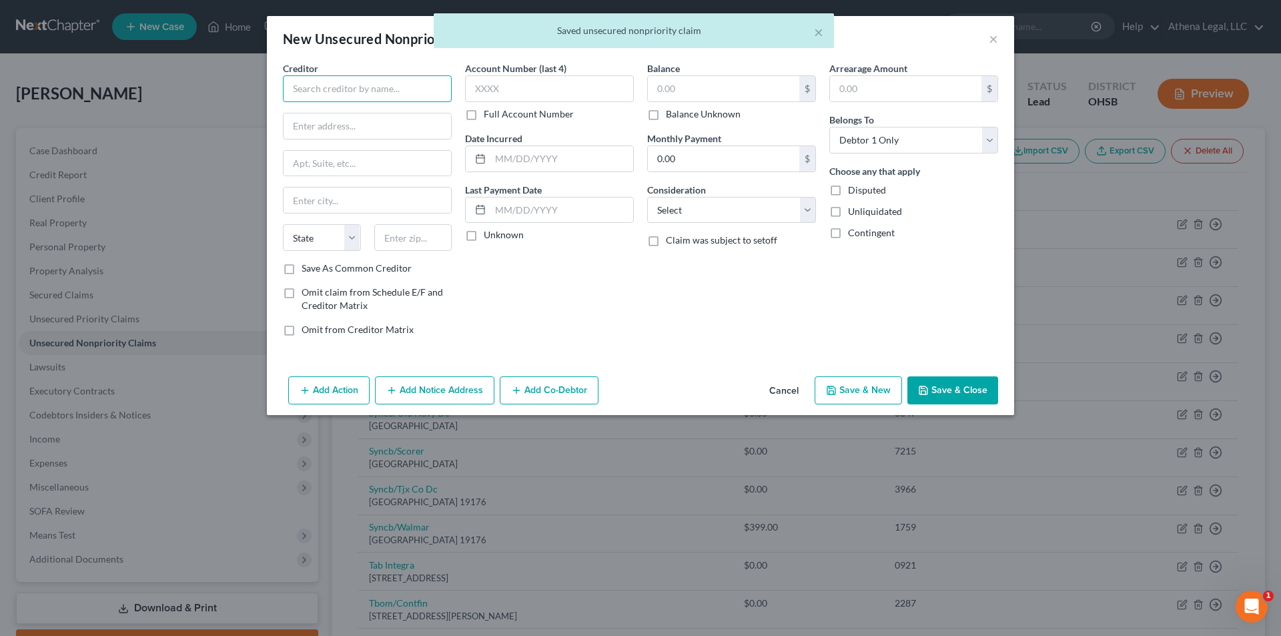
click at [405, 85] on input "text" at bounding box center [367, 88] width 169 height 27
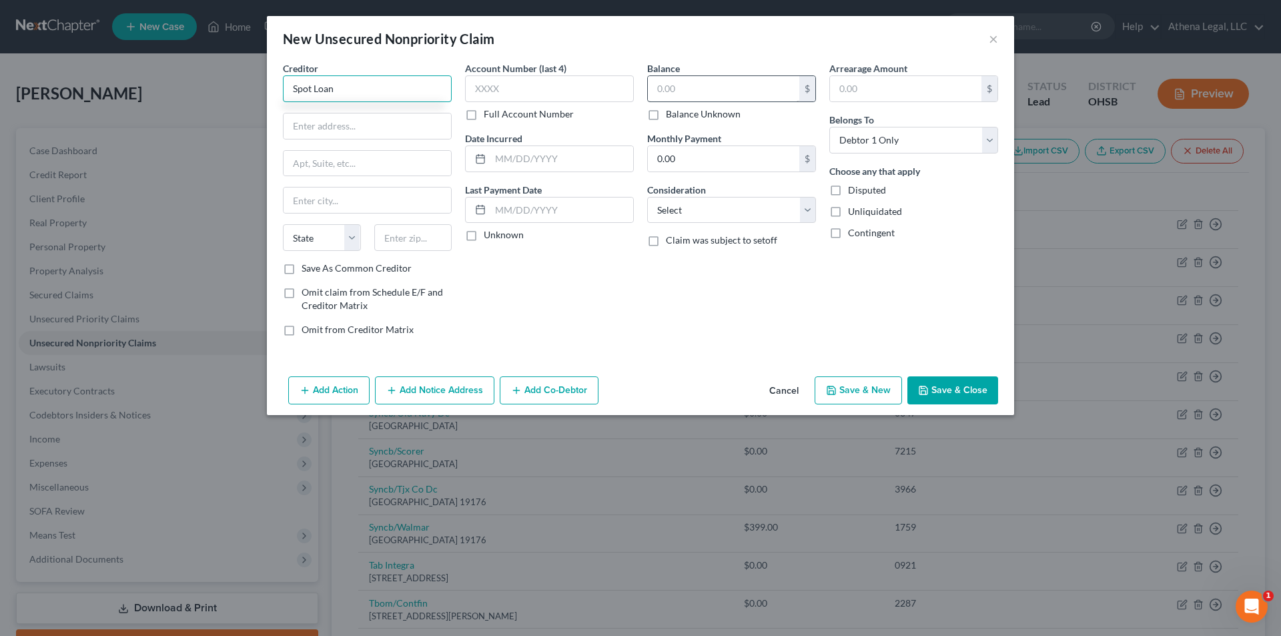
type input "Spot Loan"
click at [662, 95] on input "text" at bounding box center [723, 88] width 151 height 25
type input "680"
click at [935, 388] on button "Save & Close" at bounding box center [952, 390] width 91 height 28
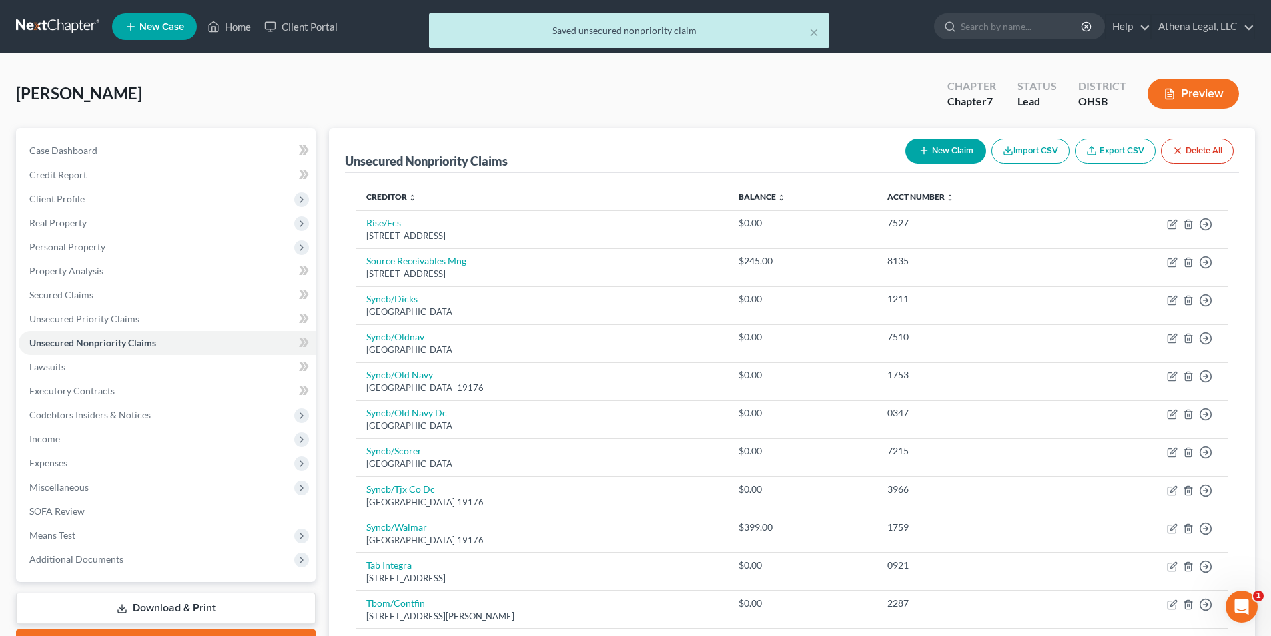
click at [951, 153] on button "New Claim" at bounding box center [945, 151] width 81 height 25
select select "0"
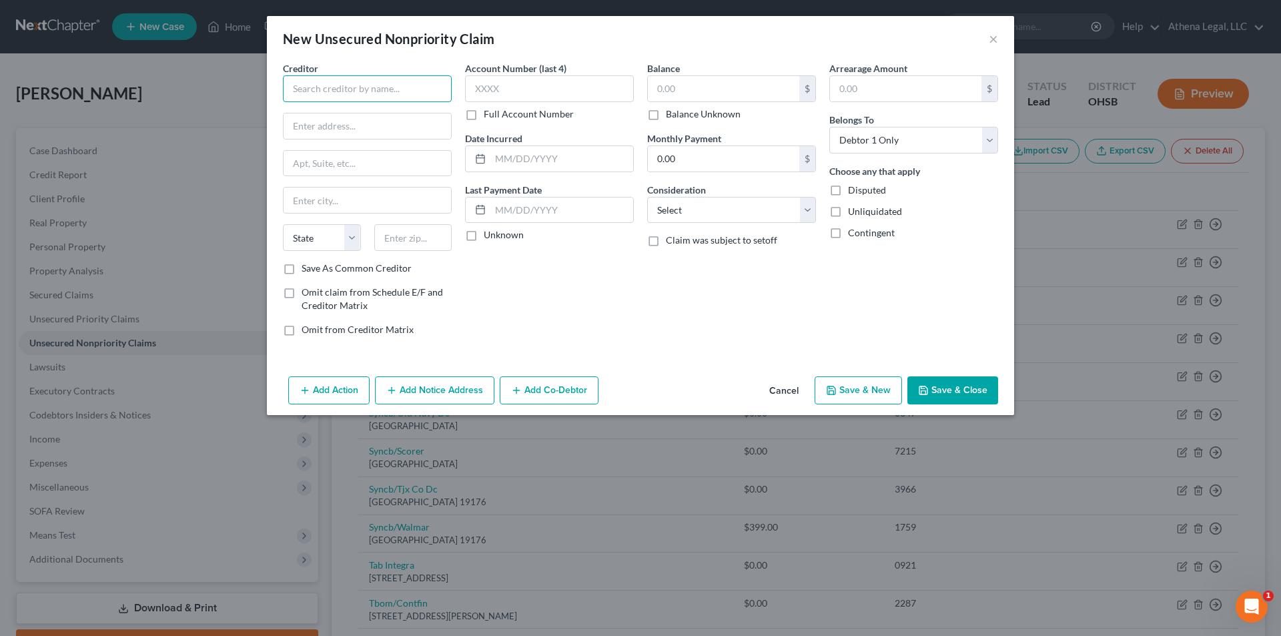
click at [332, 87] on input "text" at bounding box center [367, 88] width 169 height 27
type input "Advance America"
click at [714, 85] on input "text" at bounding box center [723, 88] width 151 height 25
type input "709"
click at [932, 389] on button "Save & Close" at bounding box center [952, 390] width 91 height 28
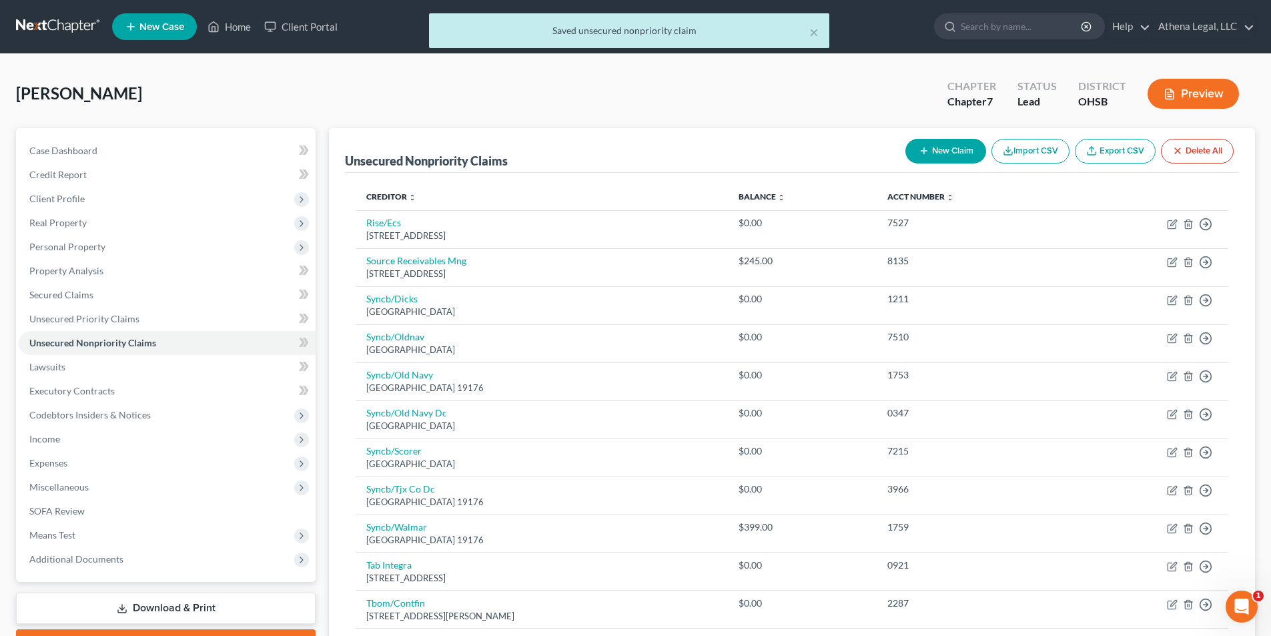
click at [959, 161] on button "New Claim" at bounding box center [945, 151] width 81 height 25
select select "0"
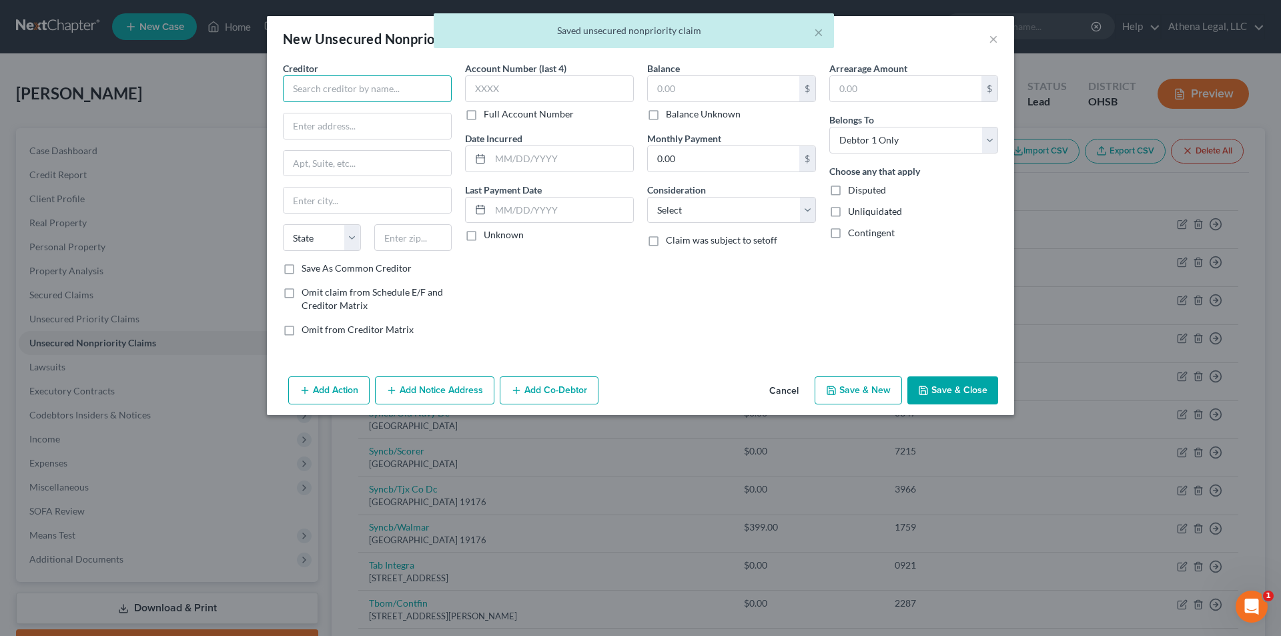
click at [398, 83] on input "text" at bounding box center [367, 88] width 169 height 27
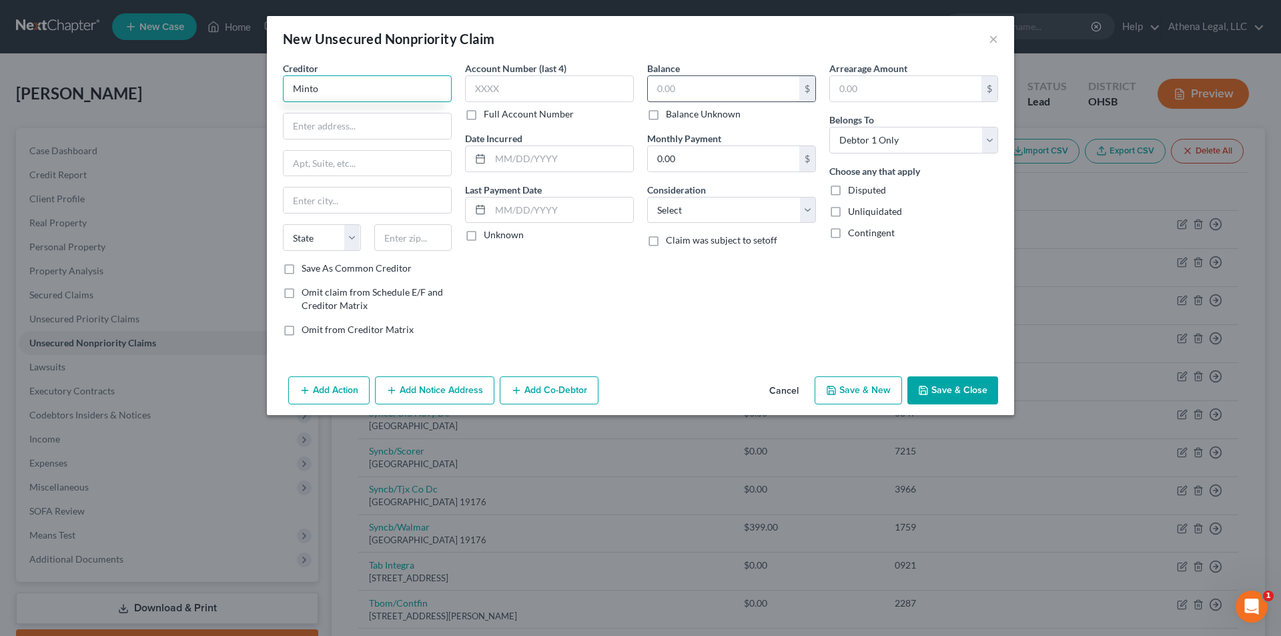
type input "Minto"
click at [701, 84] on input "text" at bounding box center [723, 88] width 151 height 25
click at [776, 394] on button "Cancel" at bounding box center [783, 391] width 51 height 27
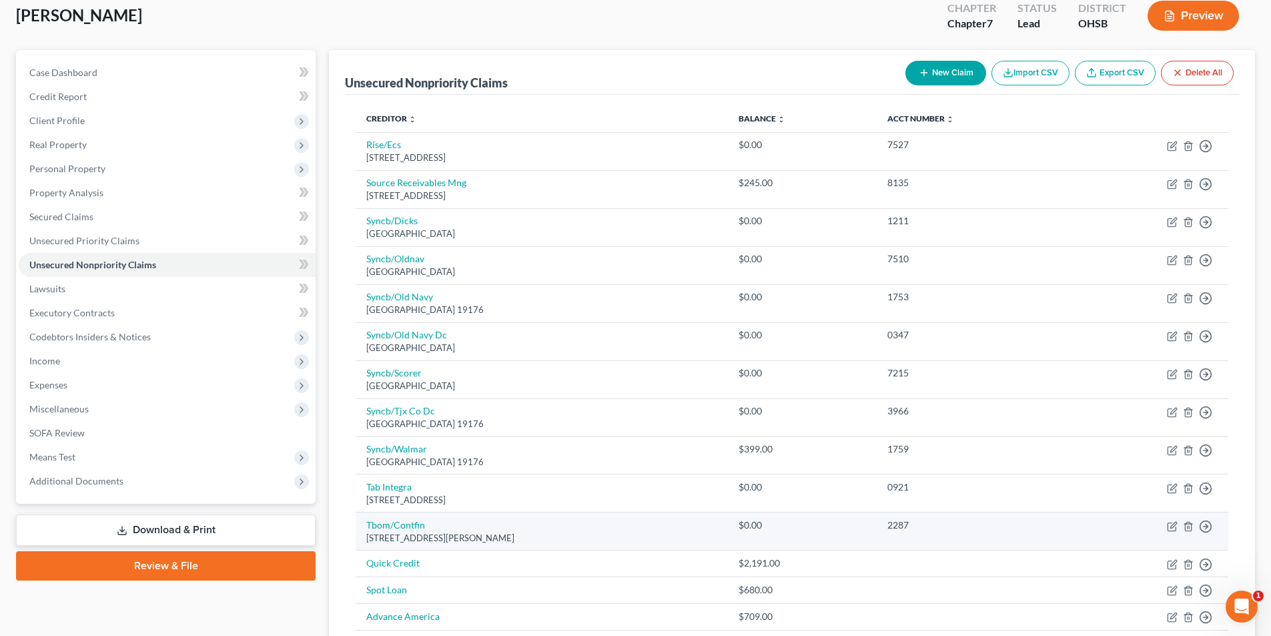
scroll to position [200, 0]
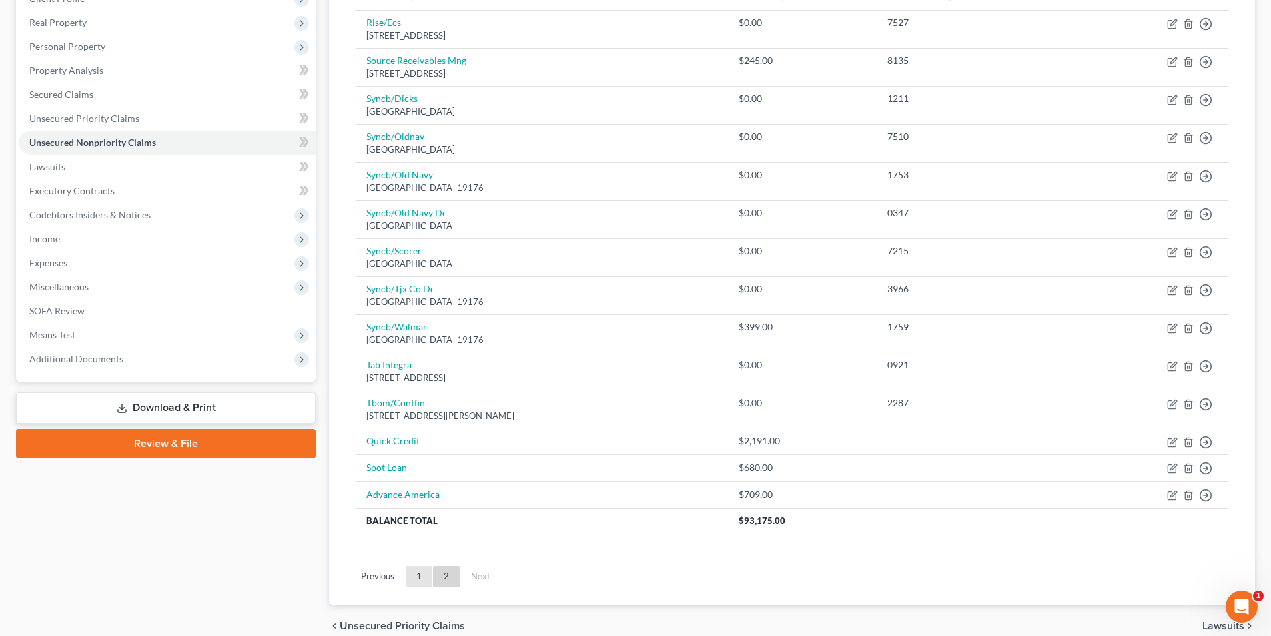
click at [427, 574] on link "1" at bounding box center [419, 576] width 27 height 21
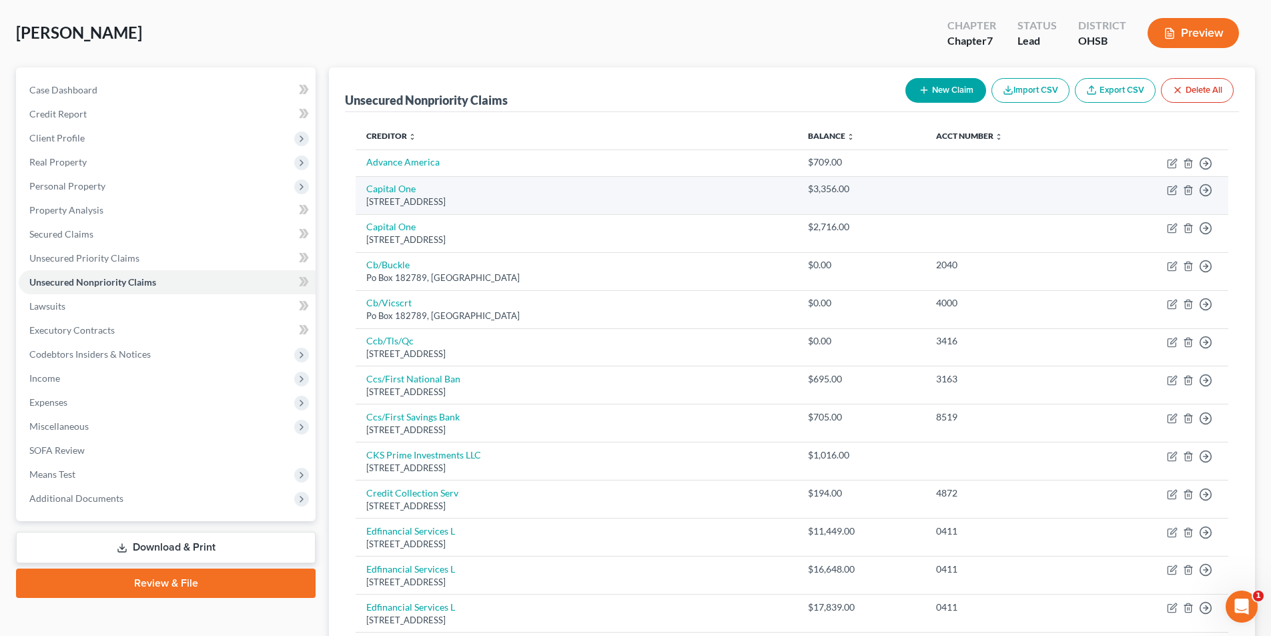
scroll to position [0, 0]
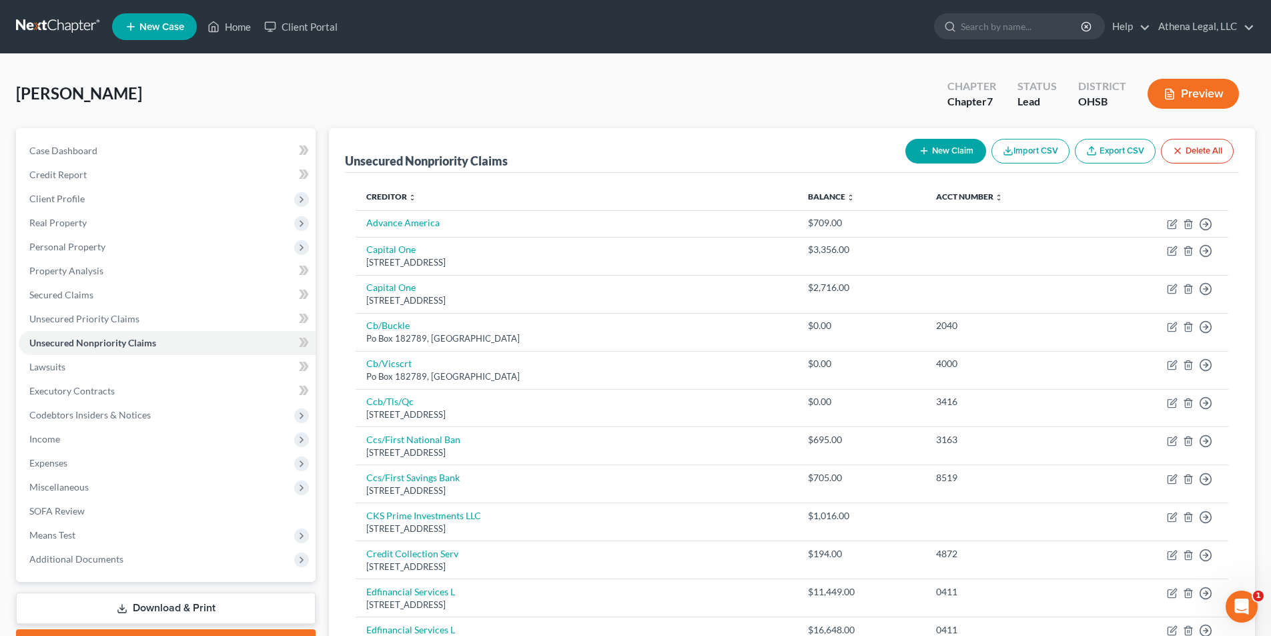
click at [919, 153] on icon "button" at bounding box center [923, 150] width 11 height 11
select select "0"
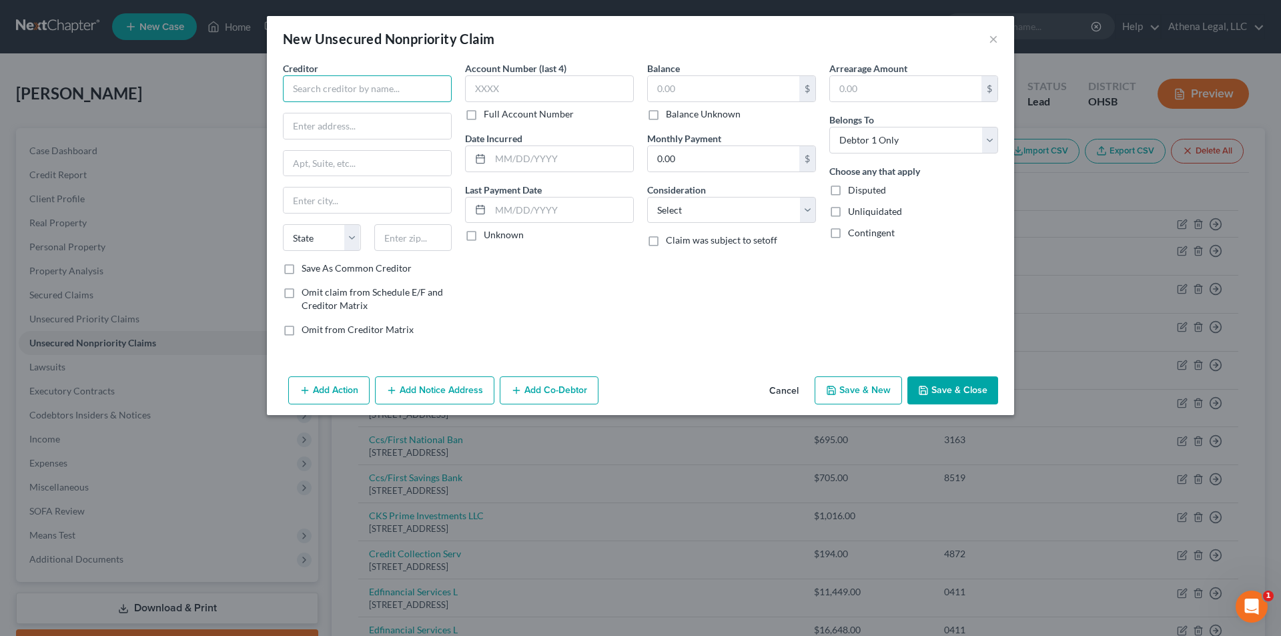
click at [435, 91] on input "text" at bounding box center [367, 88] width 169 height 27
type input "Minto"
click at [677, 93] on input "text" at bounding box center [723, 88] width 151 height 25
type input "11,408"
click at [914, 376] on button "Save & Close" at bounding box center [952, 390] width 91 height 28
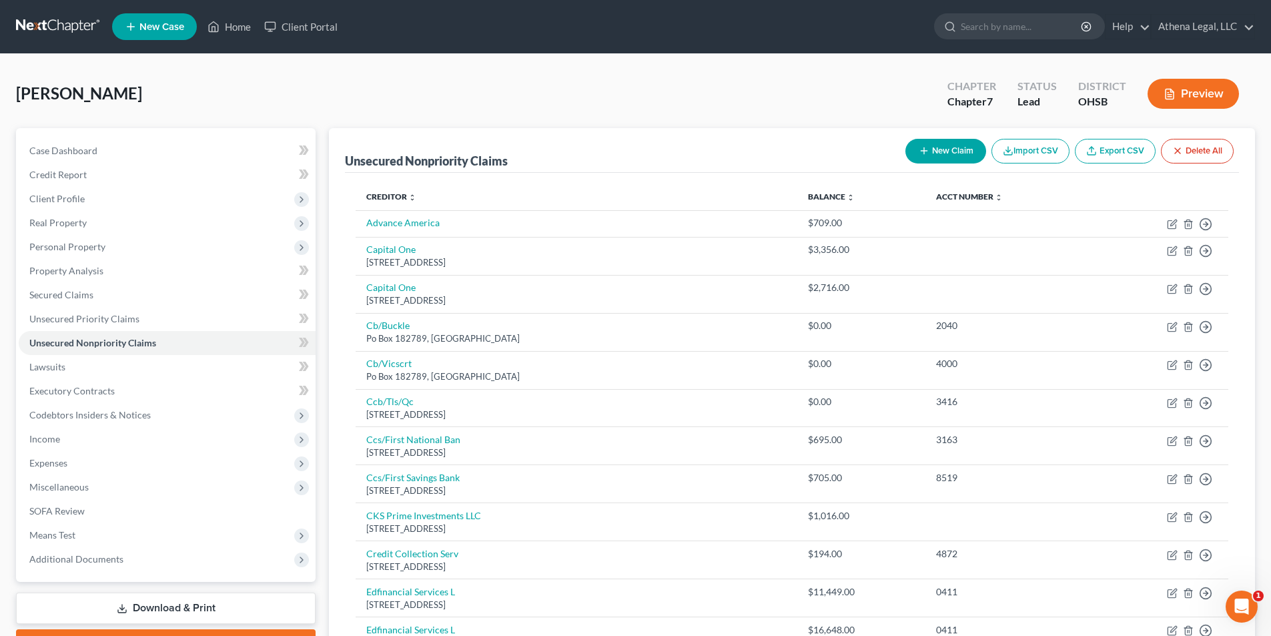
click at [930, 154] on button "New Claim" at bounding box center [945, 151] width 81 height 25
select select "0"
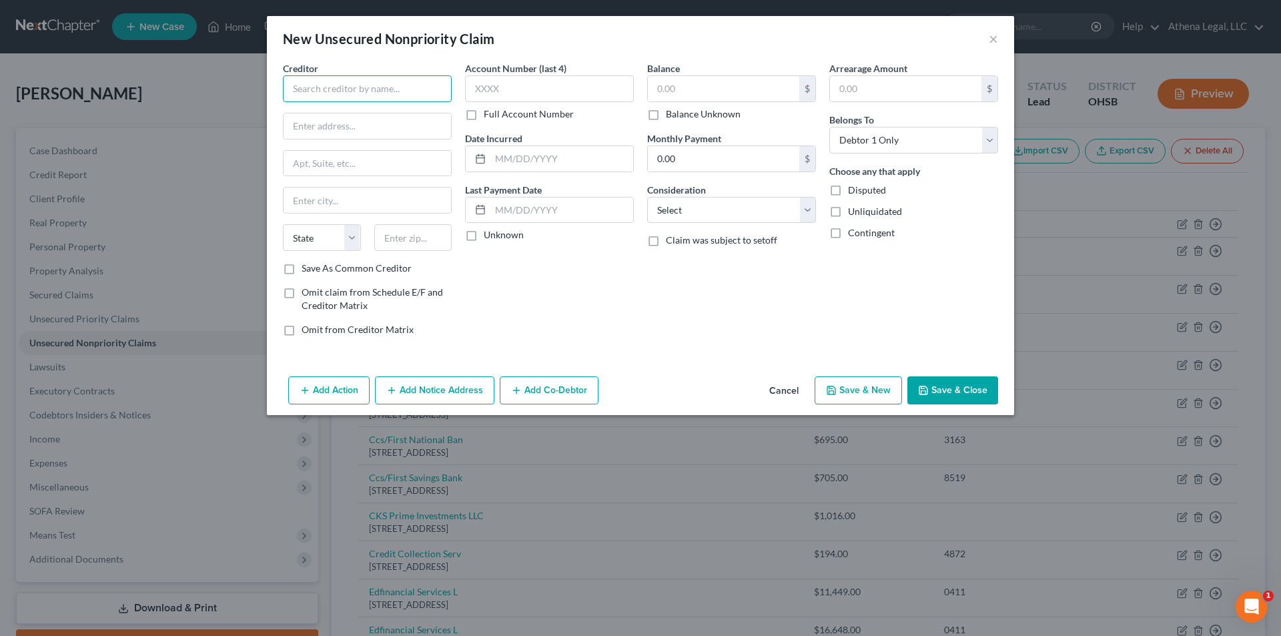
click at [336, 88] on input "text" at bounding box center [367, 88] width 169 height 27
type input "OhioHealth"
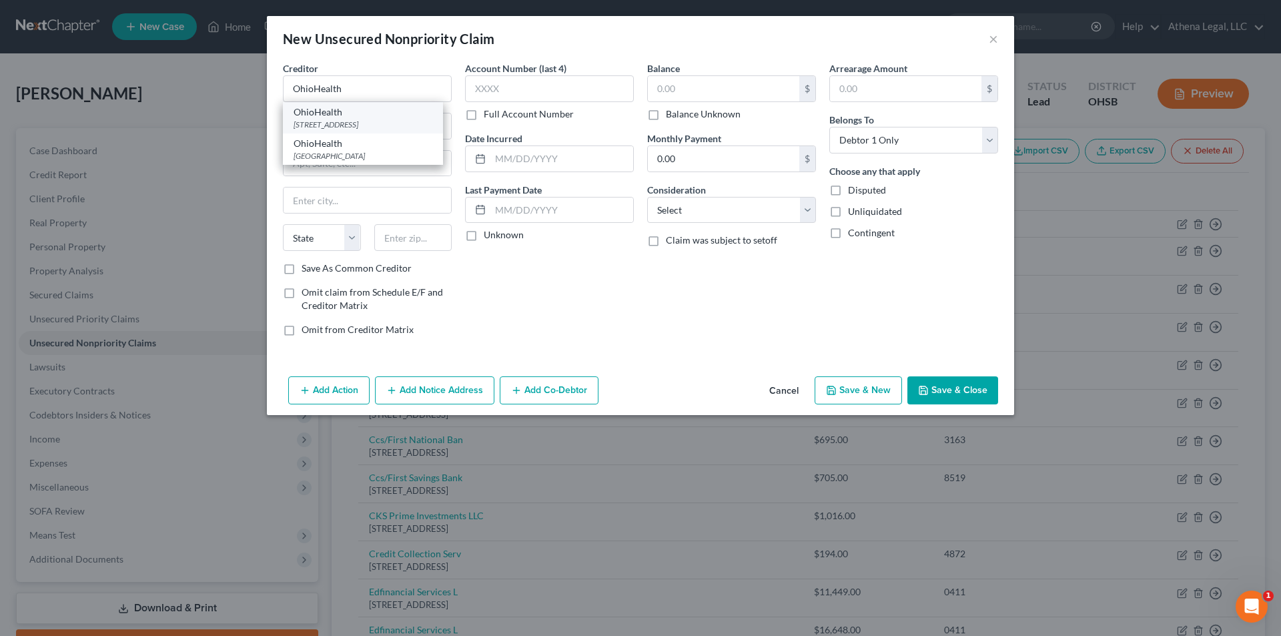
click at [332, 120] on div "[STREET_ADDRESS]" at bounding box center [362, 124] width 139 height 11
type input "PO Box 1259, DEPT 141735"
type input "Oaks"
select select "39"
type input "19456"
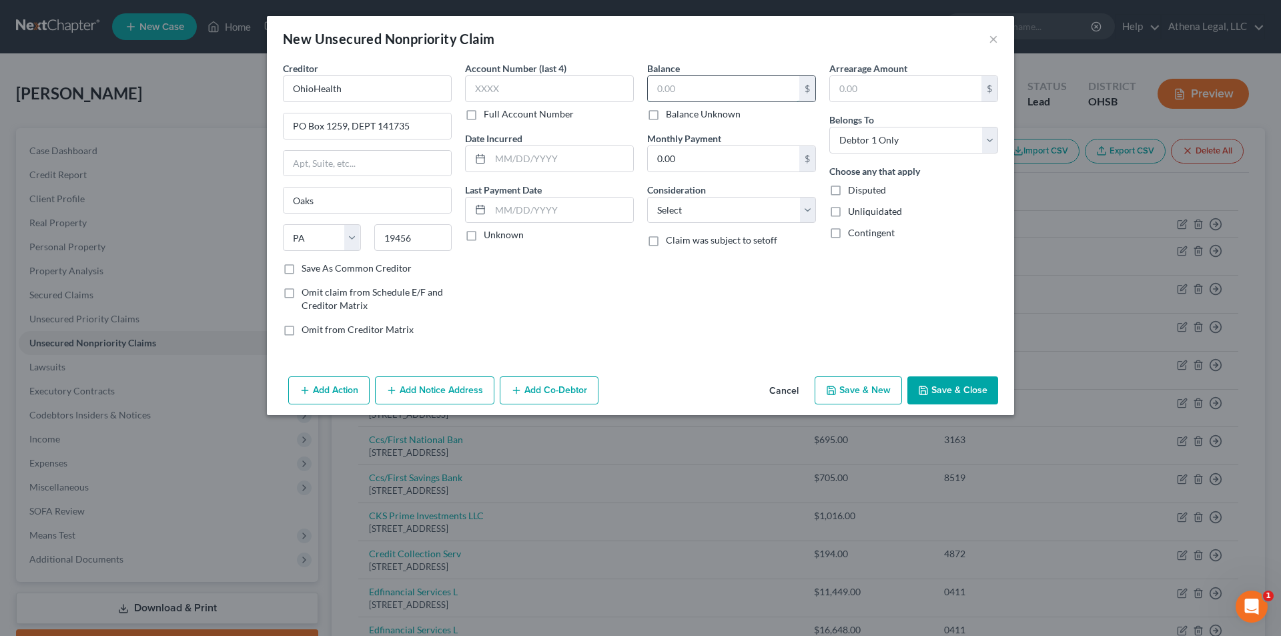
click at [693, 90] on input "text" at bounding box center [723, 88] width 151 height 25
click at [929, 384] on button "Save & Close" at bounding box center [952, 390] width 91 height 28
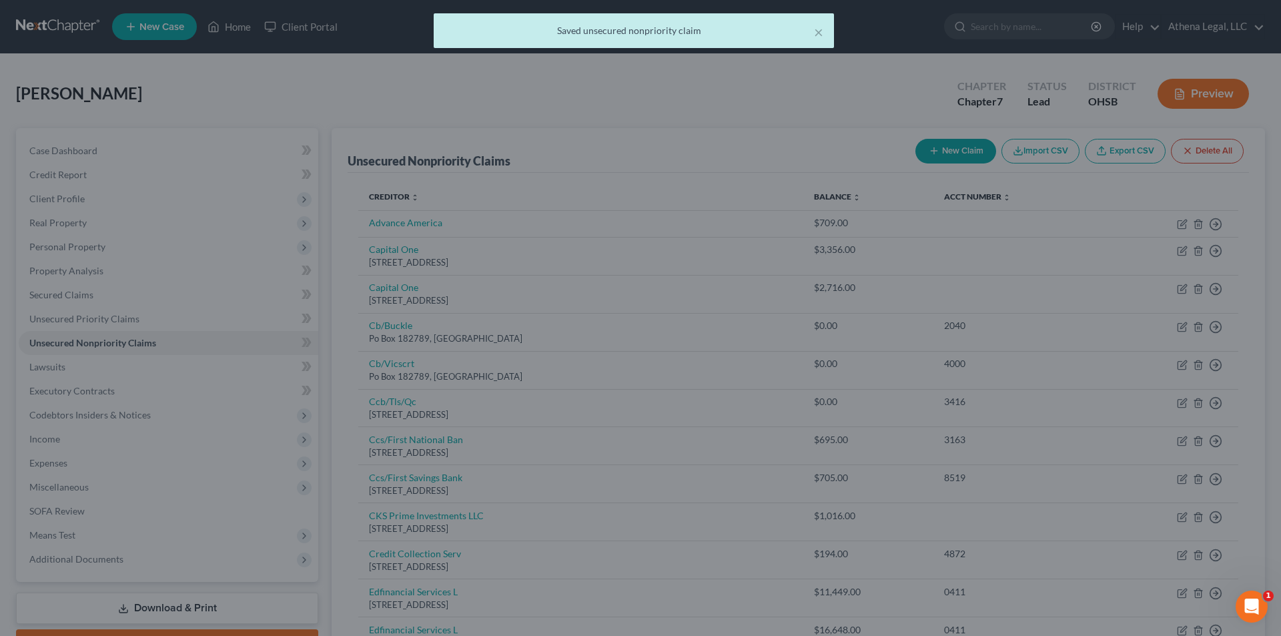
type input "0.00"
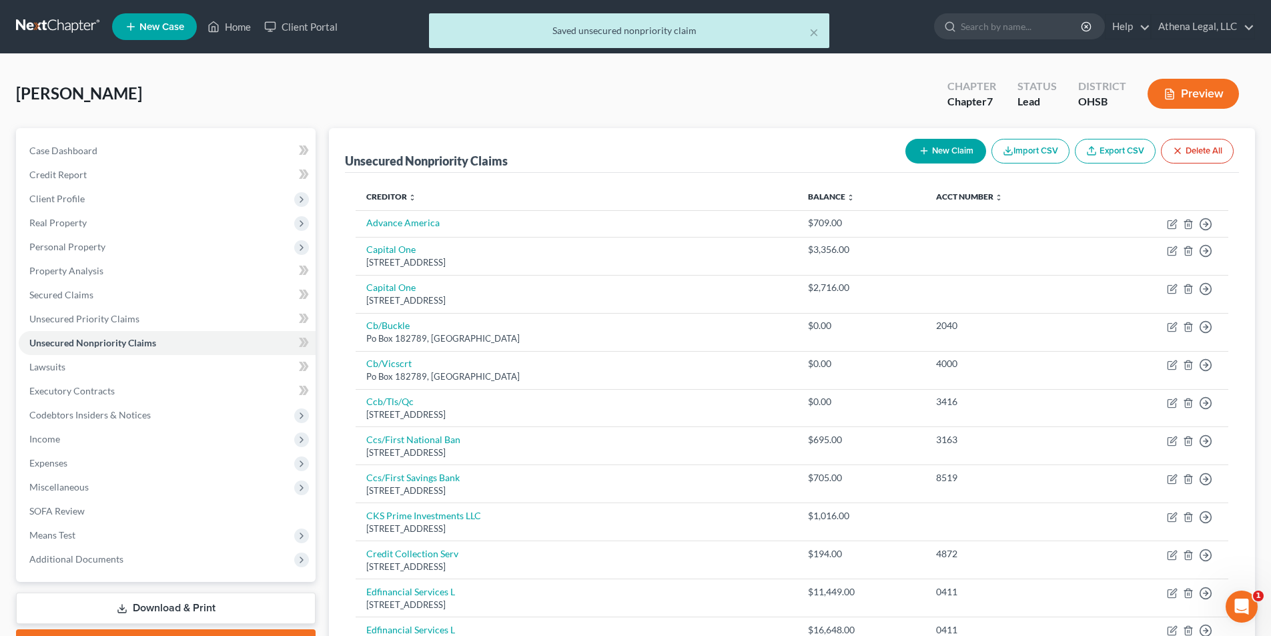
click at [924, 162] on button "New Claim" at bounding box center [945, 151] width 81 height 25
select select "0"
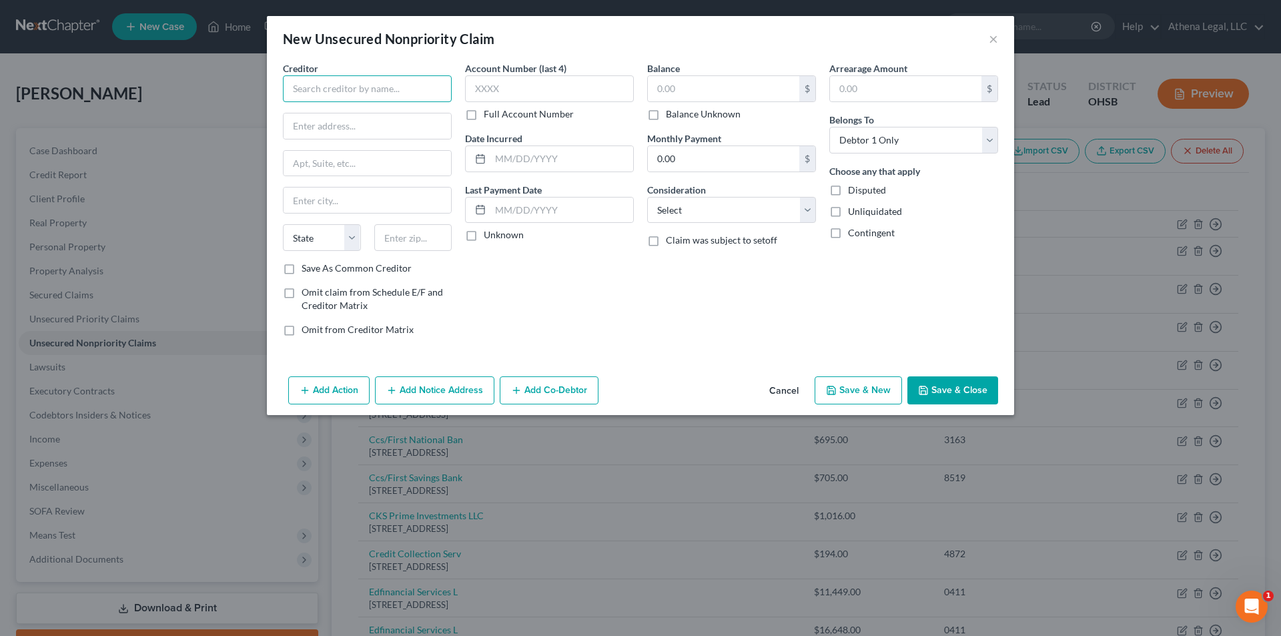
click at [344, 87] on input "text" at bounding box center [367, 88] width 169 height 27
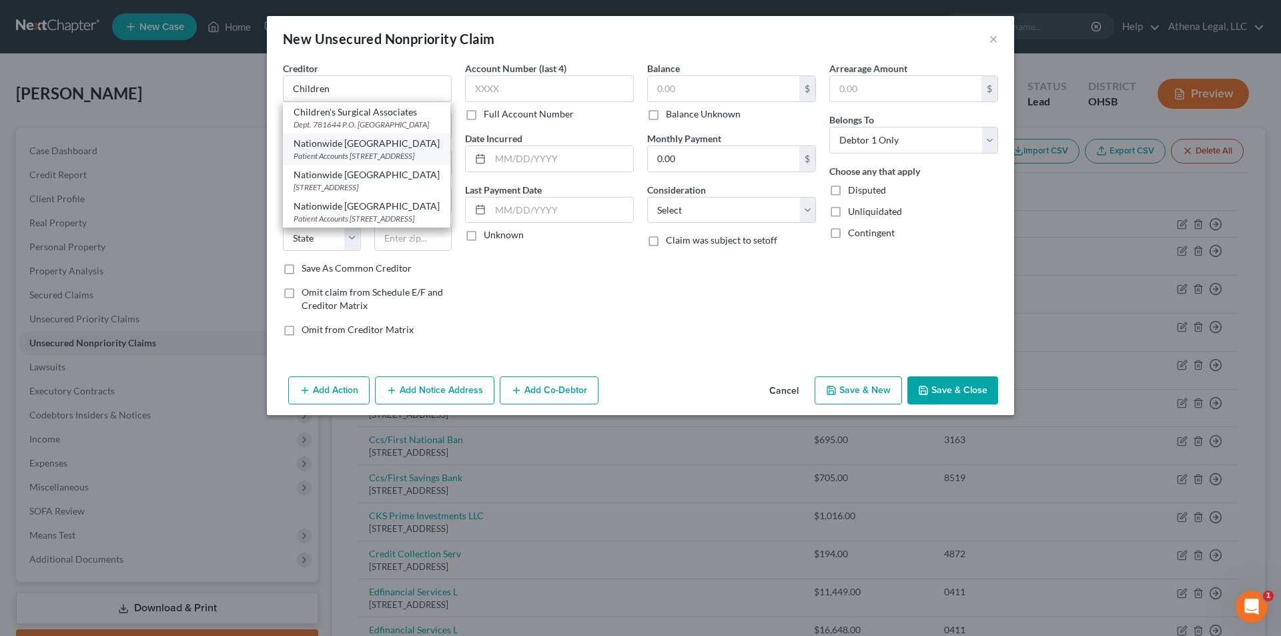
click at [340, 150] on div "Nationwide [GEOGRAPHIC_DATA]" at bounding box center [366, 143] width 146 height 13
type input "Nationwide [GEOGRAPHIC_DATA]"
type input "Patient Accounts"
type input "[STREET_ADDRESS]"
type input "Columbus"
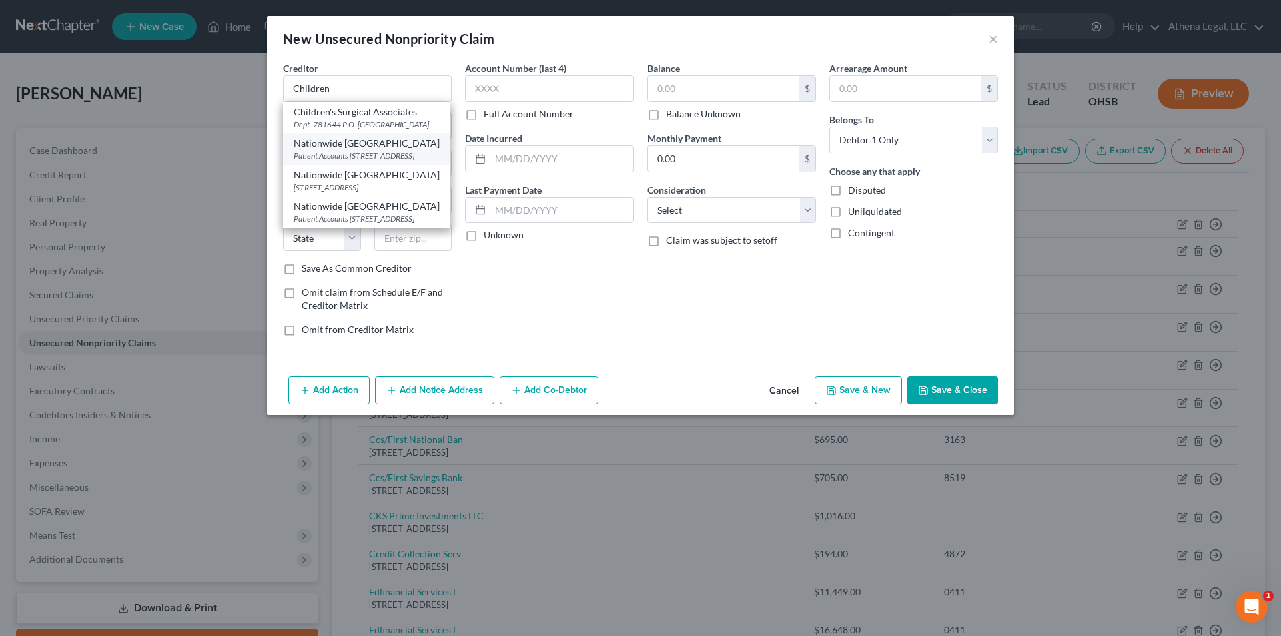
select select "36"
type input "43205-2664"
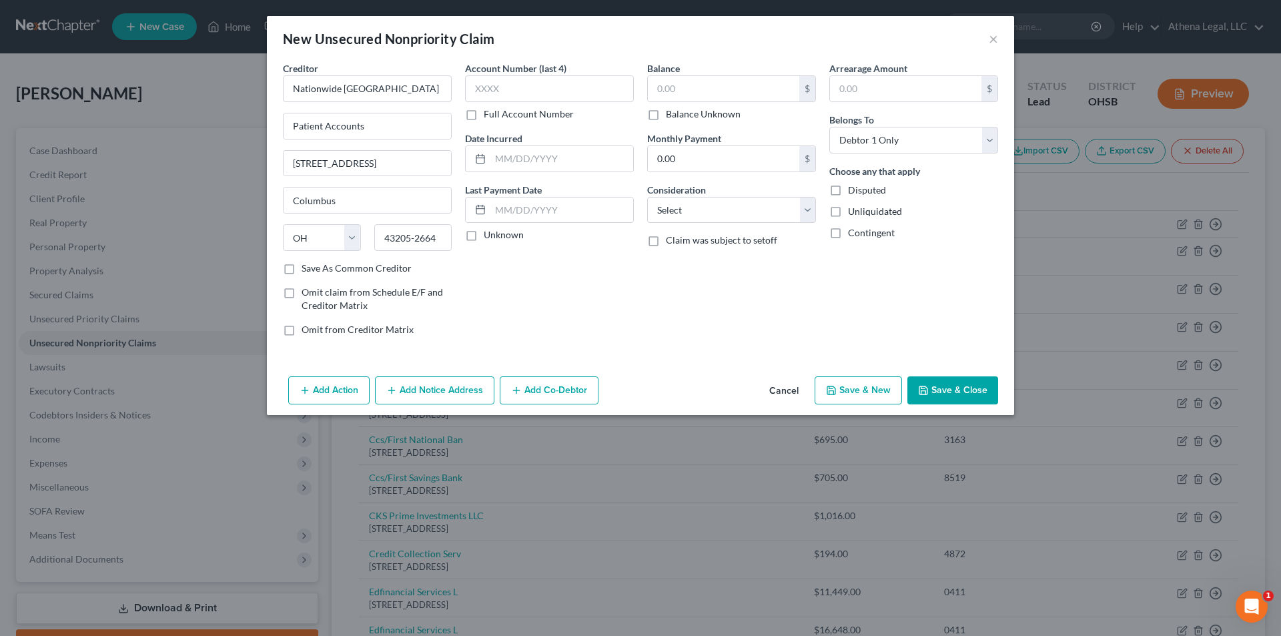
click at [981, 398] on button "Save & Close" at bounding box center [952, 390] width 91 height 28
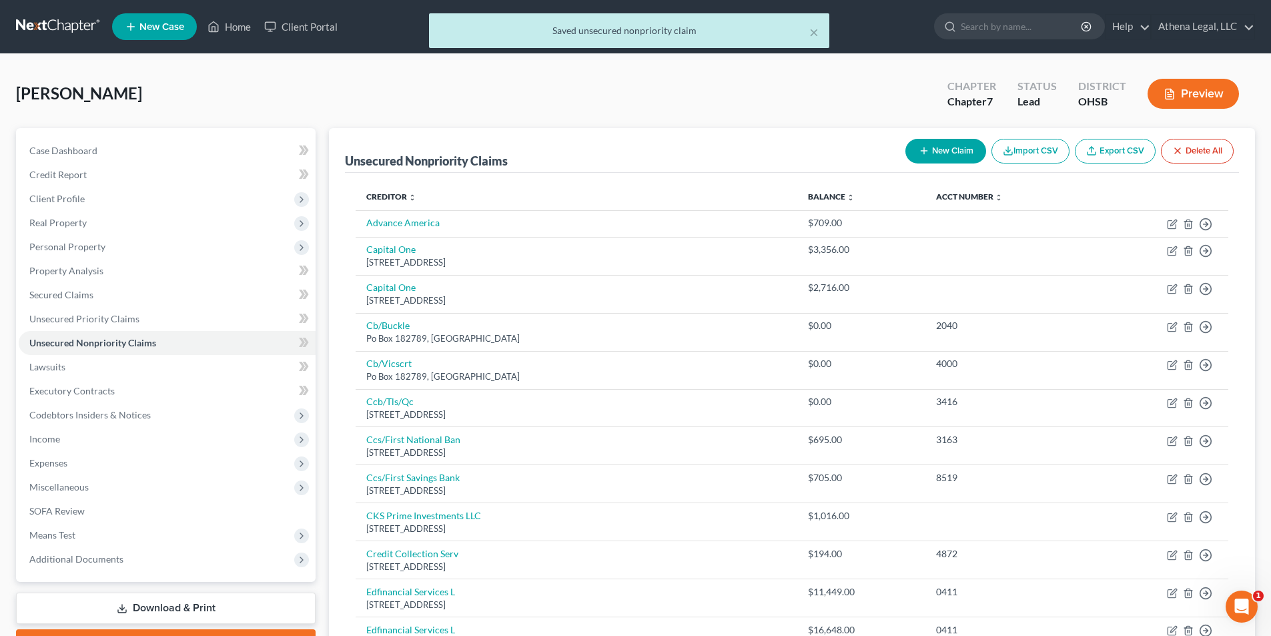
click at [942, 145] on button "New Claim" at bounding box center [945, 151] width 81 height 25
select select "0"
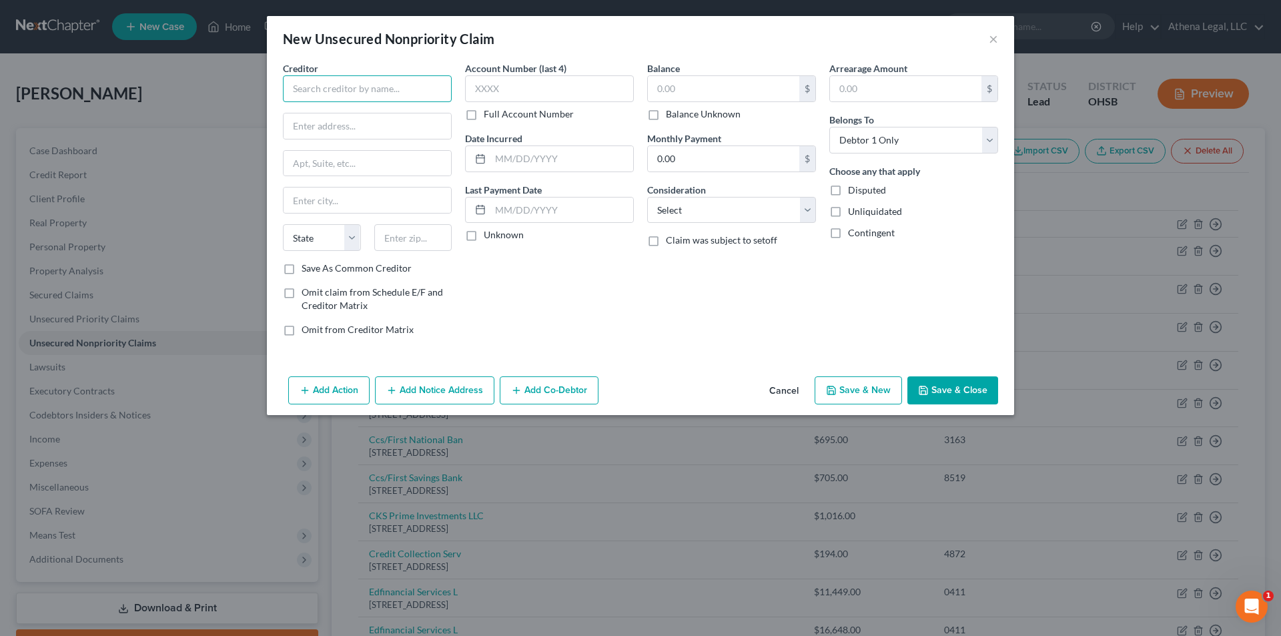
click at [438, 79] on input "text" at bounding box center [367, 88] width 169 height 27
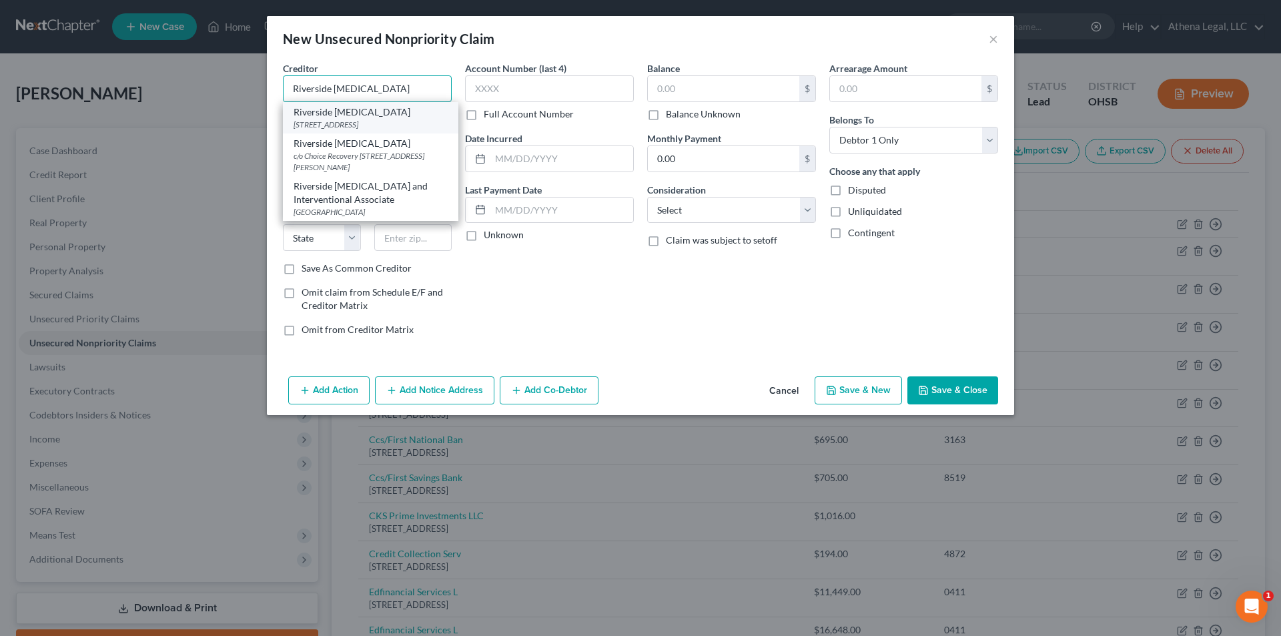
type input "Riverside [MEDICAL_DATA]"
click at [349, 127] on div "[STREET_ADDRESS]" at bounding box center [370, 124] width 154 height 11
type input "[STREET_ADDRESS]"
type input "Columbus"
select select "36"
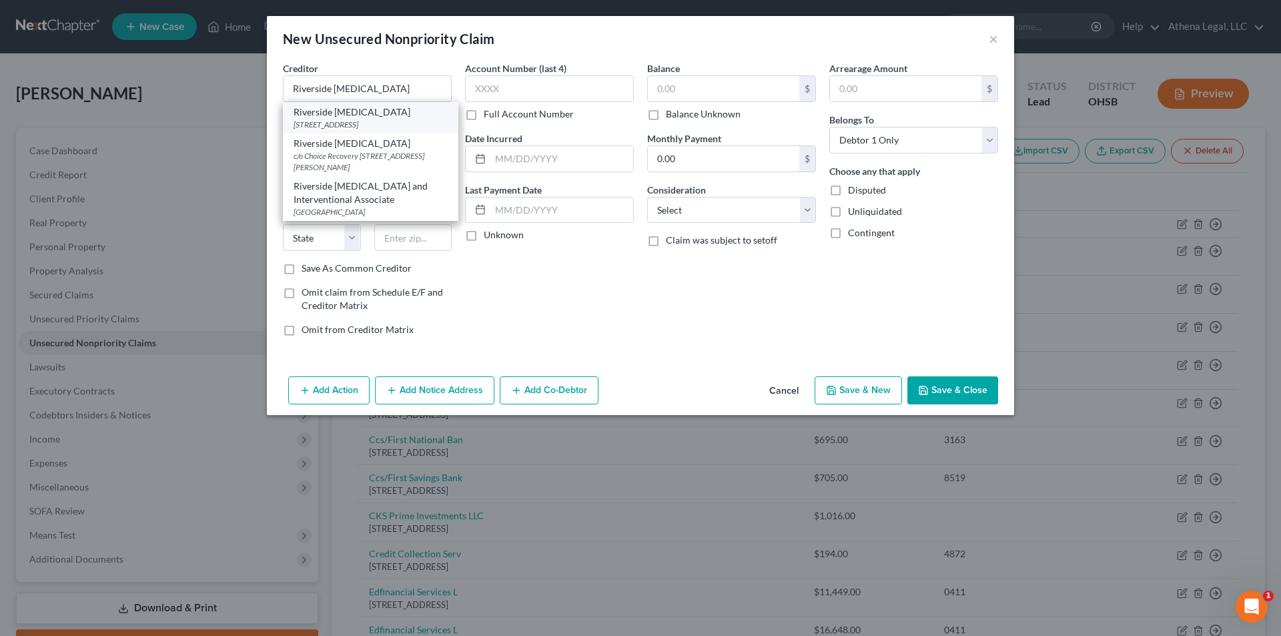
type input "43214"
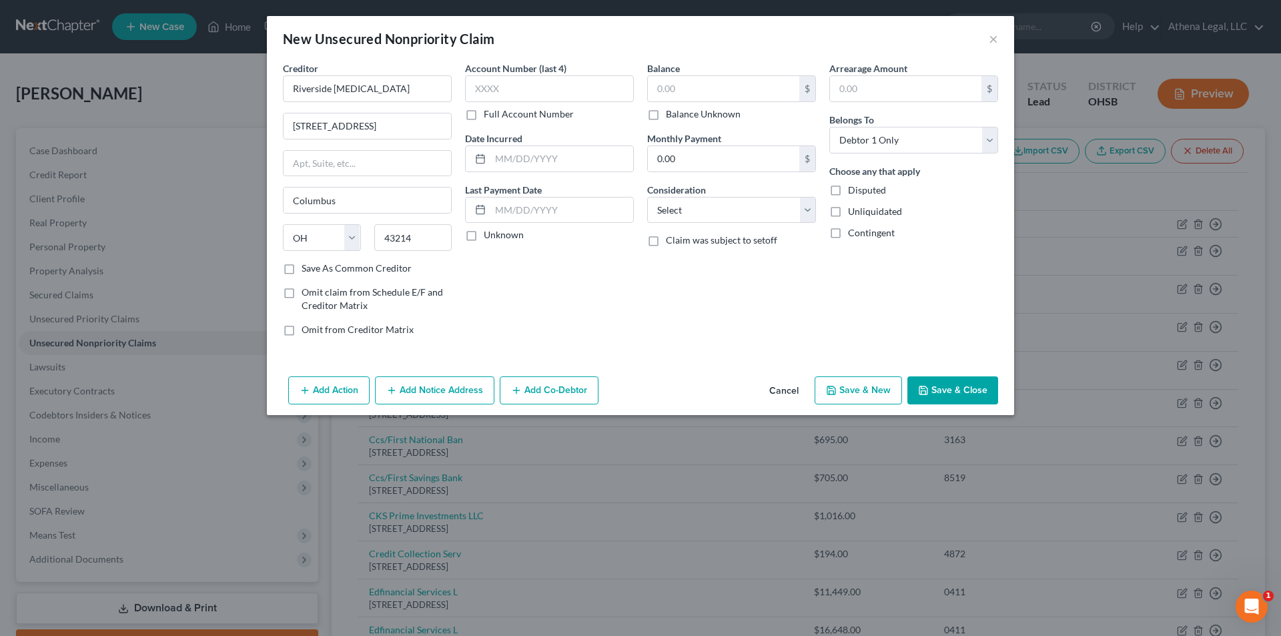
click at [959, 394] on button "Save & Close" at bounding box center [952, 390] width 91 height 28
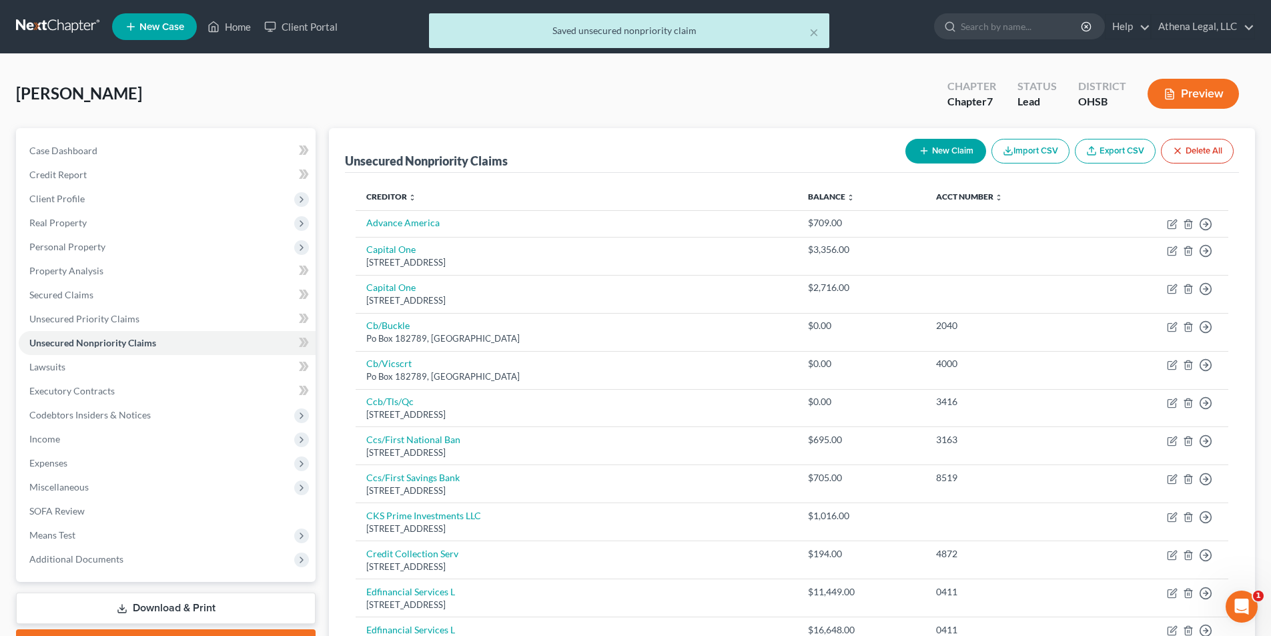
click at [939, 153] on button "New Claim" at bounding box center [945, 151] width 81 height 25
select select "0"
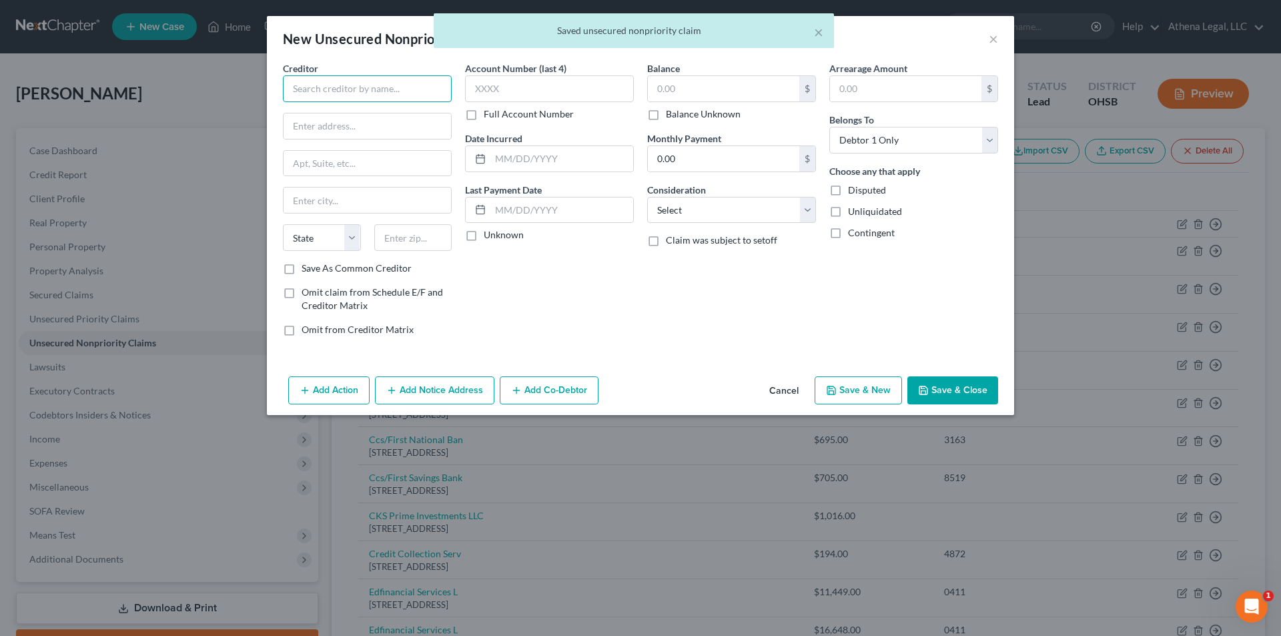
click at [416, 94] on input "text" at bounding box center [367, 88] width 169 height 27
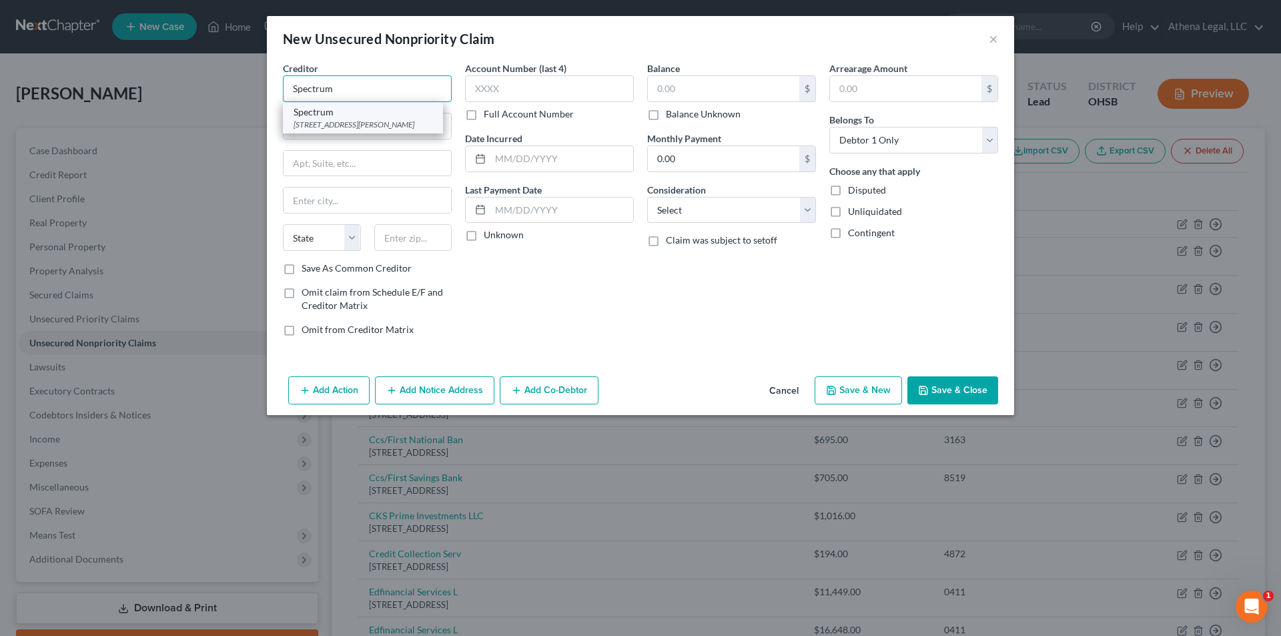
type input "Spectrum"
click at [350, 122] on div "[STREET_ADDRESS][PERSON_NAME]" at bounding box center [362, 124] width 139 height 11
type input "[STREET_ADDRESS][PERSON_NAME]"
type input "Riverview"
select select "9"
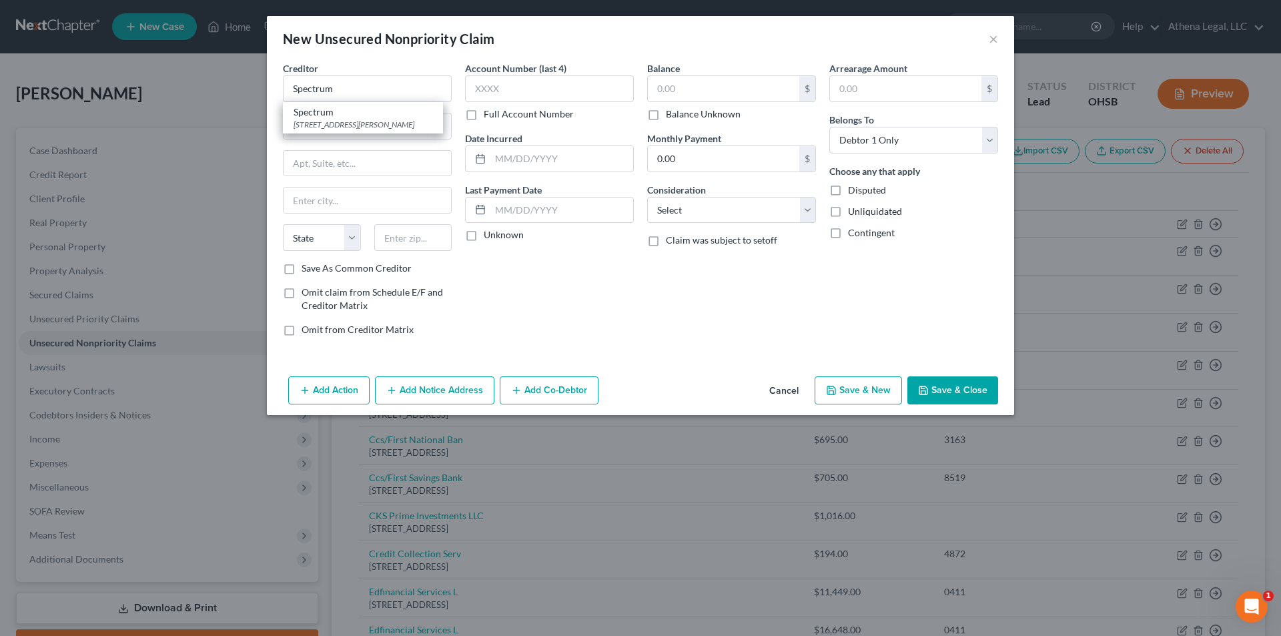
type input "33578-8652"
click at [704, 99] on input "text" at bounding box center [723, 88] width 151 height 25
type input "300"
click at [754, 214] on select "Select Cable / Satellite Services Collection Agency Credit Card Debt Debt Couns…" at bounding box center [731, 210] width 169 height 27
click at [771, 207] on select "Select Cable / Satellite Services Collection Agency Credit Card Debt Debt Couns…" at bounding box center [731, 210] width 169 height 27
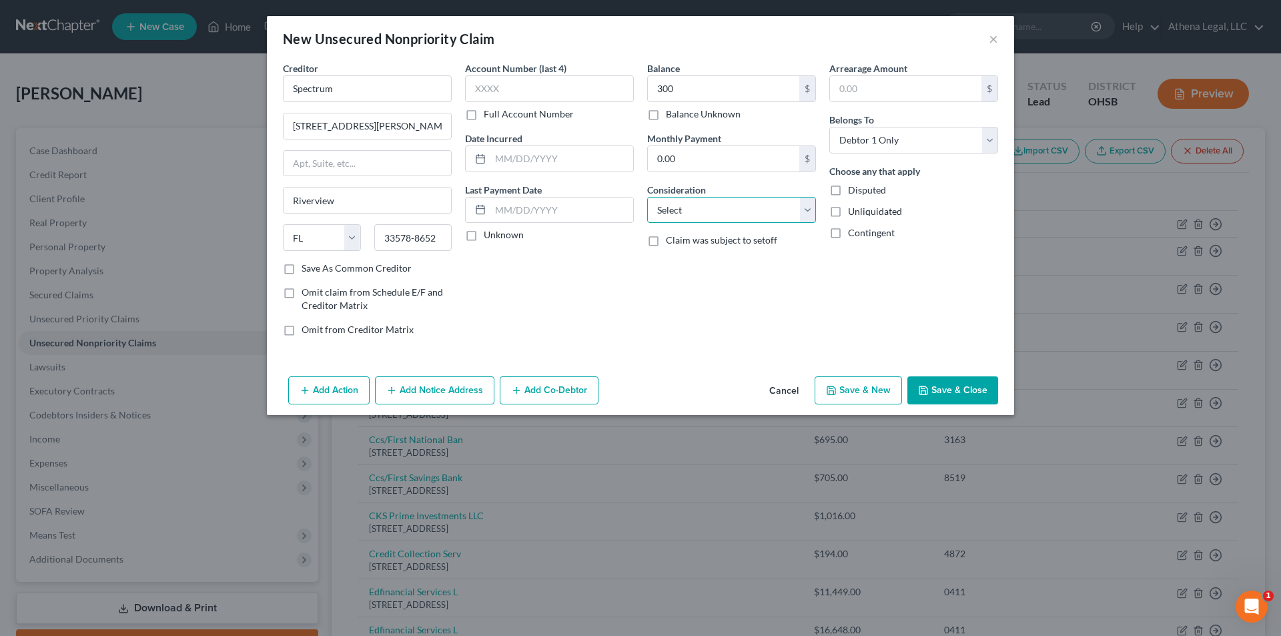
click at [804, 211] on select "Select Cable / Satellite Services Collection Agency Credit Card Debt Debt Couns…" at bounding box center [731, 210] width 169 height 27
select select "20"
click at [647, 197] on select "Select Cable / Satellite Services Collection Agency Credit Card Debt Debt Couns…" at bounding box center [731, 210] width 169 height 27
click at [949, 387] on button "Save & Close" at bounding box center [952, 390] width 91 height 28
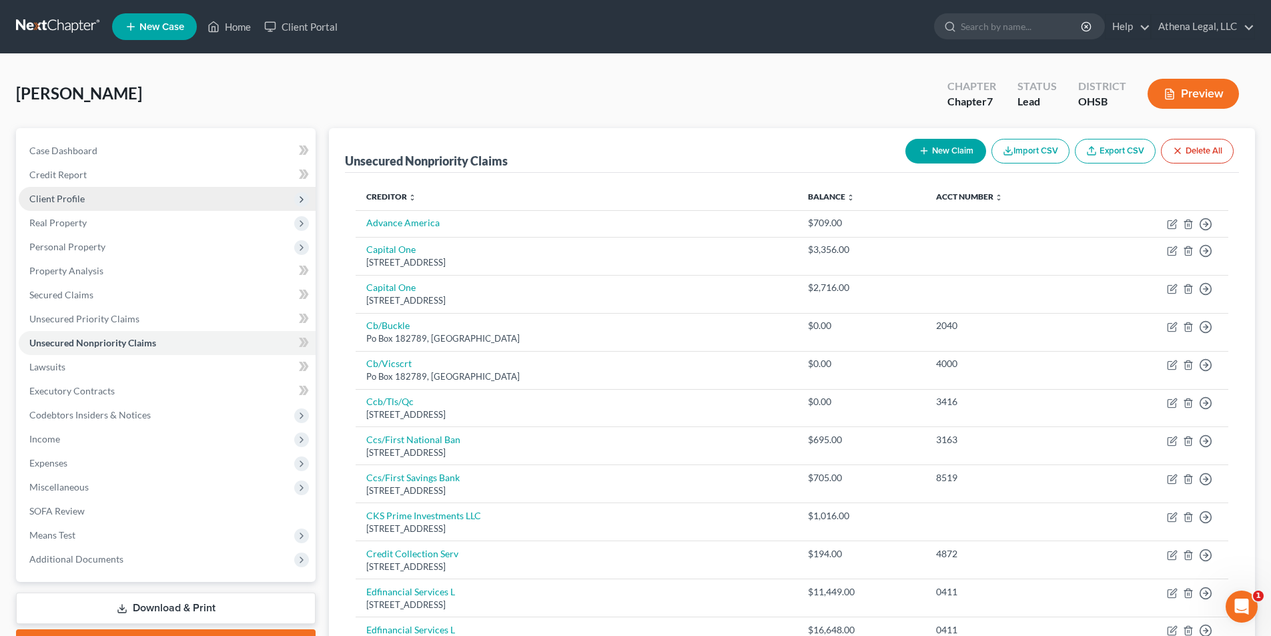
click at [87, 205] on span "Client Profile" at bounding box center [167, 199] width 297 height 24
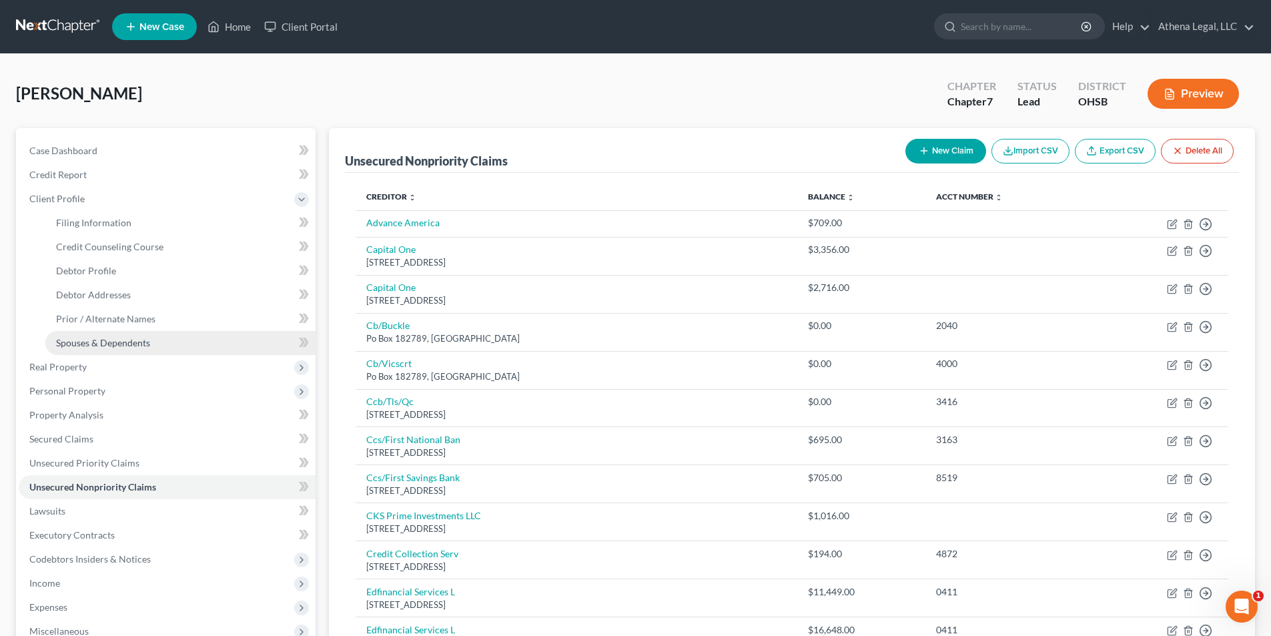
click at [113, 345] on span "Spouses & Dependents" at bounding box center [103, 342] width 94 height 11
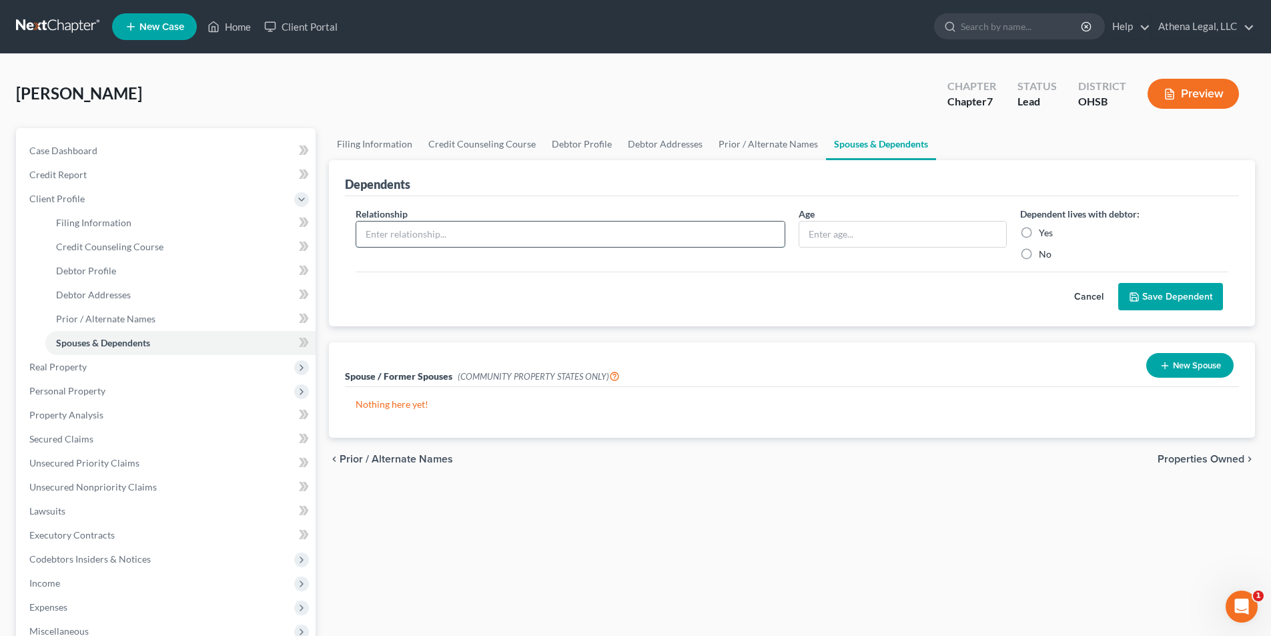
click at [588, 245] on input "text" at bounding box center [570, 233] width 428 height 25
type input "Spouse"
type input "56"
click at [1039, 233] on label "Yes" at bounding box center [1046, 232] width 14 height 13
click at [1044, 233] on input "Yes" at bounding box center [1048, 230] width 9 height 9
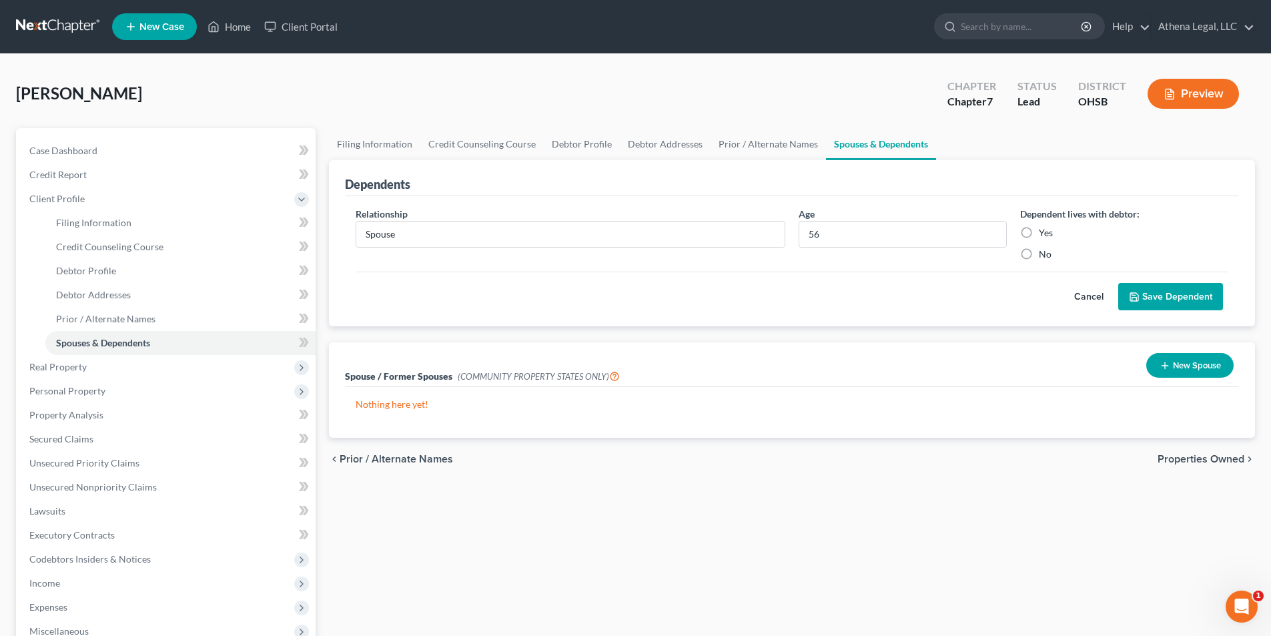
radio input "true"
click at [1167, 295] on button "Save Dependent" at bounding box center [1170, 297] width 105 height 28
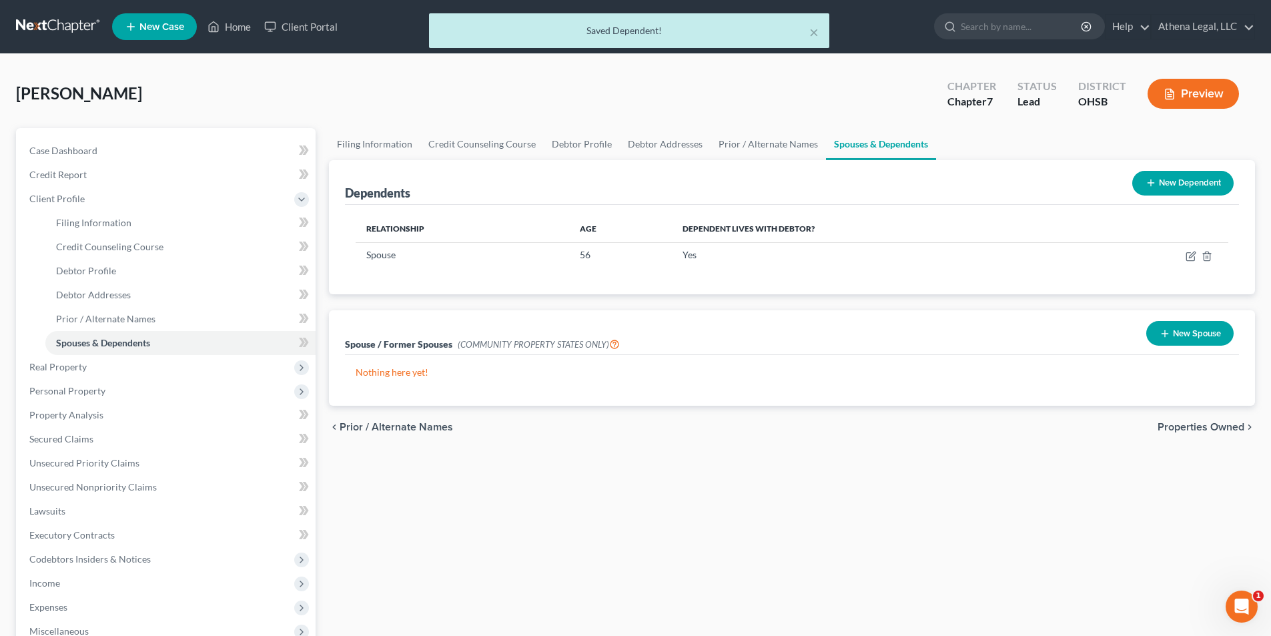
click at [1217, 190] on button "New Dependent" at bounding box center [1182, 183] width 101 height 25
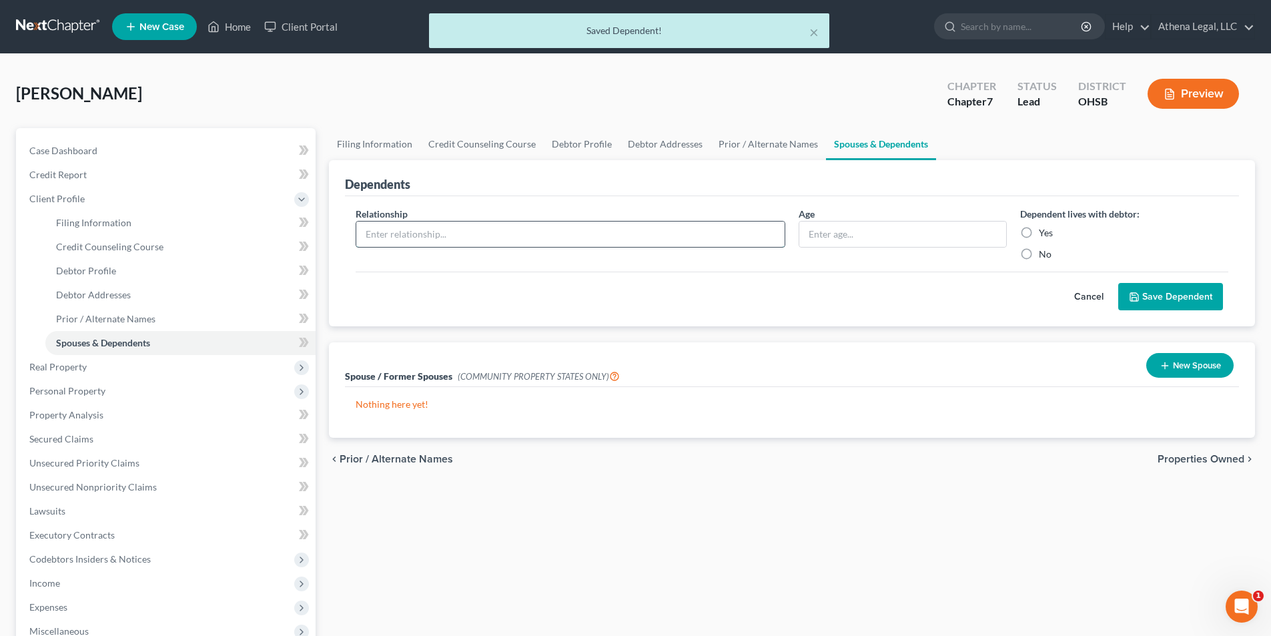
click at [421, 230] on input "text" at bounding box center [570, 233] width 428 height 25
type input "Dependent"
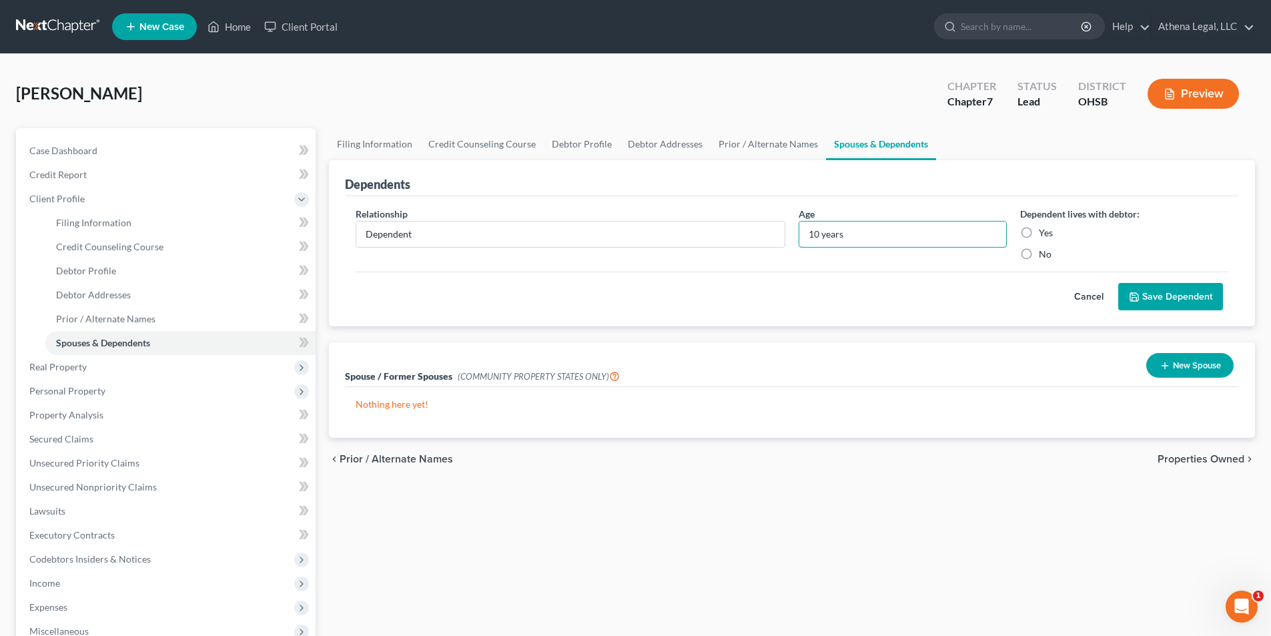
type input "10 years"
click at [1039, 230] on label "Yes" at bounding box center [1046, 232] width 14 height 13
click at [1044, 230] on input "Yes" at bounding box center [1048, 230] width 9 height 9
radio input "true"
click at [1177, 289] on button "Save Dependent" at bounding box center [1170, 297] width 105 height 28
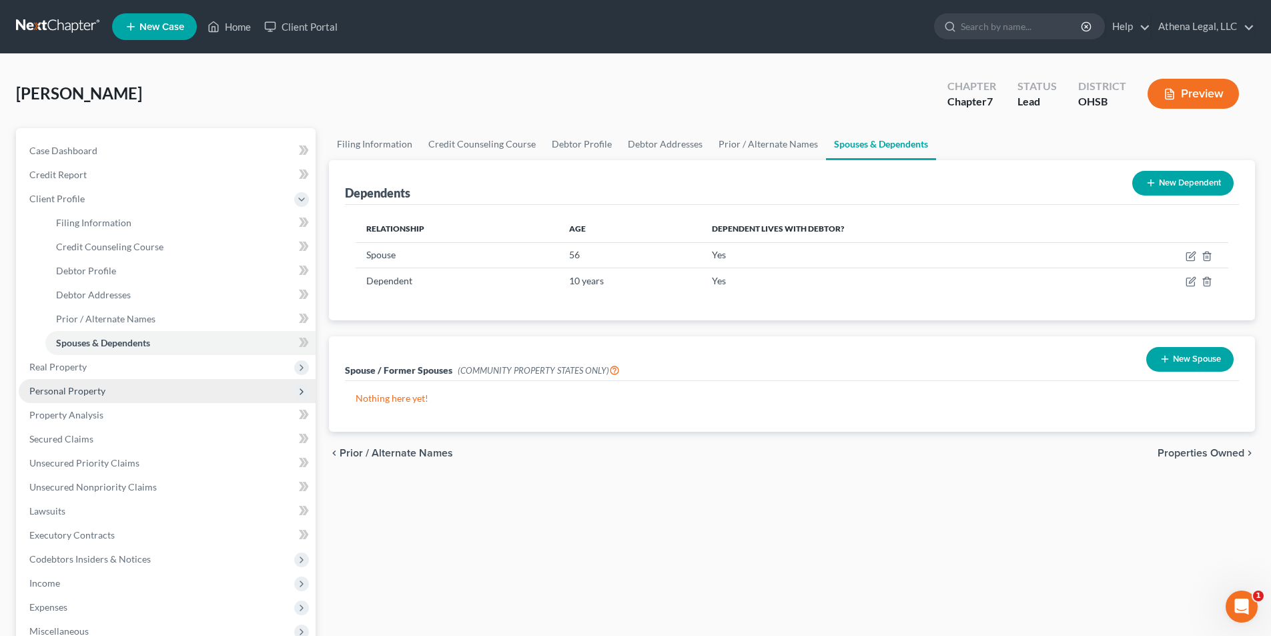
click at [91, 394] on span "Personal Property" at bounding box center [67, 390] width 76 height 11
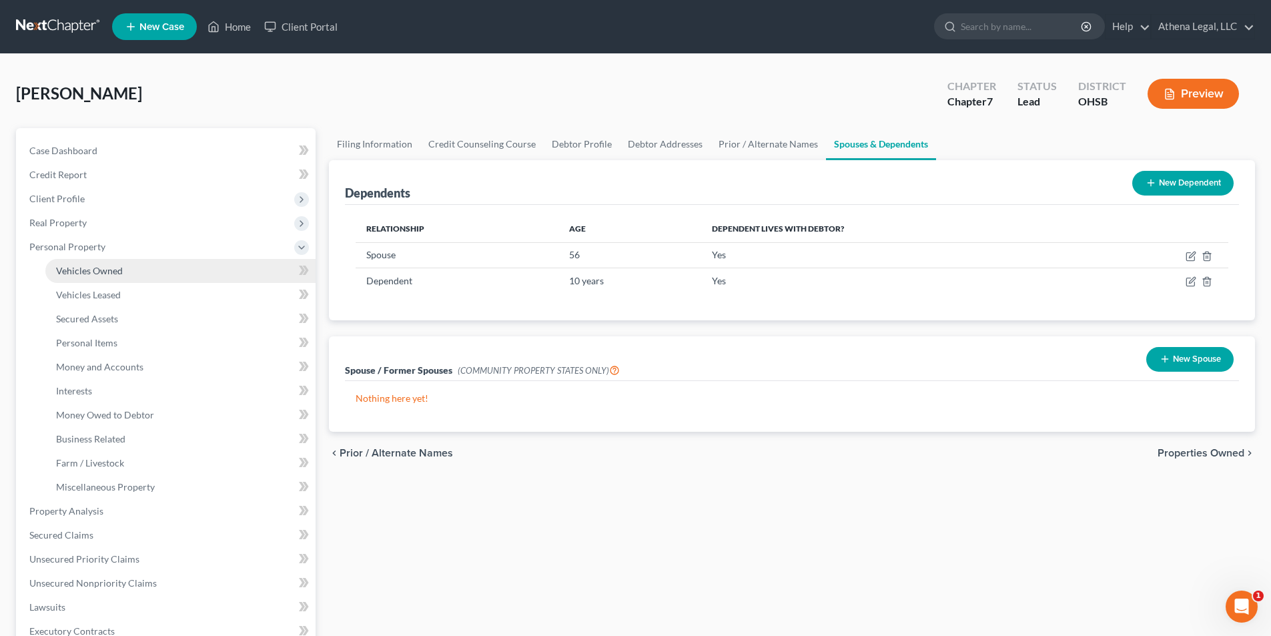
click at [99, 274] on span "Vehicles Owned" at bounding box center [89, 270] width 67 height 11
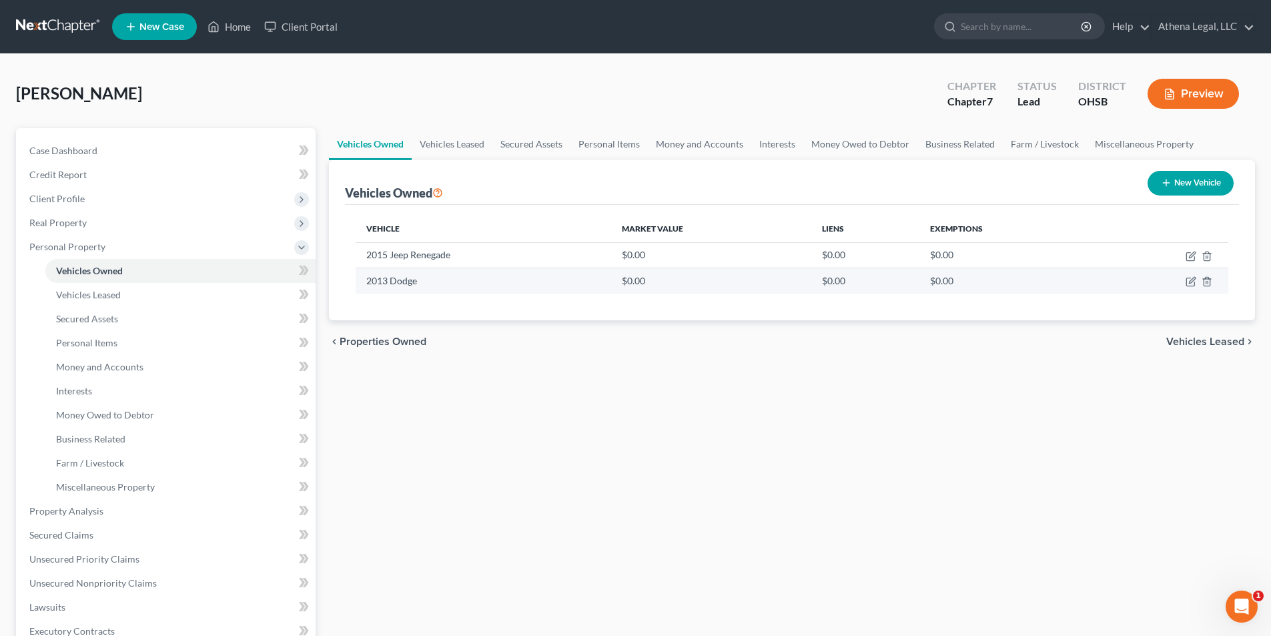
click at [1190, 275] on td at bounding box center [1163, 280] width 129 height 25
click at [1190, 279] on icon "button" at bounding box center [1190, 281] width 11 height 11
select select "0"
select select "13"
select select "0"
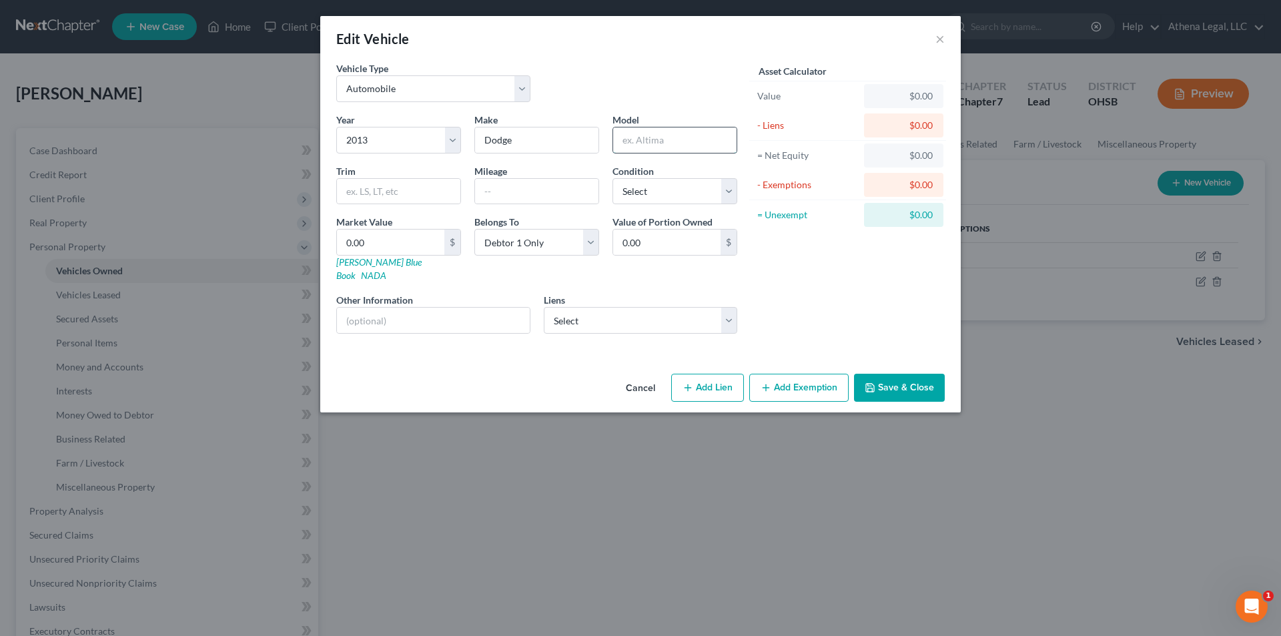
drag, startPoint x: 626, startPoint y: 140, endPoint x: 632, endPoint y: 134, distance: 8.0
click at [626, 140] on input "text" at bounding box center [674, 139] width 123 height 25
type input "S"
type input "Dart"
click at [868, 374] on button "Save & Close" at bounding box center [899, 388] width 91 height 28
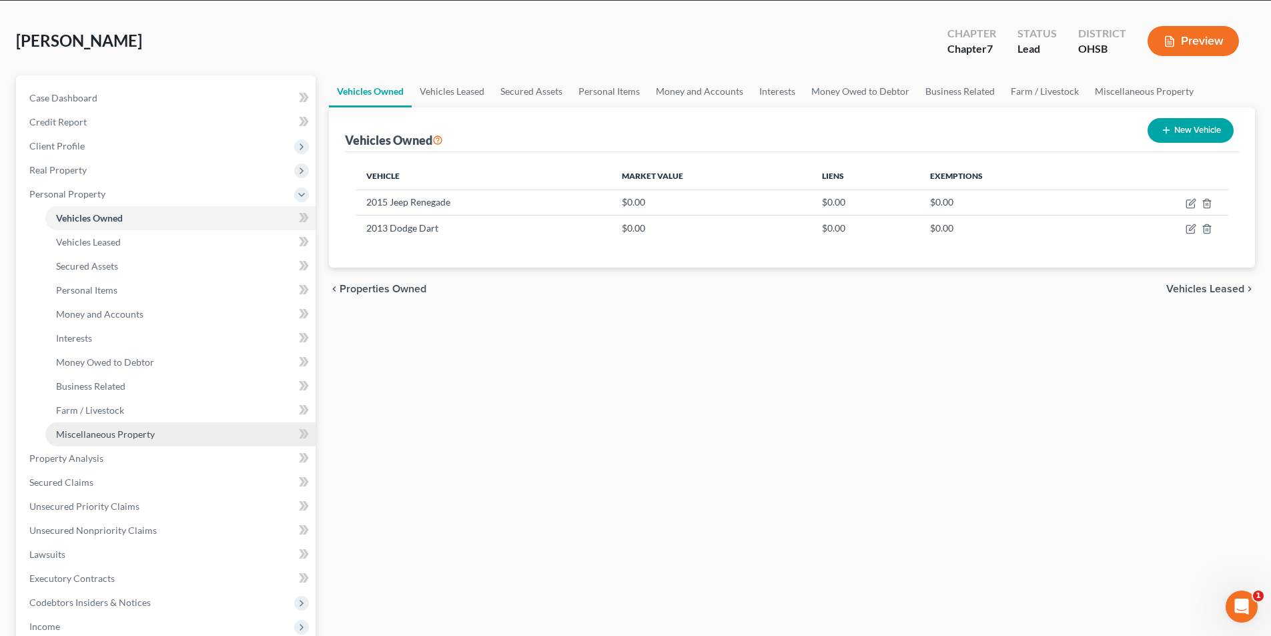
scroll to position [133, 0]
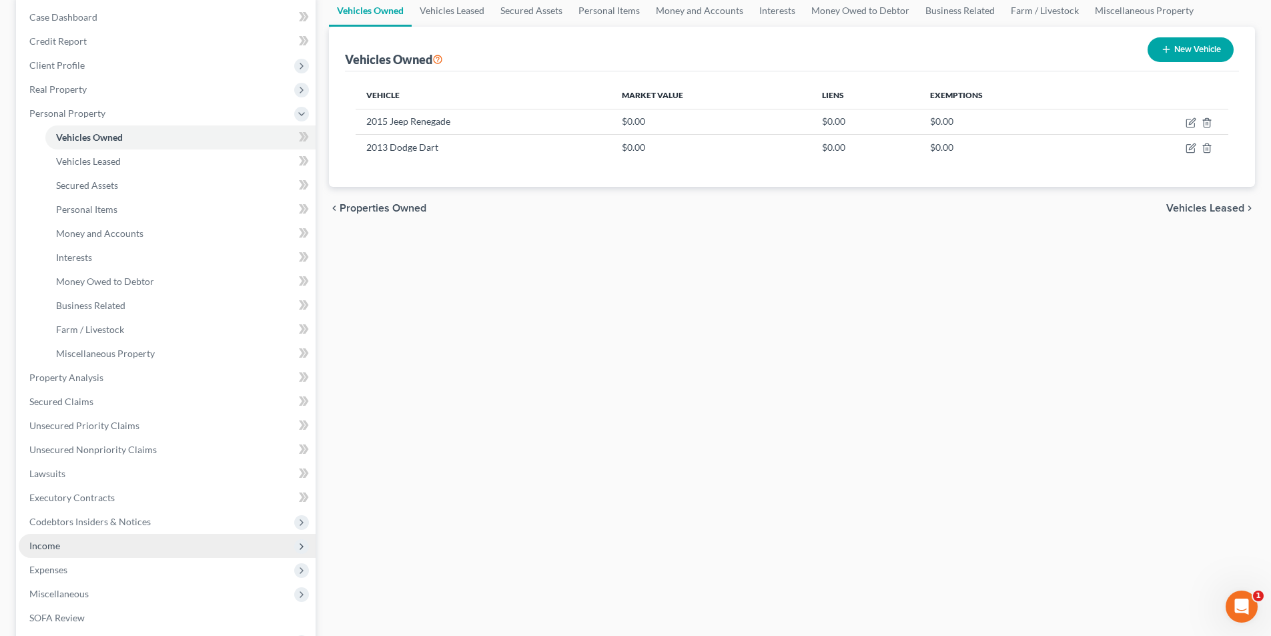
click at [61, 550] on span "Income" at bounding box center [167, 546] width 297 height 24
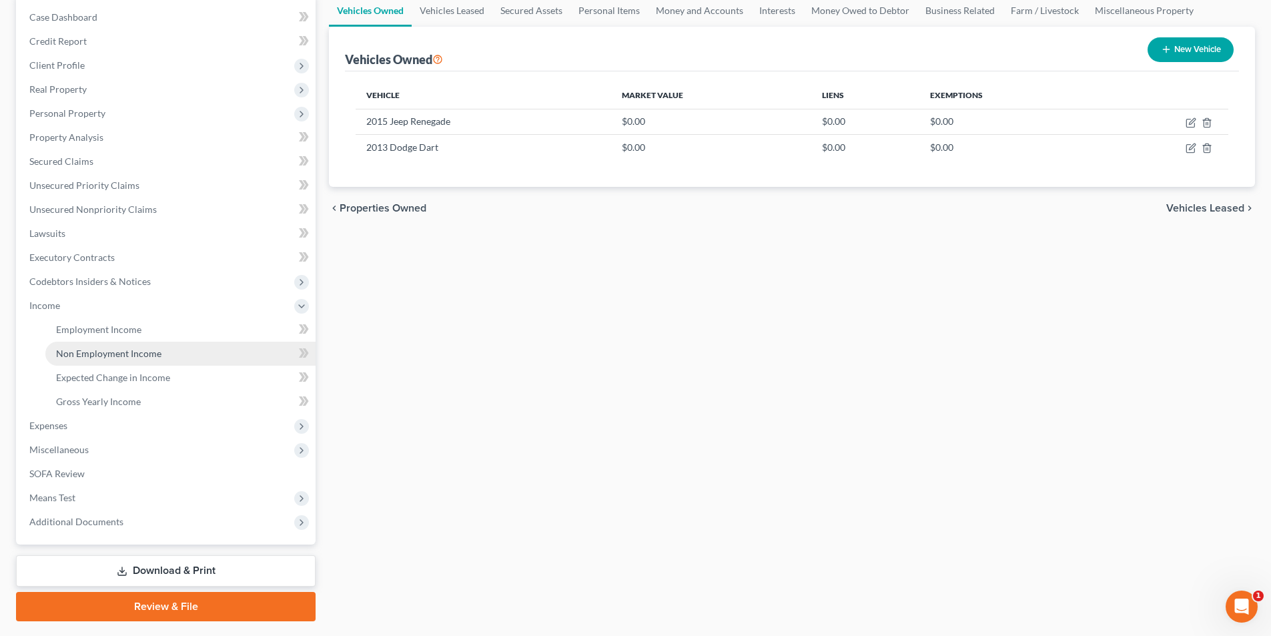
click at [92, 351] on span "Non Employment Income" at bounding box center [108, 353] width 105 height 11
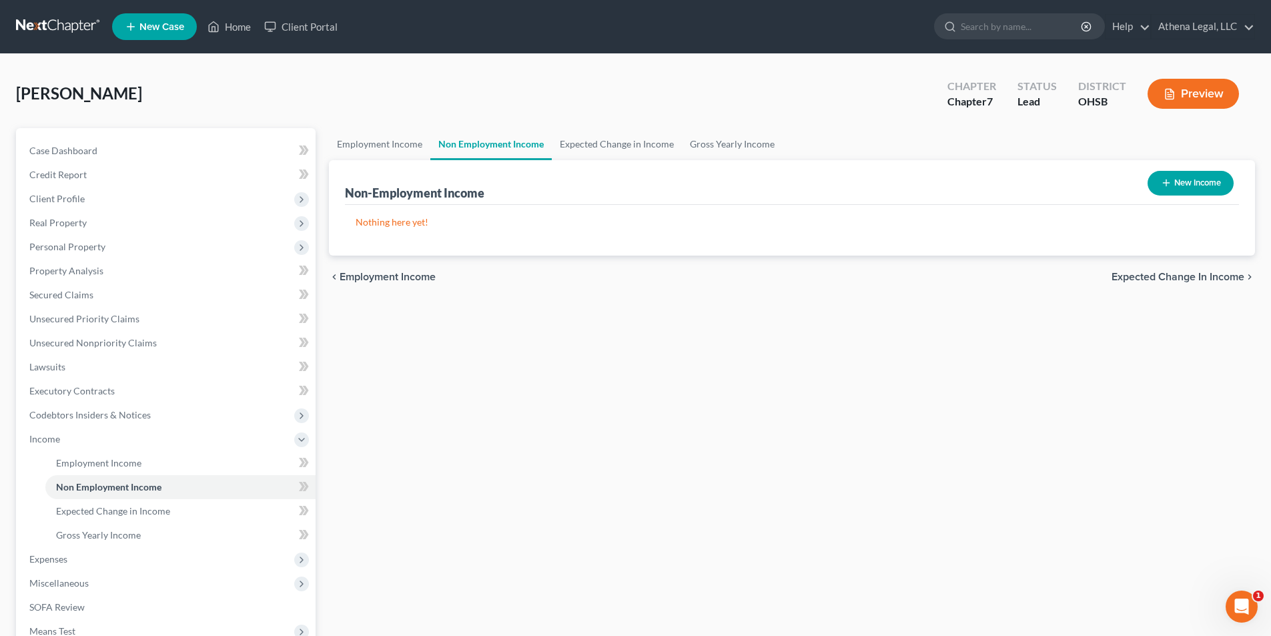
click at [1166, 185] on line "button" at bounding box center [1166, 183] width 0 height 6
select select "0"
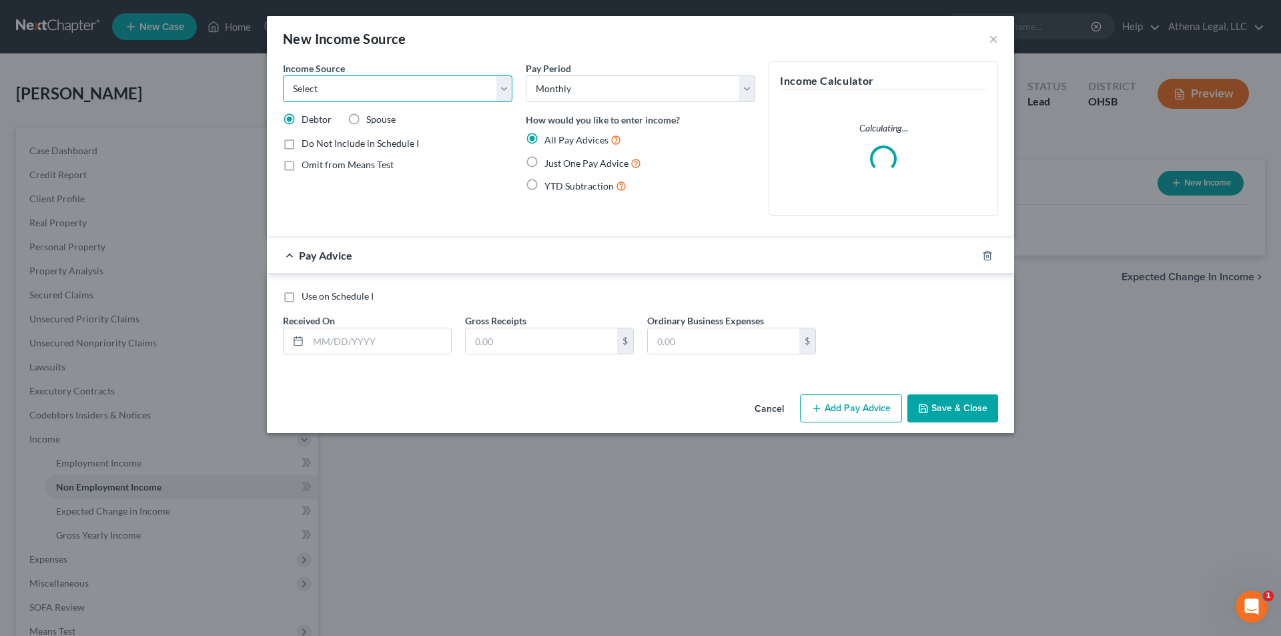
click at [404, 92] on select "Select Unemployment Disability (from employer) Pension Retirement Social Securi…" at bounding box center [397, 88] width 229 height 27
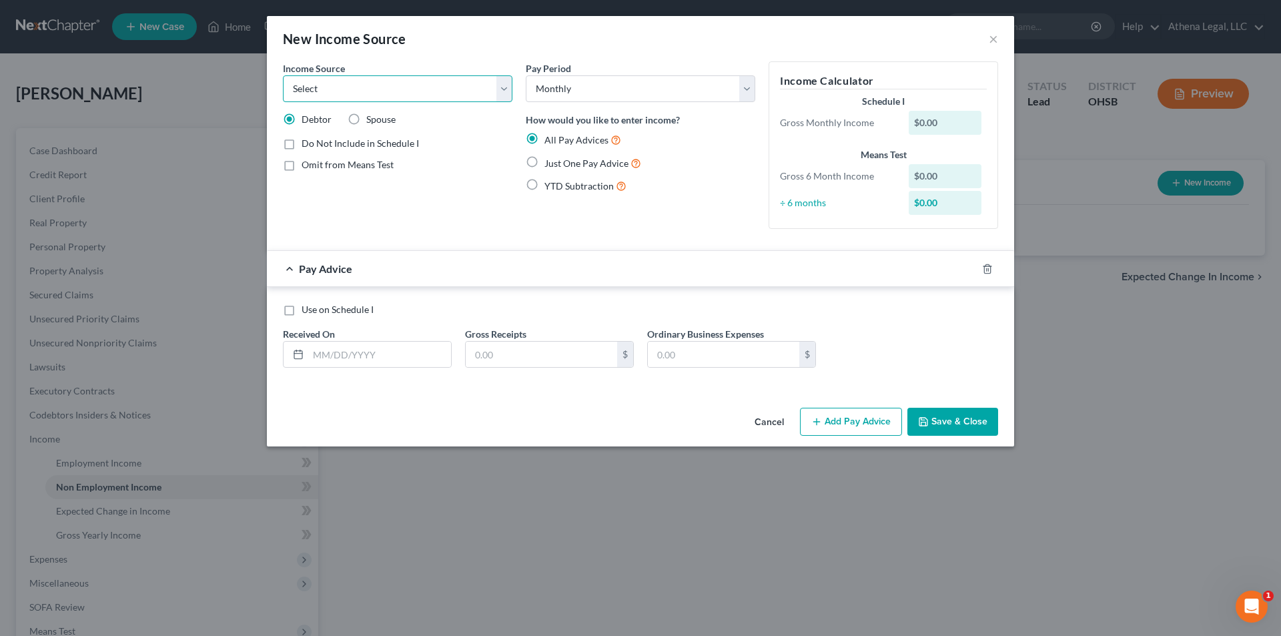
select select "7"
click at [283, 75] on select "Select Unemployment Disability (from employer) Pension Retirement Social Securi…" at bounding box center [397, 88] width 229 height 27
click at [544, 160] on label "Just One Pay Advice" at bounding box center [592, 162] width 97 height 15
click at [550, 160] on input "Just One Pay Advice" at bounding box center [554, 159] width 9 height 9
radio input "true"
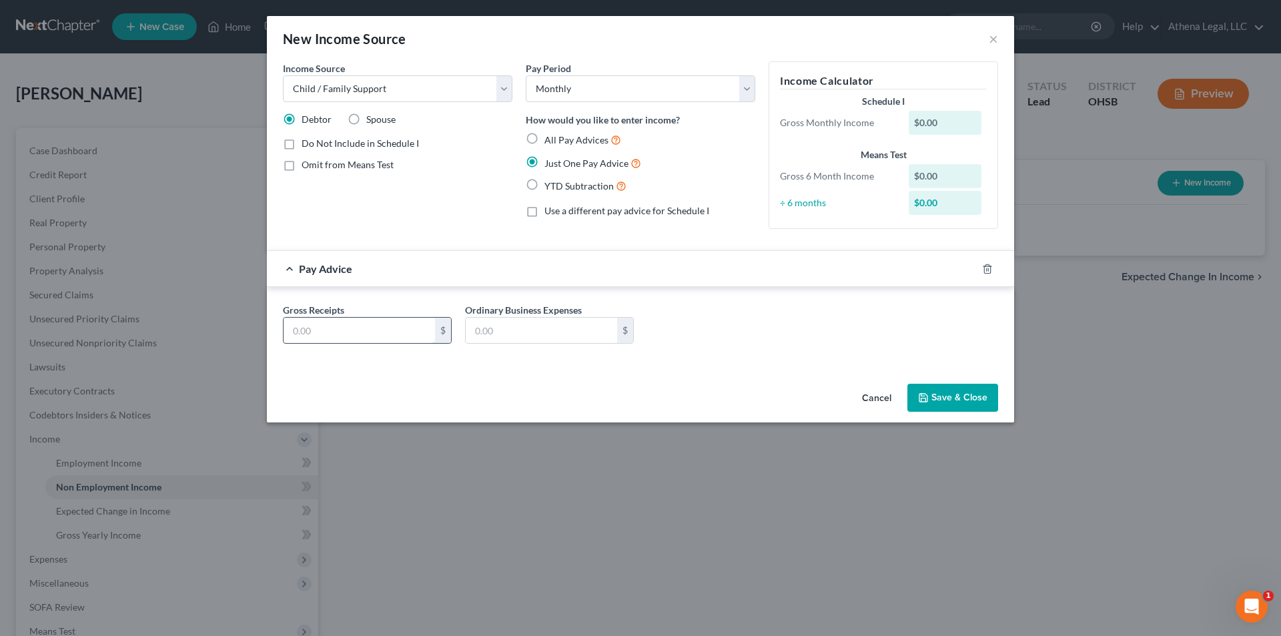
click at [387, 336] on input "text" at bounding box center [358, 330] width 151 height 25
type input "720"
click at [930, 398] on button "Save & Close" at bounding box center [952, 398] width 91 height 28
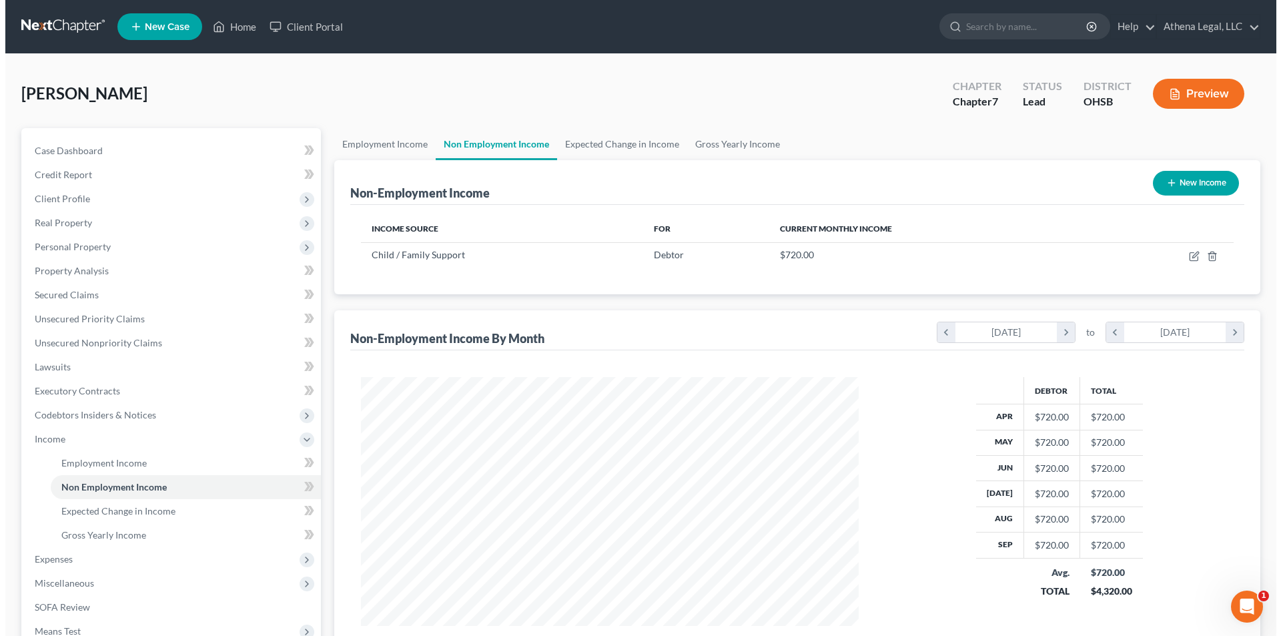
scroll to position [249, 524]
click at [1207, 187] on button "New Income" at bounding box center [1190, 183] width 86 height 25
select select "0"
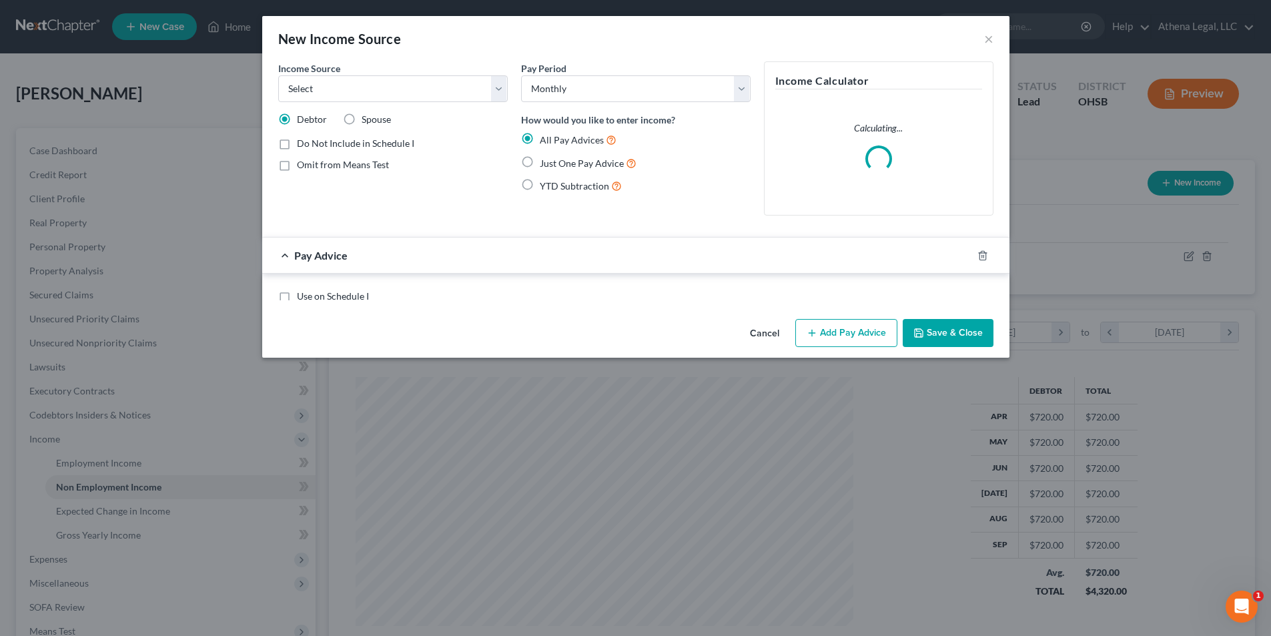
scroll to position [251, 529]
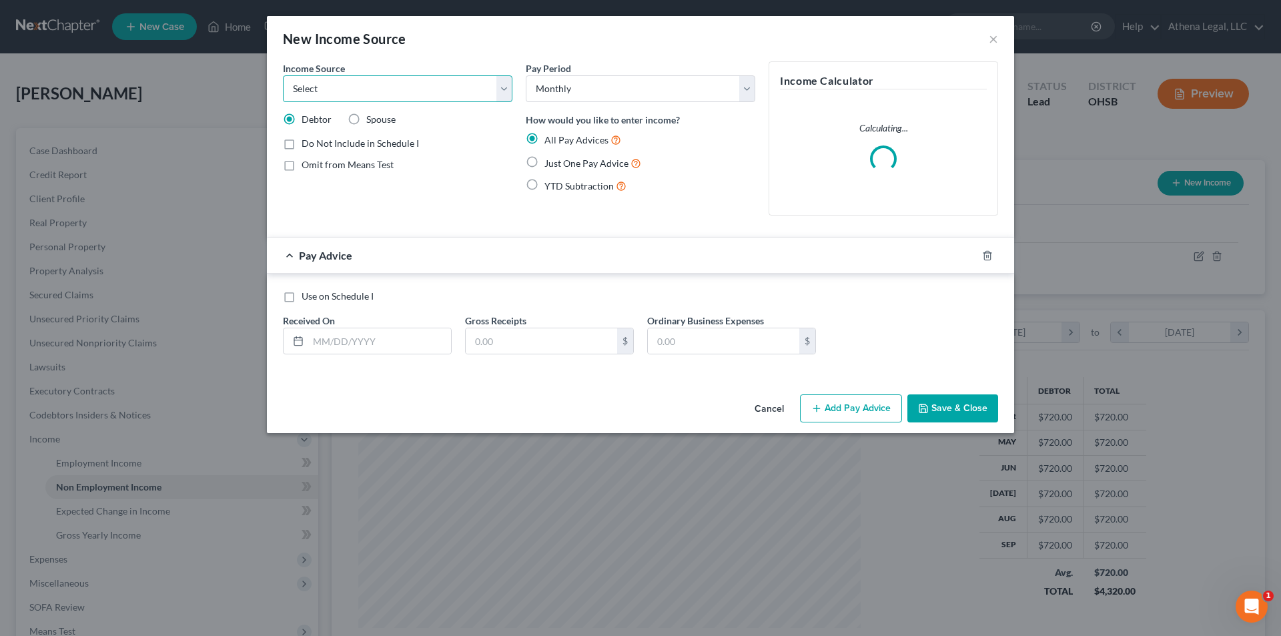
click at [419, 99] on select "Select Unemployment Disability (from employer) Pension Retirement Social Securi…" at bounding box center [397, 88] width 229 height 27
select select "4"
click at [283, 75] on select "Select Unemployment Disability (from employer) Pension Retirement Social Securi…" at bounding box center [397, 88] width 229 height 27
click at [544, 163] on label "Just One Pay Advice" at bounding box center [592, 162] width 97 height 15
click at [550, 163] on input "Just One Pay Advice" at bounding box center [554, 159] width 9 height 9
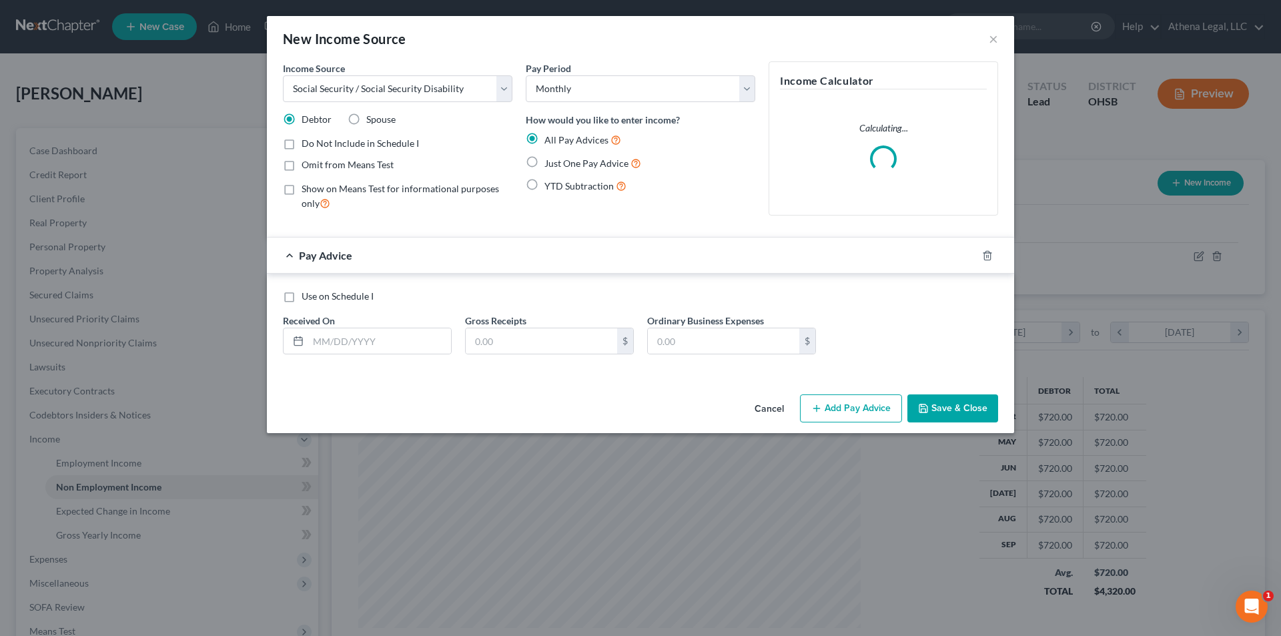
radio input "true"
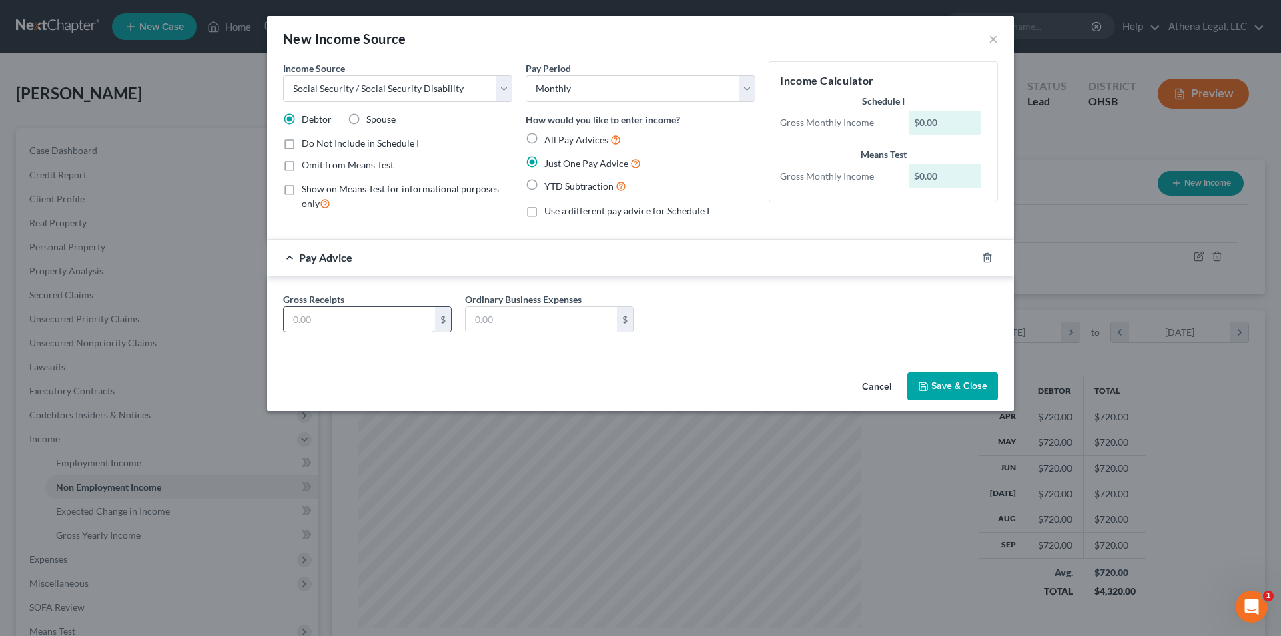
click at [354, 323] on input "text" at bounding box center [358, 319] width 151 height 25
type input "1,175"
click at [928, 388] on icon "button" at bounding box center [923, 386] width 11 height 11
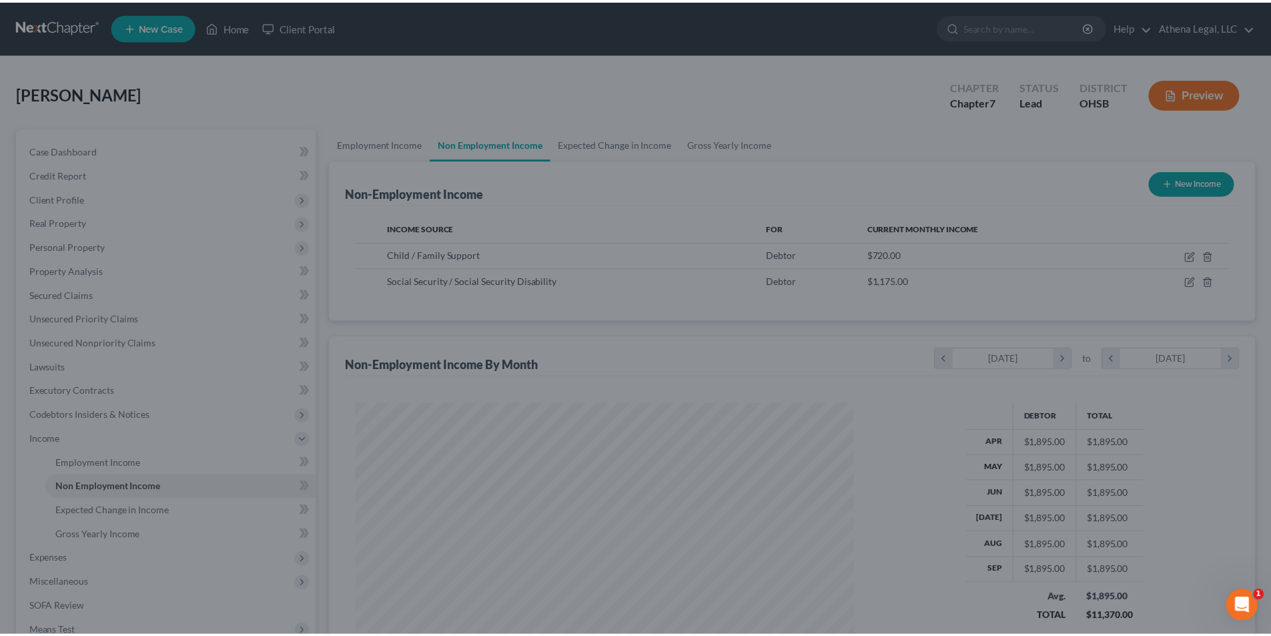
scroll to position [666773, 666498]
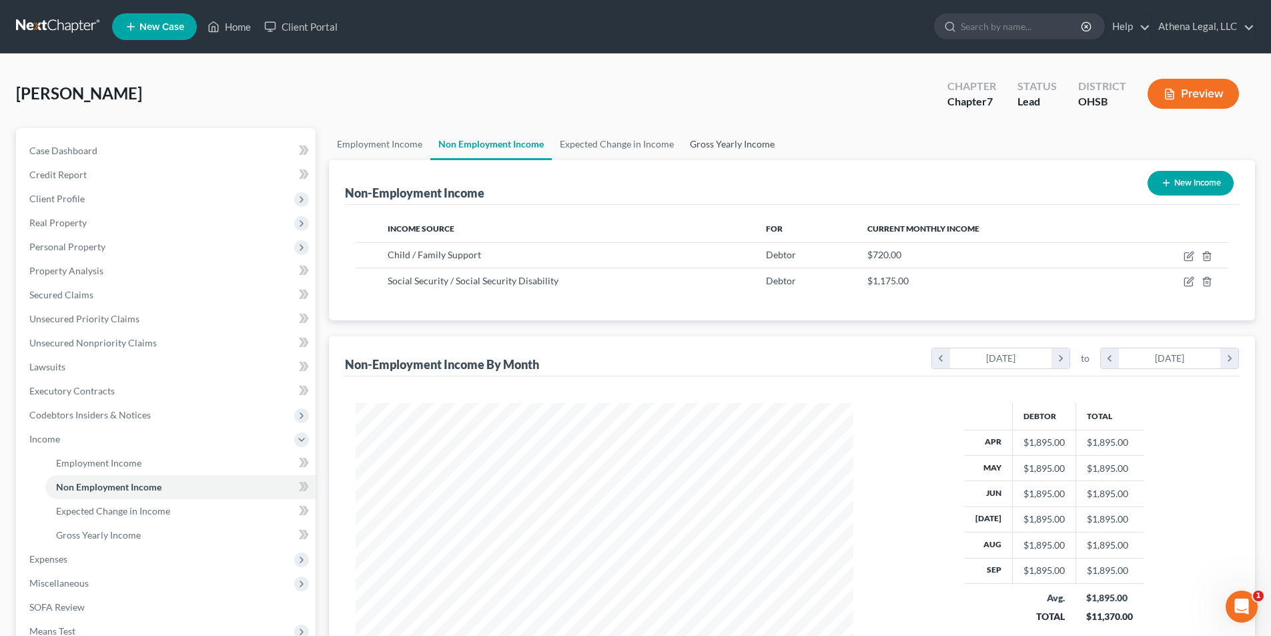
click at [692, 145] on link "Gross Yearly Income" at bounding box center [732, 144] width 101 height 32
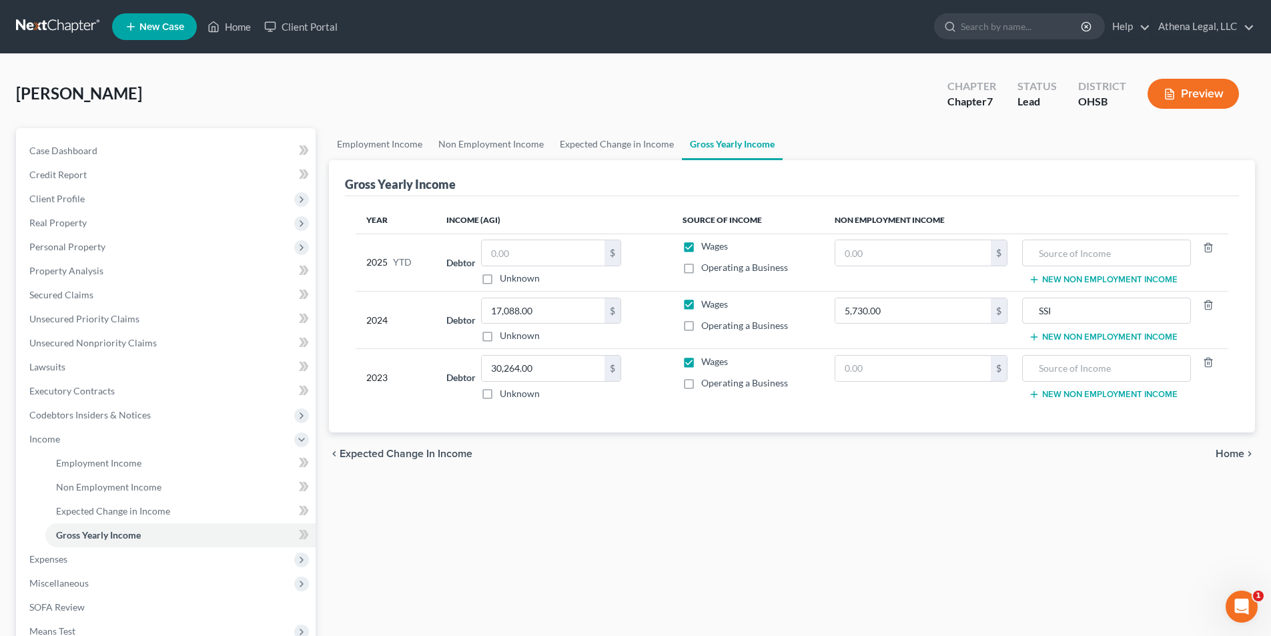
click at [914, 239] on td "$" at bounding box center [921, 261] width 194 height 57
click at [906, 247] on input "text" at bounding box center [912, 252] width 155 height 25
type input "11,750"
click at [1059, 253] on input "text" at bounding box center [1105, 252] width 153 height 25
type input "SSDI - dependent child"
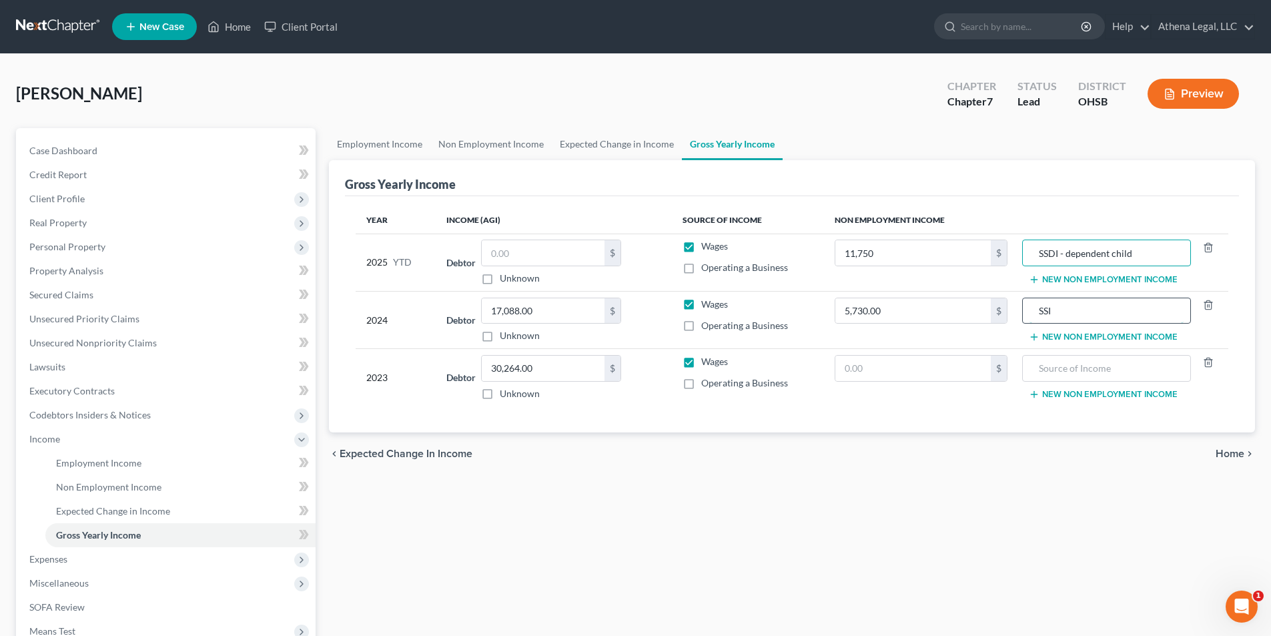
click at [1075, 310] on input "SSI" at bounding box center [1105, 310] width 153 height 25
click at [523, 142] on link "Non Employment Income" at bounding box center [490, 144] width 121 height 32
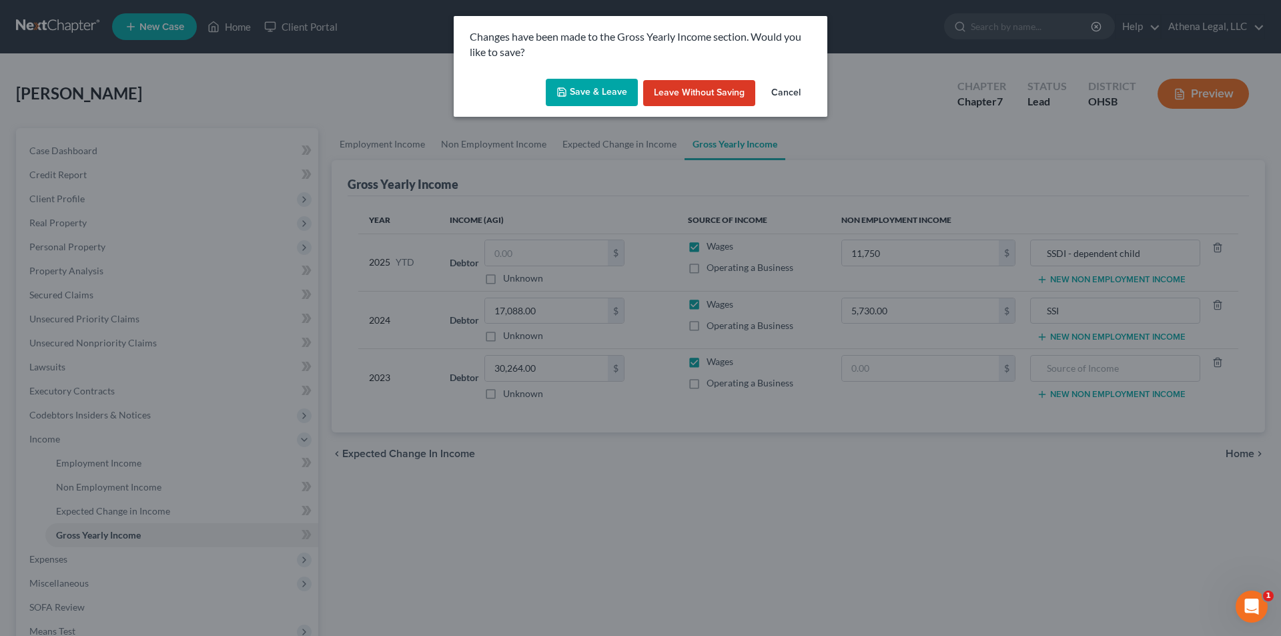
click at [562, 90] on polyline "button" at bounding box center [561, 89] width 3 height 2
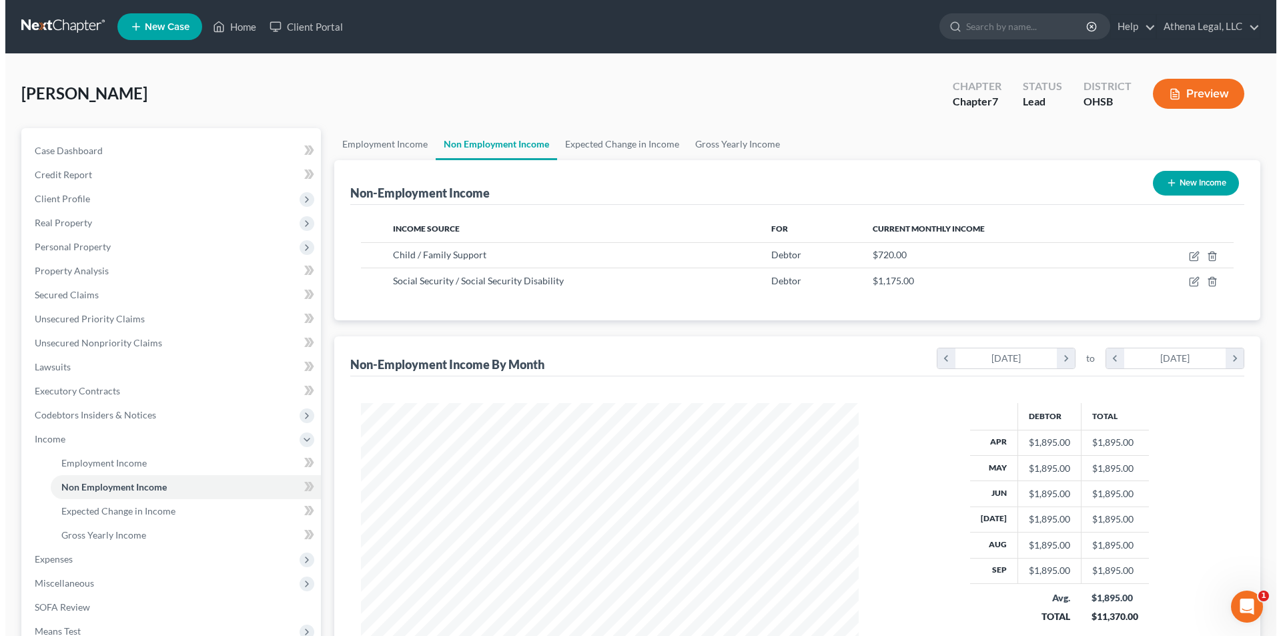
scroll to position [249, 524]
click at [1169, 181] on icon "button" at bounding box center [1166, 182] width 11 height 11
select select "0"
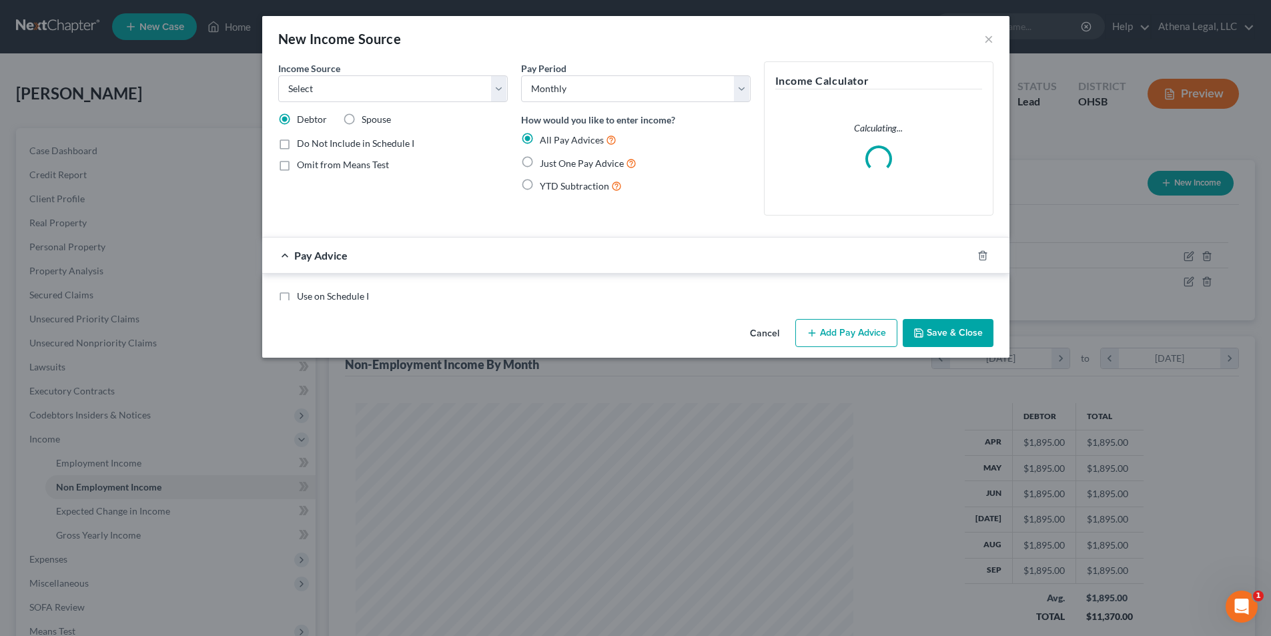
scroll to position [251, 529]
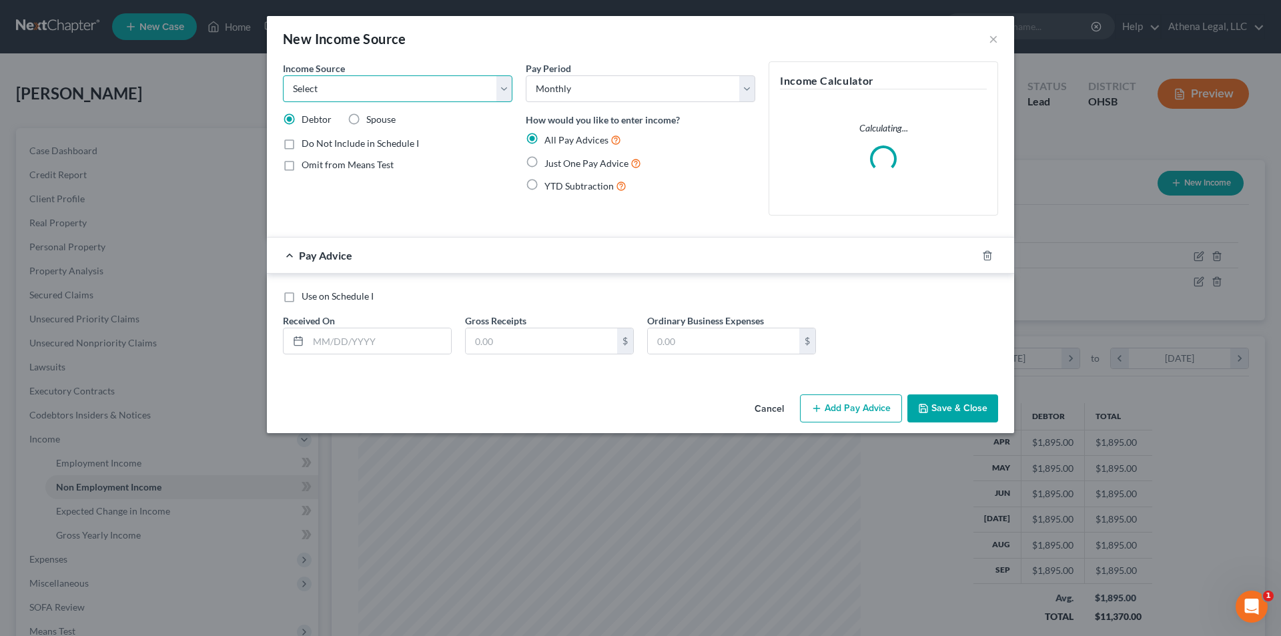
click at [490, 97] on select "Select Unemployment Disability (from employer) Pension Retirement Social Securi…" at bounding box center [397, 88] width 229 height 27
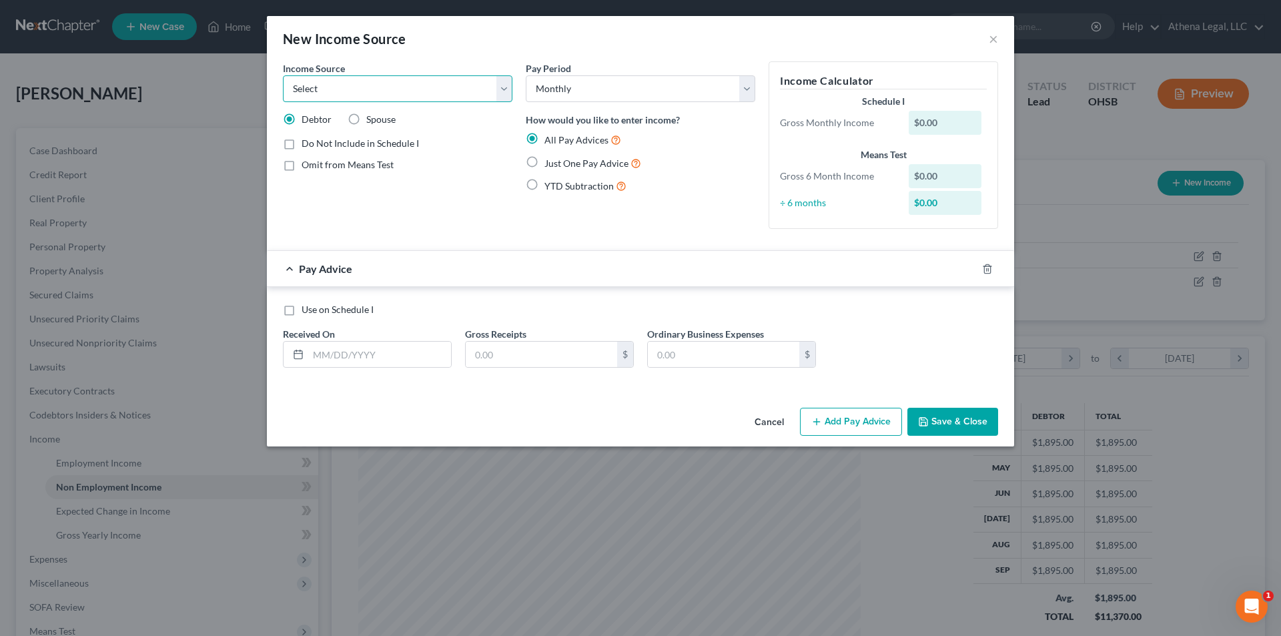
select select "4"
click at [283, 75] on select "Select Unemployment Disability (from employer) Pension Retirement Social Securi…" at bounding box center [397, 88] width 229 height 27
click at [366, 356] on input "text" at bounding box center [379, 354] width 143 height 25
click at [366, 117] on label "Spouse" at bounding box center [380, 119] width 29 height 13
click at [372, 117] on input "Spouse" at bounding box center [376, 117] width 9 height 9
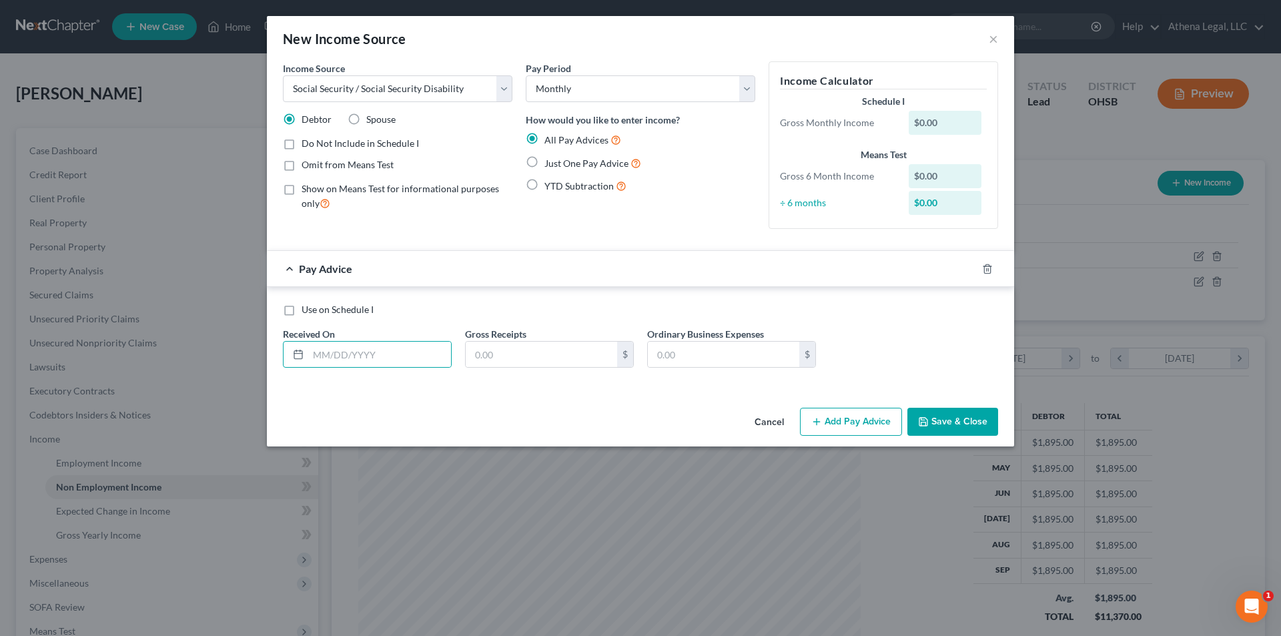
radio input "true"
click at [544, 161] on label "Just One Pay Advice" at bounding box center [592, 162] width 97 height 15
click at [550, 161] on input "Just One Pay Advice" at bounding box center [554, 159] width 9 height 9
radio input "true"
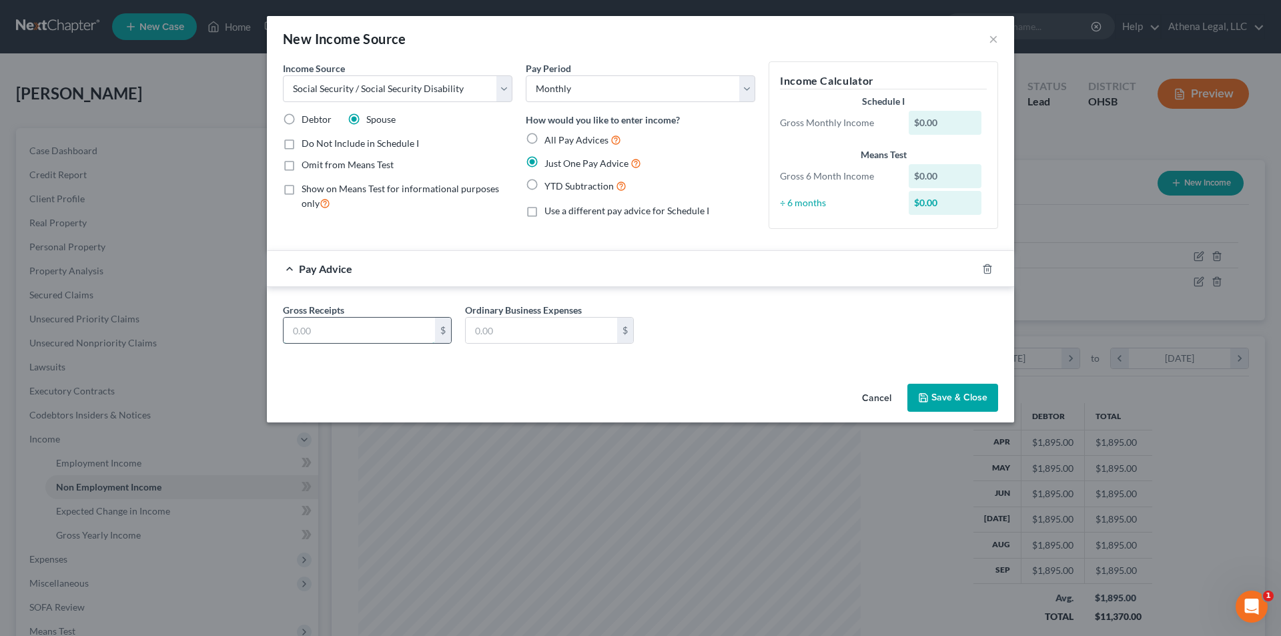
click at [349, 328] on input "text" at bounding box center [358, 330] width 151 height 25
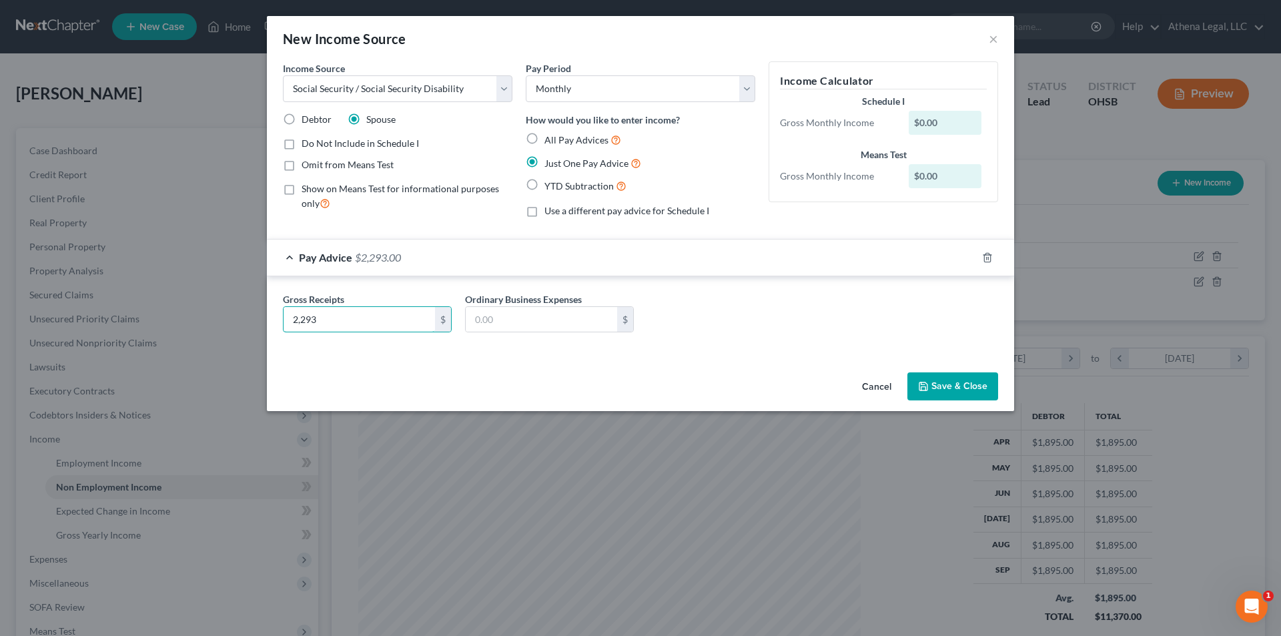
type input "2,293"
click at [941, 389] on button "Save & Close" at bounding box center [952, 386] width 91 height 28
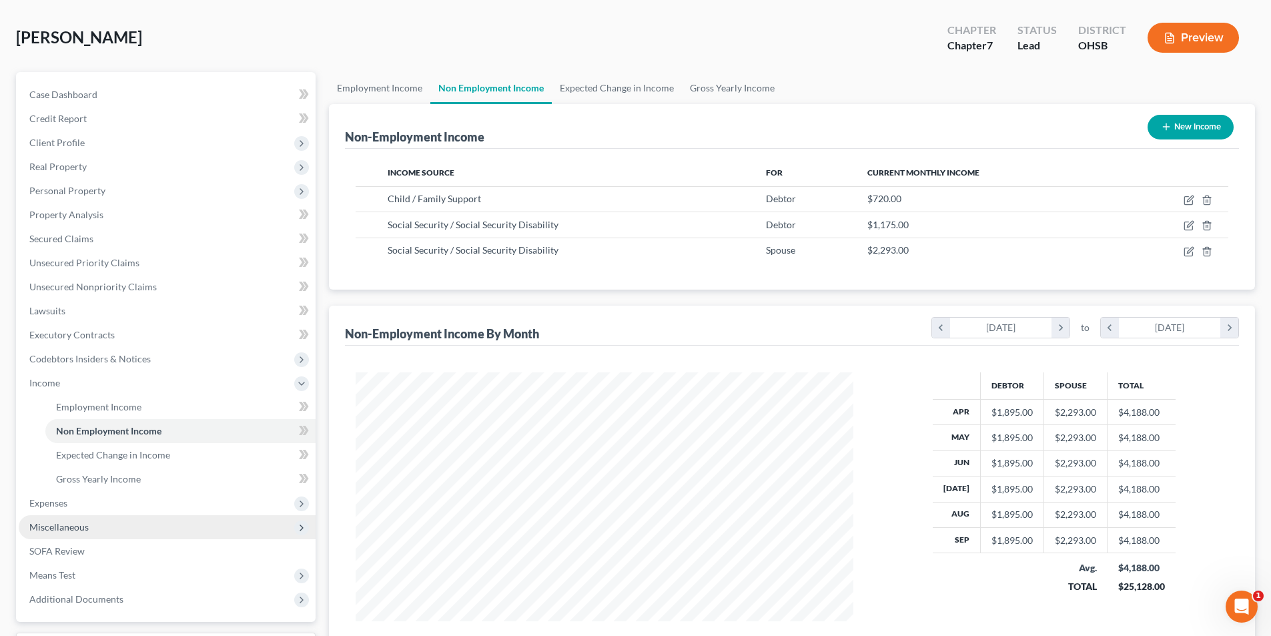
scroll to position [133, 0]
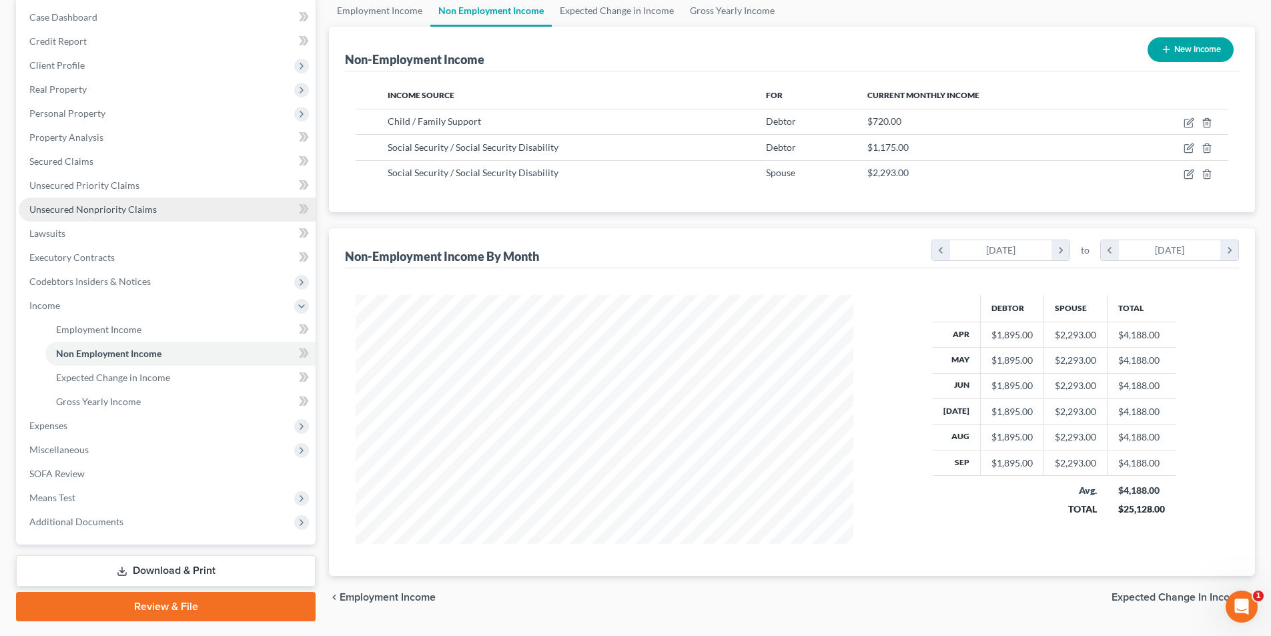
click at [95, 211] on span "Unsecured Nonpriority Claims" at bounding box center [92, 208] width 127 height 11
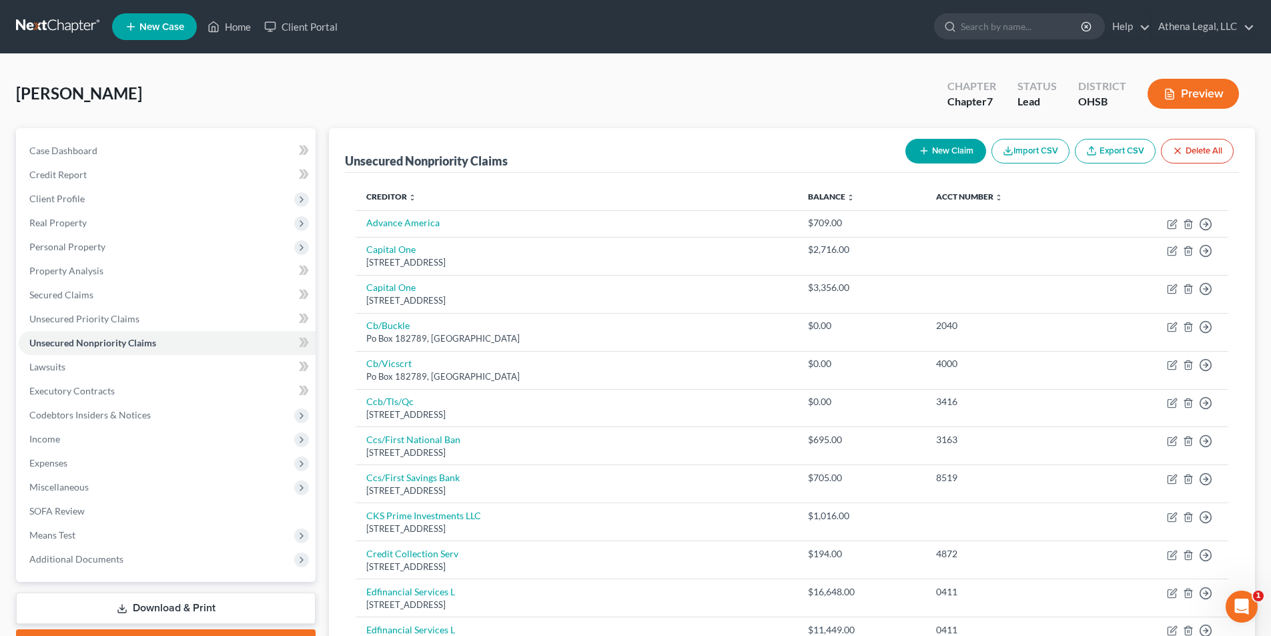
click at [918, 137] on div "New Claim Import CSV Export CSV Delete All" at bounding box center [1069, 150] width 339 height 35
click at [924, 152] on icon "button" at bounding box center [923, 150] width 11 height 11
select select "0"
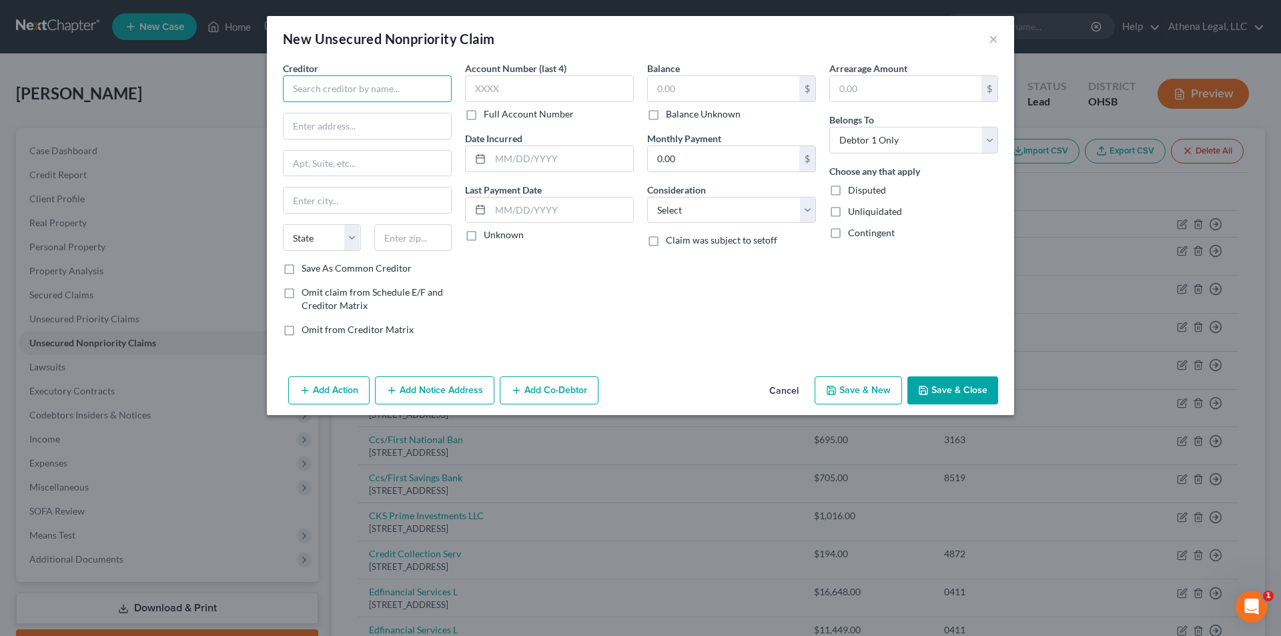
click at [421, 84] on input "text" at bounding box center [367, 88] width 169 height 27
type input "Healthquest Esoterics"
type input "6 Bendix"
type input "Irvine"
select select "4"
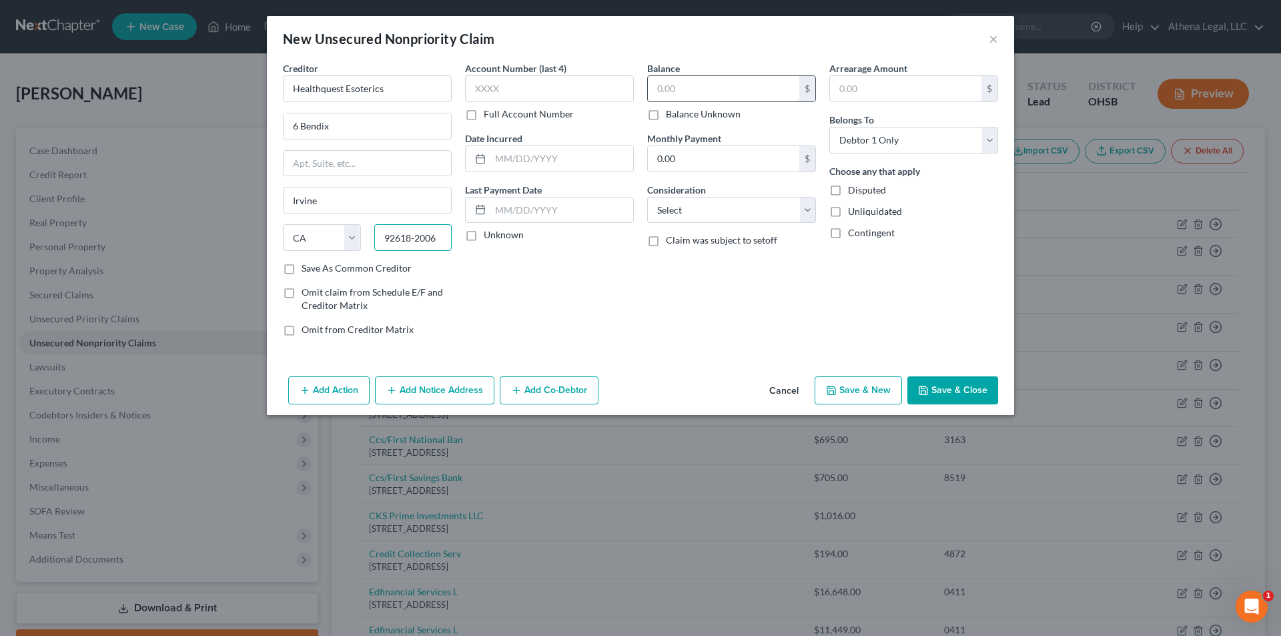
type input "92618-2006"
click at [691, 90] on input "text" at bounding box center [723, 88] width 151 height 25
type input "3,892"
click at [732, 210] on select "Select Cable / Satellite Services Collection Agency Credit Card Debt Debt Couns…" at bounding box center [731, 210] width 169 height 27
select select "9"
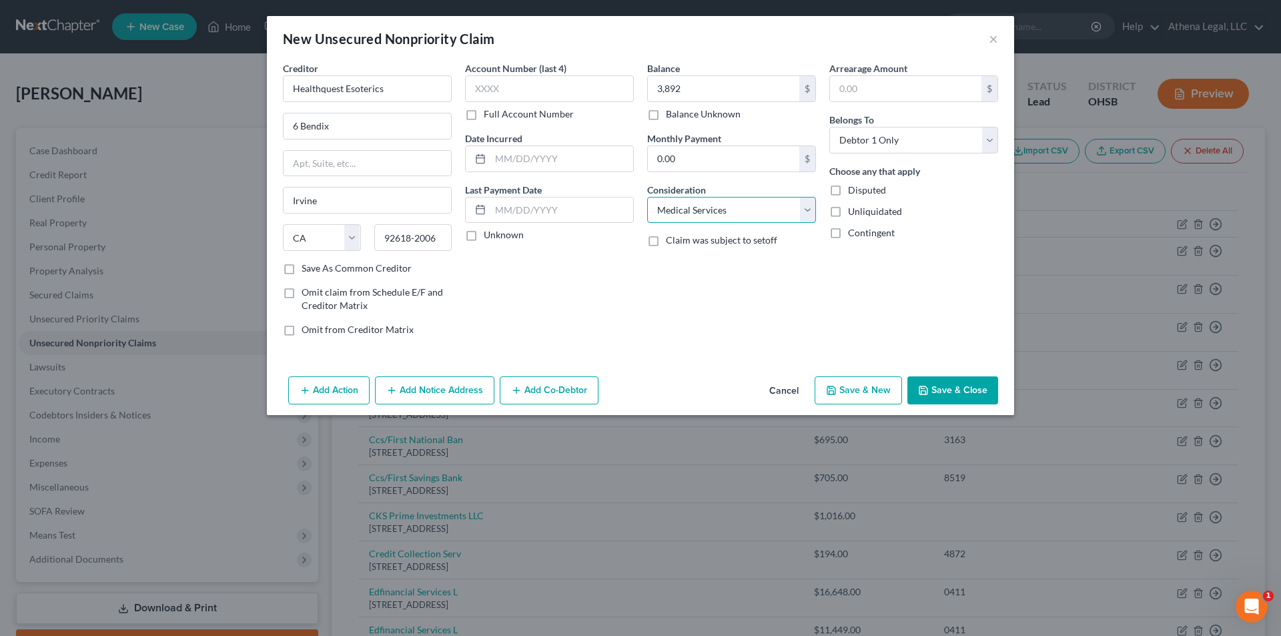
click at [647, 197] on select "Select Cable / Satellite Services Collection Agency Credit Card Debt Debt Couns…" at bounding box center [731, 210] width 169 height 27
click at [870, 388] on button "Save & New" at bounding box center [857, 390] width 87 height 28
select select "0"
click at [413, 88] on input "text" at bounding box center [367, 88] width 169 height 27
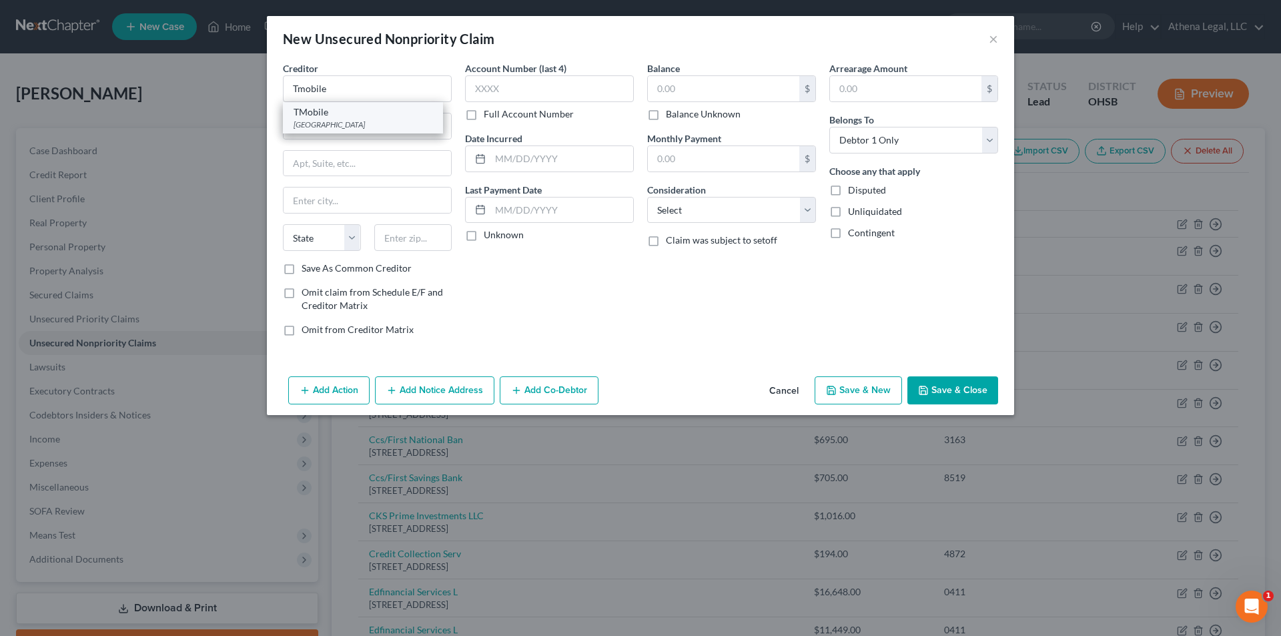
click at [364, 119] on div "[GEOGRAPHIC_DATA]" at bounding box center [362, 124] width 139 height 11
type input "TMobile"
type input "PO Box 742596"
type input "[GEOGRAPHIC_DATA]"
select select "36"
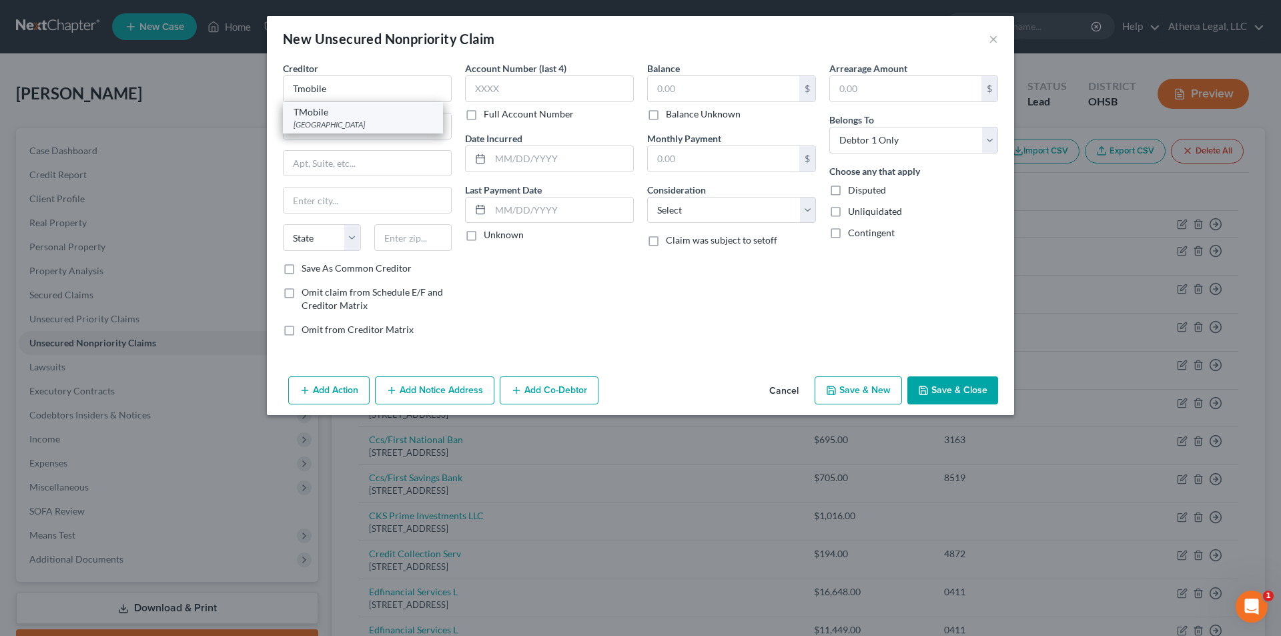
type input "45274"
click at [672, 85] on input "text" at bounding box center [723, 88] width 151 height 25
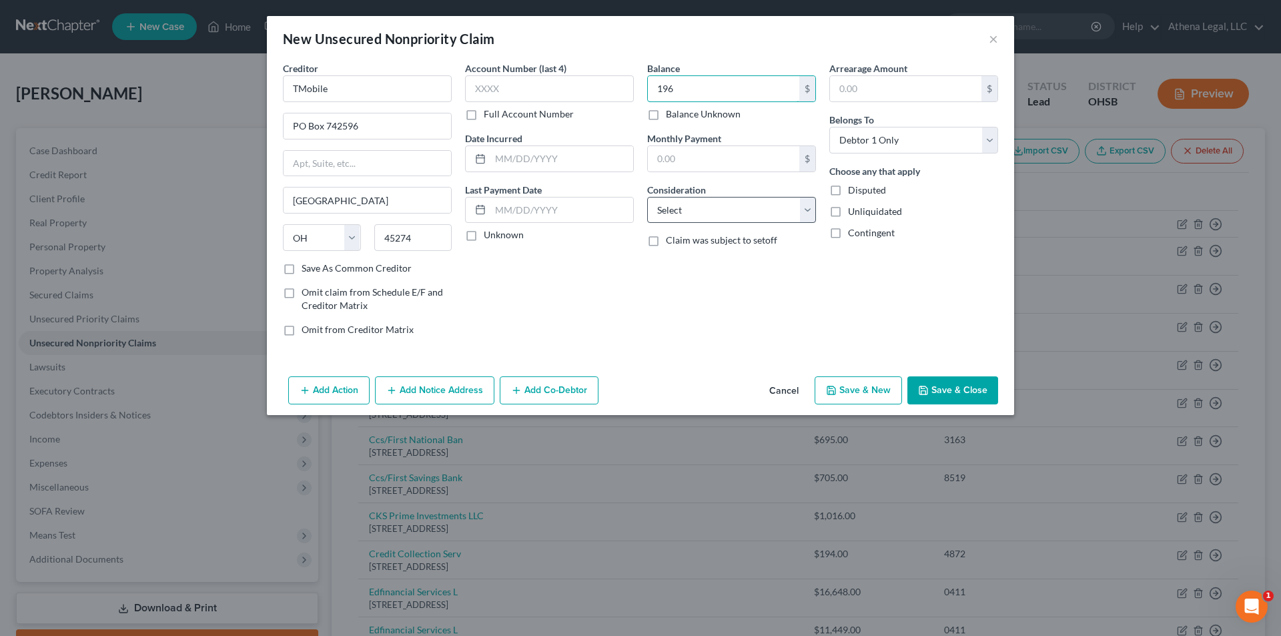
type input "196"
click at [738, 217] on select "Select Cable / Satellite Services Collection Agency Credit Card Debt Debt Couns…" at bounding box center [731, 210] width 169 height 27
select select "20"
click at [647, 197] on select "Select Cable / Satellite Services Collection Agency Credit Card Debt Debt Couns…" at bounding box center [731, 210] width 169 height 27
click at [855, 394] on button "Save & New" at bounding box center [857, 390] width 87 height 28
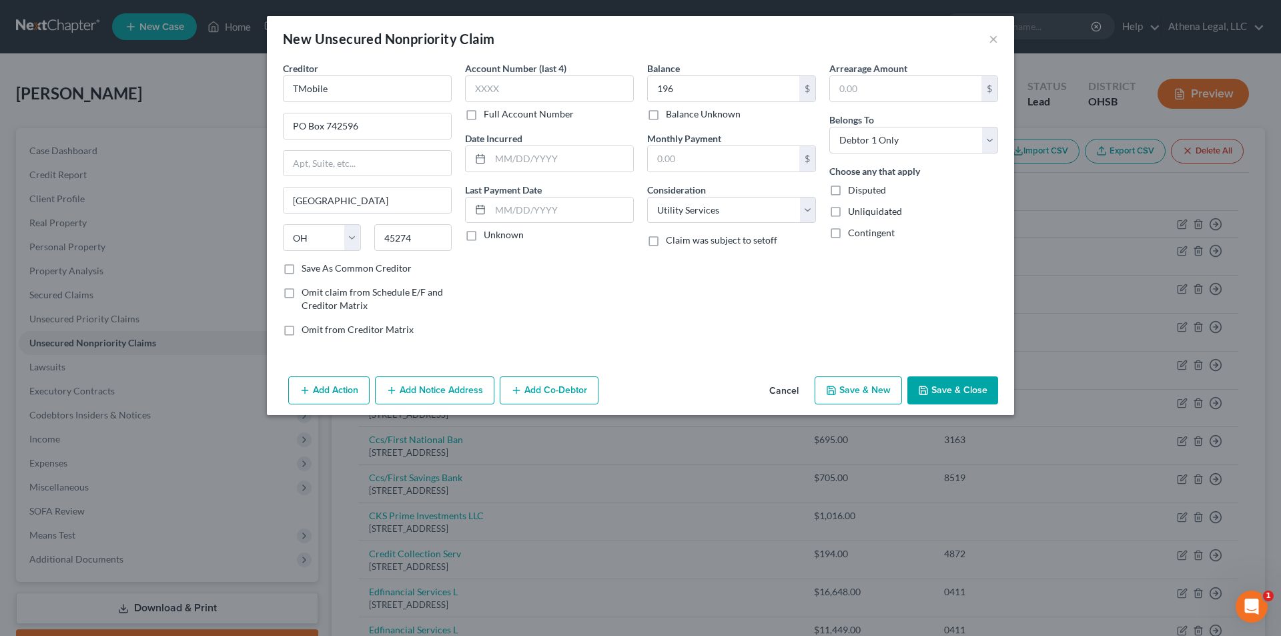
select select "0"
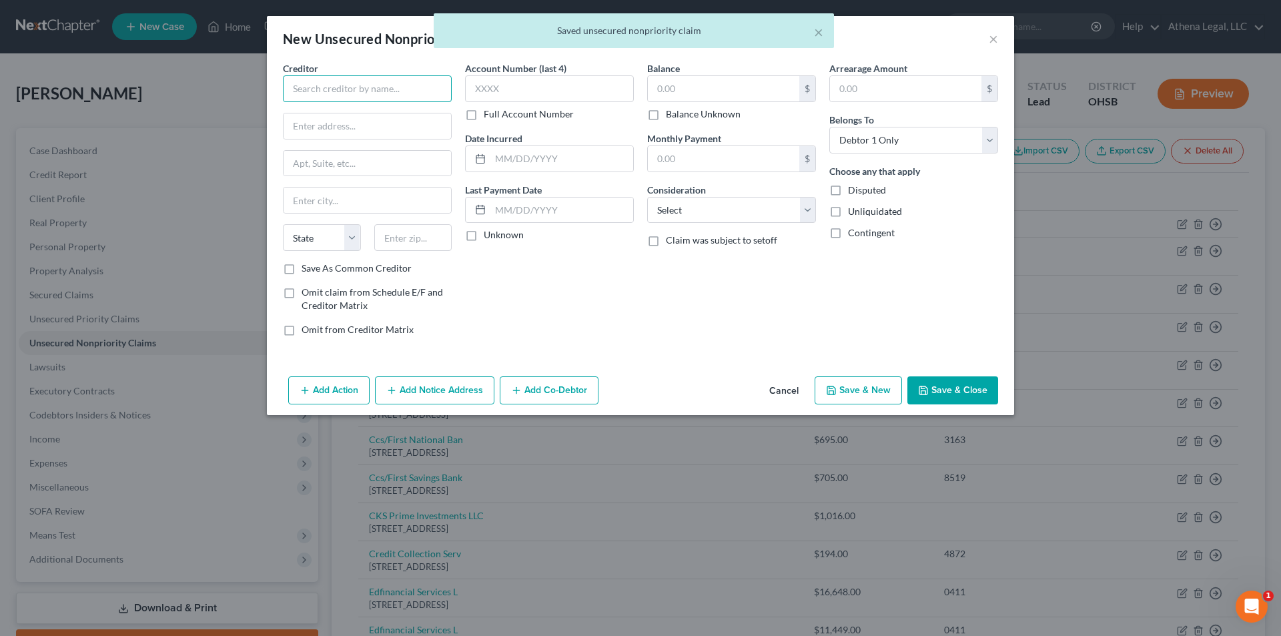
click at [339, 86] on input "text" at bounding box center [367, 88] width 169 height 27
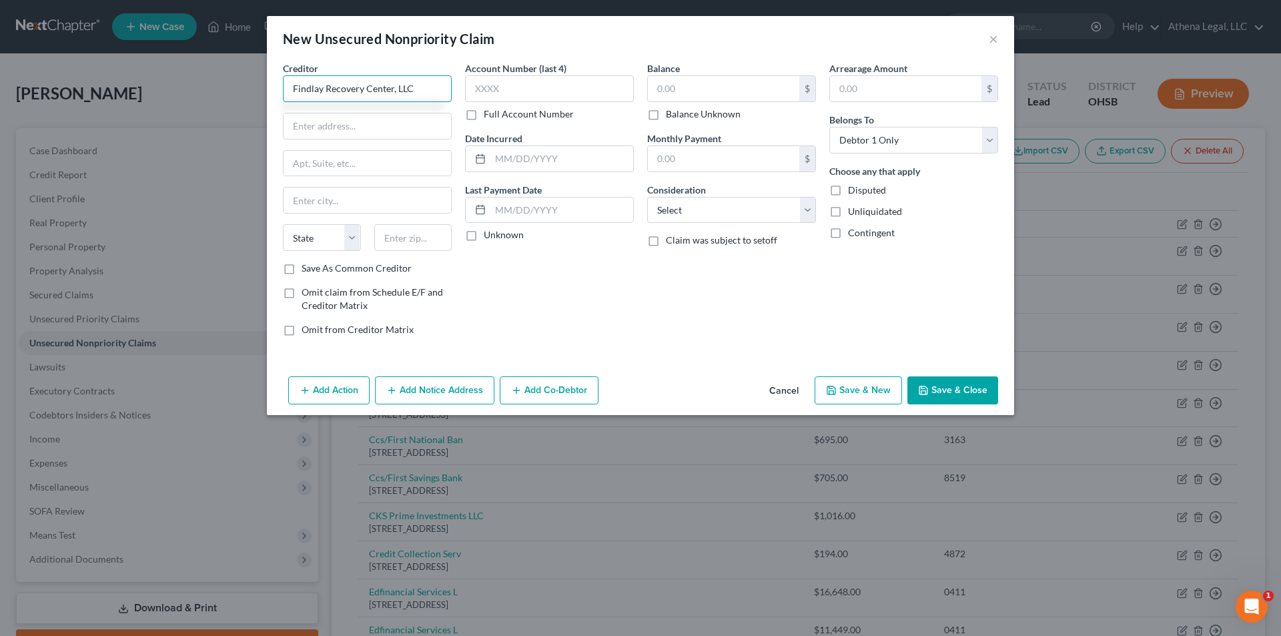
type input "Findlay Recovery Center, LLC"
type input "[STREET_ADDRESS]"
type input "Findlay"
select select "36"
type input "45840-6612"
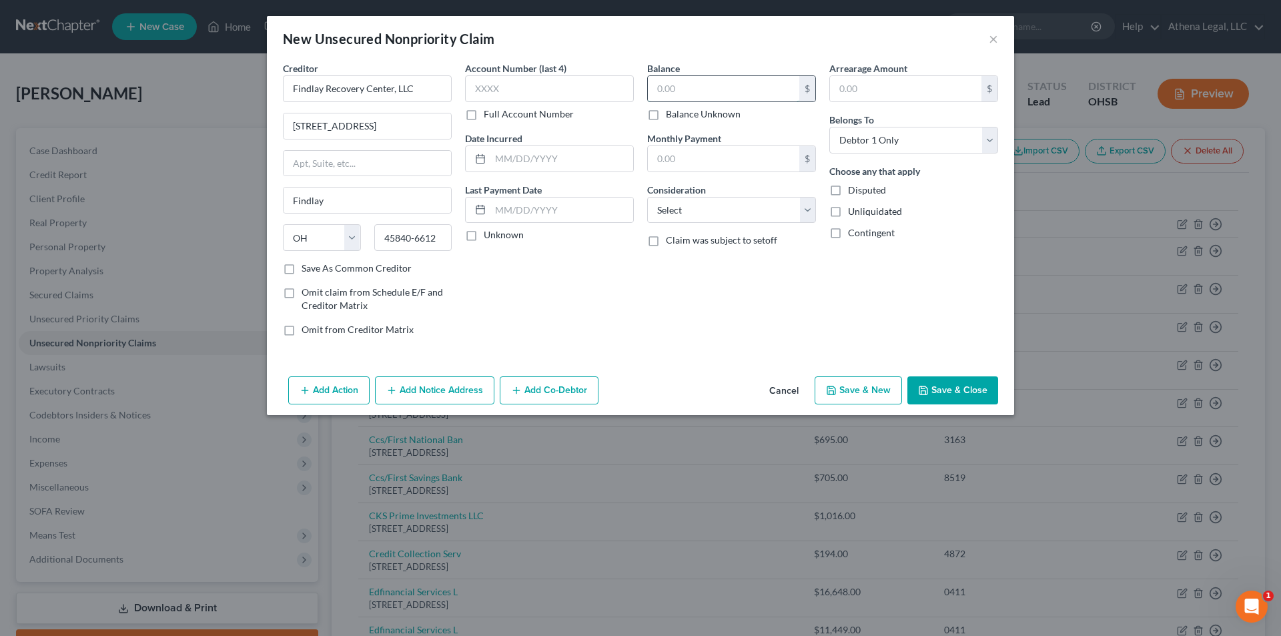
click at [687, 93] on input "text" at bounding box center [723, 88] width 151 height 25
type input "5,381"
click at [704, 219] on select "Select Cable / Satellite Services Collection Agency Credit Card Debt Debt Couns…" at bounding box center [731, 210] width 169 height 27
select select "9"
click at [647, 197] on select "Select Cable / Satellite Services Collection Agency Credit Card Debt Debt Couns…" at bounding box center [731, 210] width 169 height 27
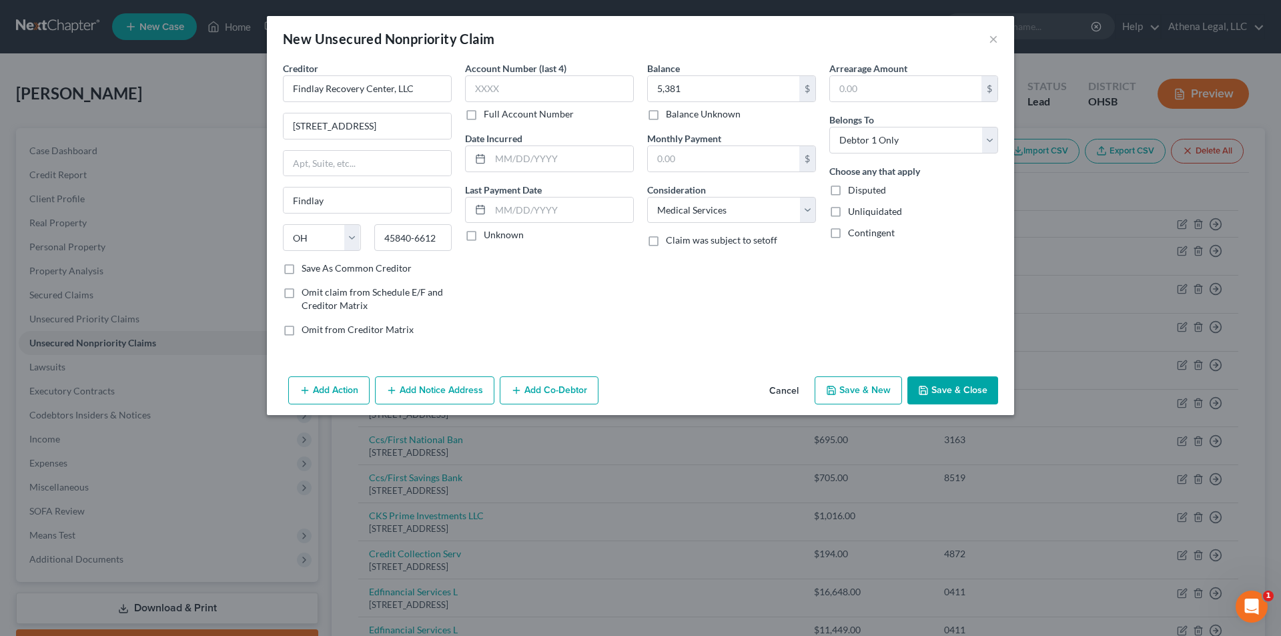
click at [828, 398] on button "Save & New" at bounding box center [857, 390] width 87 height 28
select select "0"
click at [370, 93] on input "text" at bounding box center [367, 88] width 169 height 27
type input "[MEDICAL_DATA] Incorporated"
type input "Department L 647"
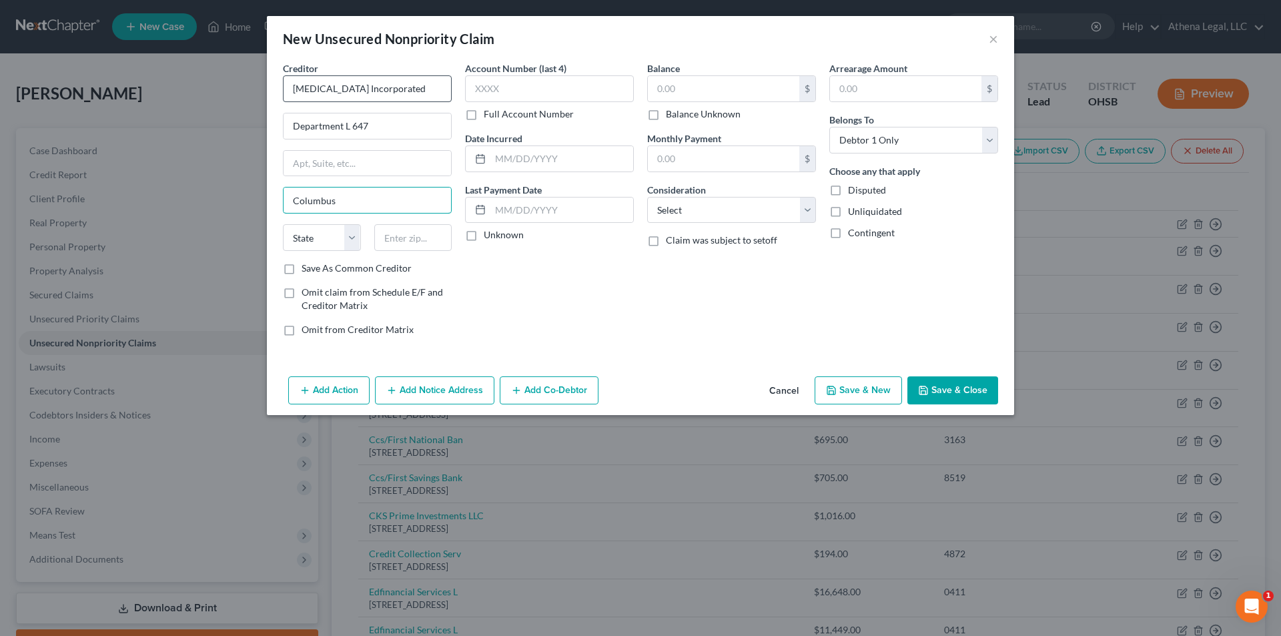
type input "Columbus"
select select "36"
type input "43260-0001"
click at [738, 95] on input "text" at bounding box center [723, 88] width 151 height 25
type input "135"
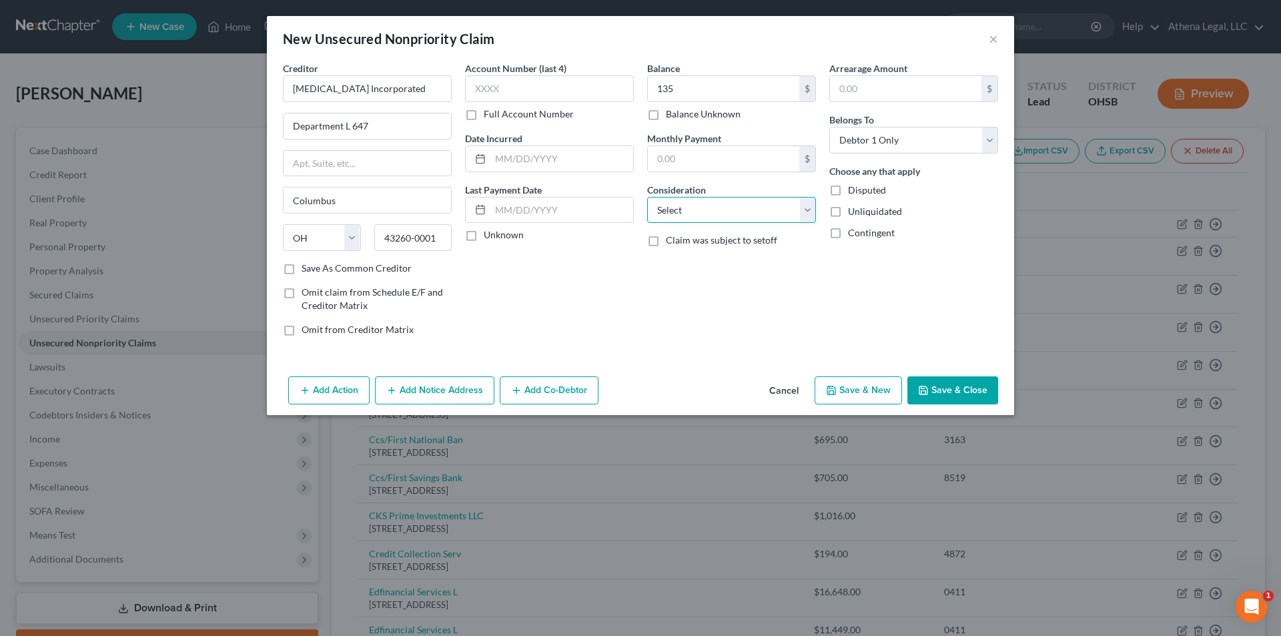
click at [720, 212] on select "Select Cable / Satellite Services Collection Agency Credit Card Debt Debt Couns…" at bounding box center [731, 210] width 169 height 27
select select "9"
click at [647, 197] on select "Select Cable / Satellite Services Collection Agency Credit Card Debt Debt Couns…" at bounding box center [731, 210] width 169 height 27
click at [846, 402] on button "Save & New" at bounding box center [857, 390] width 87 height 28
select select "0"
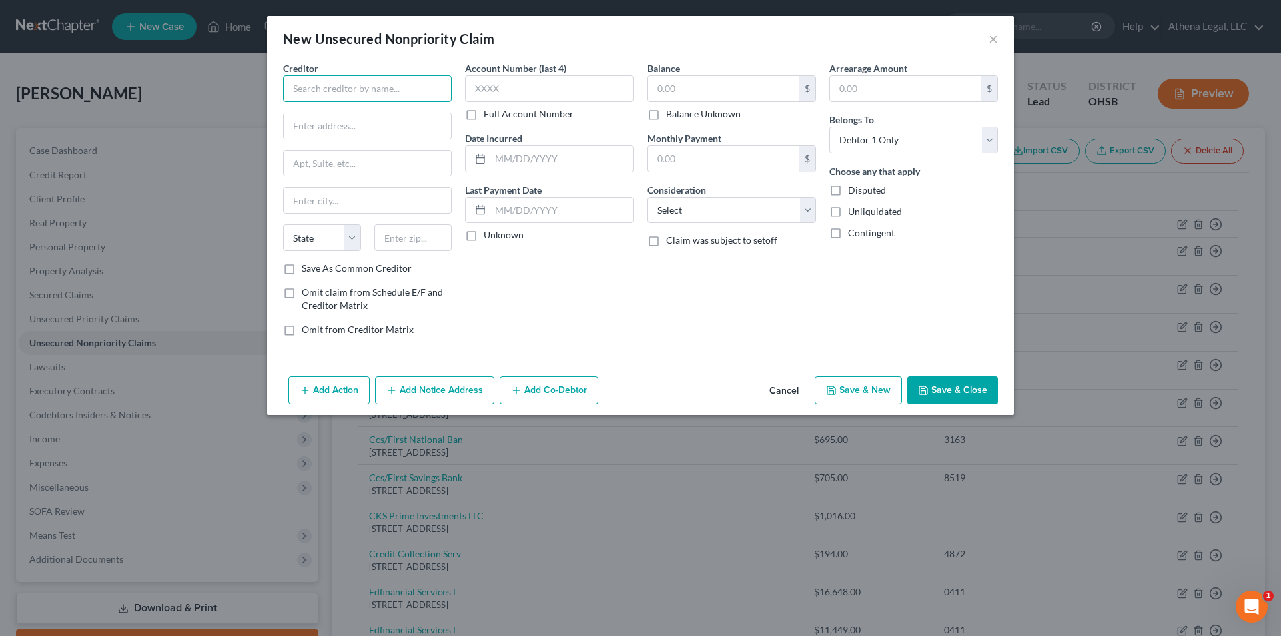
click at [402, 99] on input "text" at bounding box center [367, 88] width 169 height 27
type input "[US_STATE] Ent & Allergy"
type input "PO Box 951601"
type input "[GEOGRAPHIC_DATA]"
select select "36"
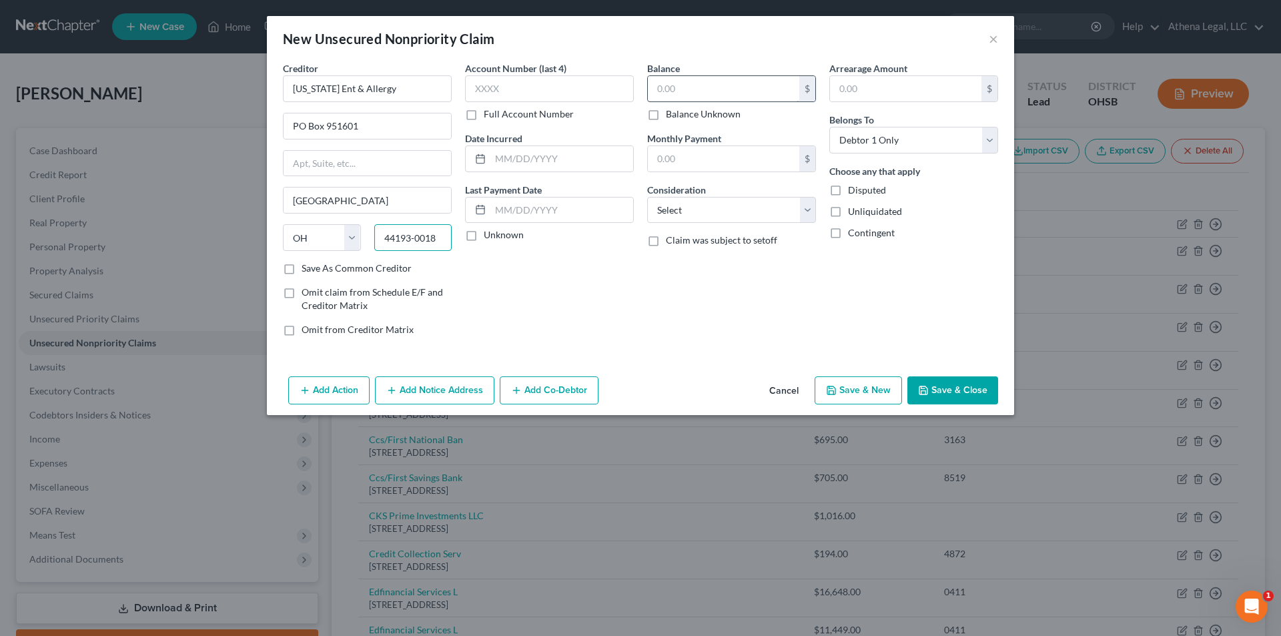
type input "44193-0018"
click at [679, 81] on input "text" at bounding box center [723, 88] width 151 height 25
type input "55"
click at [682, 219] on select "Select Cable / Satellite Services Collection Agency Credit Card Debt Debt Couns…" at bounding box center [731, 210] width 169 height 27
select select "9"
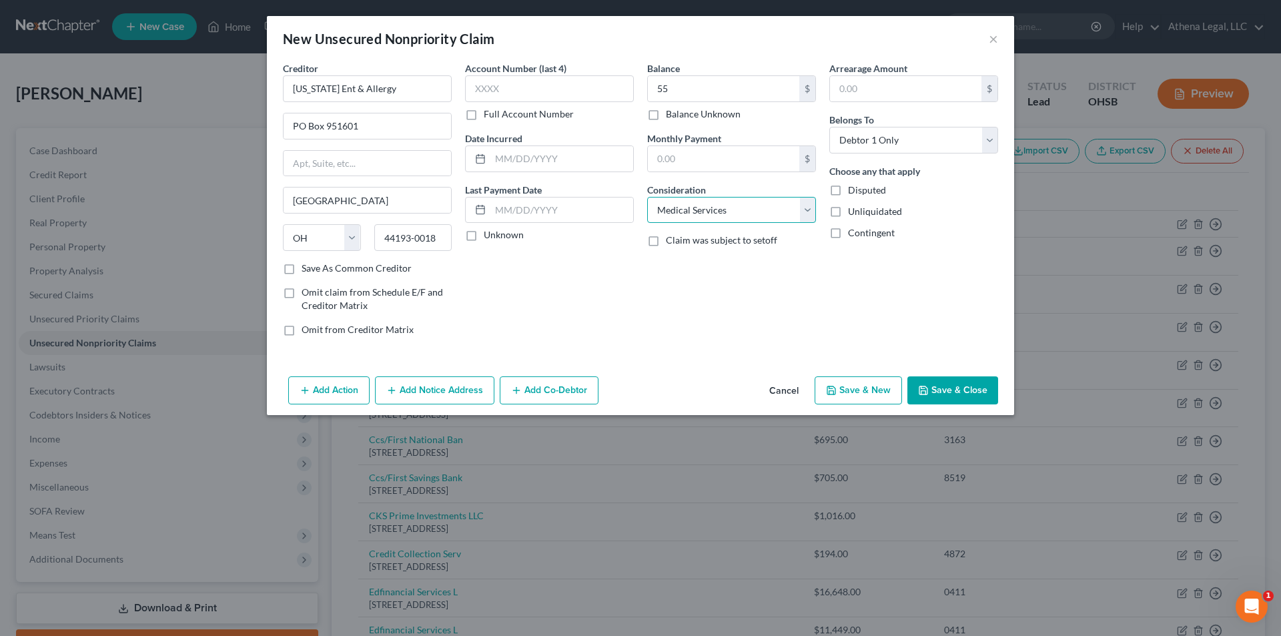
click at [647, 197] on select "Select Cable / Satellite Services Collection Agency Credit Card Debt Debt Couns…" at bounding box center [731, 210] width 169 height 27
click at [892, 396] on button "Save & New" at bounding box center [857, 390] width 87 height 28
select select "0"
drag, startPoint x: 794, startPoint y: 394, endPoint x: 802, endPoint y: 384, distance: 13.8
click at [796, 392] on button "Cancel" at bounding box center [783, 391] width 51 height 27
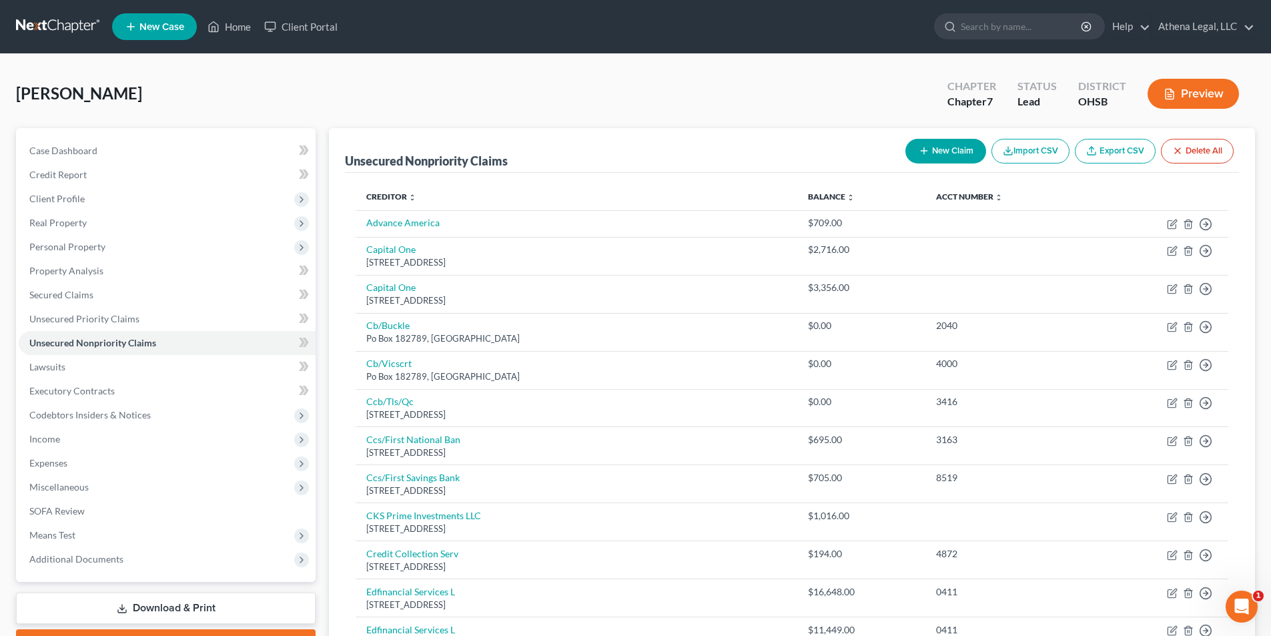
click at [941, 149] on button "New Claim" at bounding box center [945, 151] width 81 height 25
select select "0"
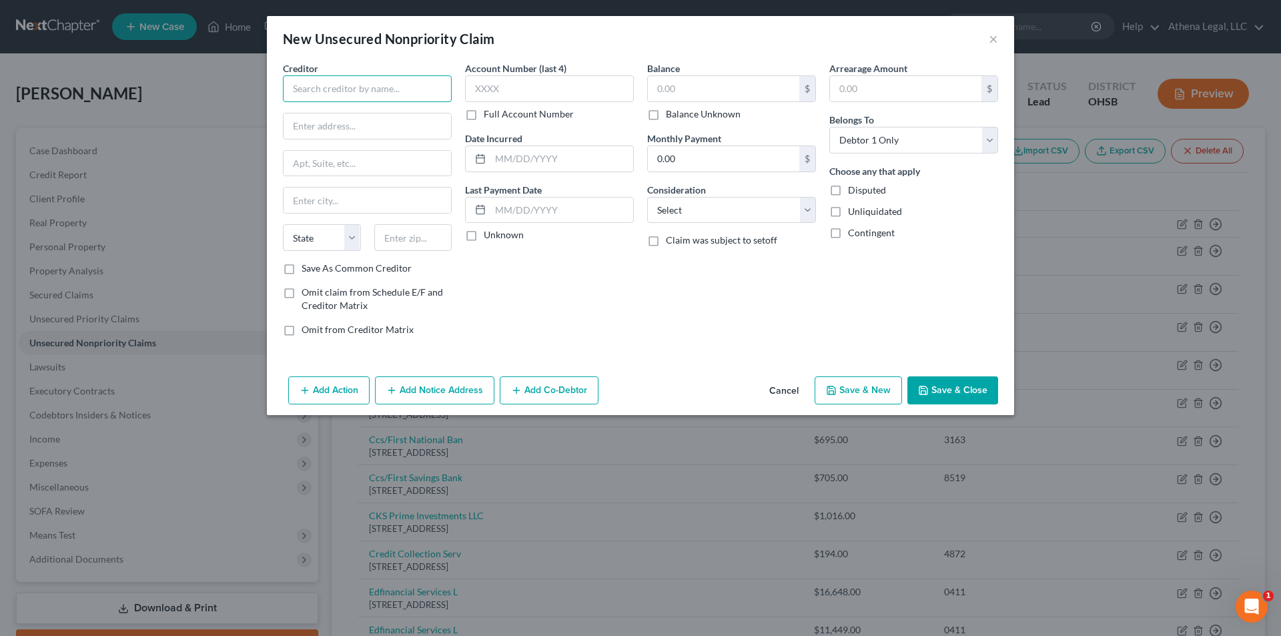
click at [362, 97] on input "text" at bounding box center [367, 88] width 169 height 27
type input "Credit Collection"
type input "[STREET_ADDRESS]"
type input "02062"
type input "[PERSON_NAME]"
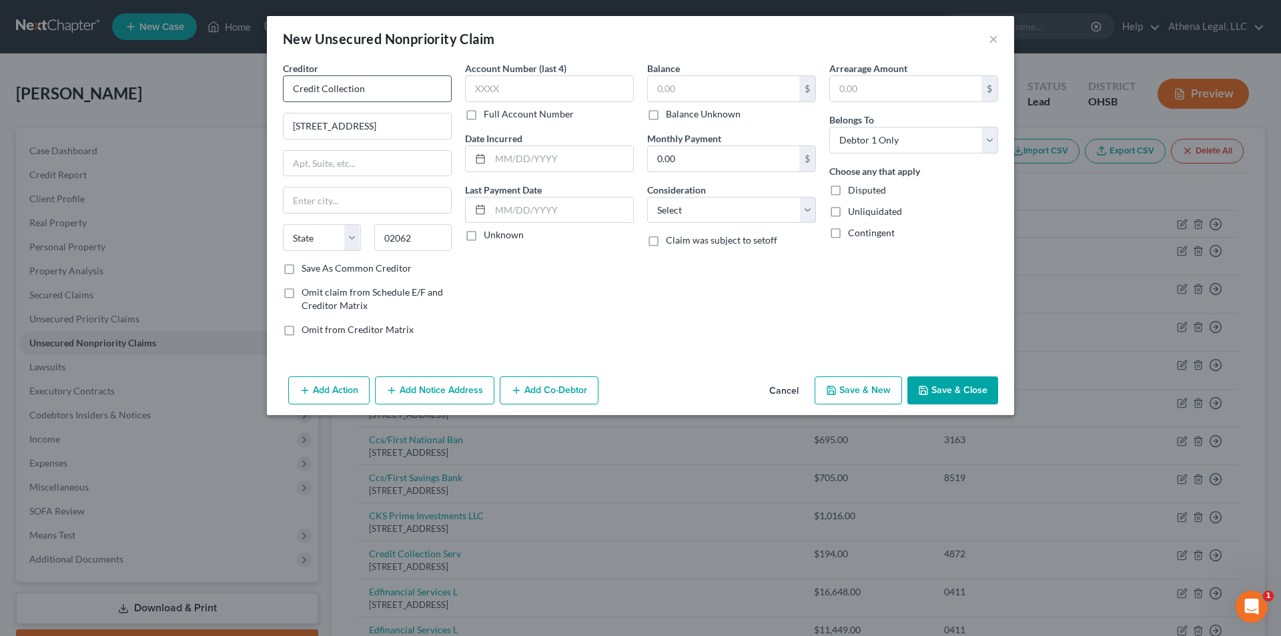
select select "22"
click at [702, 213] on select "Select Cable / Satellite Services Collection Agency Credit Card Debt Debt Couns…" at bounding box center [731, 210] width 169 height 27
select select "14"
click at [647, 197] on select "Select Cable / Satellite Services Collection Agency Credit Card Debt Debt Couns…" at bounding box center [731, 210] width 169 height 27
click at [709, 262] on input "text" at bounding box center [731, 260] width 167 height 25
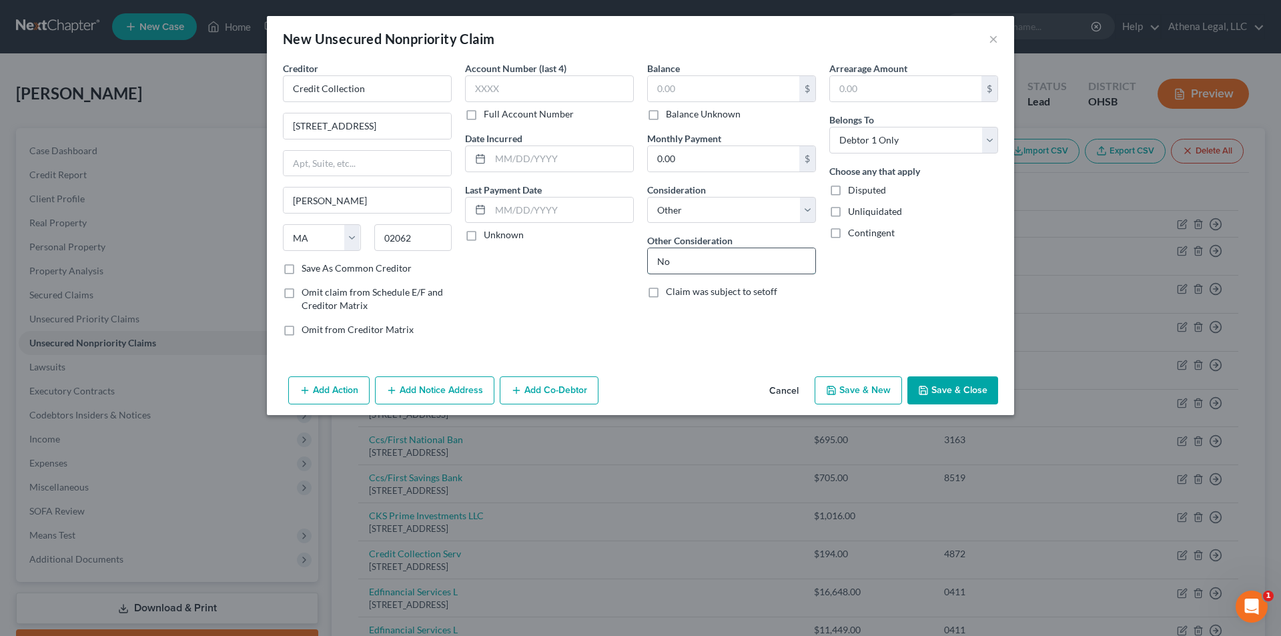
type input "N"
type input "Collection for Progressive"
click at [682, 87] on input "text" at bounding box center [723, 88] width 151 height 25
type input "194"
click at [961, 395] on button "Save & Close" at bounding box center [952, 390] width 91 height 28
